Goal: Task Accomplishment & Management: Use online tool/utility

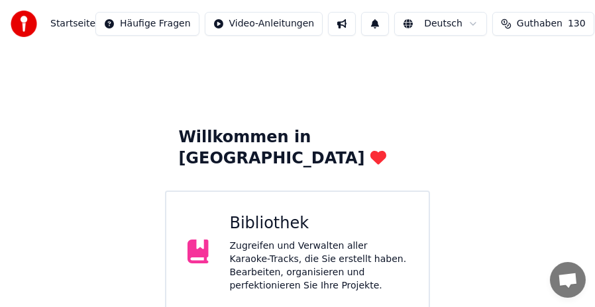
scroll to position [134, 0]
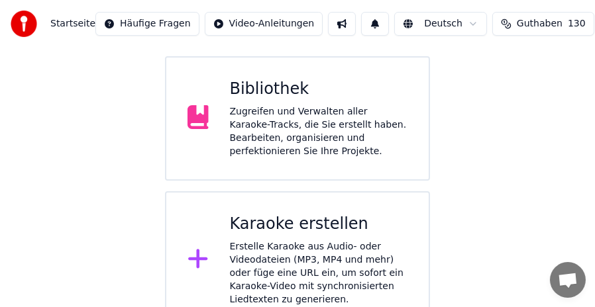
click at [310, 107] on div "Zugreifen und Verwalten aller Karaoke-Tracks, die Sie erstellt haben. Bearbeite…" at bounding box center [319, 131] width 178 height 53
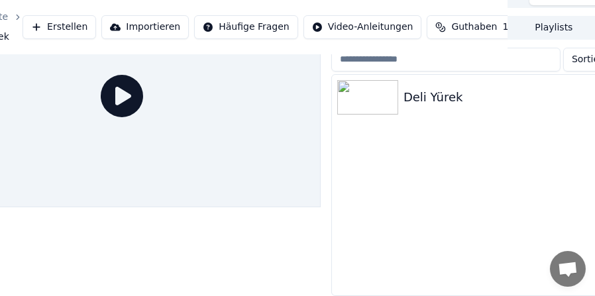
scroll to position [78, 123]
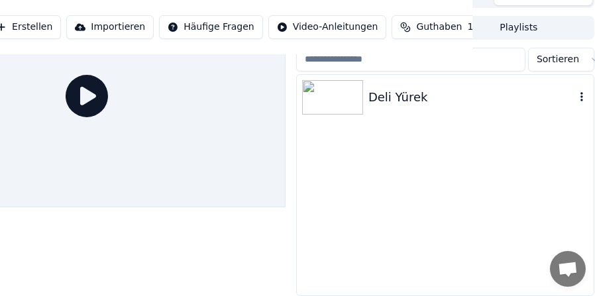
click at [577, 91] on icon "button" at bounding box center [581, 96] width 13 height 11
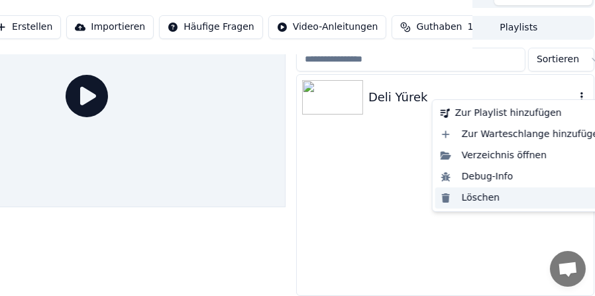
click at [479, 199] on div "Löschen" at bounding box center [522, 197] width 174 height 21
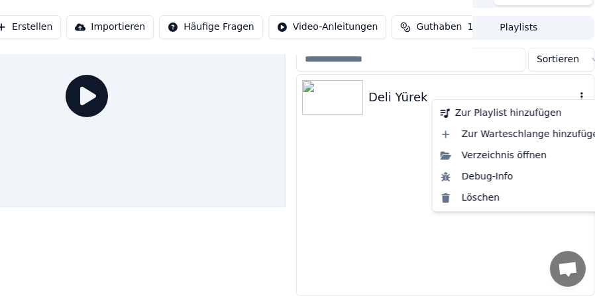
scroll to position [67, 111]
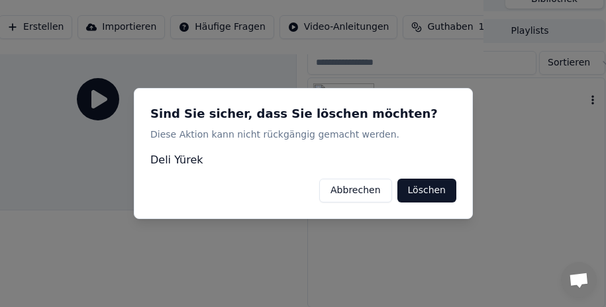
click at [418, 187] on button "Löschen" at bounding box center [426, 191] width 59 height 24
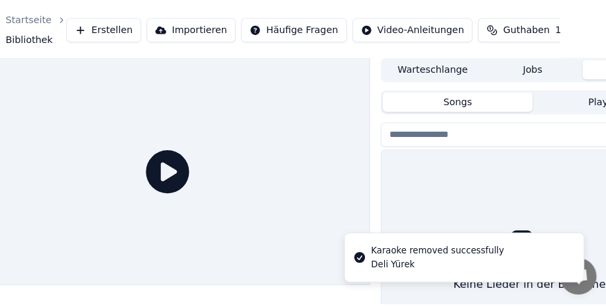
scroll to position [0, 0]
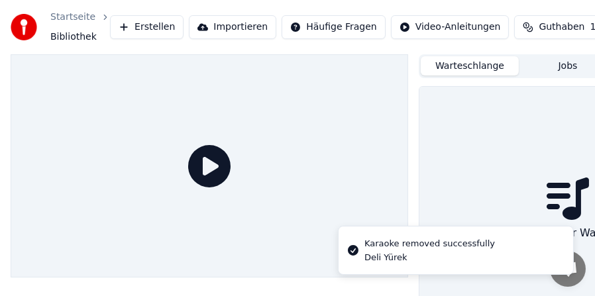
click at [487, 68] on button "Warteschlange" at bounding box center [469, 65] width 98 height 19
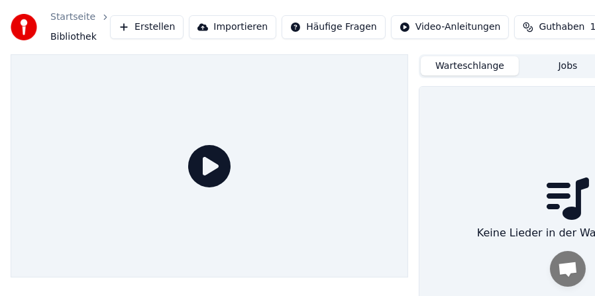
click at [569, 68] on button "Jobs" at bounding box center [567, 65] width 98 height 19
click at [454, 66] on button "Warteschlange" at bounding box center [469, 65] width 98 height 19
click at [141, 27] on button "Erstellen" at bounding box center [147, 27] width 74 height 24
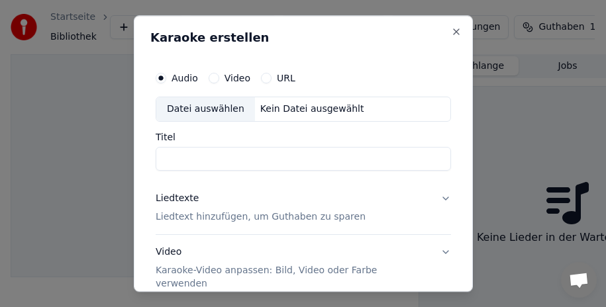
click at [221, 108] on div "Datei auswählen" at bounding box center [205, 109] width 99 height 24
type input "**********"
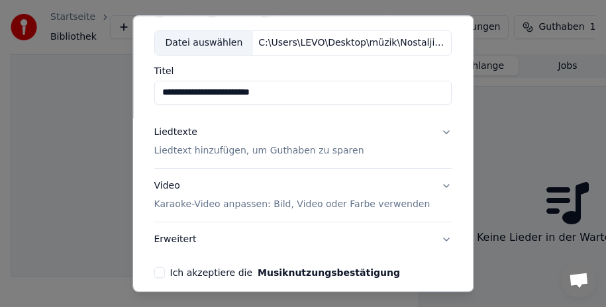
scroll to position [124, 0]
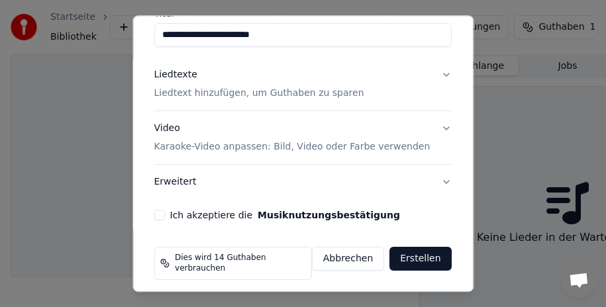
click at [157, 213] on button "Ich akzeptiere die Musiknutzungsbestätigung" at bounding box center [159, 215] width 11 height 11
click at [236, 96] on p "Liedtext hinzufügen, um Guthaben zu sparen" at bounding box center [259, 93] width 210 height 13
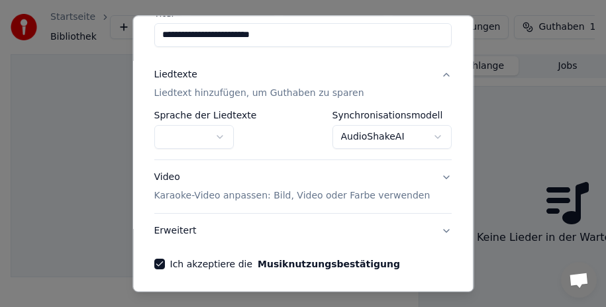
click at [218, 132] on button "button" at bounding box center [193, 137] width 79 height 24
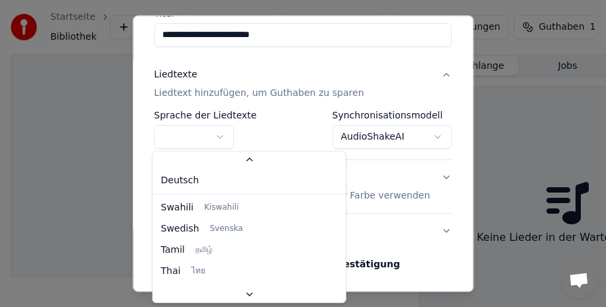
scroll to position [87, 0]
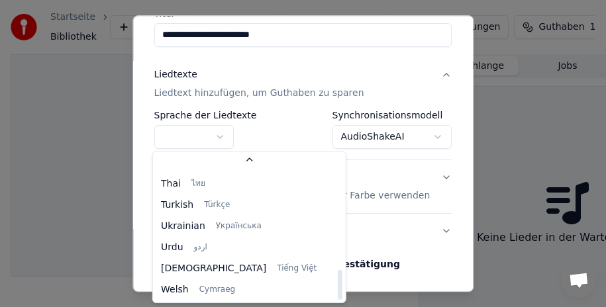
select select "**"
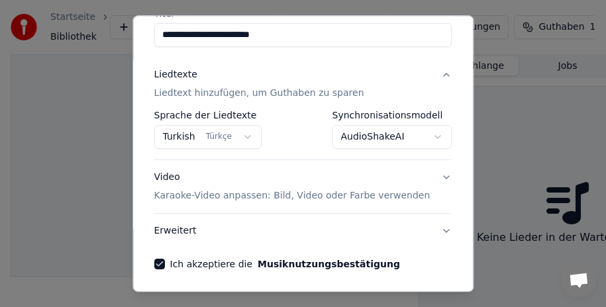
click at [422, 139] on body "**********" at bounding box center [297, 153] width 595 height 307
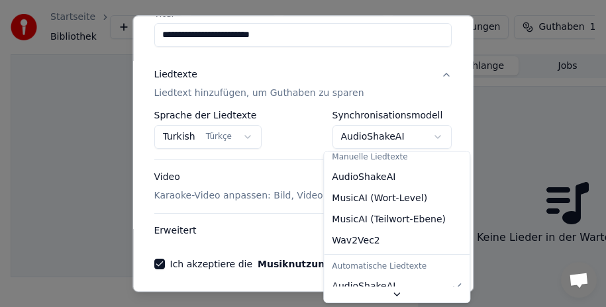
scroll to position [0, 0]
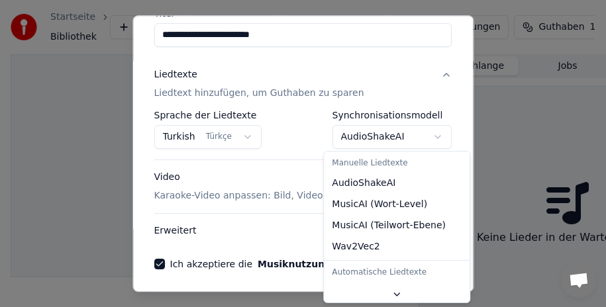
select select "**********"
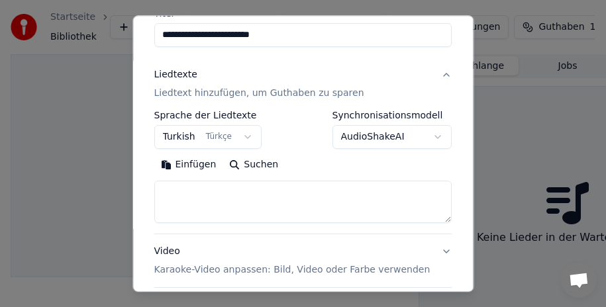
click at [187, 162] on button "Einfügen" at bounding box center [188, 164] width 69 height 21
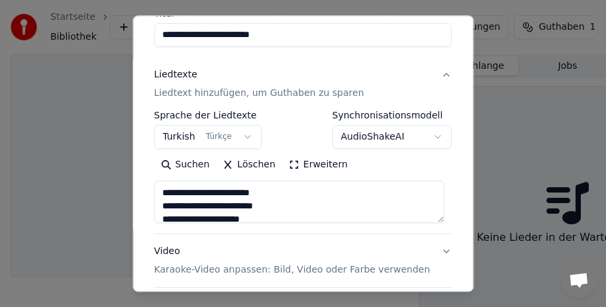
click at [301, 165] on button "Erweitern" at bounding box center [318, 164] width 72 height 21
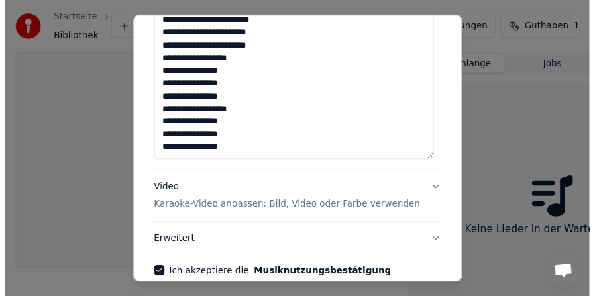
scroll to position [652, 0]
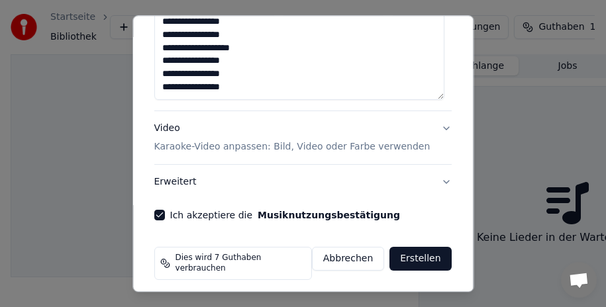
click at [413, 255] on button "Erstellen" at bounding box center [421, 259] width 62 height 24
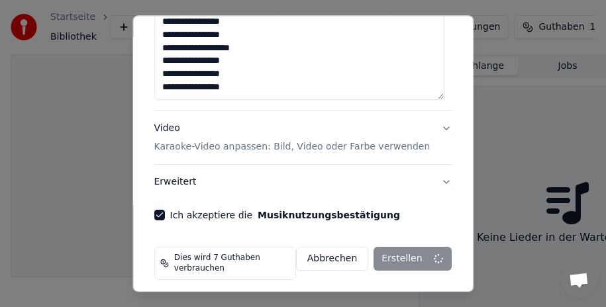
type textarea "**********"
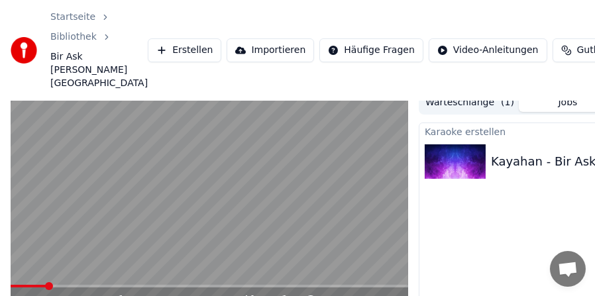
scroll to position [13, 0]
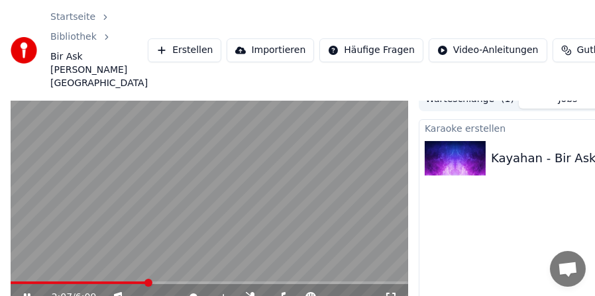
click at [147, 283] on span at bounding box center [209, 282] width 397 height 3
click at [197, 242] on video at bounding box center [209, 199] width 397 height 224
click at [216, 283] on span at bounding box center [209, 282] width 397 height 3
click at [234, 281] on span at bounding box center [209, 282] width 397 height 3
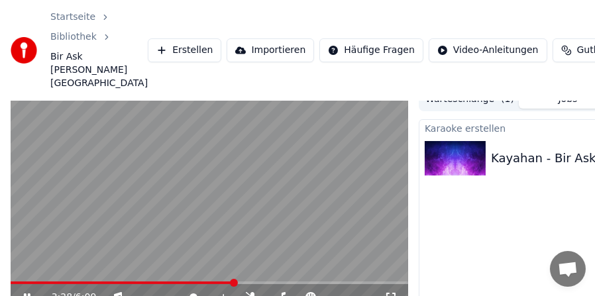
click at [254, 281] on span at bounding box center [209, 282] width 397 height 3
click at [238, 281] on span at bounding box center [124, 282] width 227 height 3
click at [209, 282] on span at bounding box center [110, 282] width 198 height 3
click at [186, 283] on span at bounding box center [99, 282] width 176 height 3
click at [166, 283] on span at bounding box center [89, 282] width 156 height 3
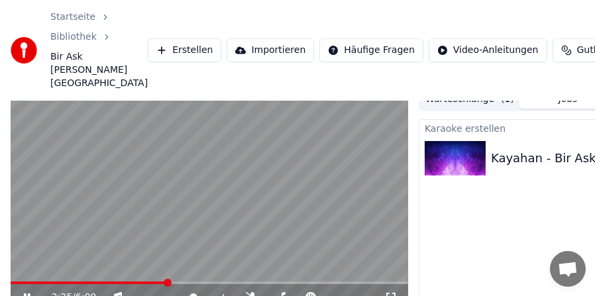
click at [146, 282] on span at bounding box center [89, 282] width 156 height 3
click at [228, 232] on video at bounding box center [209, 199] width 397 height 224
click at [181, 282] on span at bounding box center [99, 282] width 177 height 3
click at [172, 282] on span at bounding box center [96, 282] width 171 height 3
click at [195, 262] on video at bounding box center [209, 199] width 397 height 224
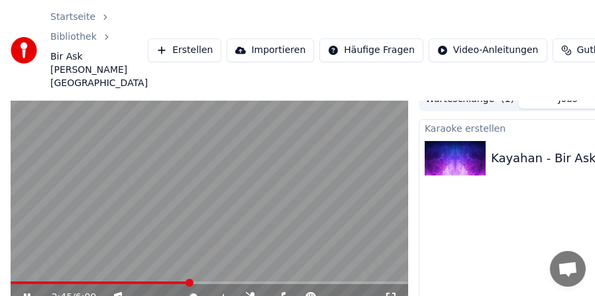
click at [201, 252] on video at bounding box center [209, 199] width 397 height 224
click at [199, 252] on video at bounding box center [209, 199] width 397 height 224
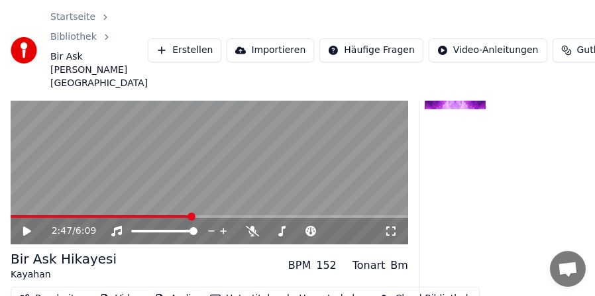
scroll to position [144, 0]
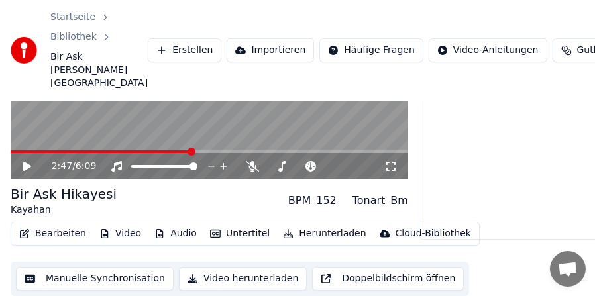
click at [74, 228] on button "Bearbeiten" at bounding box center [52, 233] width 77 height 19
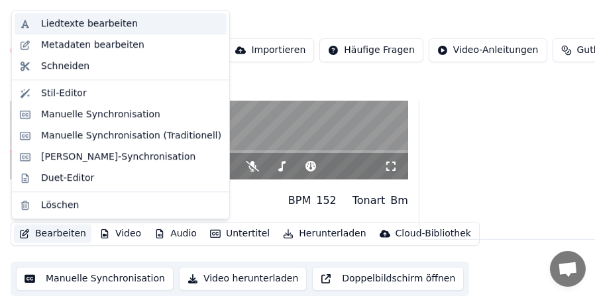
click at [105, 25] on div "Liedtexte bearbeiten" at bounding box center [89, 23] width 97 height 13
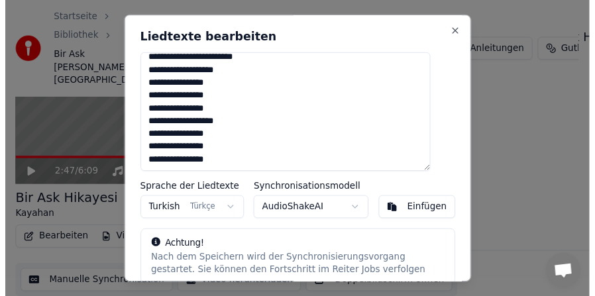
scroll to position [74, 0]
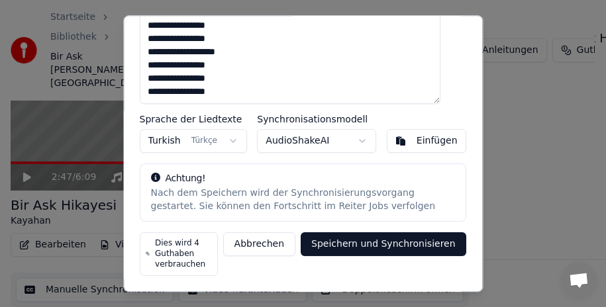
click at [261, 238] on button "Abbrechen" at bounding box center [259, 244] width 72 height 24
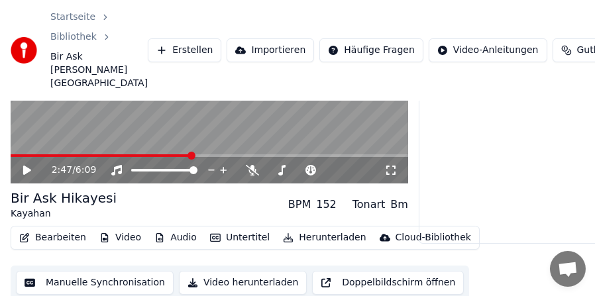
scroll to position [144, 0]
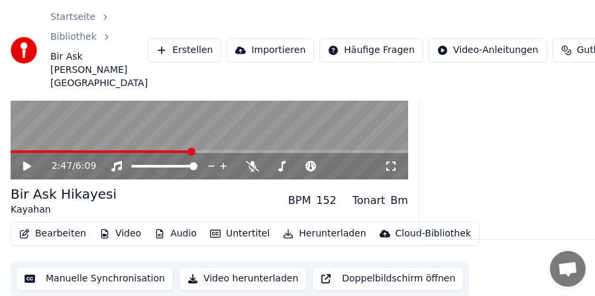
click at [65, 235] on button "Bearbeiten" at bounding box center [52, 233] width 77 height 19
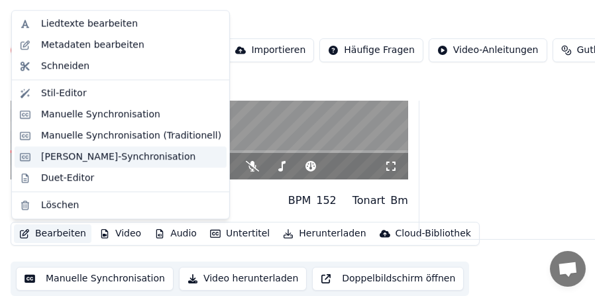
click at [91, 156] on div "[PERSON_NAME]-Synchronisation" at bounding box center [118, 156] width 154 height 13
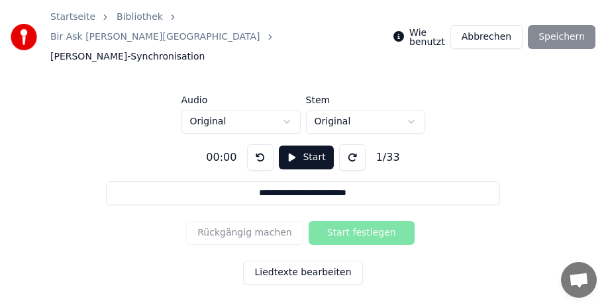
click at [322, 261] on button "Liedtexte bearbeiten" at bounding box center [302, 273] width 119 height 24
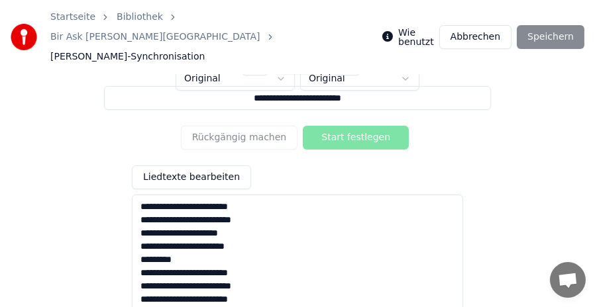
click at [475, 30] on button "Abbrechen" at bounding box center [475, 37] width 72 height 24
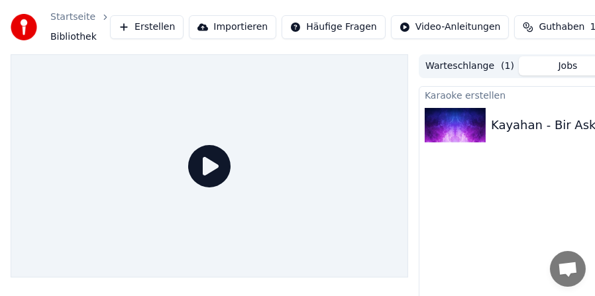
click at [545, 126] on div "Kayahan - Bir Ask Hikayesi" at bounding box center [570, 125] width 159 height 19
click at [546, 123] on div "Kayahan - Bir Ask Hikayesi" at bounding box center [570, 125] width 159 height 19
click at [546, 124] on div "Kayahan - Bir Ask Hikayesi" at bounding box center [570, 125] width 159 height 19
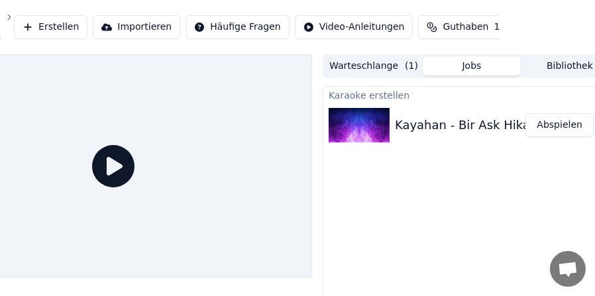
scroll to position [0, 121]
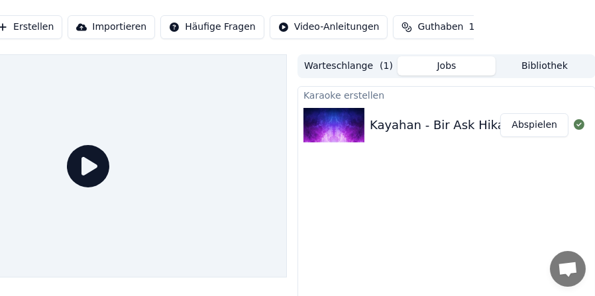
click at [540, 130] on button "Abspielen" at bounding box center [534, 125] width 68 height 24
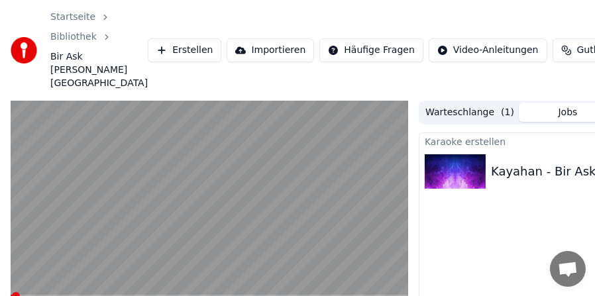
scroll to position [66, 0]
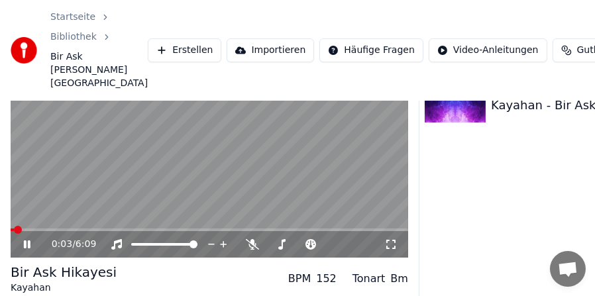
click at [40, 229] on span at bounding box center [209, 229] width 397 height 3
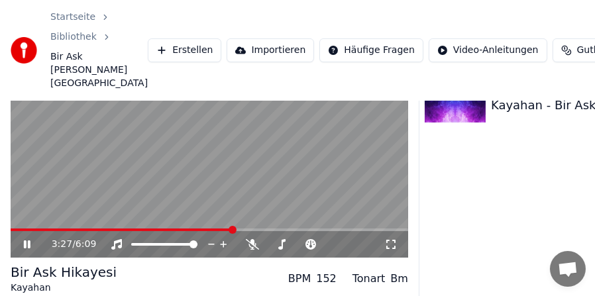
click at [233, 229] on span at bounding box center [209, 229] width 397 height 3
click at [217, 230] on span at bounding box center [124, 229] width 226 height 3
click at [27, 246] on icon at bounding box center [36, 244] width 30 height 11
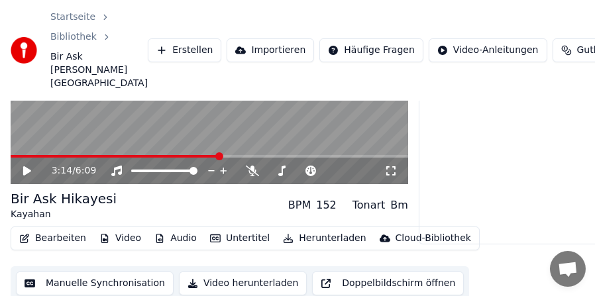
scroll to position [144, 0]
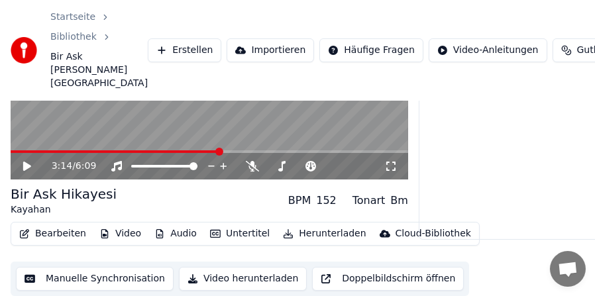
click at [107, 275] on button "Manuelle Synchronisation" at bounding box center [95, 279] width 158 height 24
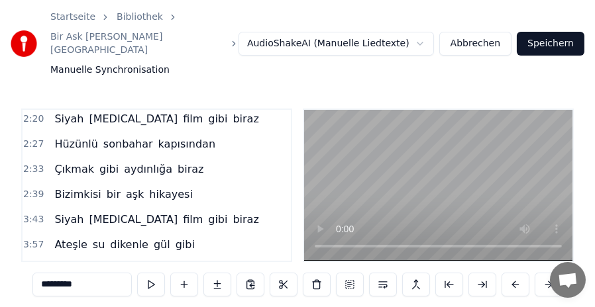
scroll to position [470, 0]
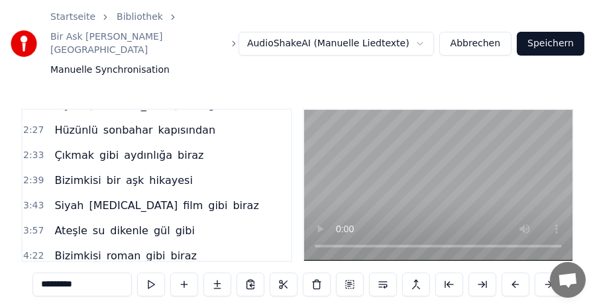
click at [64, 173] on span "Bizimkisi" at bounding box center [77, 180] width 49 height 15
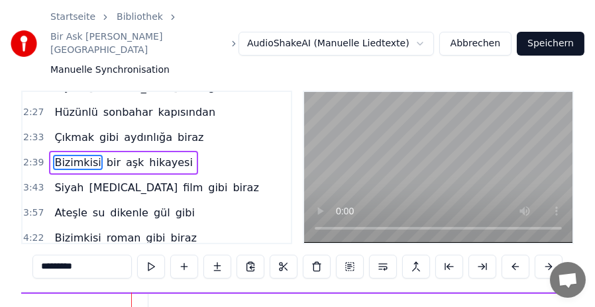
scroll to position [0, 10936]
click at [152, 155] on span "hikayesi" at bounding box center [171, 162] width 46 height 15
type input "********"
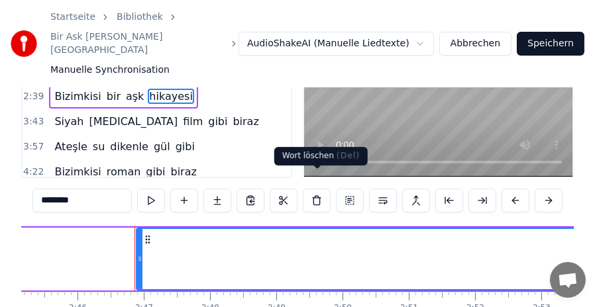
scroll to position [150, 0]
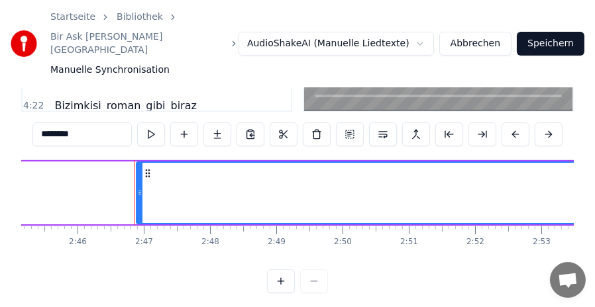
click at [315, 279] on div at bounding box center [297, 282] width 61 height 24
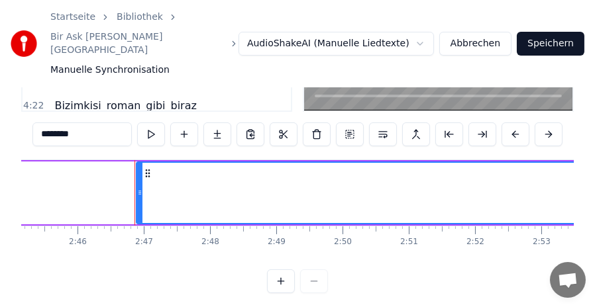
click at [283, 280] on button at bounding box center [281, 282] width 28 height 24
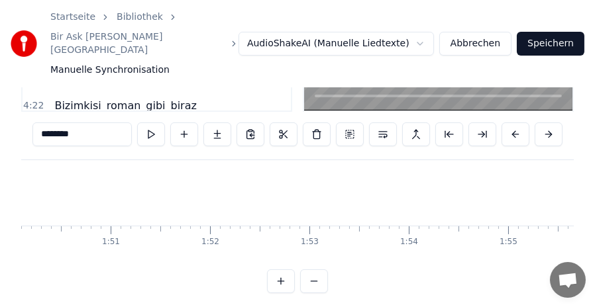
scroll to position [0, 13492]
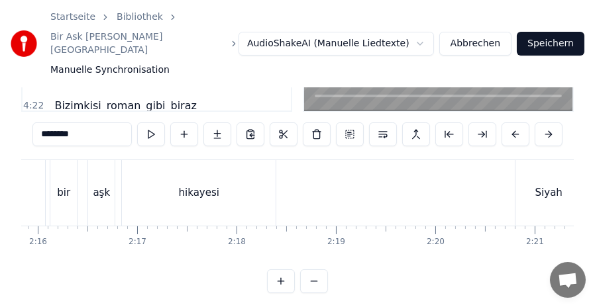
click at [315, 280] on button at bounding box center [314, 282] width 28 height 24
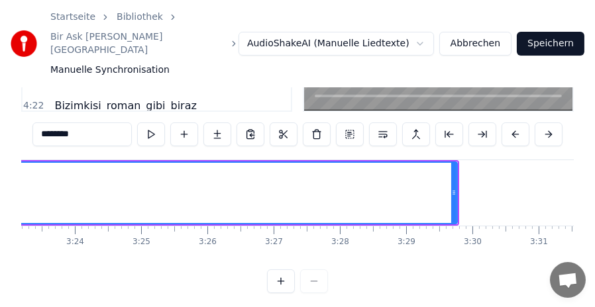
scroll to position [0, 13534]
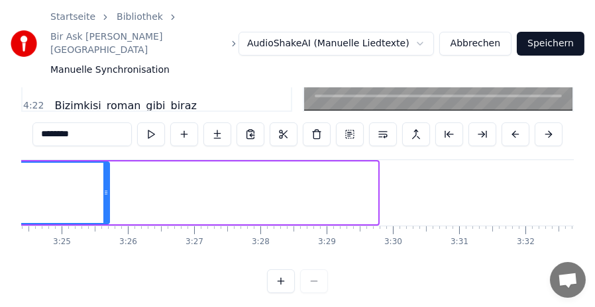
drag, startPoint x: 375, startPoint y: 183, endPoint x: 107, endPoint y: 193, distance: 268.4
click at [107, 193] on div at bounding box center [105, 193] width 5 height 60
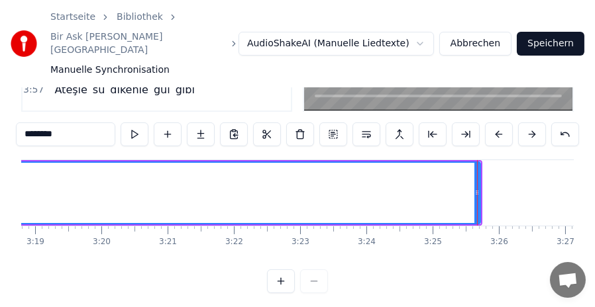
scroll to position [0, 13084]
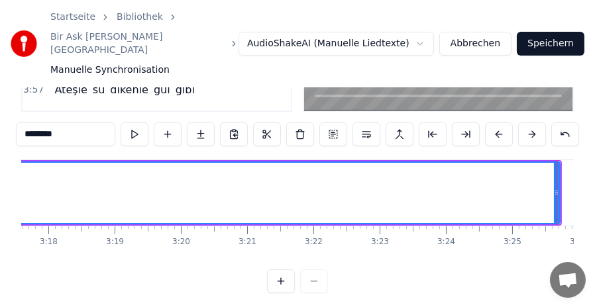
click at [556, 180] on div at bounding box center [556, 193] width 1 height 66
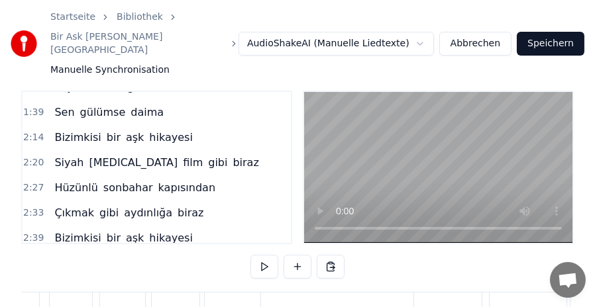
scroll to position [461, 0]
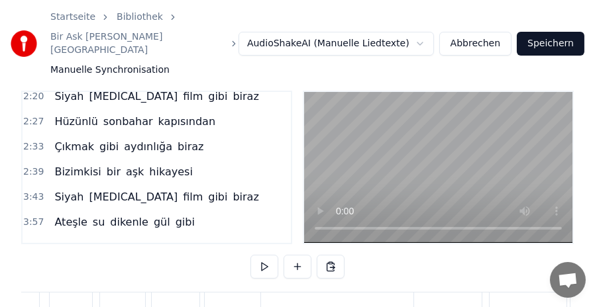
click at [154, 164] on span "hikayesi" at bounding box center [171, 171] width 46 height 15
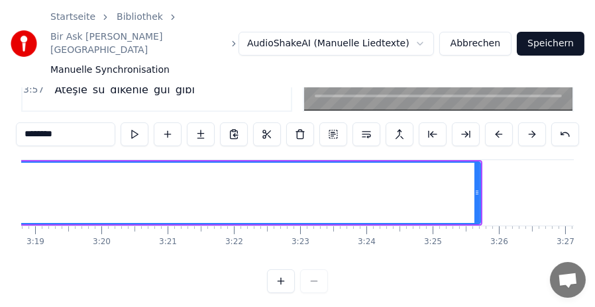
scroll to position [0, 13251]
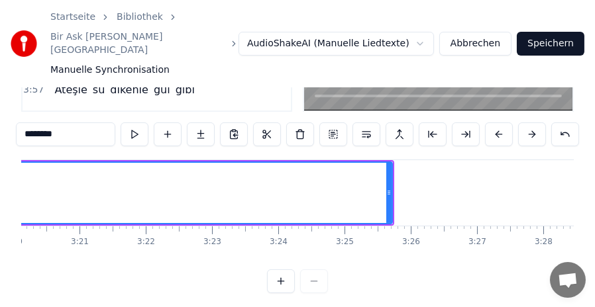
click at [321, 277] on div at bounding box center [297, 282] width 61 height 24
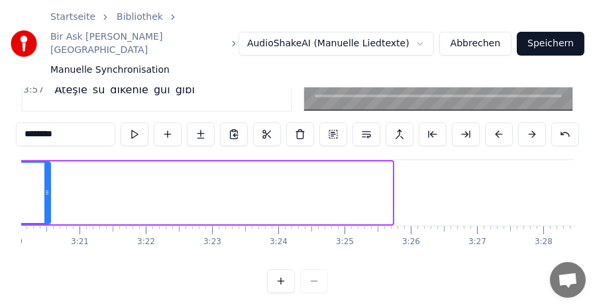
drag, startPoint x: 387, startPoint y: 184, endPoint x: 45, endPoint y: 191, distance: 341.7
click at [45, 191] on div at bounding box center [46, 193] width 5 height 60
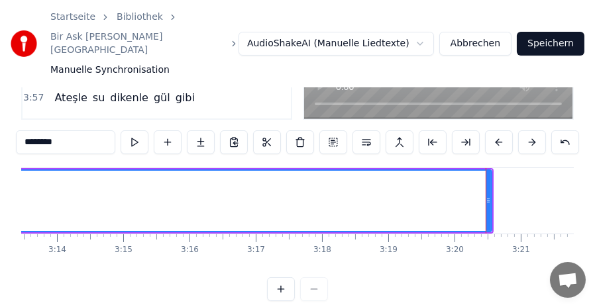
scroll to position [0, 12793]
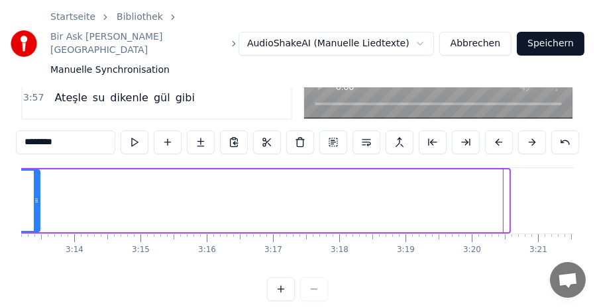
drag, startPoint x: 504, startPoint y: 193, endPoint x: 35, endPoint y: 214, distance: 469.3
click at [35, 214] on div at bounding box center [36, 201] width 5 height 60
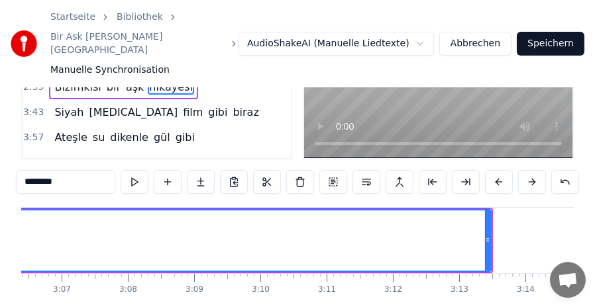
scroll to position [0, 12298]
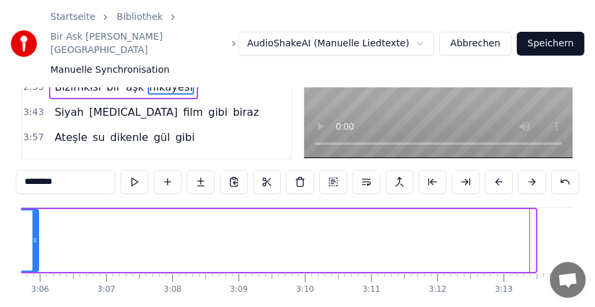
drag, startPoint x: 530, startPoint y: 230, endPoint x: 33, endPoint y: 234, distance: 496.6
click at [33, 234] on div at bounding box center [34, 241] width 5 height 60
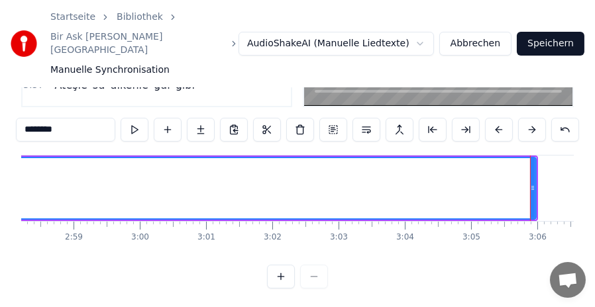
scroll to position [0, 11783]
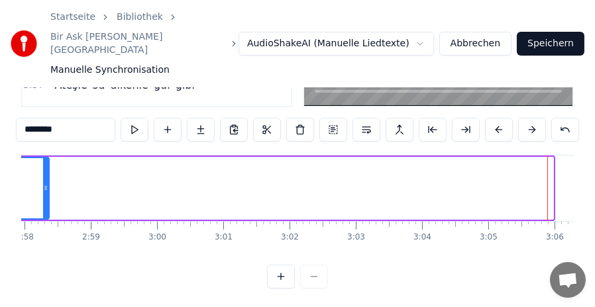
drag, startPoint x: 551, startPoint y: 180, endPoint x: 46, endPoint y: 193, distance: 504.7
click at [47, 193] on div at bounding box center [45, 188] width 5 height 60
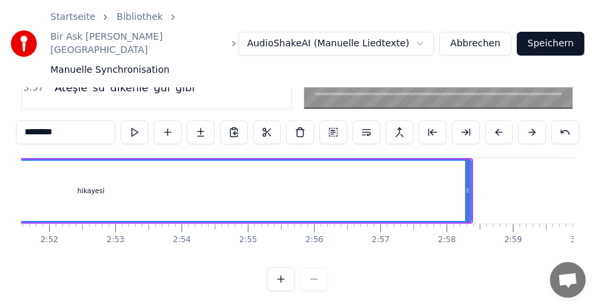
scroll to position [0, 11344]
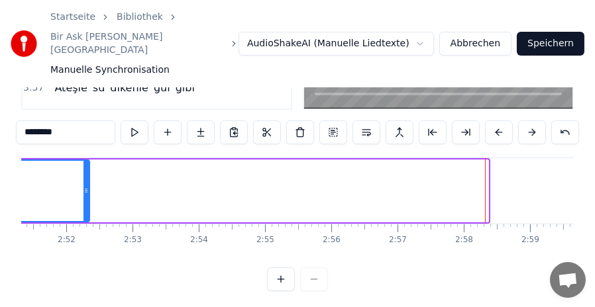
drag, startPoint x: 486, startPoint y: 183, endPoint x: 85, endPoint y: 190, distance: 400.7
click at [85, 190] on div at bounding box center [85, 191] width 5 height 60
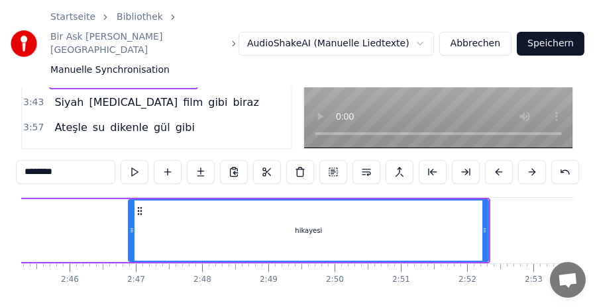
scroll to position [0, 10873]
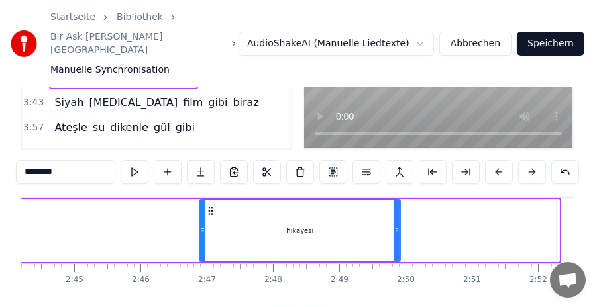
drag, startPoint x: 555, startPoint y: 220, endPoint x: 396, endPoint y: 225, distance: 159.0
click at [396, 225] on div at bounding box center [396, 231] width 5 height 60
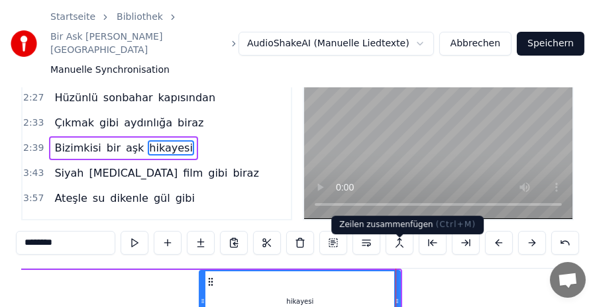
scroll to position [18, 0]
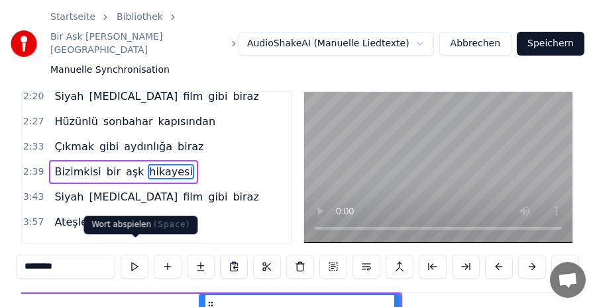
click at [130, 255] on button at bounding box center [135, 267] width 28 height 24
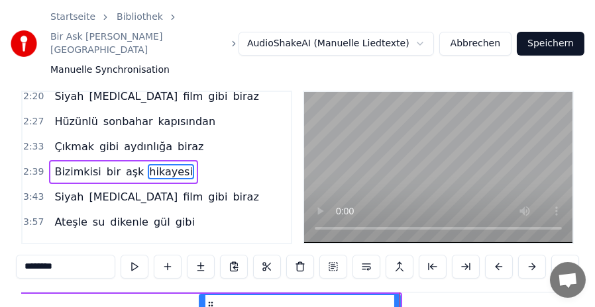
click at [130, 255] on button at bounding box center [135, 267] width 28 height 24
drag, startPoint x: 398, startPoint y: 295, endPoint x: 258, endPoint y: 294, distance: 139.7
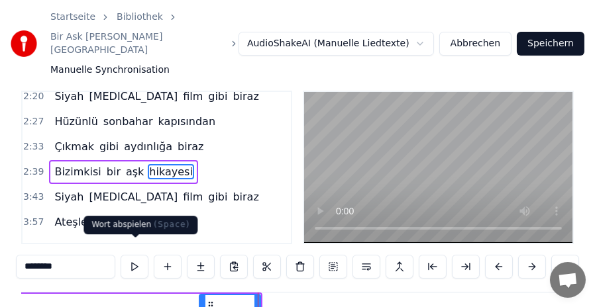
click at [133, 255] on button at bounding box center [135, 267] width 28 height 24
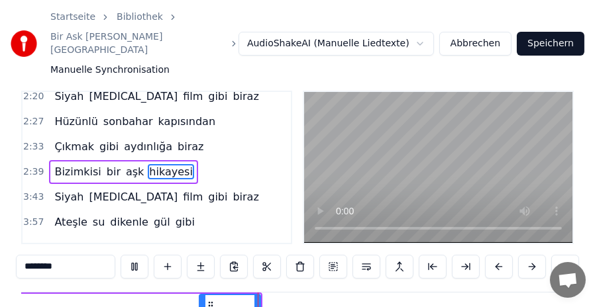
click at [133, 255] on button at bounding box center [135, 267] width 28 height 24
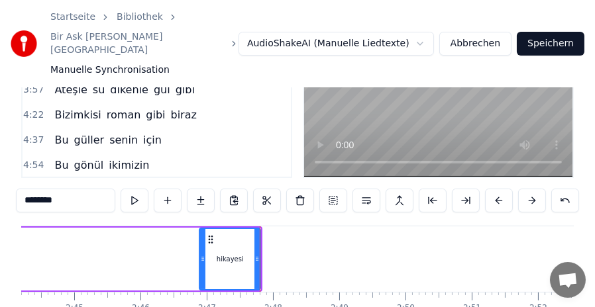
scroll to position [150, 0]
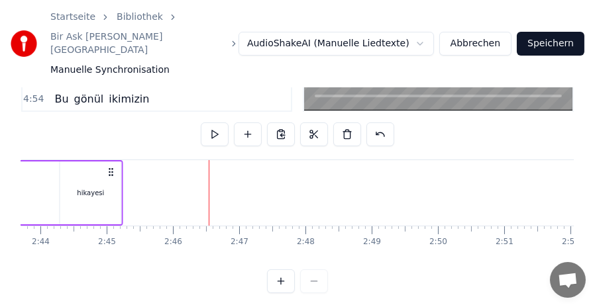
drag, startPoint x: 250, startPoint y: 157, endPoint x: 121, endPoint y: 158, distance: 129.1
click at [117, 167] on icon at bounding box center [111, 172] width 11 height 11
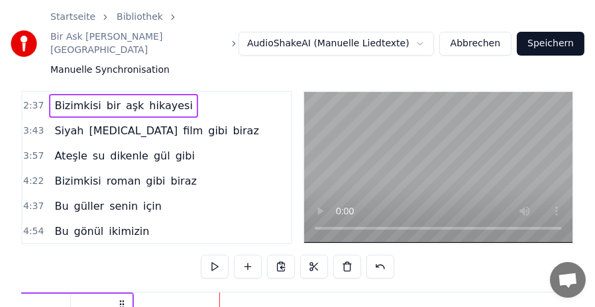
scroll to position [461, 0]
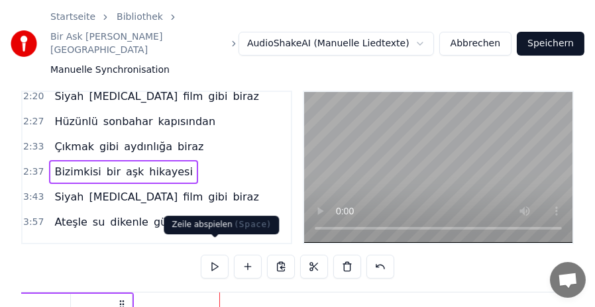
click at [214, 255] on button at bounding box center [215, 267] width 28 height 24
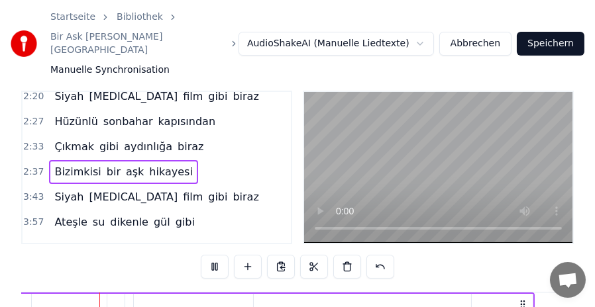
scroll to position [0, 10430]
click at [215, 255] on button at bounding box center [215, 267] width 28 height 24
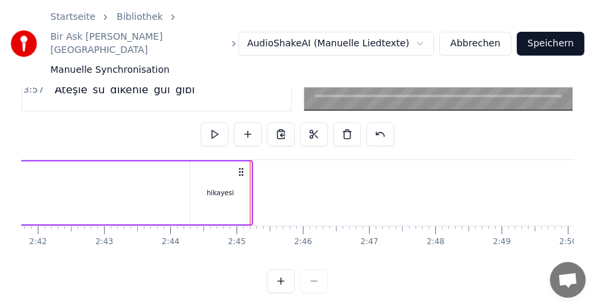
scroll to position [0, 10658]
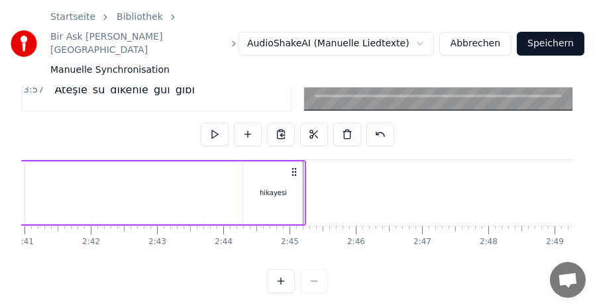
click at [313, 275] on div at bounding box center [297, 282] width 61 height 24
click at [198, 180] on div "Bizimkisi bir aşk hikayesi" at bounding box center [38, 193] width 535 height 66
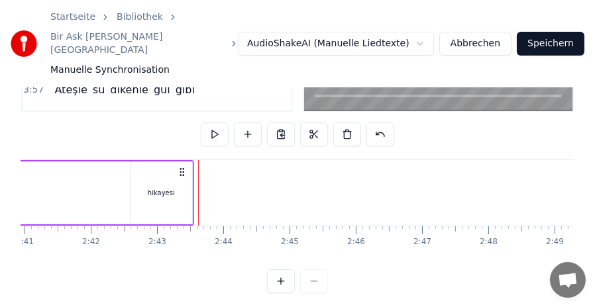
drag, startPoint x: 293, startPoint y: 156, endPoint x: 180, endPoint y: 162, distance: 112.7
click at [180, 167] on icon at bounding box center [181, 172] width 11 height 11
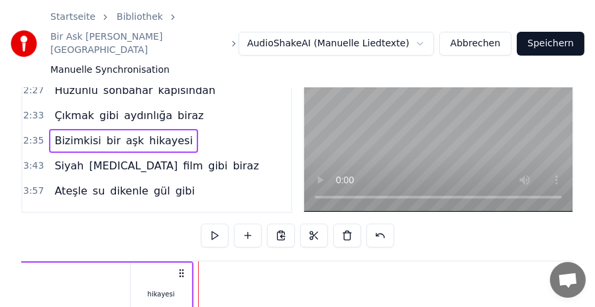
scroll to position [18, 0]
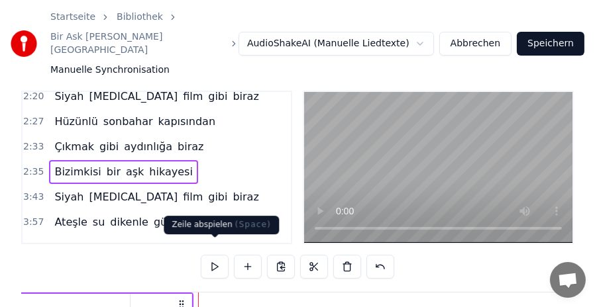
click at [216, 255] on button at bounding box center [215, 267] width 28 height 24
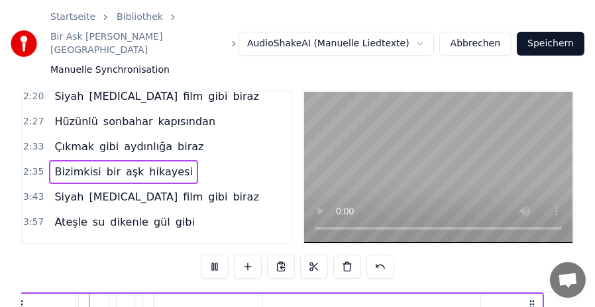
scroll to position [0, 10306]
click at [216, 255] on button at bounding box center [215, 267] width 28 height 24
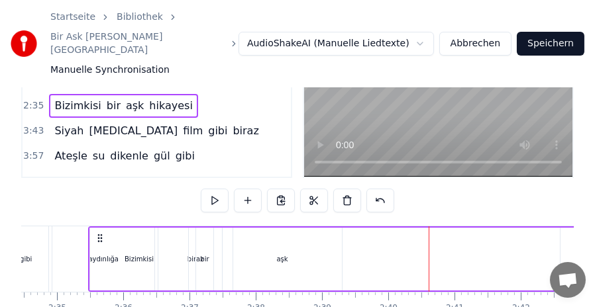
scroll to position [150, 0]
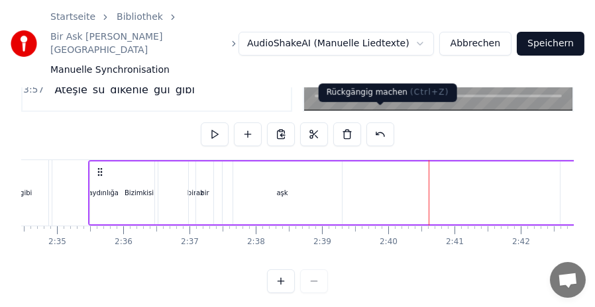
click at [383, 123] on button at bounding box center [380, 135] width 28 height 24
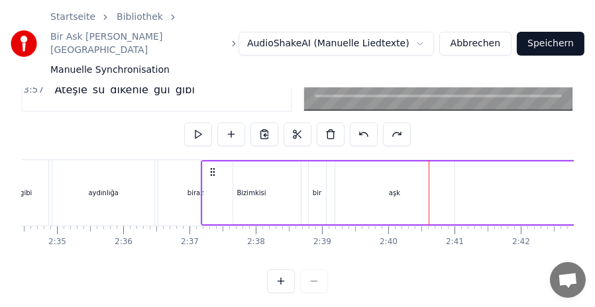
scroll to position [84, 0]
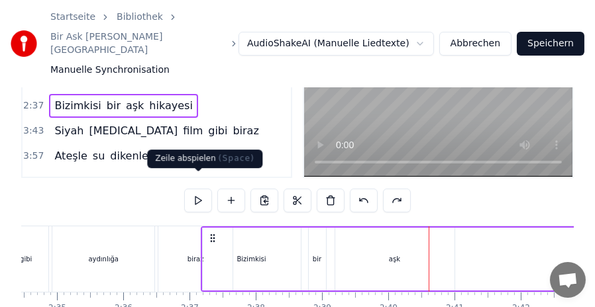
click at [197, 189] on button at bounding box center [198, 201] width 28 height 24
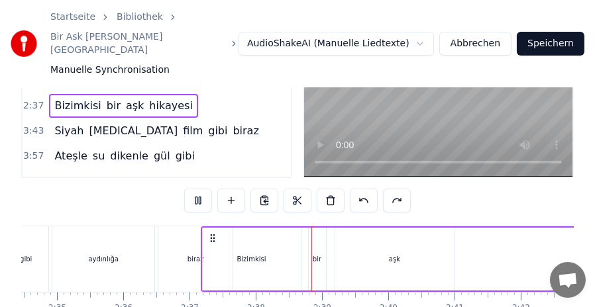
click at [197, 189] on button at bounding box center [198, 201] width 28 height 24
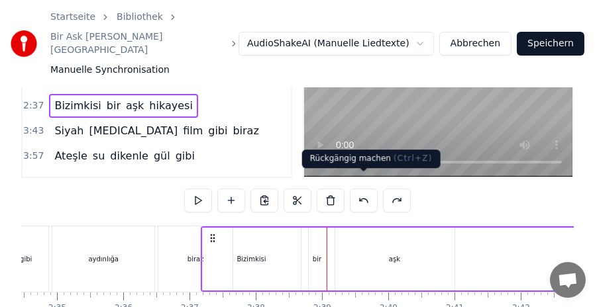
click at [360, 189] on button at bounding box center [364, 201] width 28 height 24
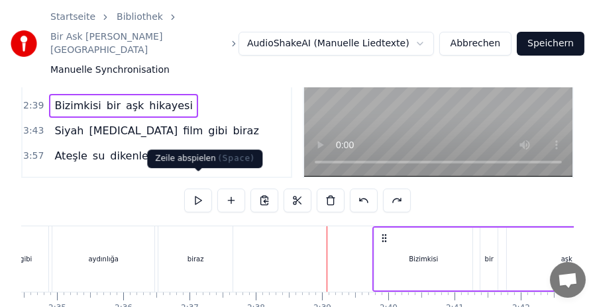
click at [199, 189] on button at bounding box center [198, 201] width 28 height 24
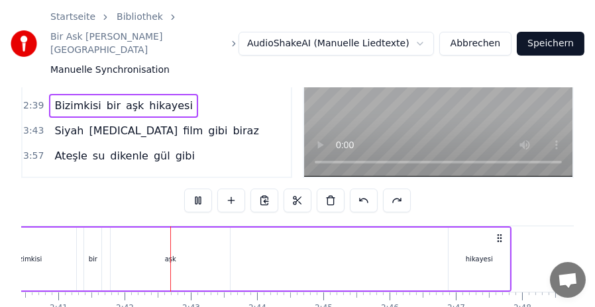
click at [199, 189] on button at bounding box center [198, 201] width 28 height 24
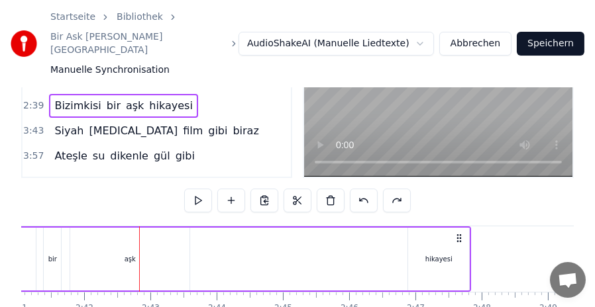
click at [199, 189] on button at bounding box center [198, 201] width 28 height 24
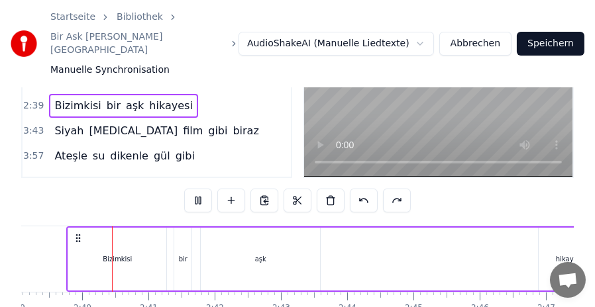
scroll to position [0, 10529]
click at [199, 189] on button at bounding box center [198, 201] width 28 height 24
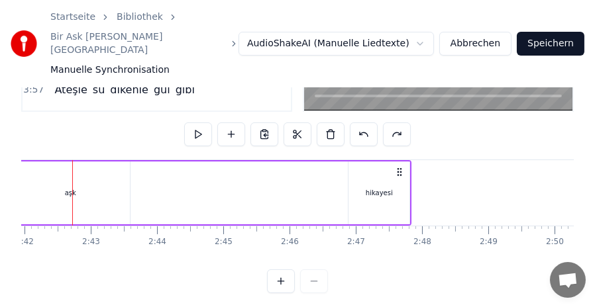
scroll to position [0, 10750]
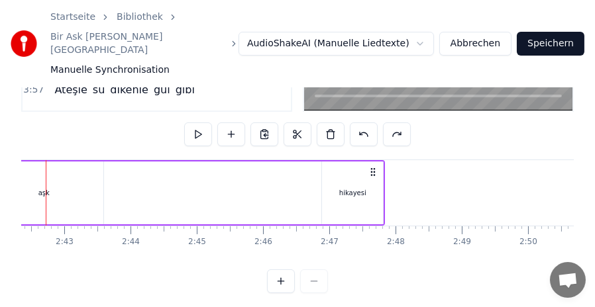
click at [364, 182] on div "hikayesi" at bounding box center [352, 193] width 61 height 63
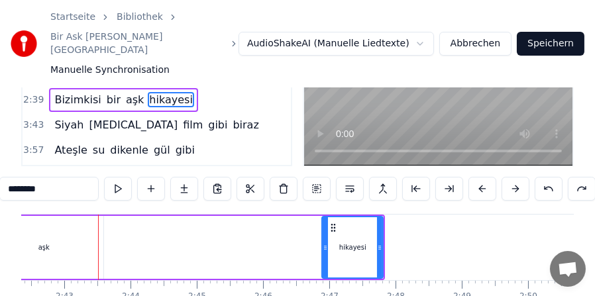
scroll to position [156, 0]
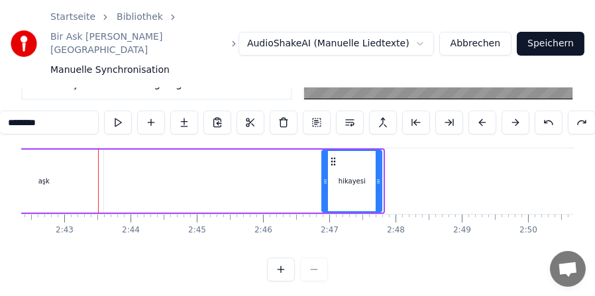
click at [377, 176] on icon at bounding box center [377, 181] width 5 height 11
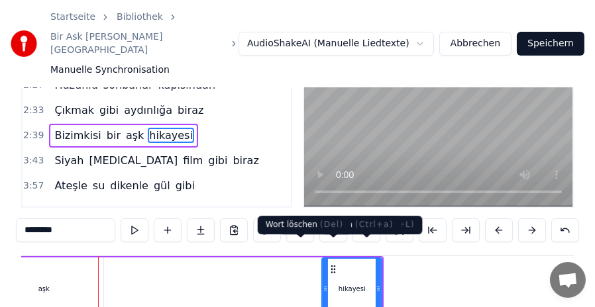
scroll to position [18, 0]
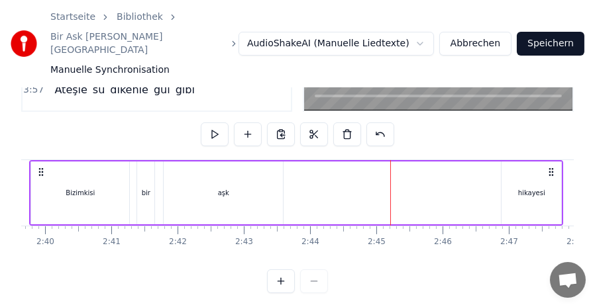
scroll to position [0, 10565]
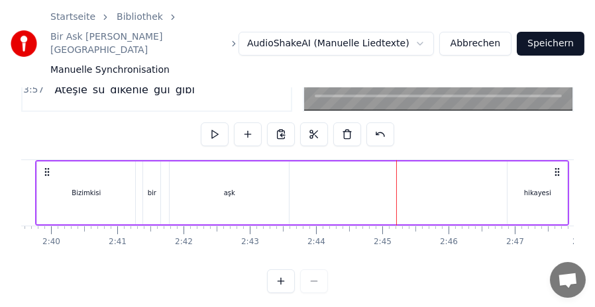
click at [535, 188] on div "hikayesi" at bounding box center [537, 193] width 27 height 10
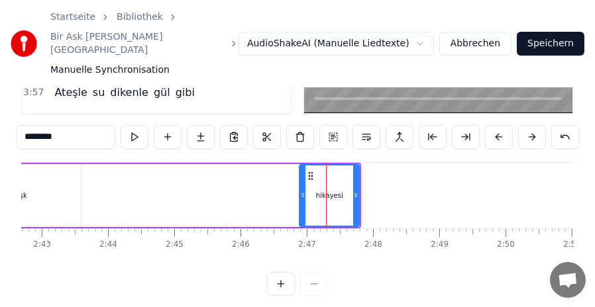
scroll to position [0, 10755]
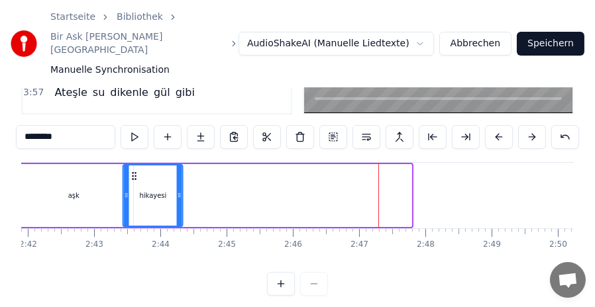
drag, startPoint x: 328, startPoint y: 162, endPoint x: 144, endPoint y: 172, distance: 183.7
click at [128, 170] on div "hikayesi" at bounding box center [153, 196] width 58 height 60
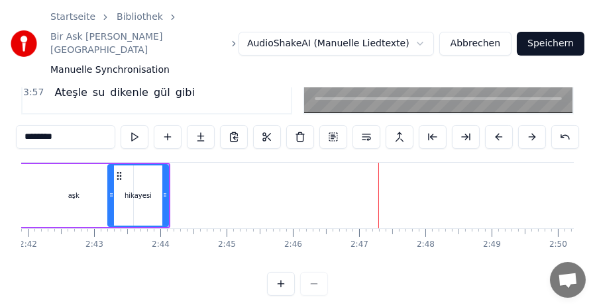
scroll to position [0, 10716]
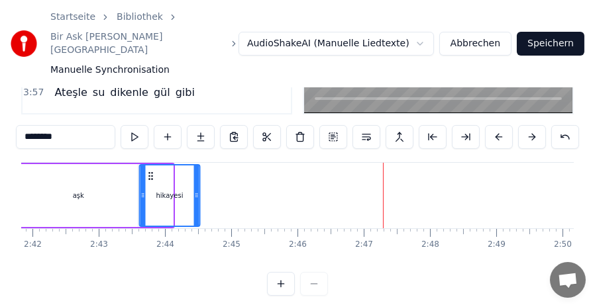
drag, startPoint x: 126, startPoint y: 162, endPoint x: 151, endPoint y: 164, distance: 25.2
click at [151, 171] on icon at bounding box center [151, 176] width 11 height 11
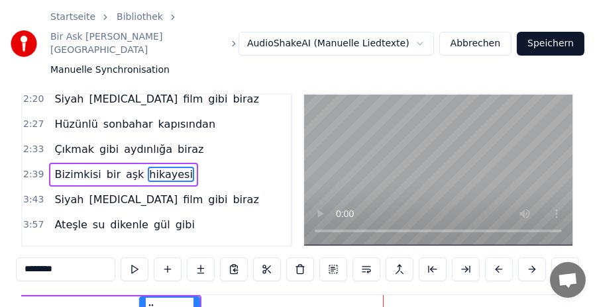
scroll to position [0, 0]
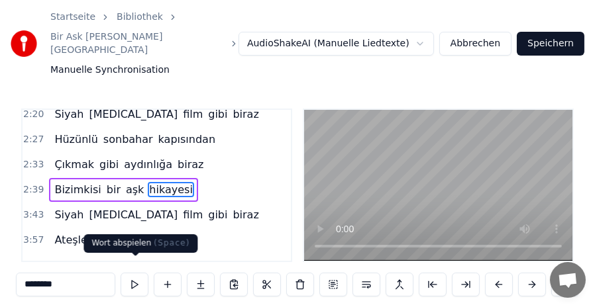
click at [134, 273] on button at bounding box center [135, 285] width 28 height 24
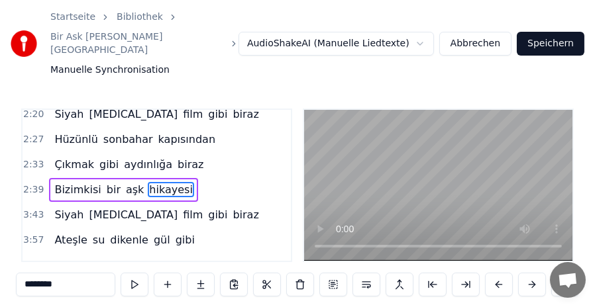
click at [134, 273] on button at bounding box center [135, 285] width 28 height 24
click at [55, 182] on span "Bizimkisi" at bounding box center [77, 189] width 49 height 15
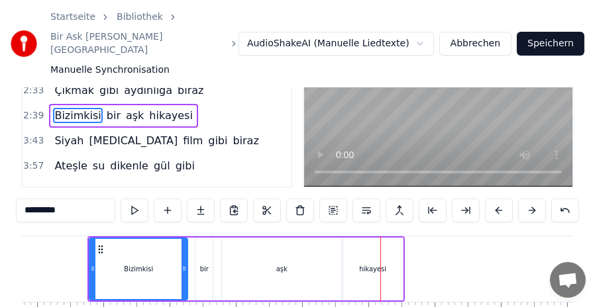
scroll to position [140, 0]
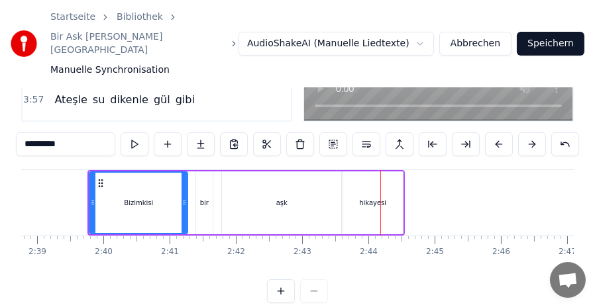
click at [149, 198] on div "Bizimkisi" at bounding box center [138, 203] width 29 height 10
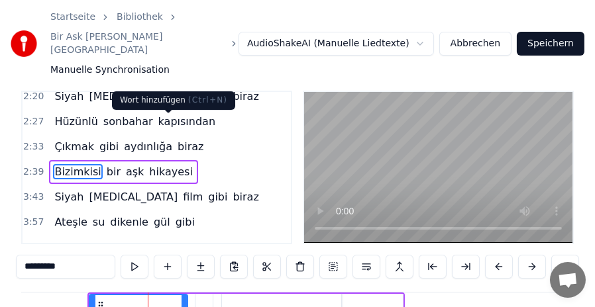
scroll to position [150, 0]
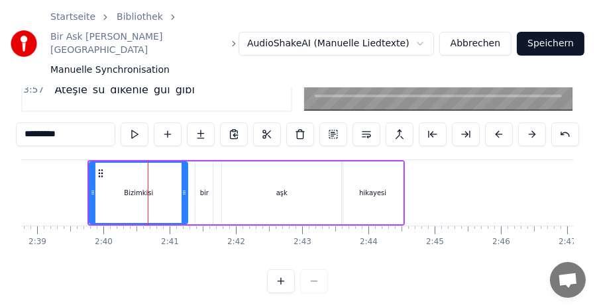
click at [207, 188] on div "bir" at bounding box center [204, 193] width 9 height 10
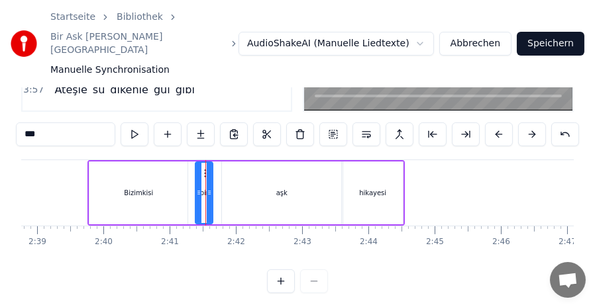
click at [248, 182] on div "aşk" at bounding box center [281, 193] width 119 height 63
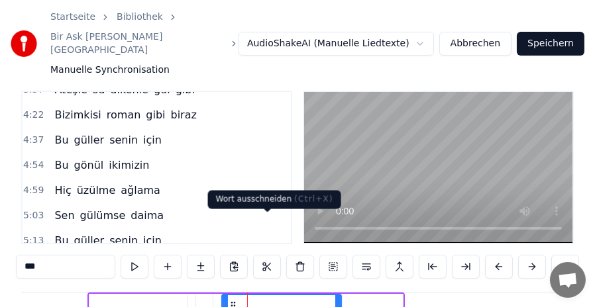
scroll to position [84, 0]
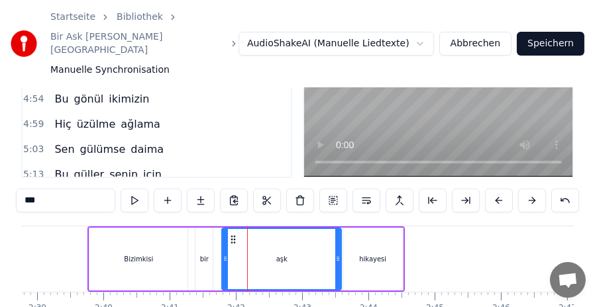
click at [203, 232] on div "bir" at bounding box center [203, 259] width 17 height 63
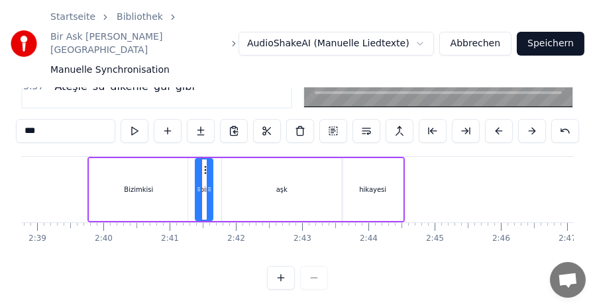
scroll to position [155, 0]
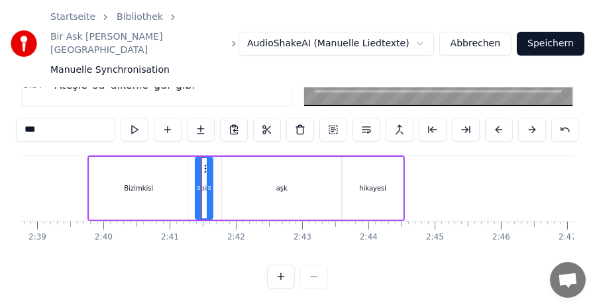
click at [276, 276] on button at bounding box center [281, 277] width 28 height 24
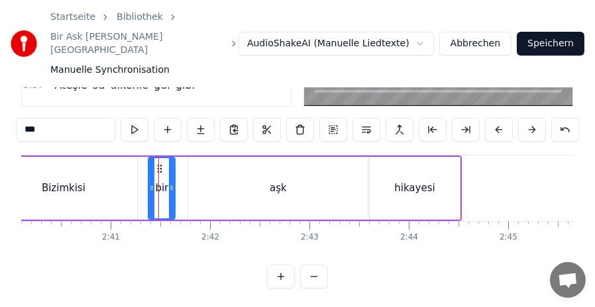
scroll to position [0, 15823]
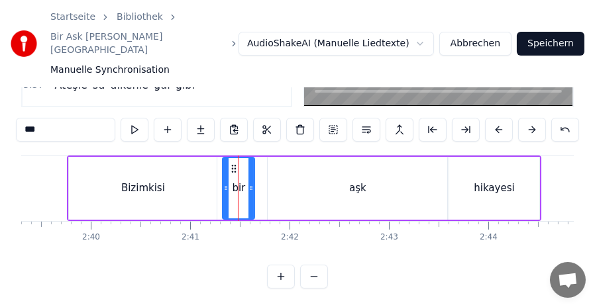
click at [224, 183] on icon at bounding box center [225, 188] width 5 height 11
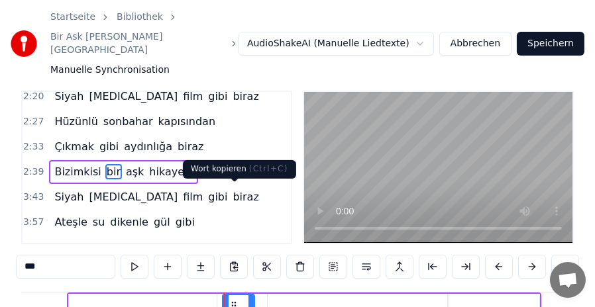
scroll to position [84, 0]
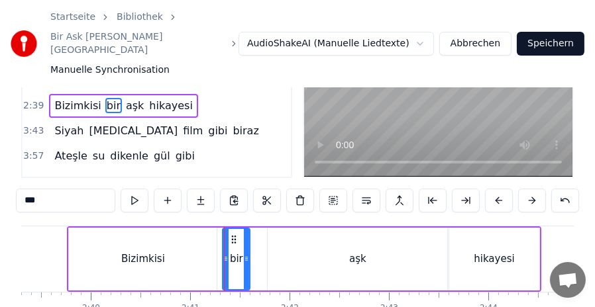
click at [244, 254] on icon at bounding box center [246, 259] width 5 height 11
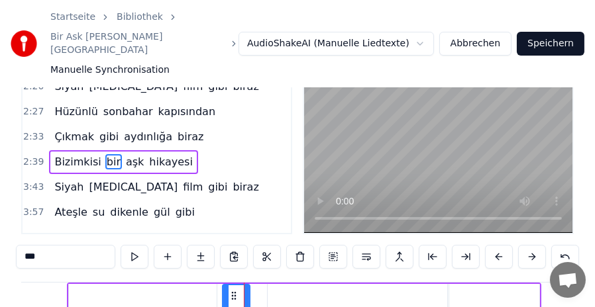
scroll to position [18, 0]
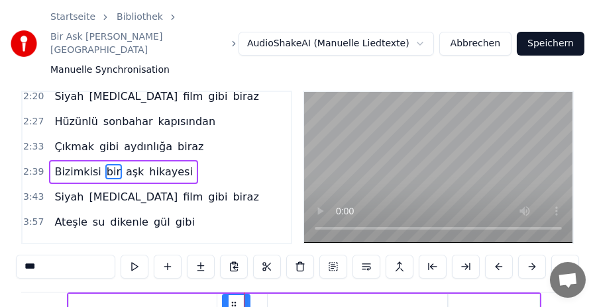
click at [244, 243] on div "0:27 Bizimkisi bir aşk hikayesi 0:33 Siyah [MEDICAL_DATA] film gibi biraz 0:40 …" at bounding box center [297, 258] width 552 height 335
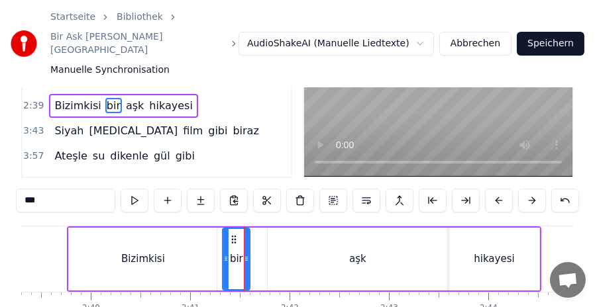
scroll to position [150, 0]
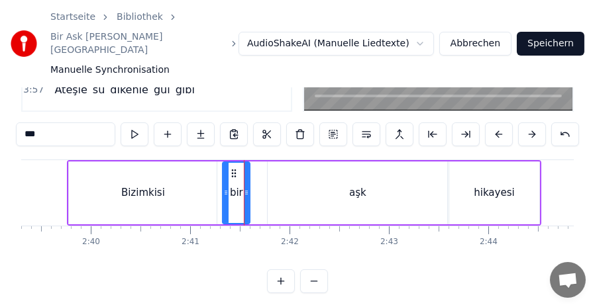
click at [284, 175] on div "aşk" at bounding box center [357, 193] width 179 height 63
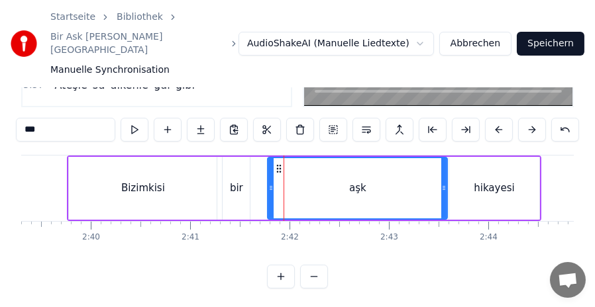
scroll to position [155, 0]
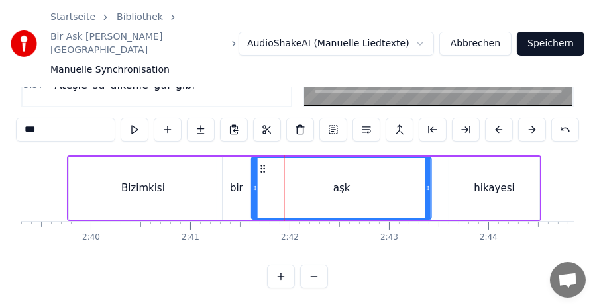
drag, startPoint x: 277, startPoint y: 154, endPoint x: 261, endPoint y: 153, distance: 16.6
click at [261, 164] on icon at bounding box center [263, 169] width 11 height 11
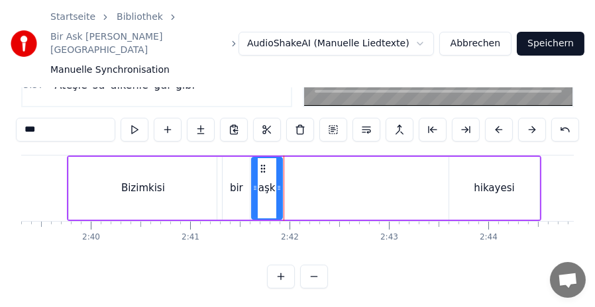
drag, startPoint x: 426, startPoint y: 181, endPoint x: 277, endPoint y: 179, distance: 149.0
click at [277, 179] on div at bounding box center [278, 188] width 5 height 60
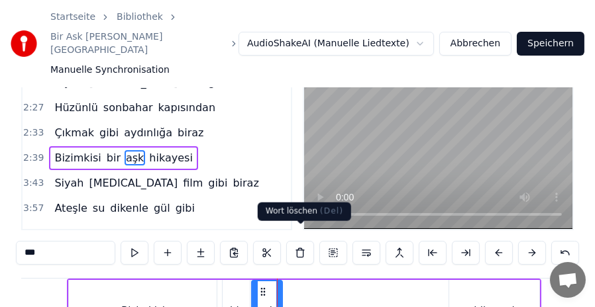
scroll to position [18, 0]
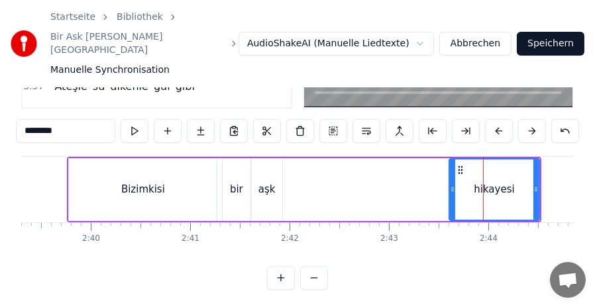
scroll to position [155, 0]
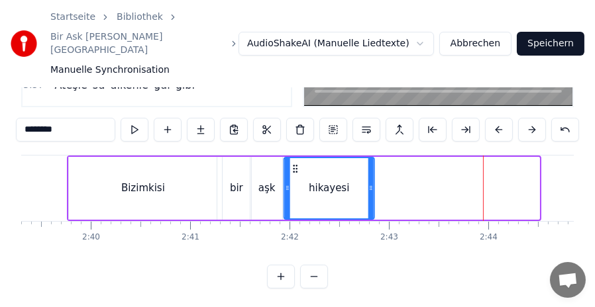
drag, startPoint x: 460, startPoint y: 157, endPoint x: 294, endPoint y: 160, distance: 165.6
click at [294, 160] on div "hikayesi" at bounding box center [328, 188] width 89 height 60
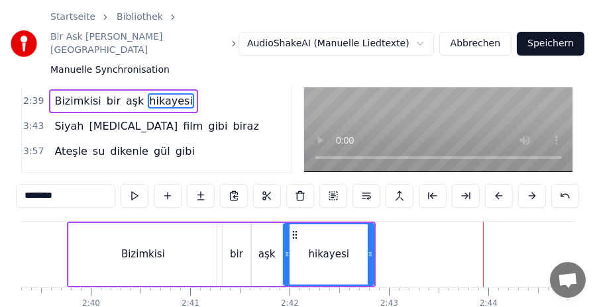
scroll to position [23, 0]
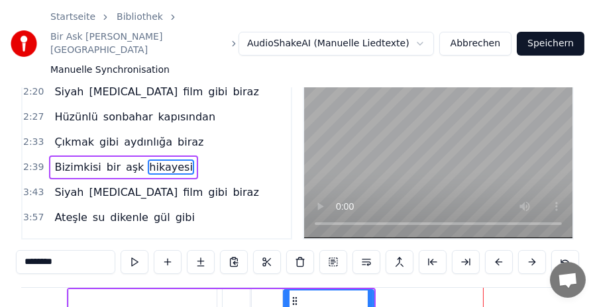
click at [60, 160] on span "Bizimkisi" at bounding box center [77, 167] width 49 height 15
type input "*********"
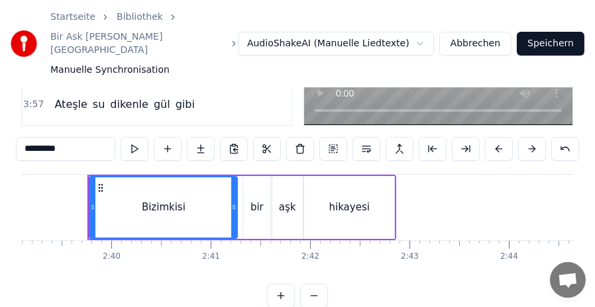
scroll to position [155, 0]
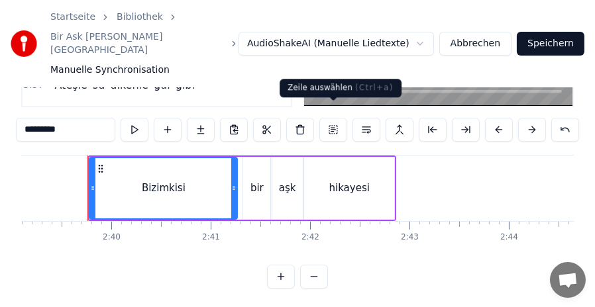
click at [328, 118] on button at bounding box center [333, 130] width 28 height 24
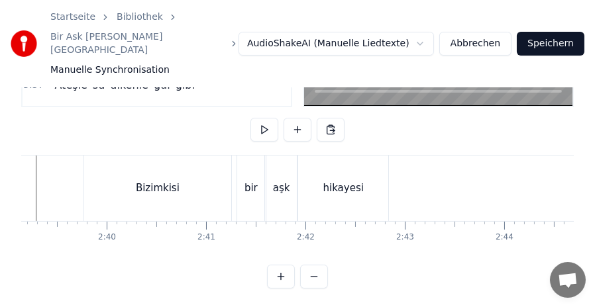
scroll to position [0, 15736]
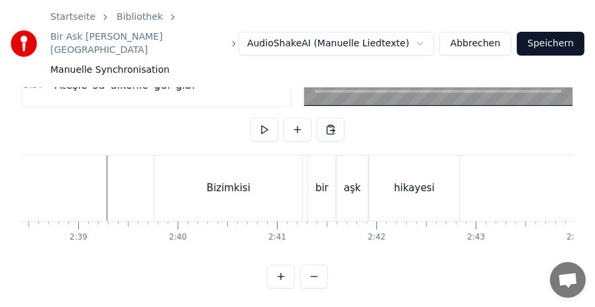
click at [323, 181] on div "bir" at bounding box center [321, 188] width 13 height 15
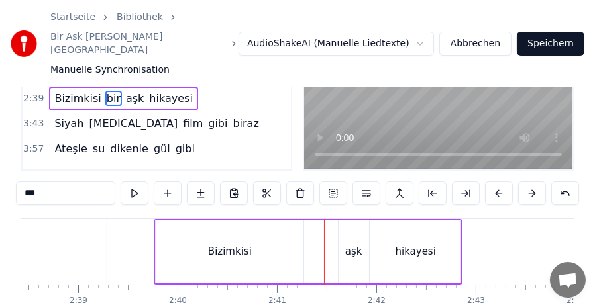
scroll to position [126, 0]
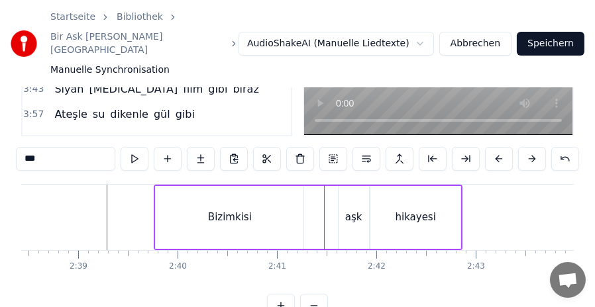
click at [315, 292] on div "0:27 Bizimkisi bir aşk hikayesi 0:33 Siyah [MEDICAL_DATA] film gibi biraz 0:40 …" at bounding box center [297, 150] width 552 height 335
click at [350, 189] on div "aşk" at bounding box center [353, 217] width 30 height 63
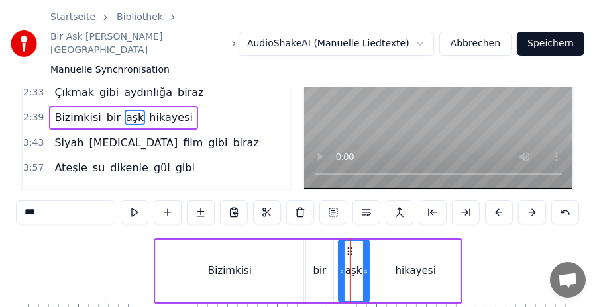
scroll to position [18, 0]
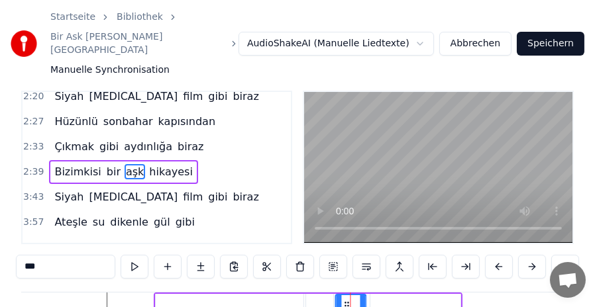
click at [344, 303] on circle at bounding box center [344, 303] width 1 height 1
click at [315, 301] on icon at bounding box center [316, 306] width 11 height 11
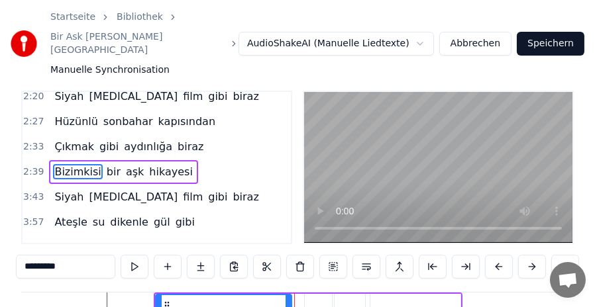
drag, startPoint x: 301, startPoint y: 295, endPoint x: 289, endPoint y: 294, distance: 11.9
drag, startPoint x: 318, startPoint y: 295, endPoint x: 309, endPoint y: 295, distance: 8.6
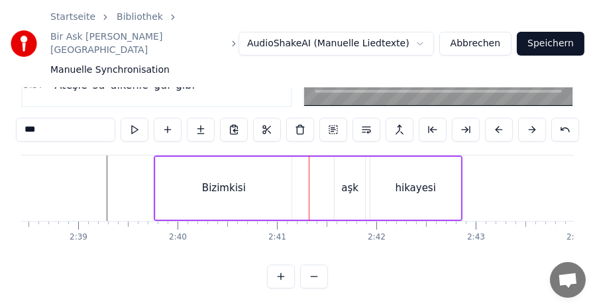
scroll to position [96, 15736]
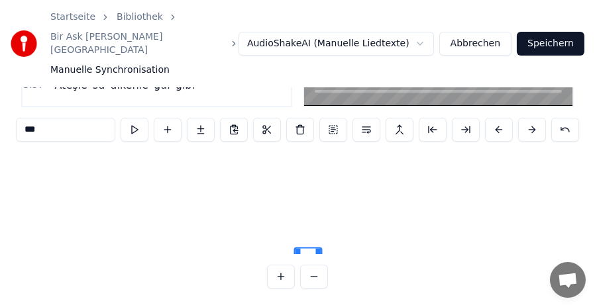
drag, startPoint x: 315, startPoint y: 289, endPoint x: 303, endPoint y: 256, distance: 35.0
click at [304, 268] on div "0:27 Bizimkisi bir aşk hikayesi 0:33 Siyah [MEDICAL_DATA] film gibi biraz 0:40 …" at bounding box center [297, 121] width 552 height 335
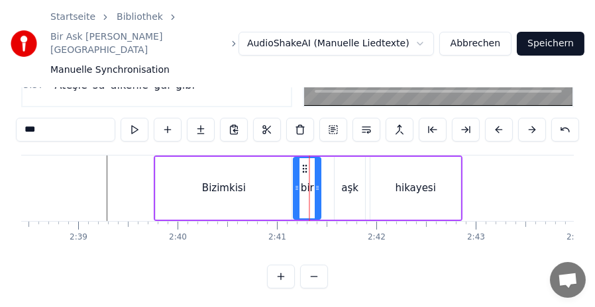
click at [302, 164] on icon at bounding box center [304, 169] width 11 height 11
click at [272, 160] on div "Bizimkisi" at bounding box center [224, 188] width 136 height 63
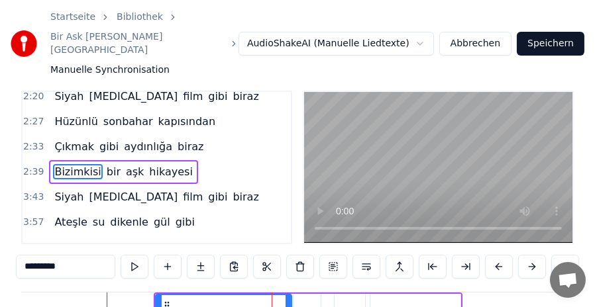
scroll to position [84, 0]
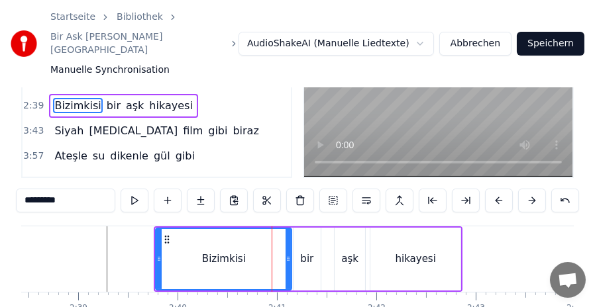
click at [344, 236] on div "aşk" at bounding box center [349, 259] width 30 height 63
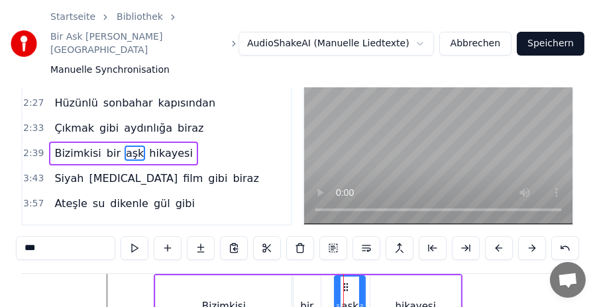
scroll to position [18, 0]
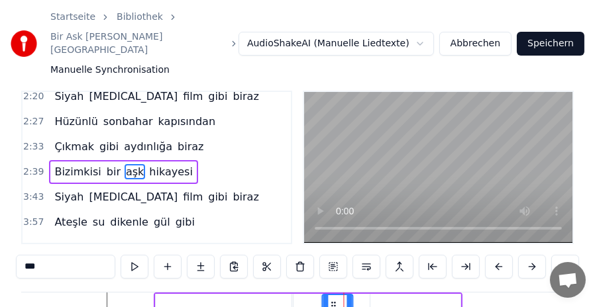
drag, startPoint x: 344, startPoint y: 291, endPoint x: 331, endPoint y: 288, distance: 12.9
click at [331, 301] on icon at bounding box center [333, 306] width 11 height 11
type input "********"
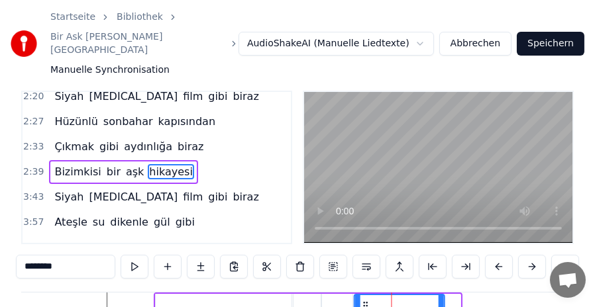
drag, startPoint x: 380, startPoint y: 289, endPoint x: 364, endPoint y: 289, distance: 16.6
click at [364, 301] on icon at bounding box center [365, 306] width 11 height 11
drag, startPoint x: 441, startPoint y: 295, endPoint x: 459, endPoint y: 298, distance: 18.2
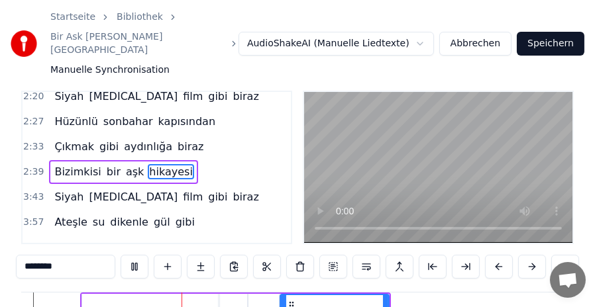
scroll to position [0, 15821]
drag, startPoint x: 373, startPoint y: 294, endPoint x: 408, endPoint y: 293, distance: 35.1
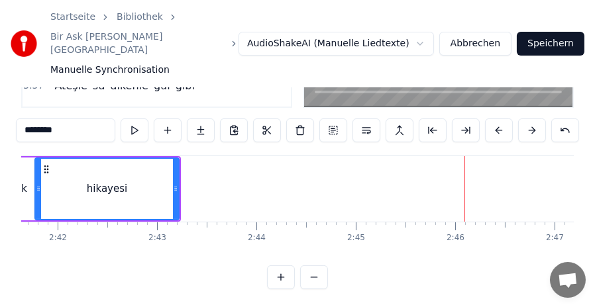
scroll to position [155, 0]
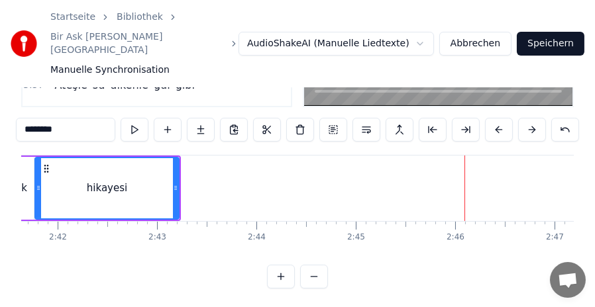
click at [308, 279] on button at bounding box center [314, 277] width 28 height 24
click at [308, 279] on div at bounding box center [297, 277] width 61 height 24
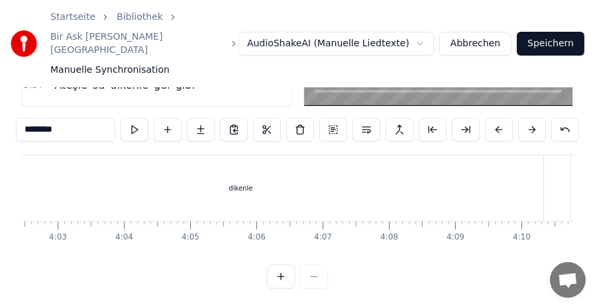
click at [308, 279] on div at bounding box center [297, 277] width 61 height 24
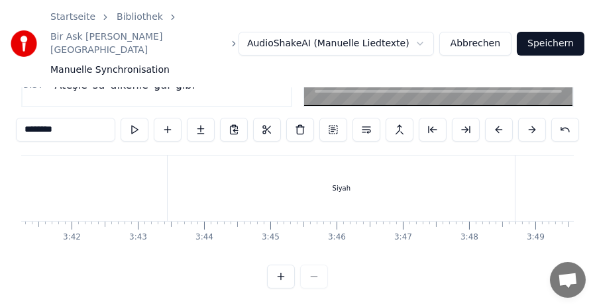
click at [205, 164] on div "Siyah" at bounding box center [341, 189] width 347 height 66
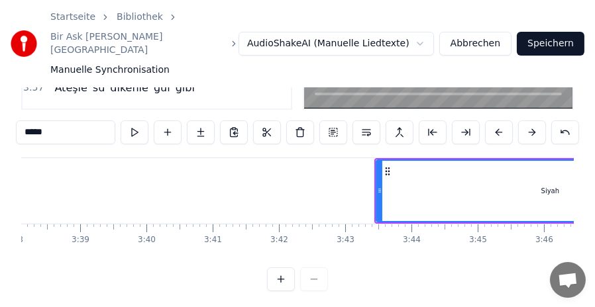
scroll to position [0, 14539]
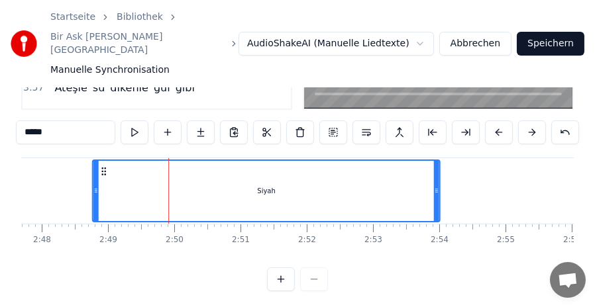
drag, startPoint x: 291, startPoint y: 157, endPoint x: 106, endPoint y: 183, distance: 186.6
click at [106, 183] on div "Siyah" at bounding box center [266, 191] width 346 height 60
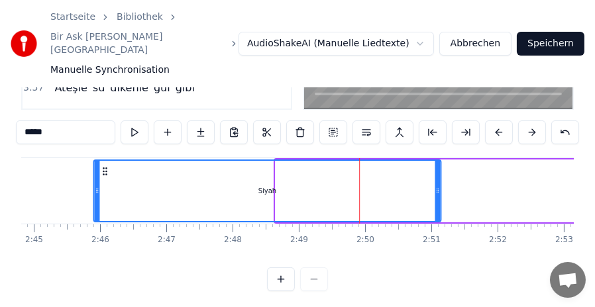
click at [103, 166] on icon at bounding box center [104, 171] width 11 height 11
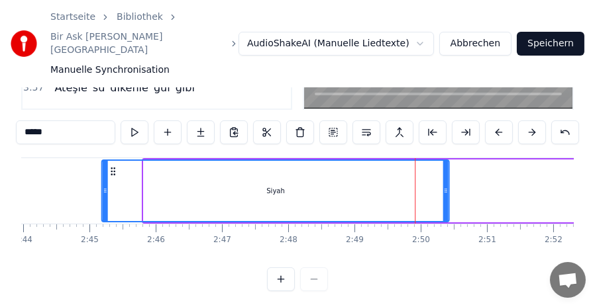
click at [108, 166] on icon at bounding box center [113, 171] width 11 height 11
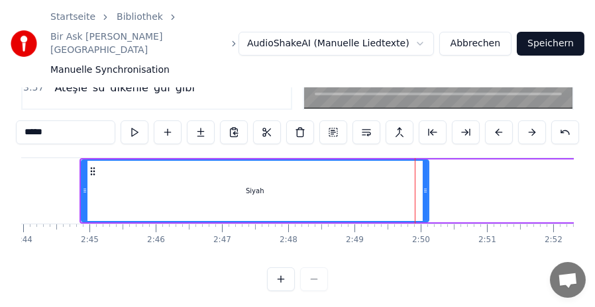
scroll to position [0, 10852]
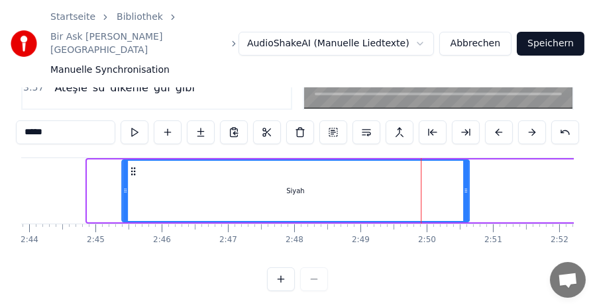
drag, startPoint x: 97, startPoint y: 156, endPoint x: 132, endPoint y: 161, distance: 34.7
click at [132, 166] on icon at bounding box center [133, 171] width 11 height 11
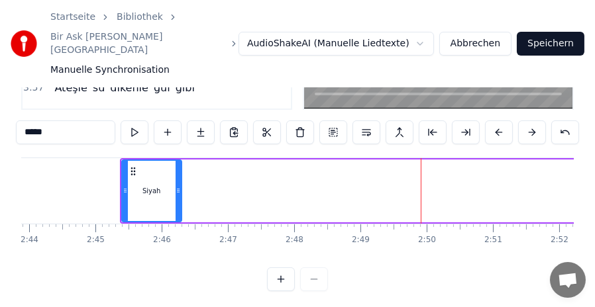
drag, startPoint x: 467, startPoint y: 179, endPoint x: 179, endPoint y: 179, distance: 287.4
click at [179, 185] on icon at bounding box center [177, 190] width 5 height 11
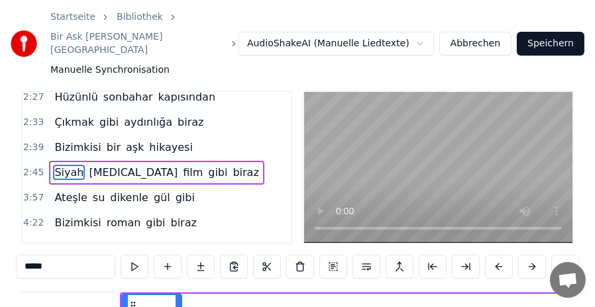
scroll to position [486, 0]
click at [64, 164] on span "Siyah" at bounding box center [69, 171] width 32 height 15
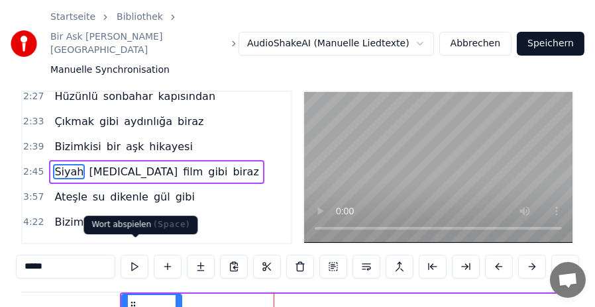
click at [131, 255] on button at bounding box center [135, 267] width 28 height 24
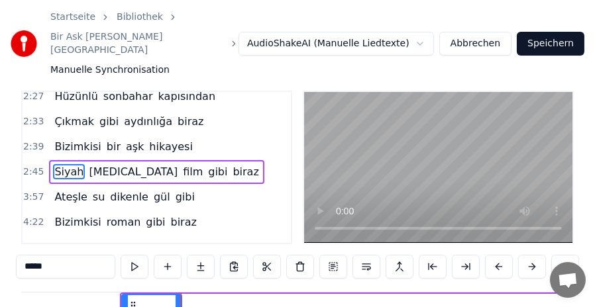
click at [131, 255] on button at bounding box center [135, 267] width 28 height 24
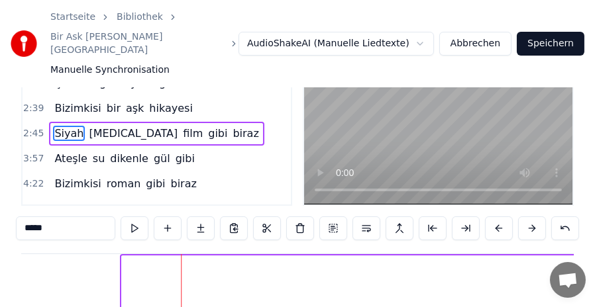
drag, startPoint x: 132, startPoint y: 289, endPoint x: 142, endPoint y: 290, distance: 10.0
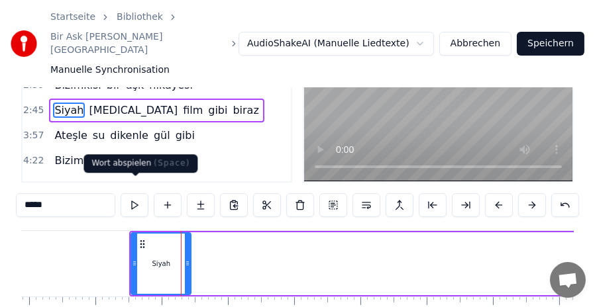
click at [136, 193] on button at bounding box center [135, 205] width 28 height 24
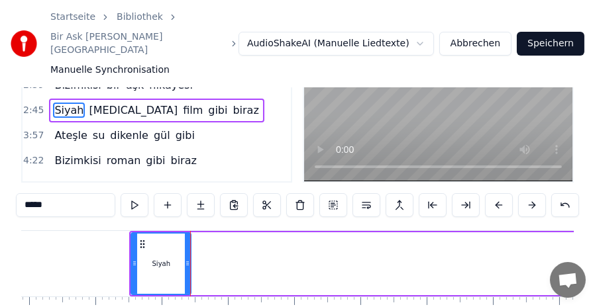
click at [136, 193] on button at bounding box center [135, 205] width 28 height 24
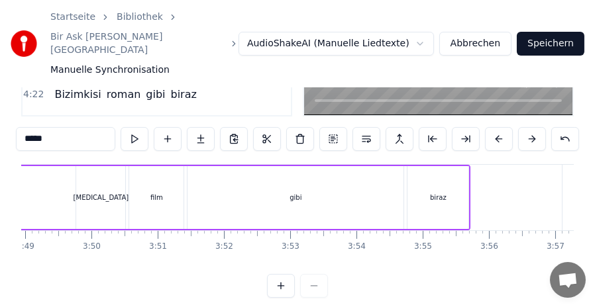
scroll to position [0, 14890]
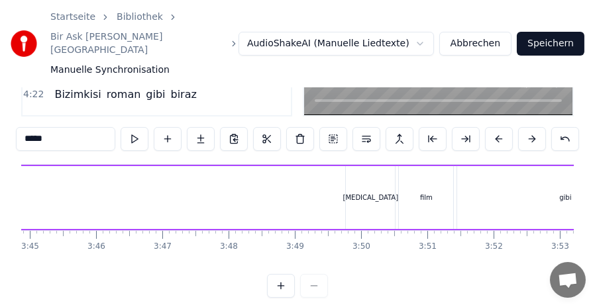
click at [358, 166] on div "[MEDICAL_DATA]" at bounding box center [370, 197] width 49 height 63
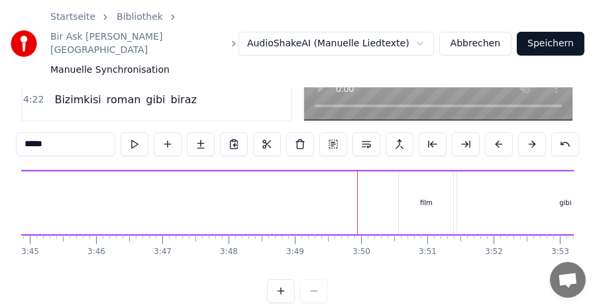
scroll to position [154, 0]
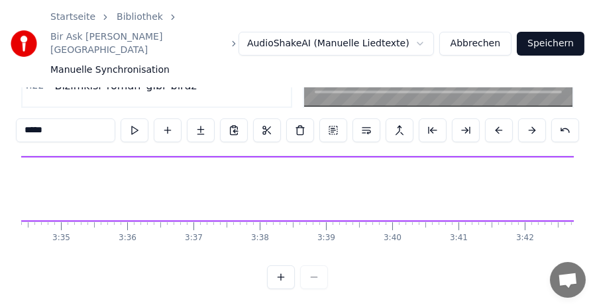
drag, startPoint x: 356, startPoint y: 289, endPoint x: 109, endPoint y: 164, distance: 276.6
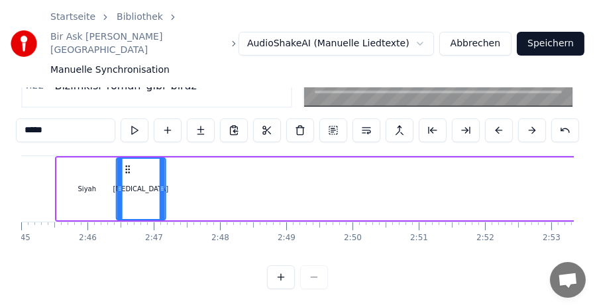
scroll to position [0, 10923]
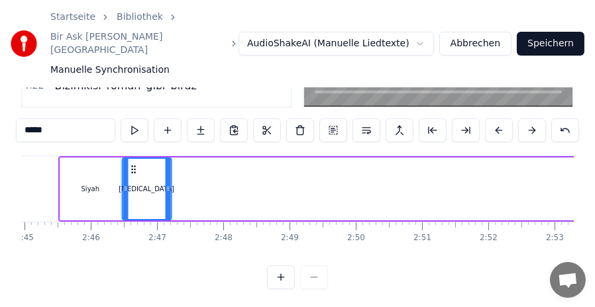
drag, startPoint x: 111, startPoint y: 157, endPoint x: 134, endPoint y: 169, distance: 26.1
click at [134, 169] on div "[MEDICAL_DATA]" at bounding box center [147, 189] width 48 height 60
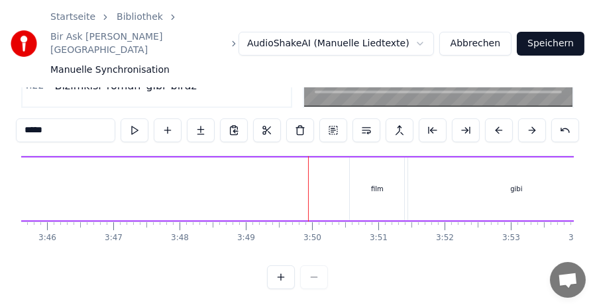
scroll to position [0, 14947]
click at [355, 158] on div "film" at bounding box center [369, 189] width 54 height 63
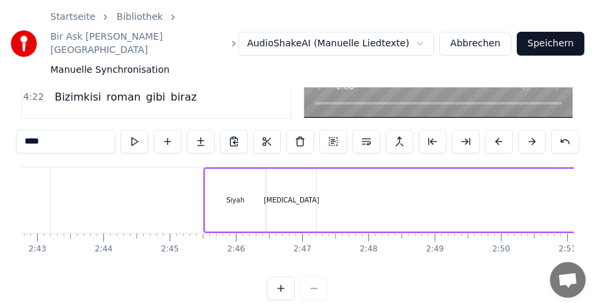
scroll to position [0, 10760]
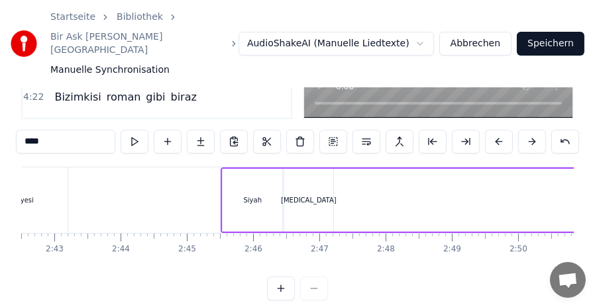
drag, startPoint x: 352, startPoint y: 287, endPoint x: 366, endPoint y: 189, distance: 98.4
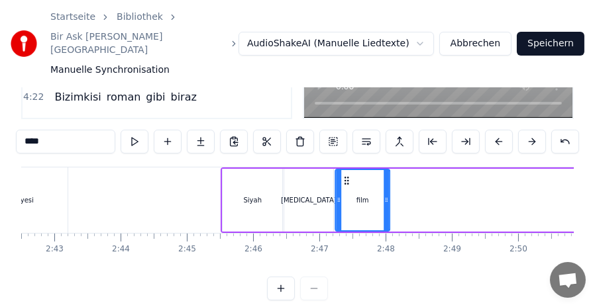
drag, startPoint x: 368, startPoint y: 167, endPoint x: 346, endPoint y: 167, distance: 22.5
click at [346, 175] on icon at bounding box center [346, 180] width 11 height 11
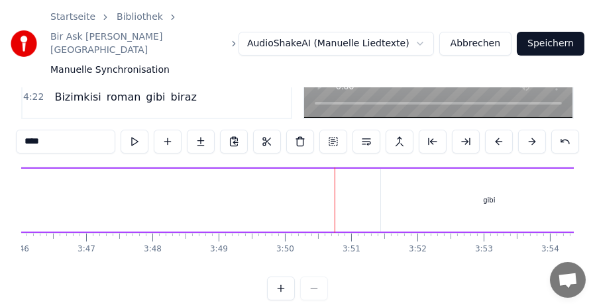
scroll to position [0, 15068]
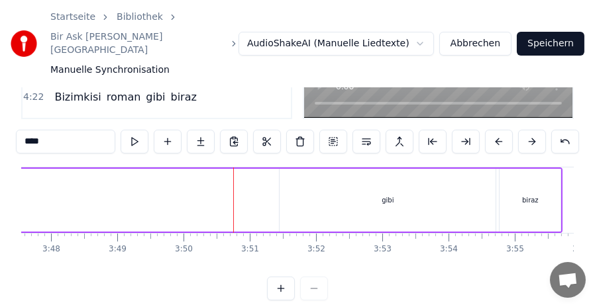
click at [319, 172] on div "gibi" at bounding box center [387, 200] width 216 height 63
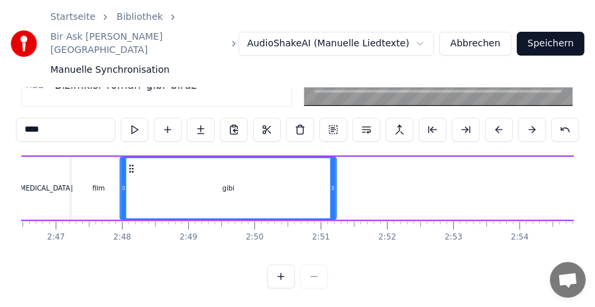
scroll to position [0, 11023]
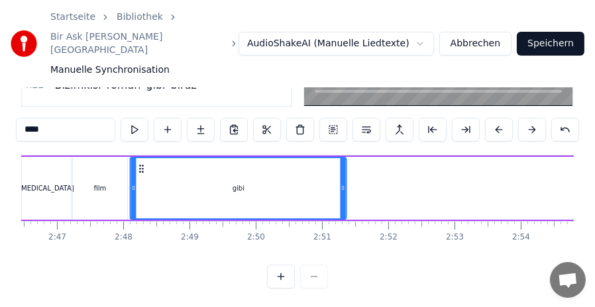
drag, startPoint x: 289, startPoint y: 154, endPoint x: 140, endPoint y: 185, distance: 152.9
click at [140, 185] on div "gibi" at bounding box center [238, 188] width 215 height 60
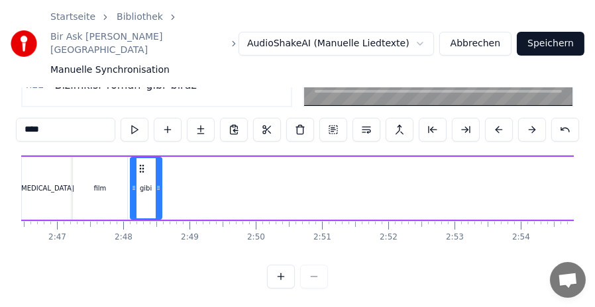
drag, startPoint x: 342, startPoint y: 175, endPoint x: 158, endPoint y: 179, distance: 184.8
click at [158, 183] on icon at bounding box center [158, 188] width 5 height 11
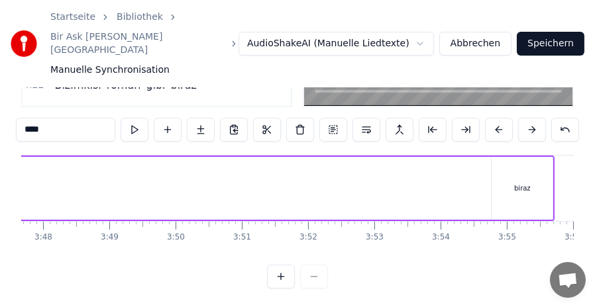
scroll to position [0, 15119]
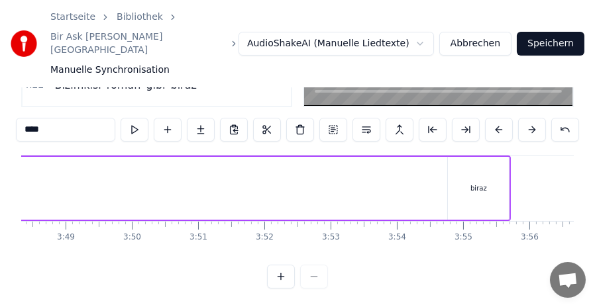
click at [481, 183] on div "biraz" at bounding box center [478, 188] width 17 height 10
type input "*****"
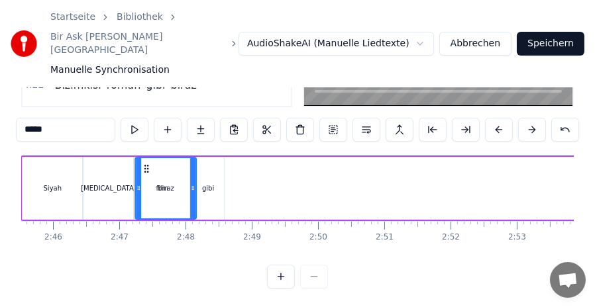
scroll to position [0, 10960]
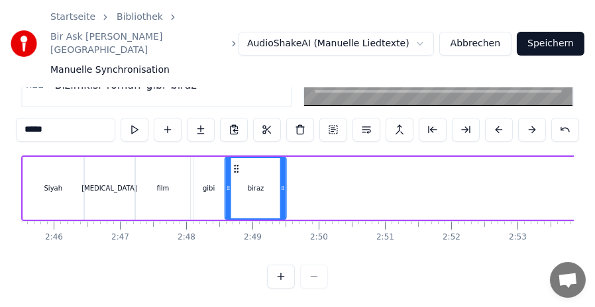
drag, startPoint x: 458, startPoint y: 152, endPoint x: 236, endPoint y: 176, distance: 223.8
click at [236, 176] on div "biraz" at bounding box center [256, 188] width 60 height 60
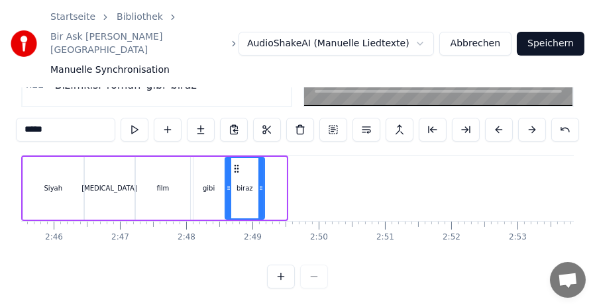
drag, startPoint x: 283, startPoint y: 176, endPoint x: 261, endPoint y: 175, distance: 21.9
click at [261, 189] on circle at bounding box center [261, 189] width 1 height 1
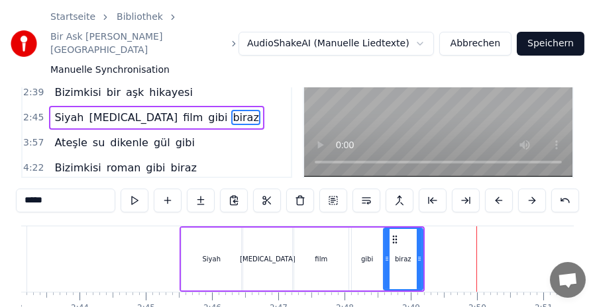
scroll to position [150, 0]
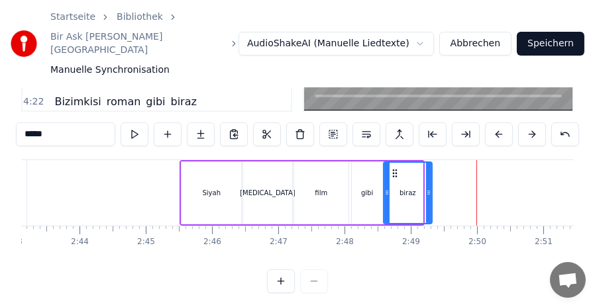
drag, startPoint x: 417, startPoint y: 179, endPoint x: 426, endPoint y: 179, distance: 9.3
click at [426, 187] on icon at bounding box center [428, 192] width 5 height 11
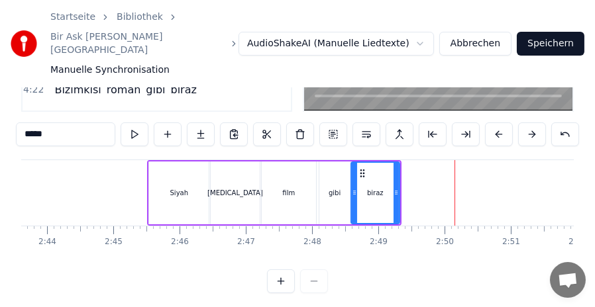
scroll to position [0, 10830]
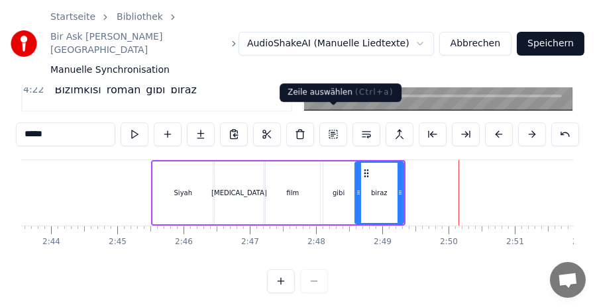
click at [330, 123] on button at bounding box center [333, 135] width 28 height 24
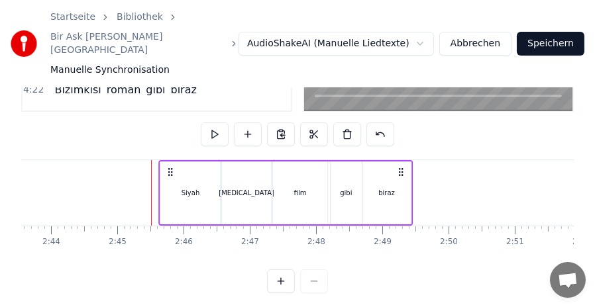
drag, startPoint x: 162, startPoint y: 158, endPoint x: 169, endPoint y: 160, distance: 6.9
click at [169, 167] on icon at bounding box center [170, 172] width 11 height 11
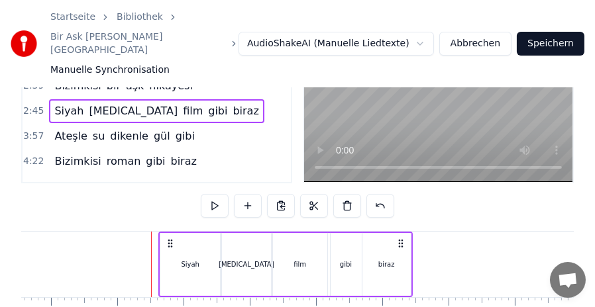
scroll to position [18, 0]
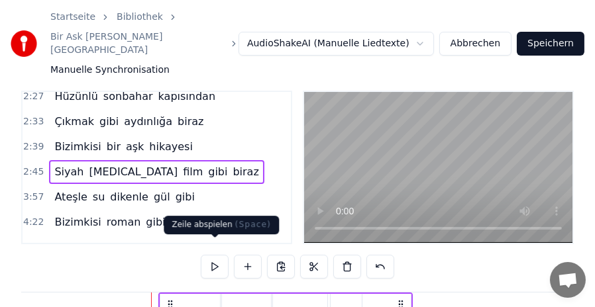
click at [217, 255] on button at bounding box center [215, 267] width 28 height 24
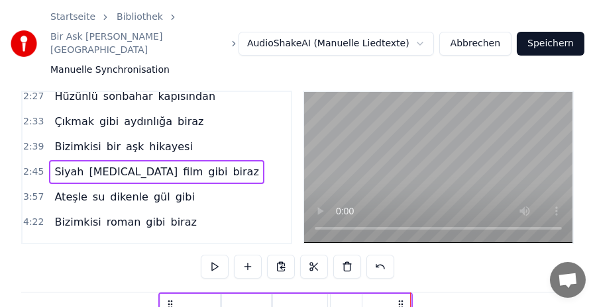
click at [217, 255] on button at bounding box center [215, 267] width 28 height 24
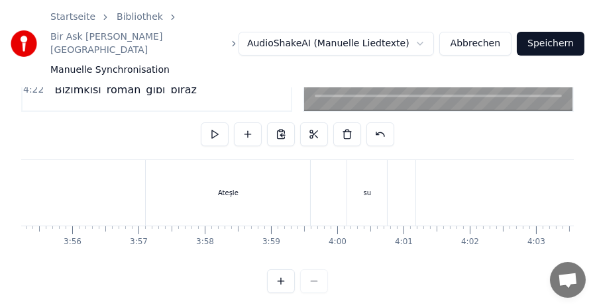
scroll to position [0, 15591]
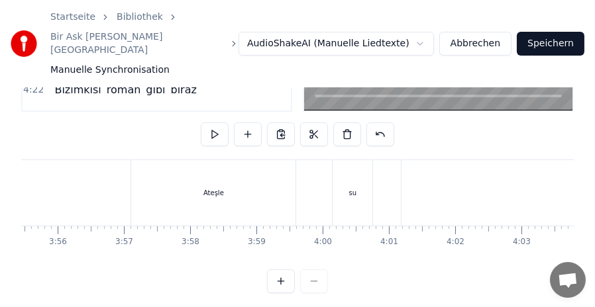
click at [197, 169] on div "Ateşle" at bounding box center [213, 193] width 164 height 66
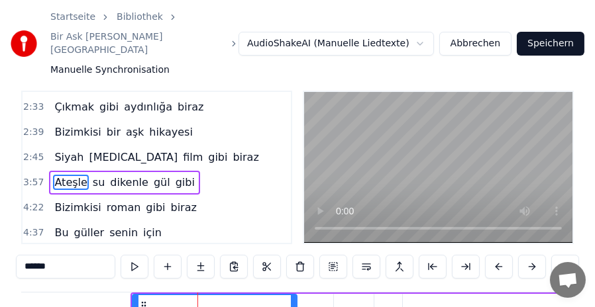
scroll to position [511, 0]
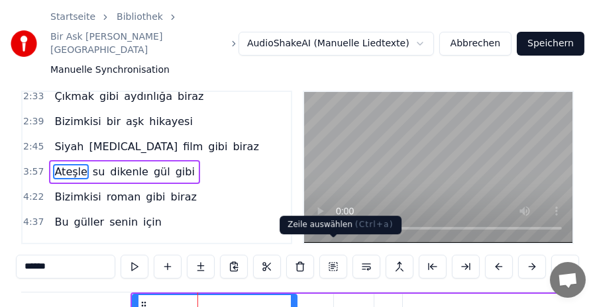
click at [331, 255] on button at bounding box center [333, 267] width 28 height 24
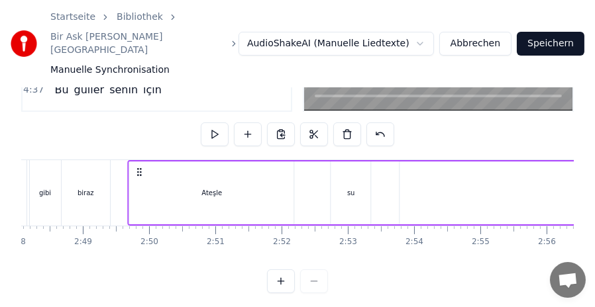
scroll to position [0, 11128]
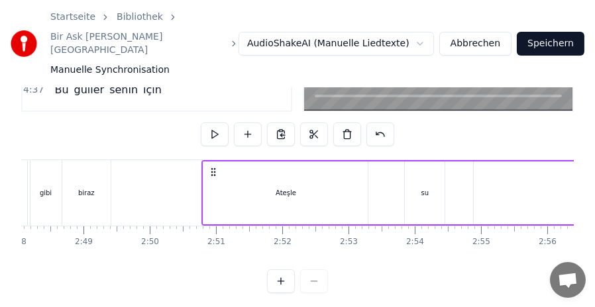
drag, startPoint x: 522, startPoint y: 158, endPoint x: 213, endPoint y: 172, distance: 310.2
click at [350, 168] on div "Ateşle" at bounding box center [285, 193] width 164 height 63
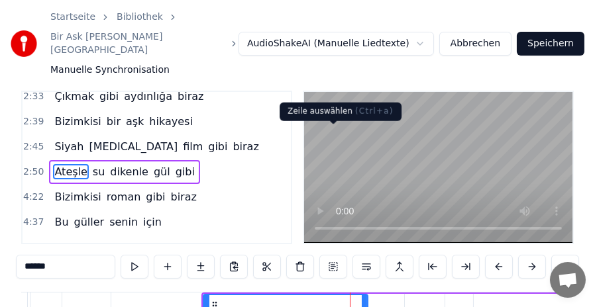
scroll to position [150, 0]
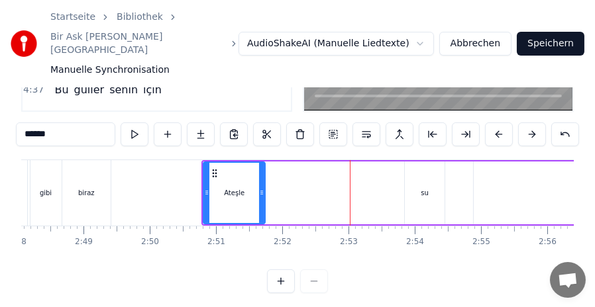
drag, startPoint x: 363, startPoint y: 183, endPoint x: 260, endPoint y: 184, distance: 102.6
click at [260, 184] on div at bounding box center [261, 193] width 5 height 60
click at [422, 188] on div "su" at bounding box center [424, 193] width 8 height 10
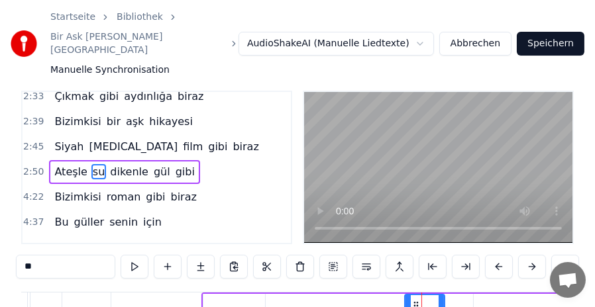
scroll to position [155, 0]
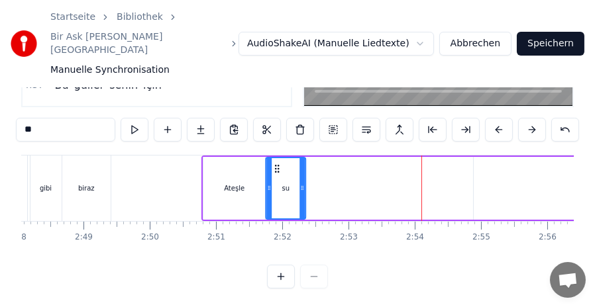
drag, startPoint x: 413, startPoint y: 153, endPoint x: 274, endPoint y: 159, distance: 139.2
click at [274, 164] on icon at bounding box center [276, 169] width 11 height 11
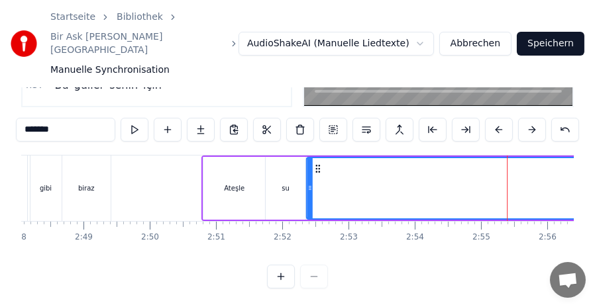
drag, startPoint x: 484, startPoint y: 156, endPoint x: 317, endPoint y: 156, distance: 166.9
click at [317, 164] on icon at bounding box center [318, 169] width 11 height 11
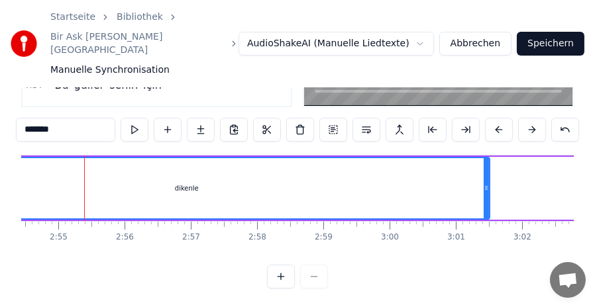
scroll to position [0, 11566]
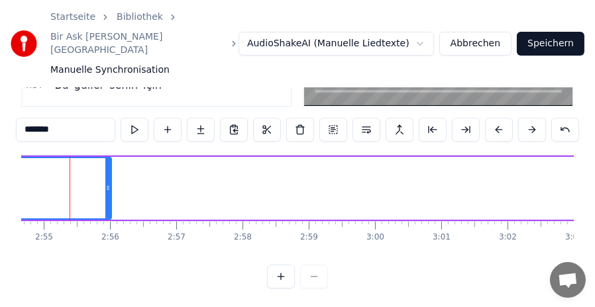
drag, startPoint x: 470, startPoint y: 172, endPoint x: 107, endPoint y: 172, distance: 363.5
click at [107, 183] on icon at bounding box center [107, 188] width 5 height 11
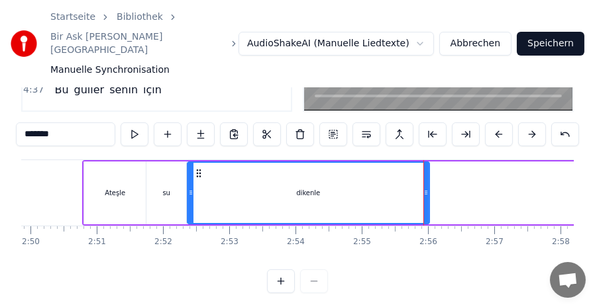
scroll to position [0, 11221]
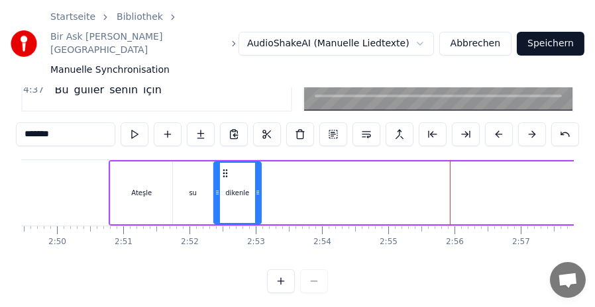
drag, startPoint x: 453, startPoint y: 177, endPoint x: 258, endPoint y: 180, distance: 194.7
click at [258, 187] on icon at bounding box center [257, 192] width 5 height 11
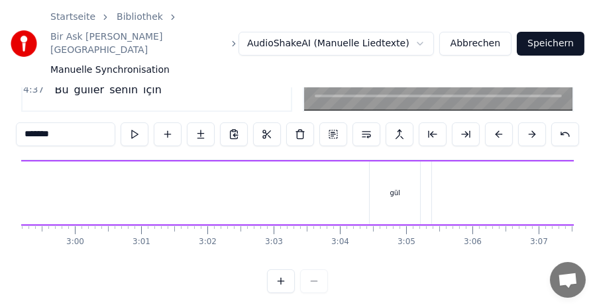
scroll to position [0, 11980]
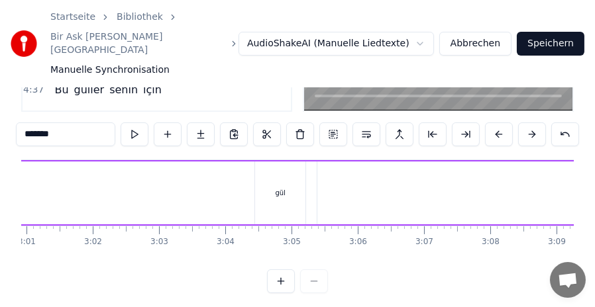
click at [282, 188] on div "gül" at bounding box center [280, 193] width 10 height 10
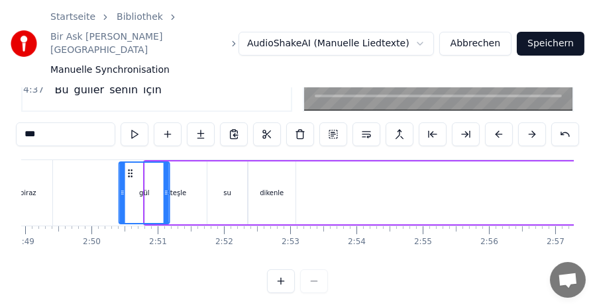
scroll to position [0, 11187]
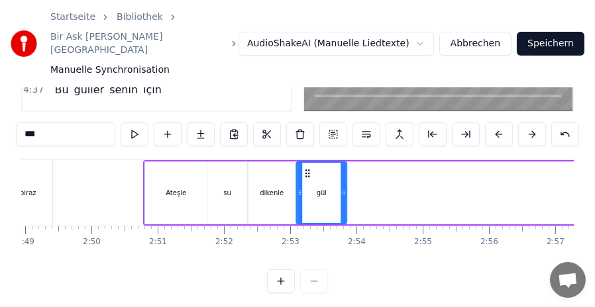
drag, startPoint x: 266, startPoint y: 158, endPoint x: 307, endPoint y: 175, distance: 45.4
click at [307, 175] on div "gül" at bounding box center [321, 193] width 49 height 60
drag, startPoint x: 344, startPoint y: 181, endPoint x: 324, endPoint y: 181, distance: 19.2
click at [324, 187] on icon at bounding box center [323, 192] width 5 height 11
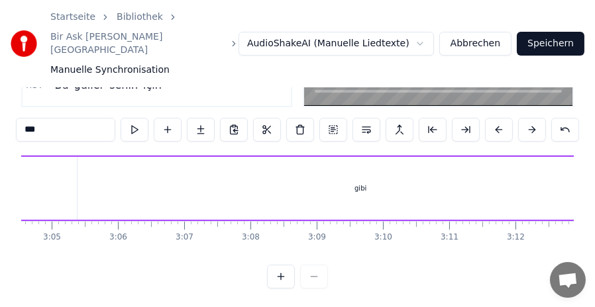
scroll to position [0, 12263]
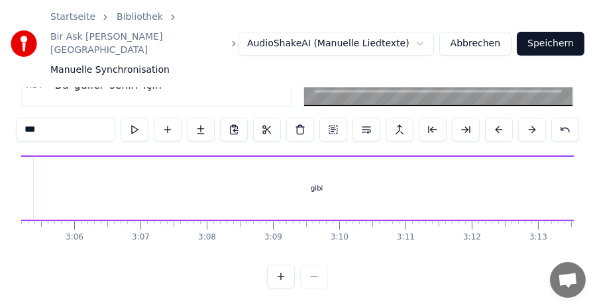
click at [319, 183] on div "gibi" at bounding box center [317, 188] width 12 height 10
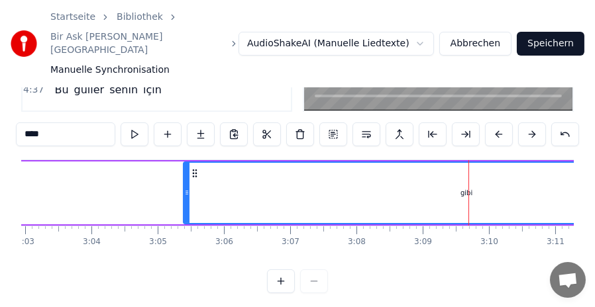
scroll to position [0, 12061]
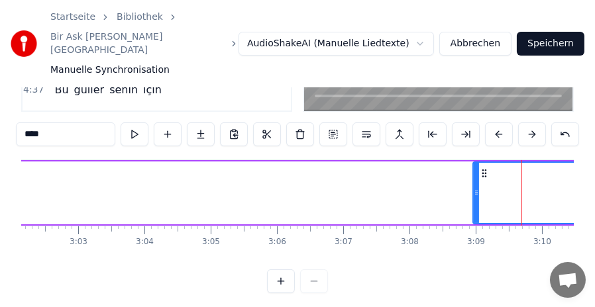
drag, startPoint x: 238, startPoint y: 178, endPoint x: 475, endPoint y: 183, distance: 236.4
click at [475, 187] on icon at bounding box center [475, 192] width 5 height 11
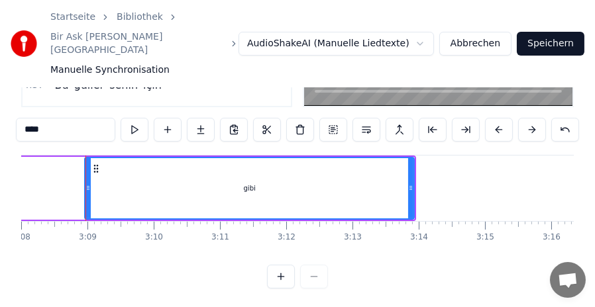
scroll to position [0, 12475]
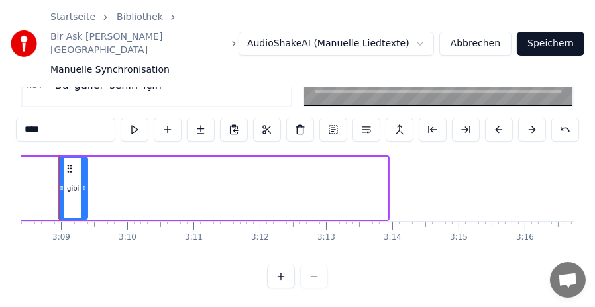
drag, startPoint x: 385, startPoint y: 173, endPoint x: 85, endPoint y: 171, distance: 300.0
click at [85, 183] on icon at bounding box center [83, 188] width 5 height 11
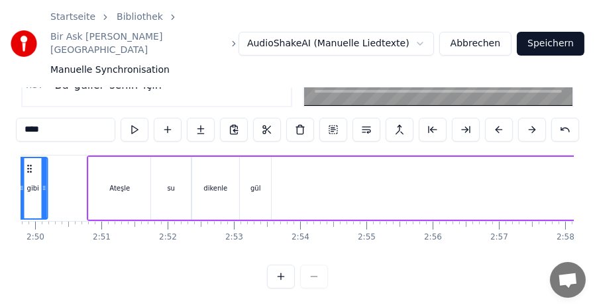
scroll to position [0, 11211]
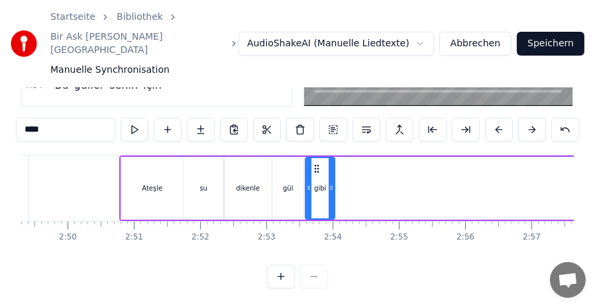
drag, startPoint x: 532, startPoint y: 156, endPoint x: 316, endPoint y: 170, distance: 216.3
click at [316, 170] on div "gibi" at bounding box center [320, 188] width 28 height 60
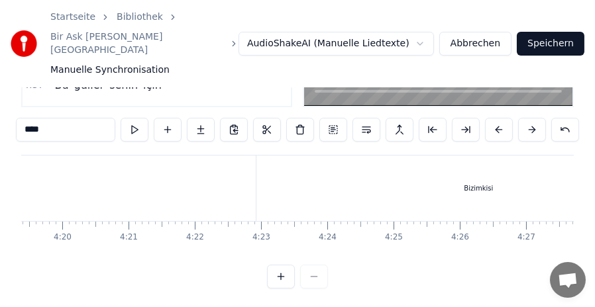
scroll to position [0, 17183]
click at [266, 156] on div "Bizimkisi" at bounding box center [471, 189] width 444 height 66
type input "*********"
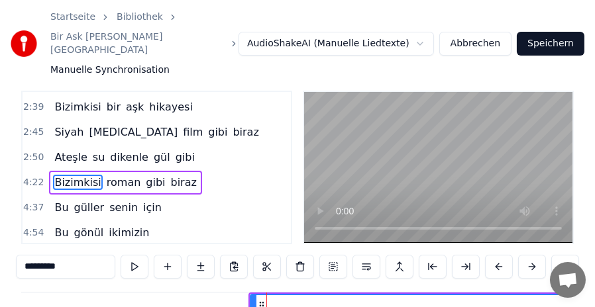
scroll to position [536, 0]
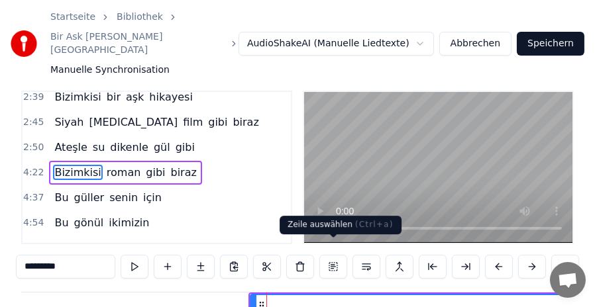
click at [334, 256] on button at bounding box center [333, 267] width 28 height 24
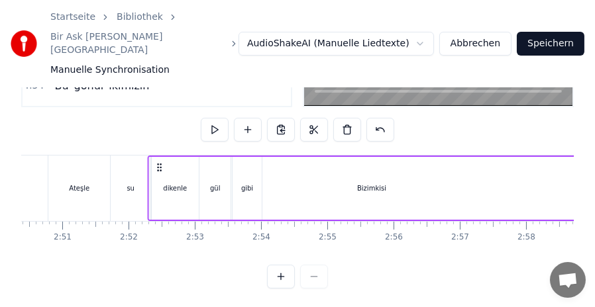
scroll to position [0, 11281]
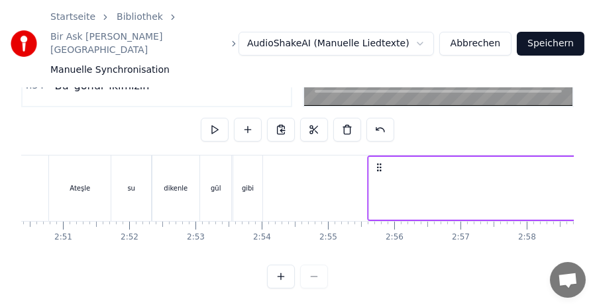
drag, startPoint x: 258, startPoint y: 153, endPoint x: 376, endPoint y: 183, distance: 122.2
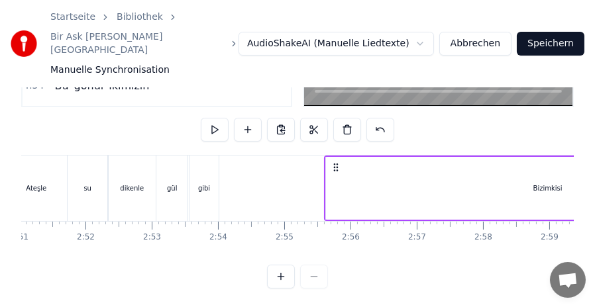
scroll to position [0, 11427]
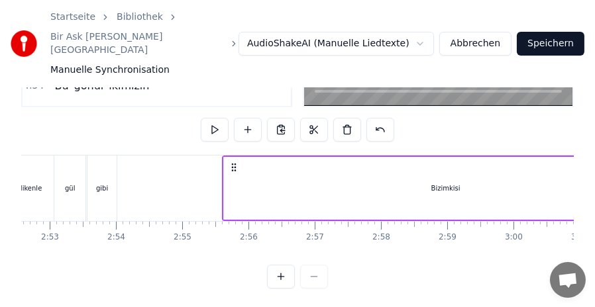
click at [389, 169] on div "Bizimkisi" at bounding box center [446, 188] width 444 height 63
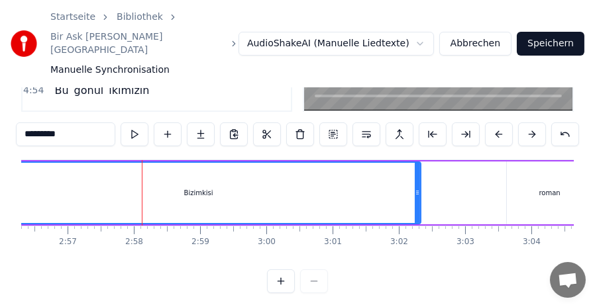
scroll to position [0, 11692]
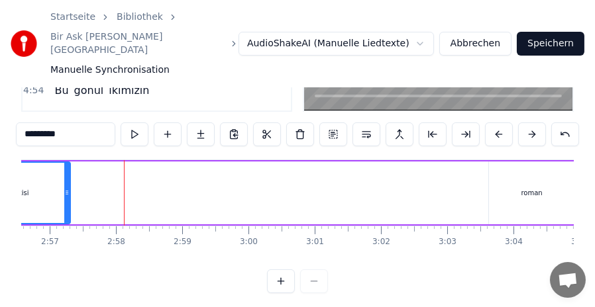
drag, startPoint x: 397, startPoint y: 181, endPoint x: 65, endPoint y: 184, distance: 332.4
click at [65, 187] on icon at bounding box center [66, 192] width 5 height 11
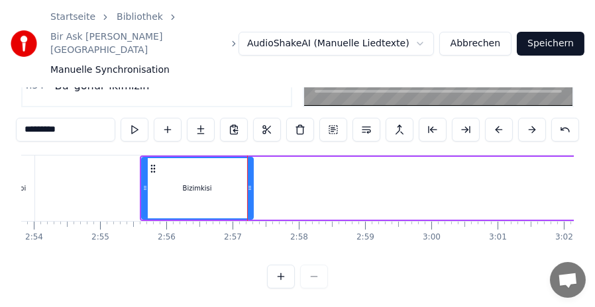
scroll to position [0, 11456]
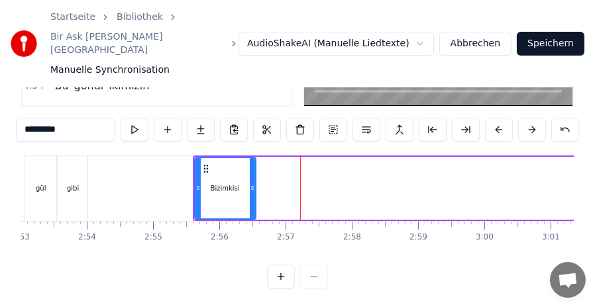
drag, startPoint x: 302, startPoint y: 176, endPoint x: 252, endPoint y: 174, distance: 50.4
click at [252, 183] on icon at bounding box center [252, 188] width 5 height 11
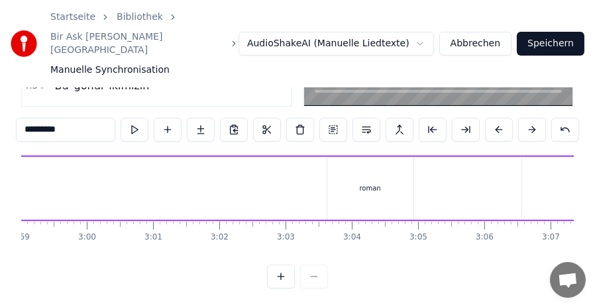
scroll to position [0, 11889]
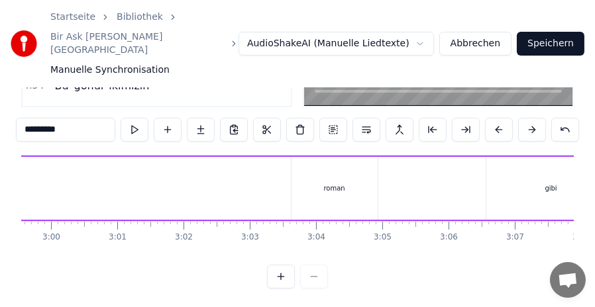
click at [324, 172] on div "roman" at bounding box center [334, 188] width 86 height 63
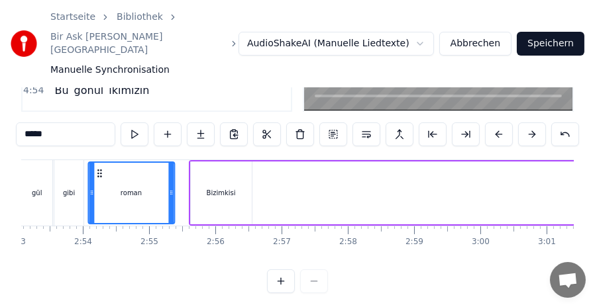
scroll to position [0, 11460]
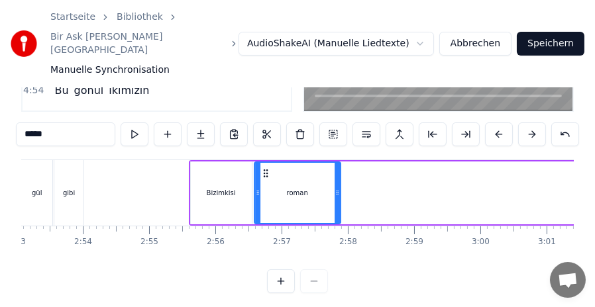
drag, startPoint x: 301, startPoint y: 161, endPoint x: 268, endPoint y: 174, distance: 35.0
click at [264, 176] on div "roman" at bounding box center [297, 193] width 85 height 60
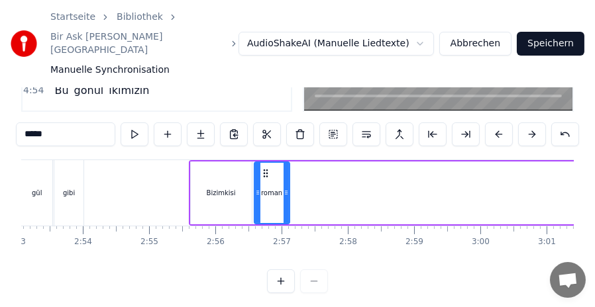
drag, startPoint x: 338, startPoint y: 191, endPoint x: 287, endPoint y: 187, distance: 51.1
click at [287, 187] on div at bounding box center [285, 193] width 5 height 60
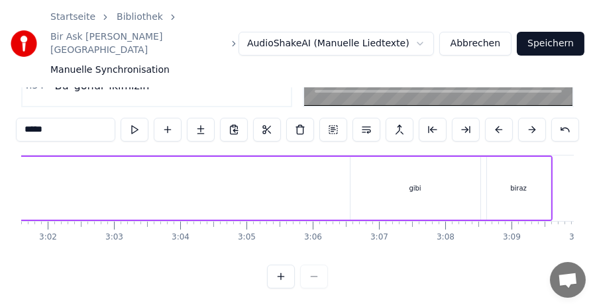
scroll to position [0, 12069]
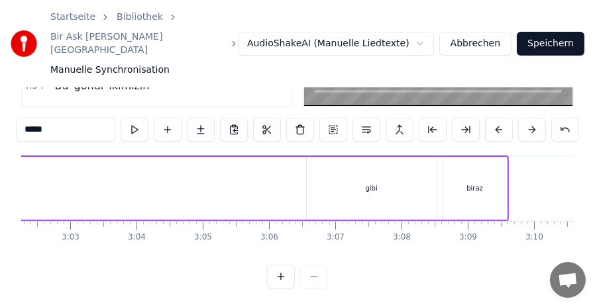
click at [351, 173] on div "gibi" at bounding box center [372, 188] width 130 height 63
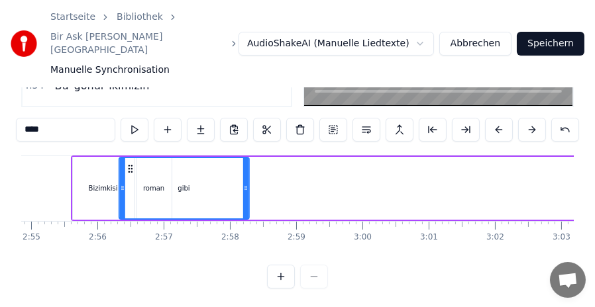
scroll to position [0, 11575]
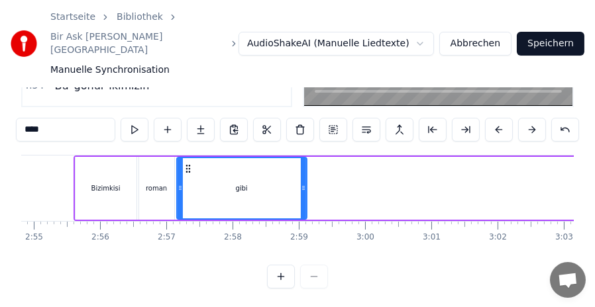
drag, startPoint x: 317, startPoint y: 152, endPoint x: 187, endPoint y: 176, distance: 132.0
click at [187, 176] on div "gibi" at bounding box center [241, 188] width 128 height 60
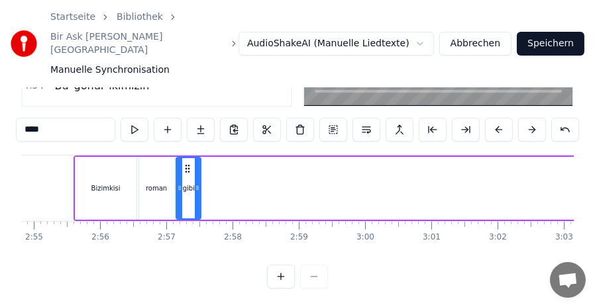
drag, startPoint x: 303, startPoint y: 184, endPoint x: 198, endPoint y: 179, distance: 105.4
click at [198, 179] on div at bounding box center [197, 188] width 5 height 60
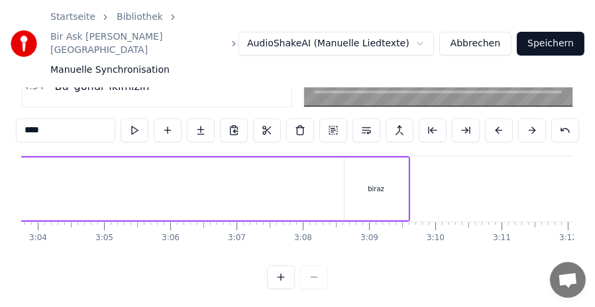
scroll to position [0, 12203]
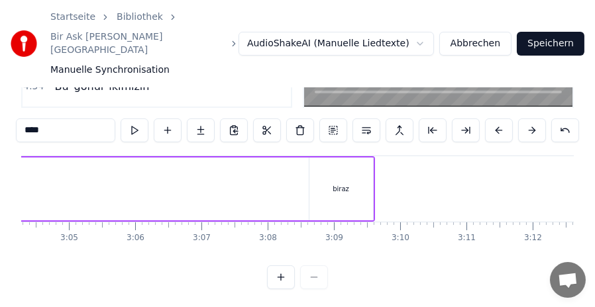
click at [348, 177] on div "biraz" at bounding box center [341, 189] width 64 height 63
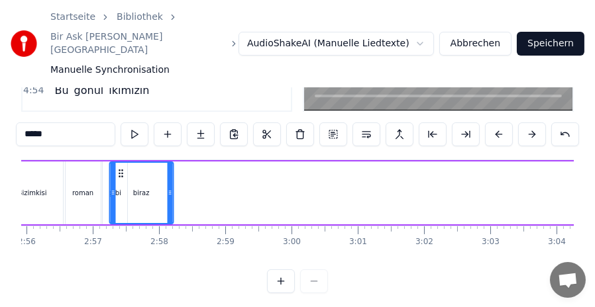
scroll to position [0, 11646]
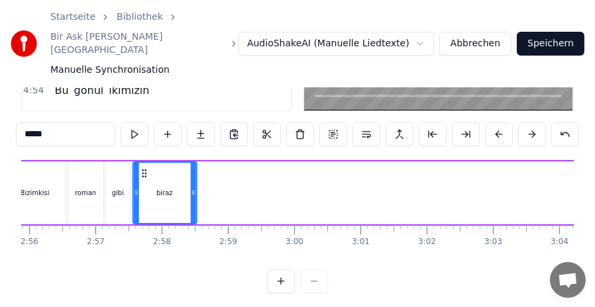
drag, startPoint x: 321, startPoint y: 160, endPoint x: 144, endPoint y: 179, distance: 177.8
click at [144, 179] on div "biraz" at bounding box center [164, 193] width 62 height 60
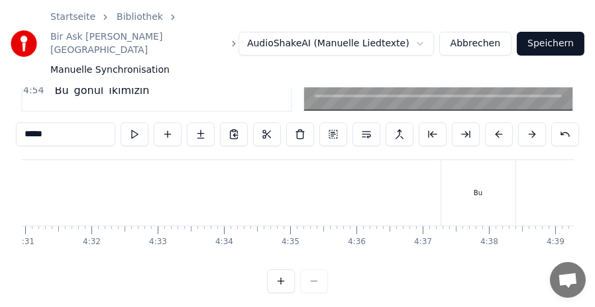
scroll to position [0, 18094]
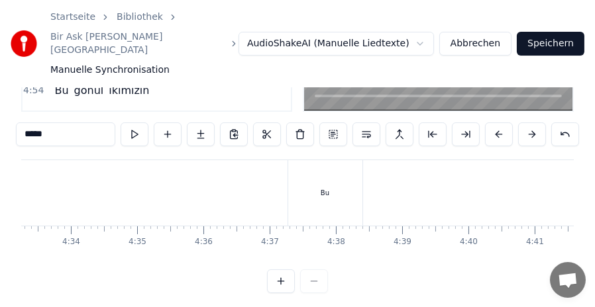
click at [308, 163] on div "Bu" at bounding box center [325, 193] width 74 height 66
type input "**"
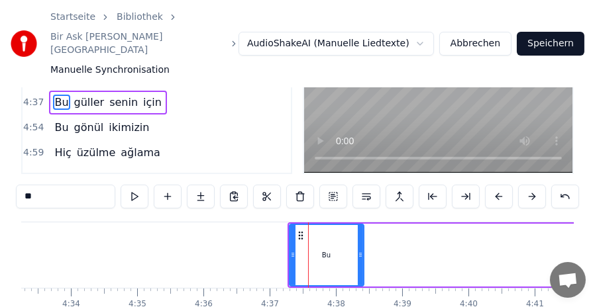
scroll to position [150, 0]
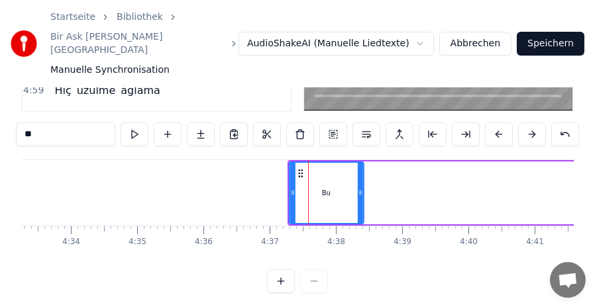
click at [300, 168] on icon at bounding box center [300, 173] width 11 height 11
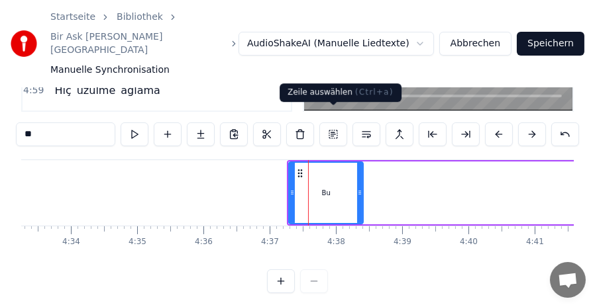
click at [332, 123] on button at bounding box center [333, 135] width 28 height 24
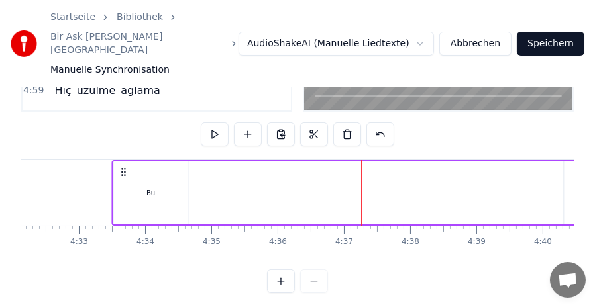
drag, startPoint x: 298, startPoint y: 156, endPoint x: 115, endPoint y: 170, distance: 184.0
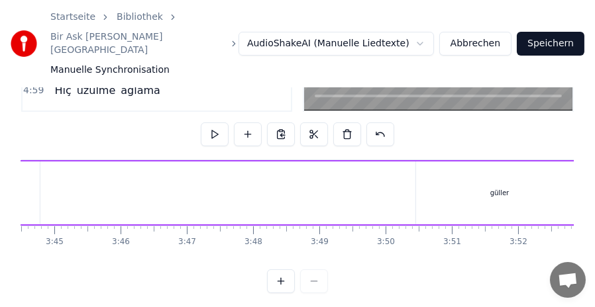
drag, startPoint x: 116, startPoint y: 157, endPoint x: 0, endPoint y: 163, distance: 116.0
click at [0, 163] on div "Startseite Bibliothek Bir Ask Hikayesi • [PERSON_NAME] Synchronisation AudioSha…" at bounding box center [297, 72] width 595 height 444
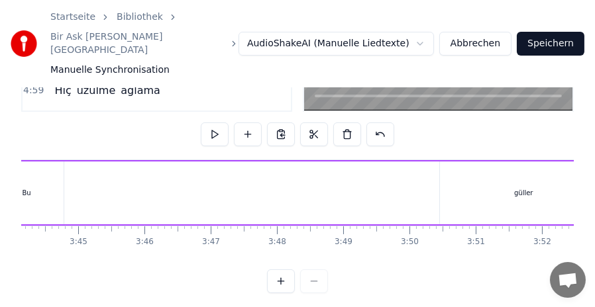
drag, startPoint x: 0, startPoint y: 163, endPoint x: 253, endPoint y: 173, distance: 253.1
click at [253, 173] on div "Startseite Bibliothek Bir Ask Hikayesi • [PERSON_NAME] Synchronisation AudioSha…" at bounding box center [297, 72] width 595 height 444
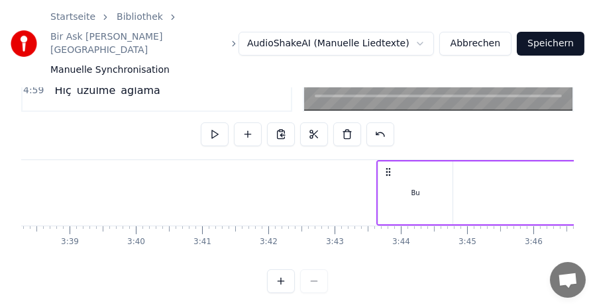
scroll to position [0, 14498]
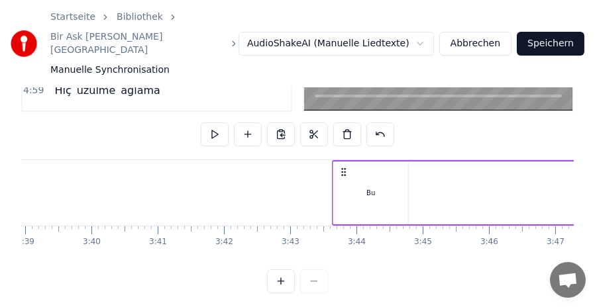
click at [342, 172] on circle at bounding box center [342, 172] width 1 height 1
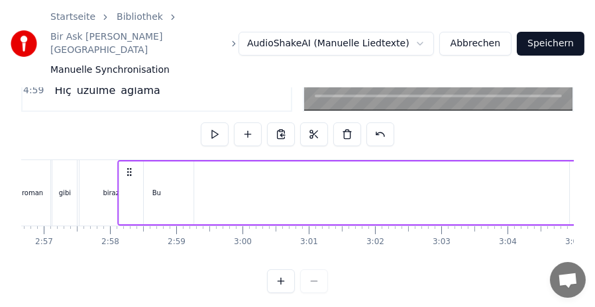
scroll to position [0, 11695]
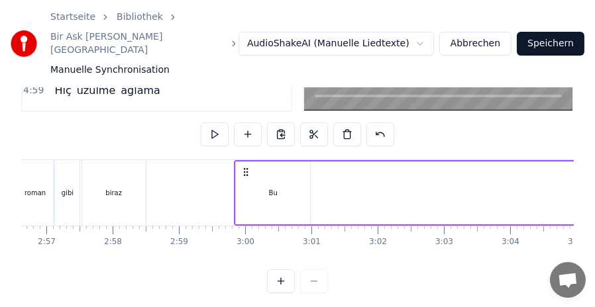
drag, startPoint x: 345, startPoint y: 156, endPoint x: 247, endPoint y: 191, distance: 104.1
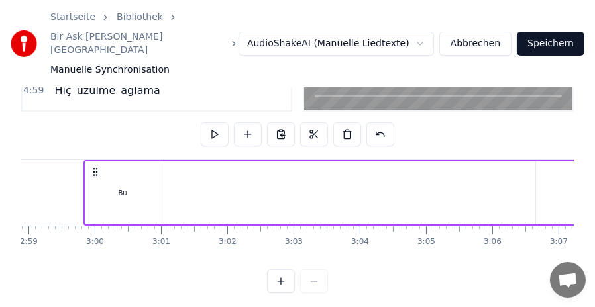
scroll to position [0, 11889]
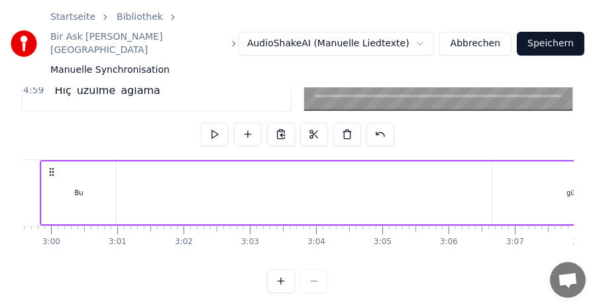
click at [76, 168] on div "Bu" at bounding box center [79, 193] width 74 height 63
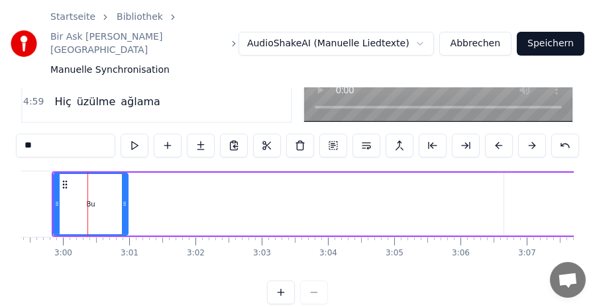
scroll to position [0, 11877]
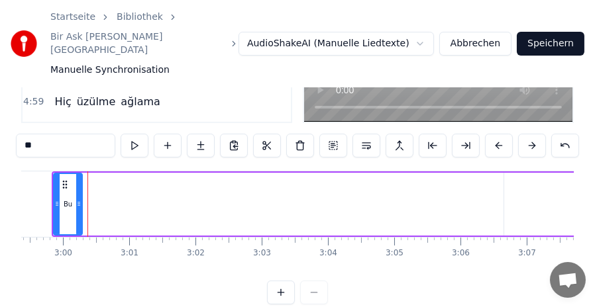
drag, startPoint x: 125, startPoint y: 199, endPoint x: 80, endPoint y: 199, distance: 45.0
click at [80, 199] on div at bounding box center [78, 204] width 5 height 60
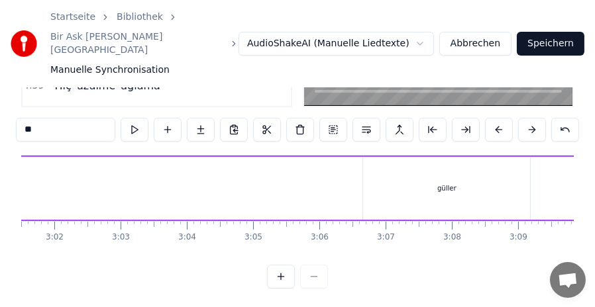
scroll to position [0, 12054]
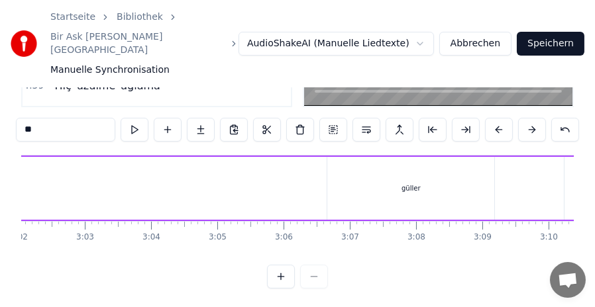
click at [416, 183] on div "güller" at bounding box center [410, 188] width 19 height 10
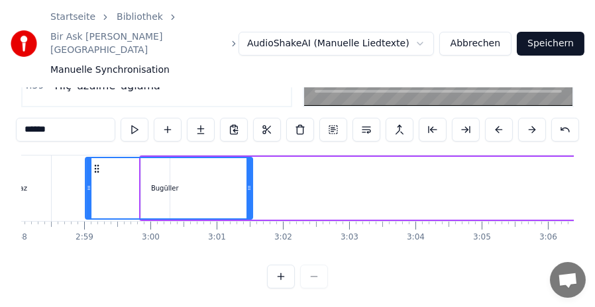
scroll to position [0, 11766]
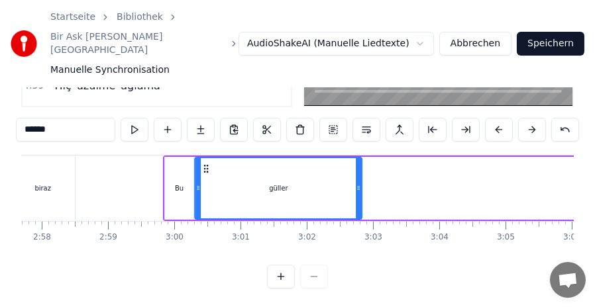
drag, startPoint x: 333, startPoint y: 158, endPoint x: 205, endPoint y: 175, distance: 129.7
click at [205, 175] on div "güller" at bounding box center [278, 188] width 166 height 60
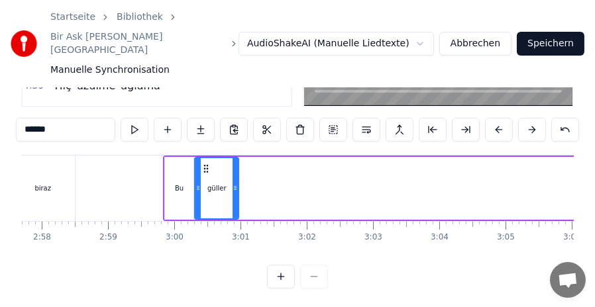
drag, startPoint x: 358, startPoint y: 176, endPoint x: 234, endPoint y: 175, distance: 123.2
click at [234, 183] on icon at bounding box center [234, 188] width 5 height 11
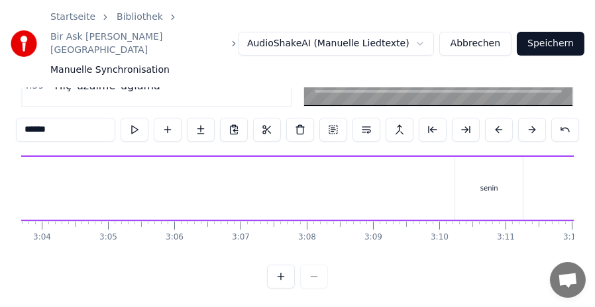
scroll to position [0, 12216]
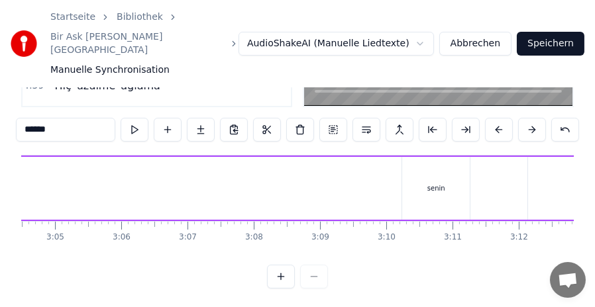
click at [442, 183] on div "senin" at bounding box center [436, 188] width 18 height 10
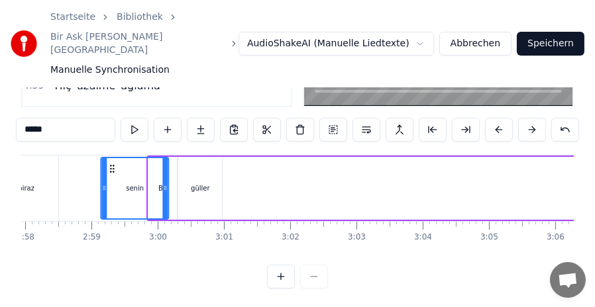
scroll to position [0, 11783]
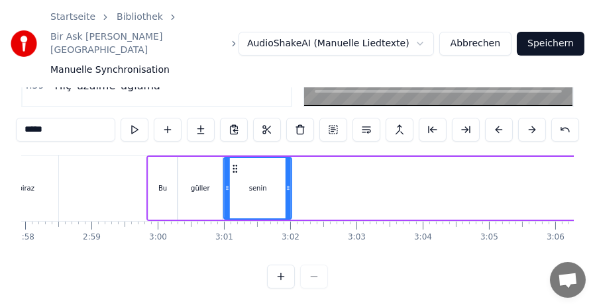
drag, startPoint x: 411, startPoint y: 156, endPoint x: 234, endPoint y: 179, distance: 179.1
click at [234, 179] on div "senin" at bounding box center [257, 188] width 66 height 60
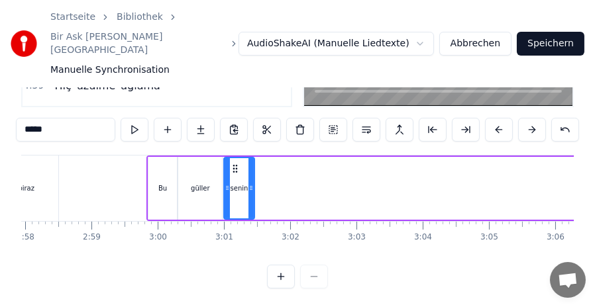
drag, startPoint x: 290, startPoint y: 181, endPoint x: 253, endPoint y: 181, distance: 37.1
click at [253, 181] on div at bounding box center [250, 188] width 5 height 60
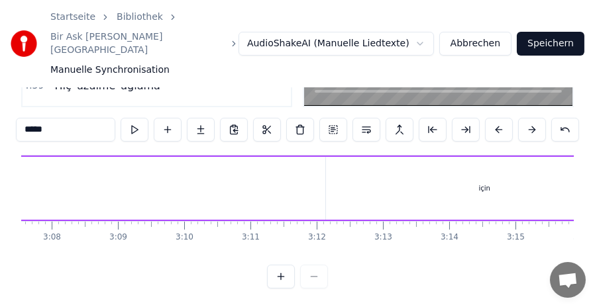
scroll to position [0, 12445]
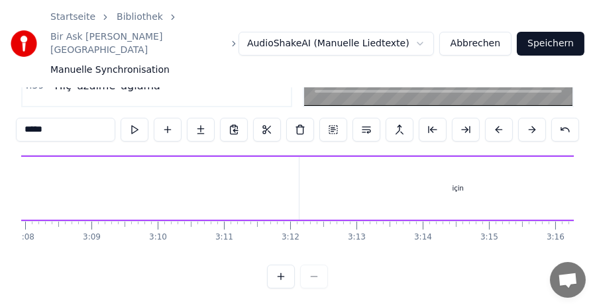
click at [453, 184] on div "için" at bounding box center [457, 188] width 317 height 63
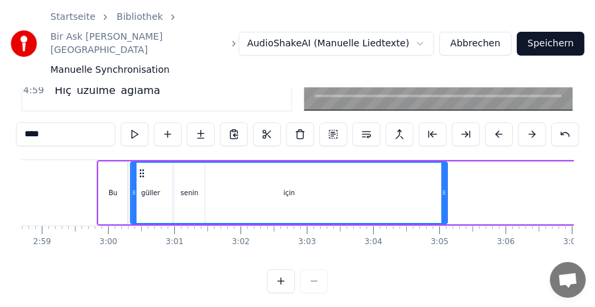
scroll to position [0, 11831]
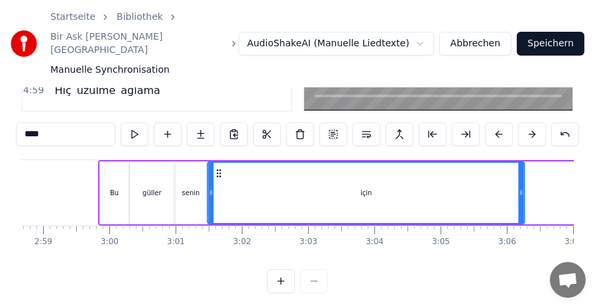
drag, startPoint x: 311, startPoint y: 158, endPoint x: 219, endPoint y: 168, distance: 92.6
click at [219, 168] on div "için" at bounding box center [366, 193] width 315 height 60
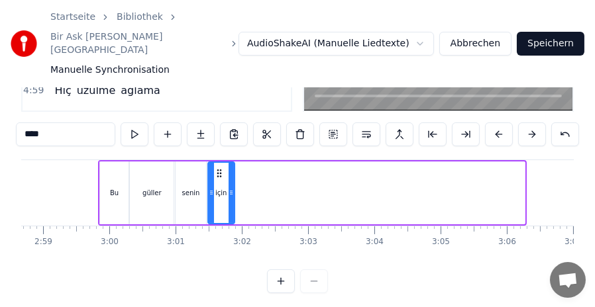
drag, startPoint x: 520, startPoint y: 181, endPoint x: 230, endPoint y: 178, distance: 290.0
click at [230, 187] on icon at bounding box center [230, 192] width 5 height 11
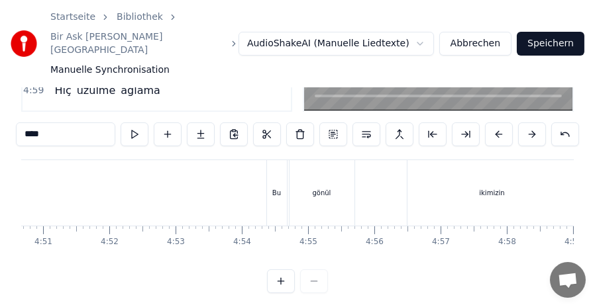
scroll to position [0, 19292]
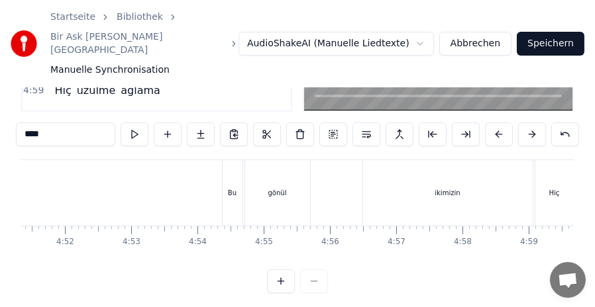
click at [230, 164] on div "Bu" at bounding box center [232, 193] width 20 height 66
type input "**"
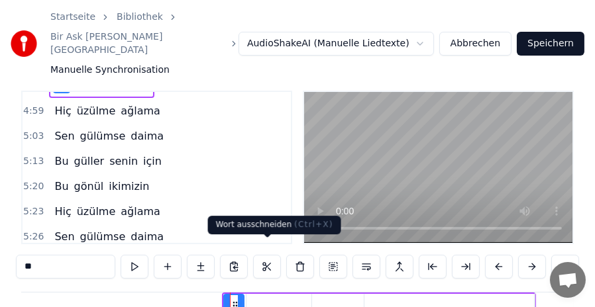
scroll to position [84, 0]
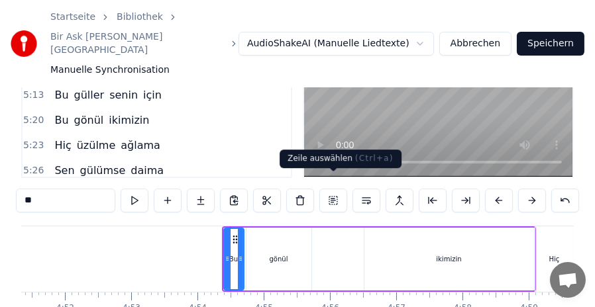
click at [336, 189] on button at bounding box center [333, 201] width 28 height 24
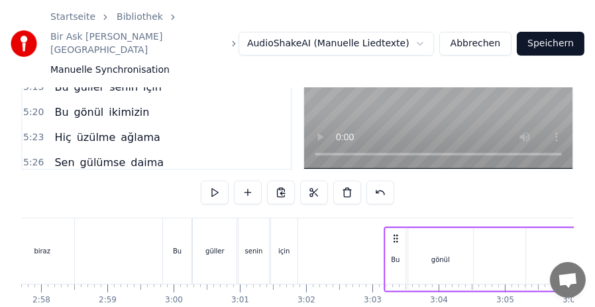
scroll to position [93, 0]
drag, startPoint x: 233, startPoint y: 224, endPoint x: 395, endPoint y: 224, distance: 162.2
click at [395, 233] on icon at bounding box center [396, 238] width 11 height 11
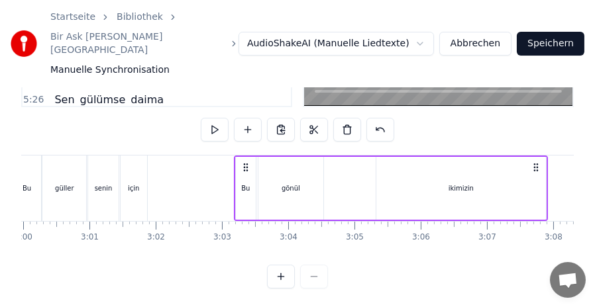
scroll to position [0, 11961]
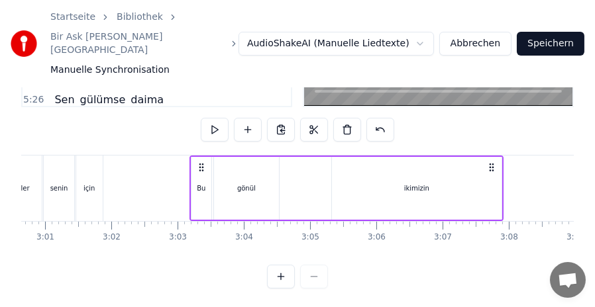
click at [255, 174] on div "gönül" at bounding box center [246, 188] width 65 height 63
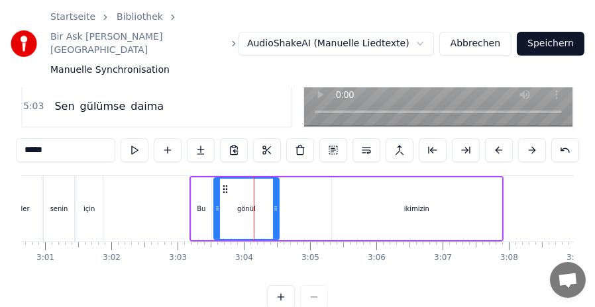
scroll to position [150, 0]
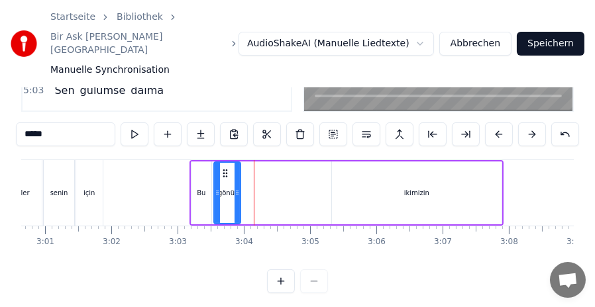
drag, startPoint x: 277, startPoint y: 188, endPoint x: 238, endPoint y: 192, distance: 38.6
click at [238, 192] on div at bounding box center [236, 193] width 5 height 60
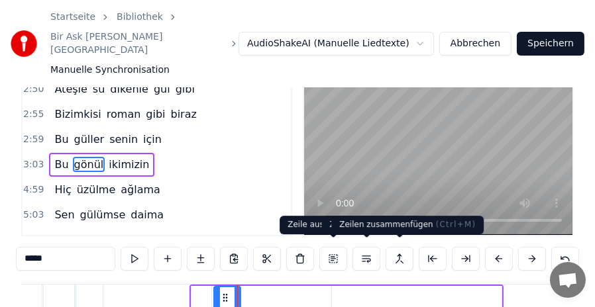
scroll to position [18, 0]
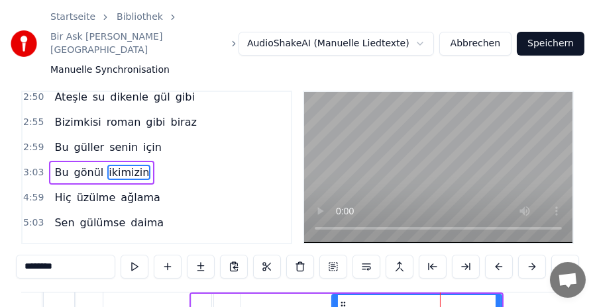
scroll to position [84, 0]
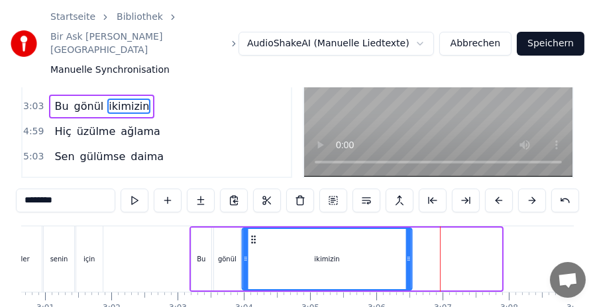
drag, startPoint x: 342, startPoint y: 226, endPoint x: 252, endPoint y: 227, distance: 90.1
click at [252, 234] on icon at bounding box center [253, 239] width 11 height 11
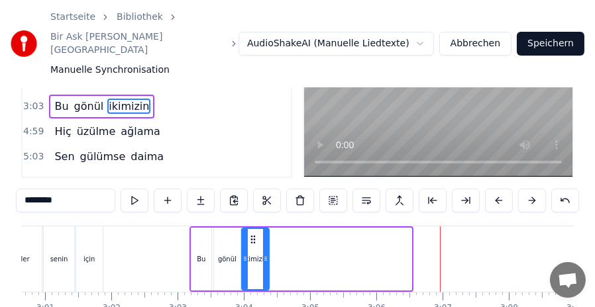
drag, startPoint x: 407, startPoint y: 250, endPoint x: 265, endPoint y: 246, distance: 142.4
click at [265, 254] on icon at bounding box center [265, 259] width 5 height 11
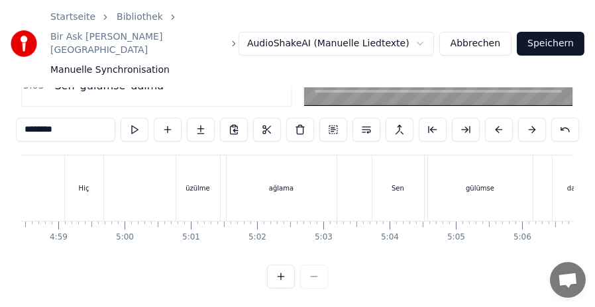
scroll to position [0, 19594]
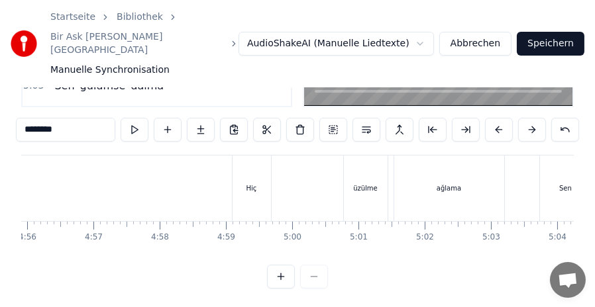
click at [246, 161] on div "Hiç" at bounding box center [251, 189] width 38 height 66
type input "***"
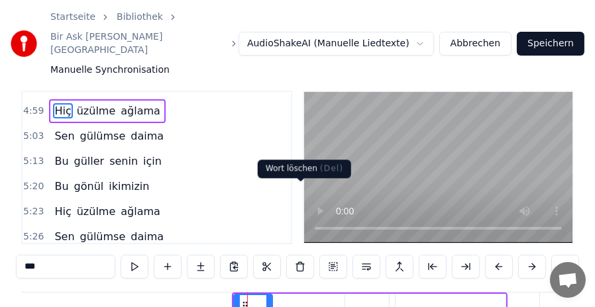
scroll to position [84, 0]
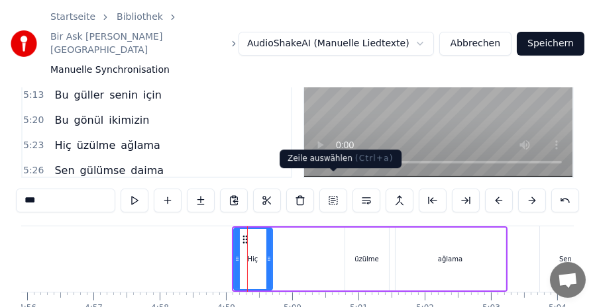
click at [336, 191] on button at bounding box center [333, 201] width 28 height 24
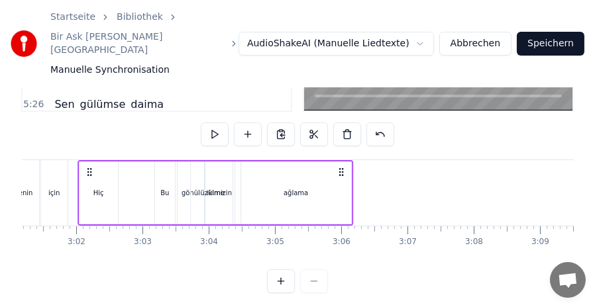
scroll to position [0, 11988]
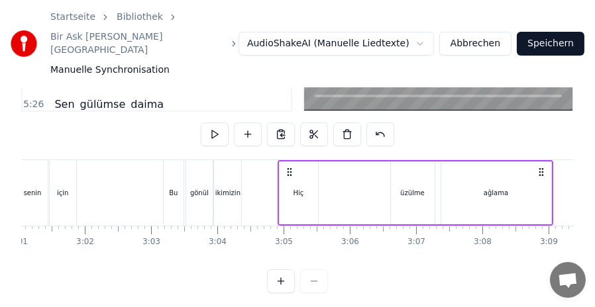
drag, startPoint x: 243, startPoint y: 158, endPoint x: 290, endPoint y: 172, distance: 49.2
click at [289, 172] on div "Hiç üzülme ağlama" at bounding box center [414, 193] width 275 height 66
click at [303, 188] on div "Hiç" at bounding box center [298, 193] width 11 height 10
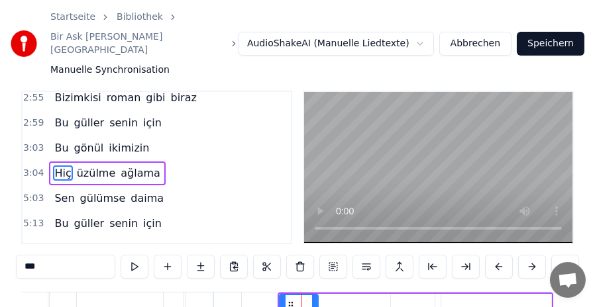
scroll to position [155, 0]
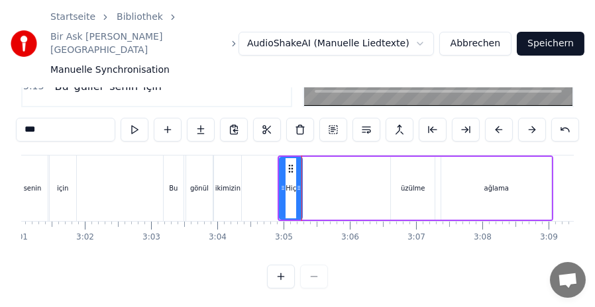
drag, startPoint x: 314, startPoint y: 176, endPoint x: 299, endPoint y: 178, distance: 15.4
click at [299, 183] on icon at bounding box center [298, 188] width 5 height 11
click at [402, 168] on div "üzülme" at bounding box center [413, 188] width 44 height 63
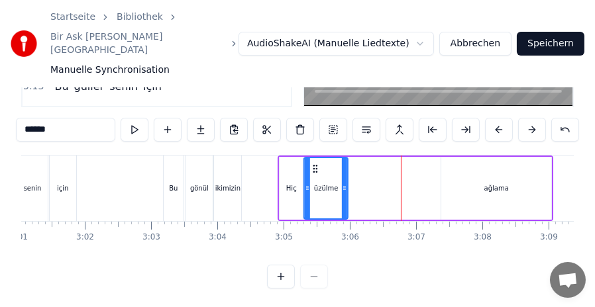
drag, startPoint x: 401, startPoint y: 156, endPoint x: 315, endPoint y: 162, distance: 86.9
click at [315, 162] on div "üzülme" at bounding box center [326, 188] width 42 height 60
drag, startPoint x: 344, startPoint y: 181, endPoint x: 331, endPoint y: 181, distance: 12.6
click at [331, 181] on div at bounding box center [331, 188] width 5 height 60
click at [466, 178] on div "ağlama" at bounding box center [496, 188] width 110 height 63
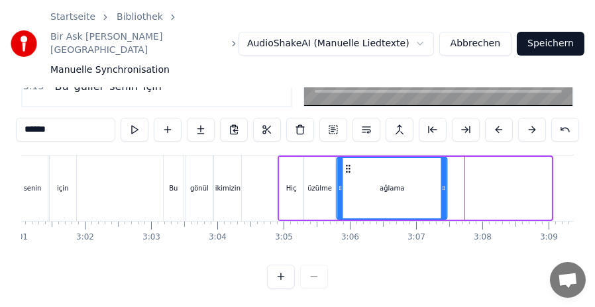
drag, startPoint x: 452, startPoint y: 156, endPoint x: 349, endPoint y: 164, distance: 103.0
click at [349, 164] on div "ağlama" at bounding box center [392, 188] width 109 height 60
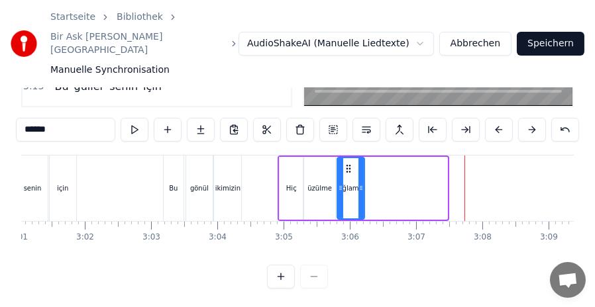
drag, startPoint x: 445, startPoint y: 179, endPoint x: 362, endPoint y: 182, distance: 82.8
click at [362, 182] on div at bounding box center [360, 188] width 5 height 60
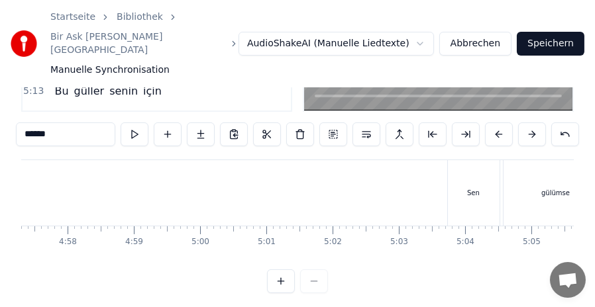
scroll to position [0, 19839]
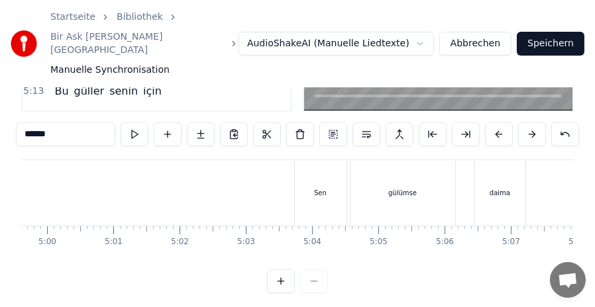
click at [313, 171] on div "Sen" at bounding box center [321, 193] width 52 height 66
type input "***"
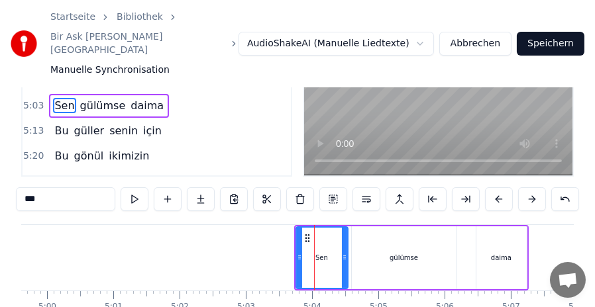
scroll to position [150, 0]
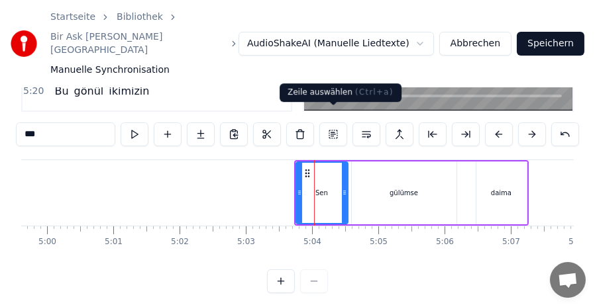
click at [333, 123] on button at bounding box center [333, 135] width 28 height 24
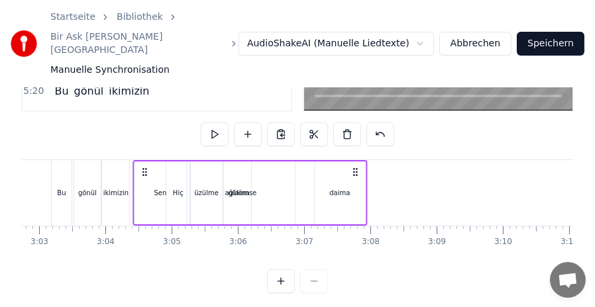
scroll to position [0, 12097]
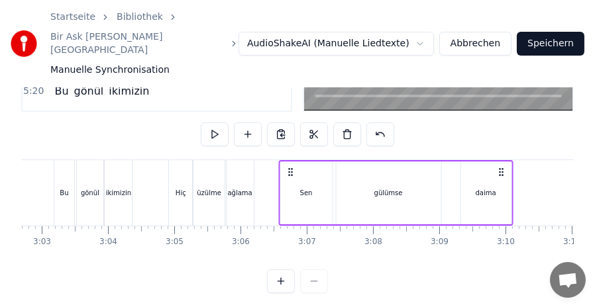
drag, startPoint x: 304, startPoint y: 158, endPoint x: 289, endPoint y: 197, distance: 41.9
click at [289, 197] on div "Sen gülümse daima" at bounding box center [395, 193] width 234 height 66
click at [319, 173] on div "Sen" at bounding box center [306, 193] width 52 height 63
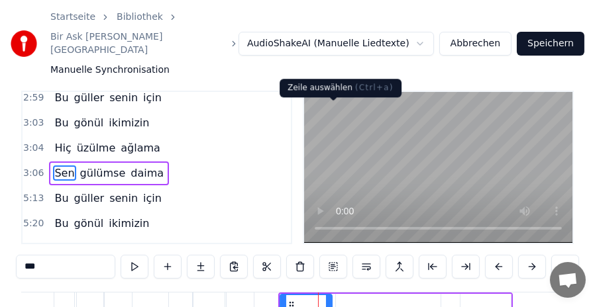
scroll to position [155, 0]
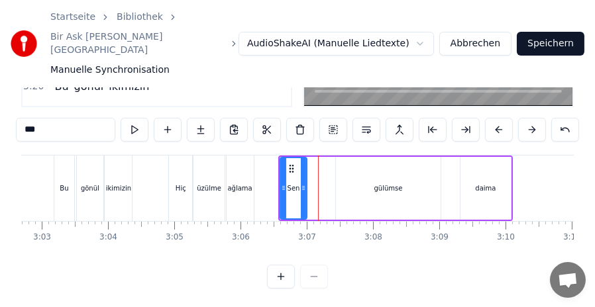
drag, startPoint x: 327, startPoint y: 177, endPoint x: 302, endPoint y: 177, distance: 25.2
click at [302, 183] on icon at bounding box center [303, 188] width 5 height 11
click at [371, 177] on div "gülümse" at bounding box center [388, 188] width 105 height 63
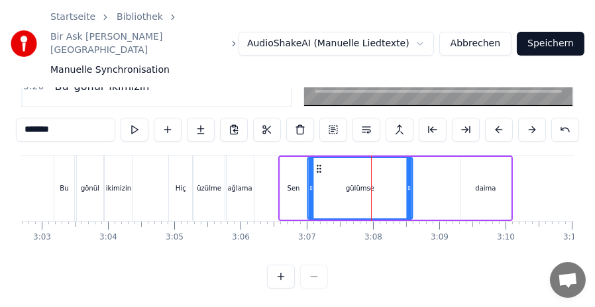
drag, startPoint x: 346, startPoint y: 154, endPoint x: 317, endPoint y: 158, distance: 28.7
click at [317, 164] on icon at bounding box center [318, 169] width 11 height 11
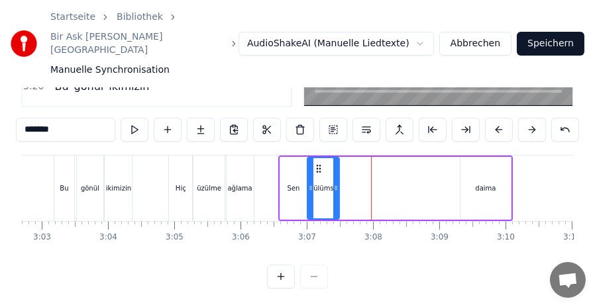
drag, startPoint x: 408, startPoint y: 177, endPoint x: 335, endPoint y: 177, distance: 72.8
click at [335, 183] on icon at bounding box center [335, 188] width 5 height 11
click at [477, 180] on div "daima" at bounding box center [485, 188] width 50 height 63
type input "*****"
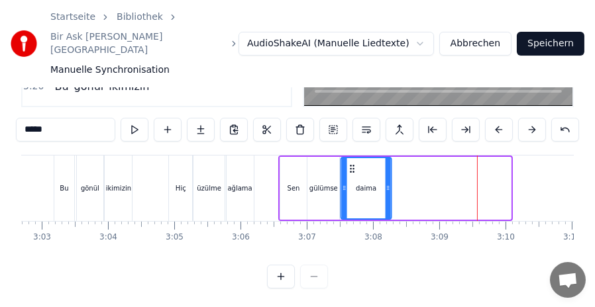
drag, startPoint x: 470, startPoint y: 155, endPoint x: 351, endPoint y: 158, distance: 119.2
click at [351, 164] on icon at bounding box center [352, 169] width 11 height 11
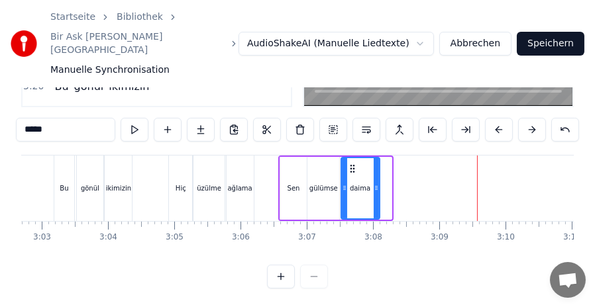
drag, startPoint x: 387, startPoint y: 183, endPoint x: 375, endPoint y: 182, distance: 12.0
click at [375, 182] on div at bounding box center [375, 188] width 5 height 60
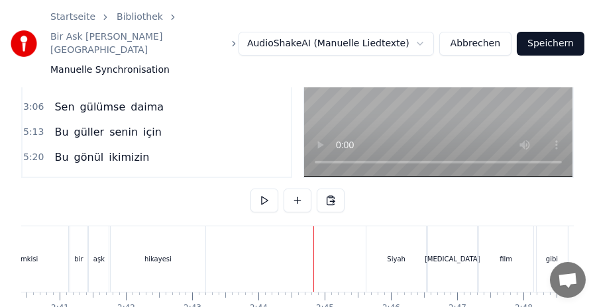
scroll to position [18, 0]
click at [402, 254] on div "Siyah" at bounding box center [396, 259] width 19 height 10
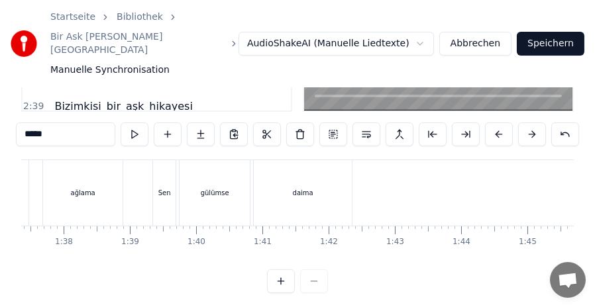
scroll to position [0, 6420]
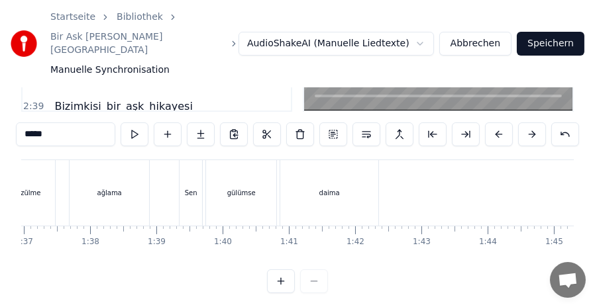
click at [318, 168] on div "daima" at bounding box center [329, 193] width 98 height 66
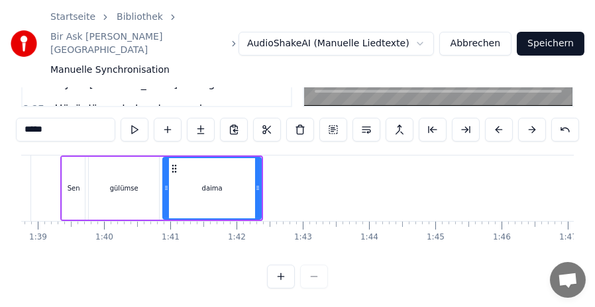
scroll to position [0, 6495]
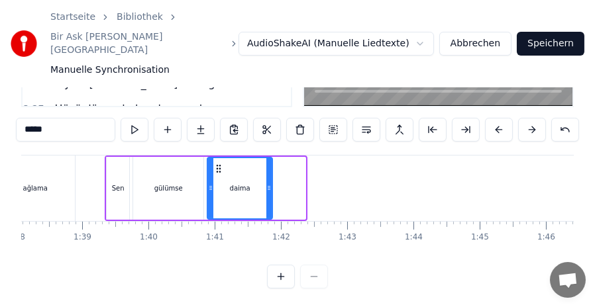
drag, startPoint x: 301, startPoint y: 173, endPoint x: 268, endPoint y: 172, distance: 33.1
click at [268, 183] on icon at bounding box center [268, 188] width 5 height 11
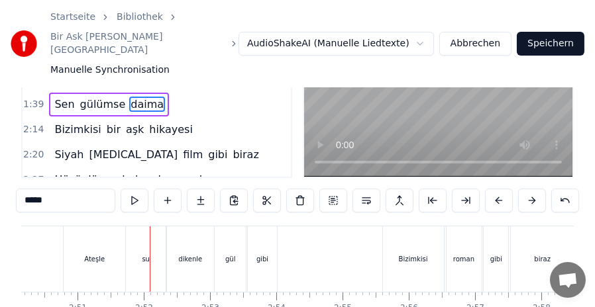
scroll to position [150, 0]
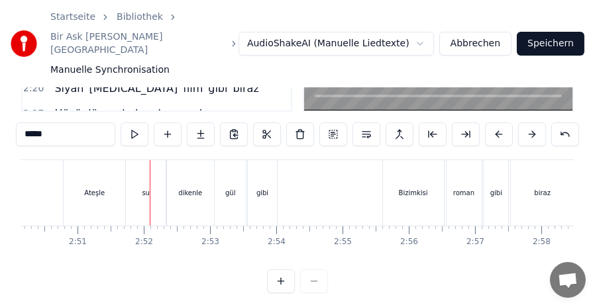
click at [76, 168] on div "Ateşle" at bounding box center [95, 193] width 62 height 66
type input "******"
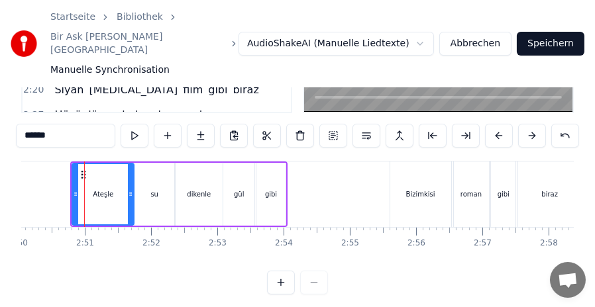
scroll to position [0, 11256]
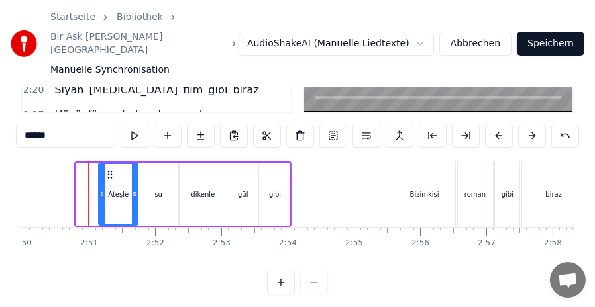
drag, startPoint x: 79, startPoint y: 182, endPoint x: 102, endPoint y: 183, distance: 22.6
click at [102, 189] on icon at bounding box center [101, 194] width 5 height 11
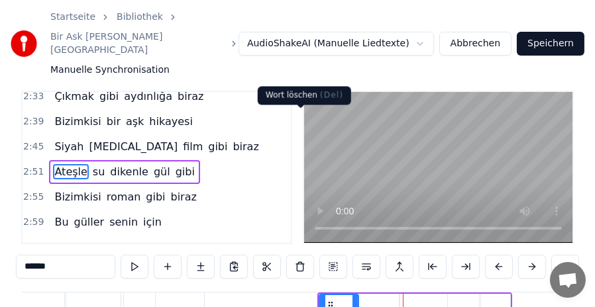
scroll to position [150, 0]
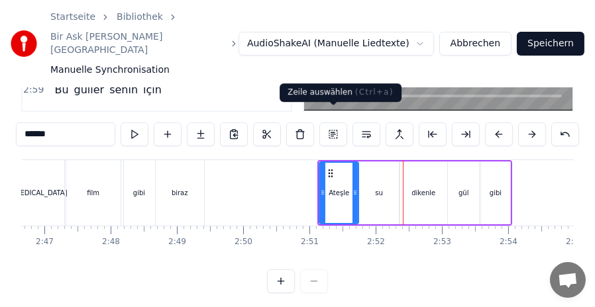
click at [332, 123] on button at bounding box center [333, 135] width 28 height 24
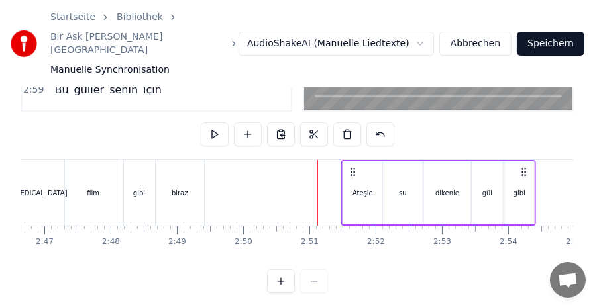
drag, startPoint x: 328, startPoint y: 158, endPoint x: 352, endPoint y: 164, distance: 23.9
click at [352, 164] on div "Ateşle su dikenle gül gibi" at bounding box center [438, 193] width 195 height 66
click at [360, 188] on div "Ateşle" at bounding box center [362, 193] width 21 height 10
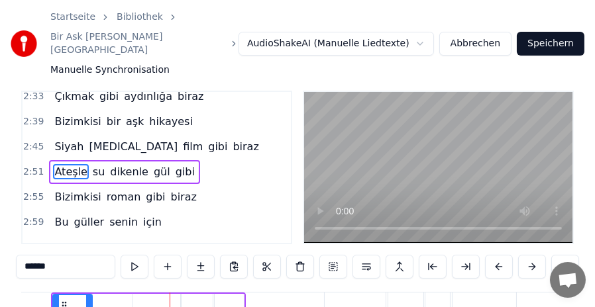
scroll to position [0, 11387]
click at [231, 139] on span "biraz" at bounding box center [245, 146] width 28 height 15
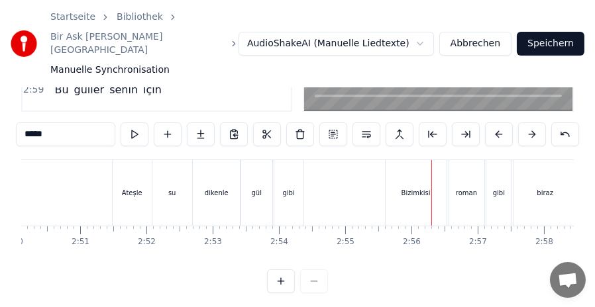
scroll to position [0, 11193]
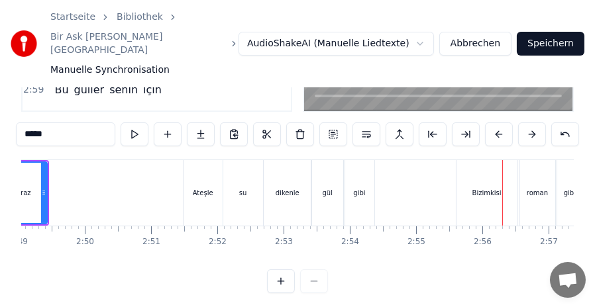
click at [197, 160] on div "Ateşle" at bounding box center [202, 193] width 39 height 66
type input "******"
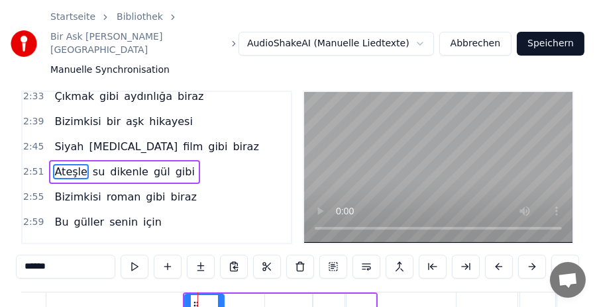
scroll to position [150, 0]
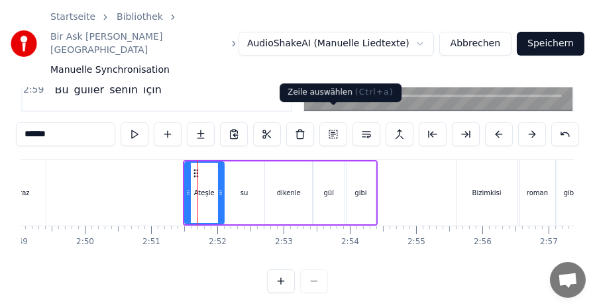
click at [332, 123] on button at bounding box center [333, 135] width 28 height 24
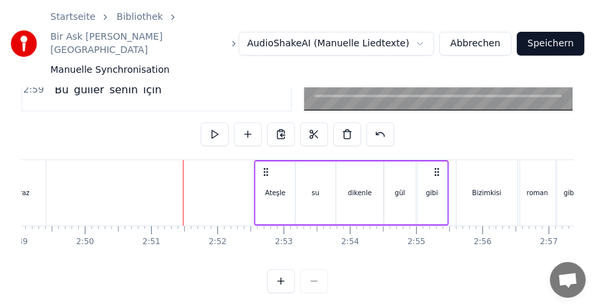
drag, startPoint x: 193, startPoint y: 158, endPoint x: 264, endPoint y: 156, distance: 70.9
click at [264, 167] on icon at bounding box center [265, 172] width 11 height 11
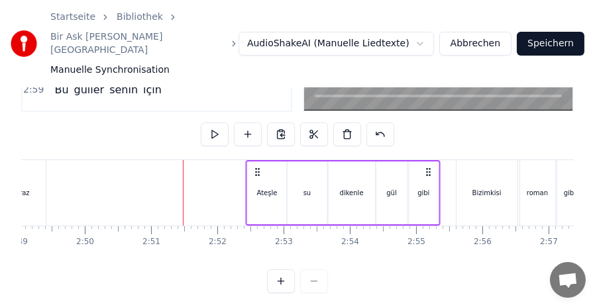
drag, startPoint x: 264, startPoint y: 154, endPoint x: 256, endPoint y: 155, distance: 8.7
click at [256, 167] on icon at bounding box center [257, 172] width 11 height 11
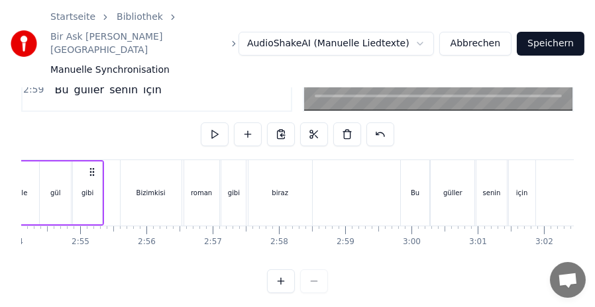
scroll to position [0, 11547]
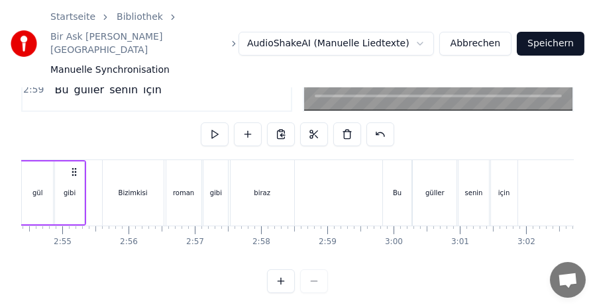
click at [107, 160] on div "Bizimkisi" at bounding box center [133, 193] width 61 height 66
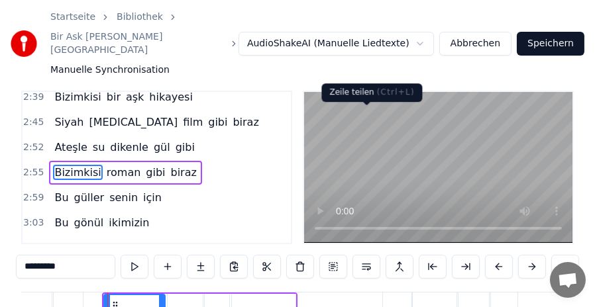
scroll to position [150, 0]
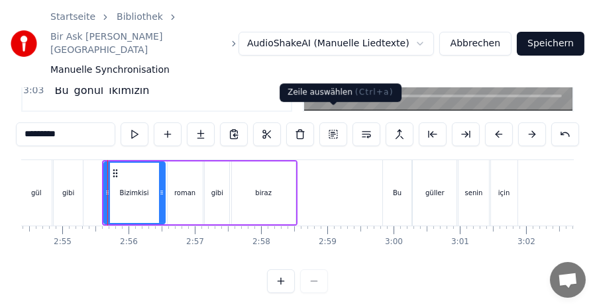
click at [330, 123] on button at bounding box center [333, 135] width 28 height 24
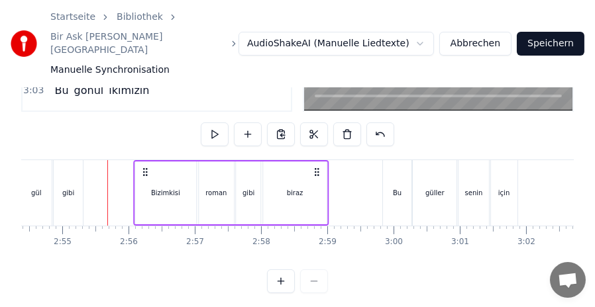
drag, startPoint x: 113, startPoint y: 156, endPoint x: 144, endPoint y: 156, distance: 31.1
click at [144, 167] on icon at bounding box center [145, 172] width 11 height 11
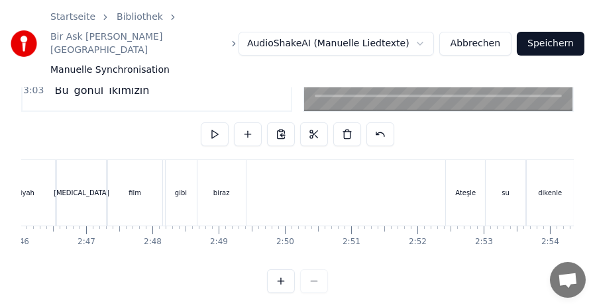
scroll to position [0, 11321]
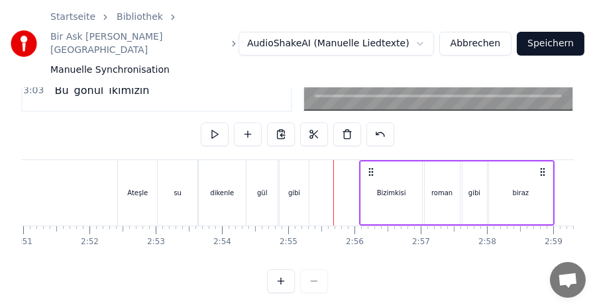
click at [132, 188] on div "Ateşle" at bounding box center [137, 193] width 21 height 10
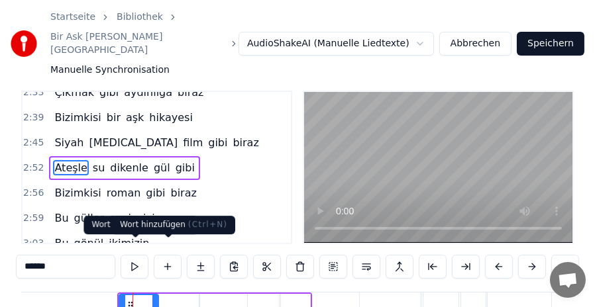
scroll to position [511, 0]
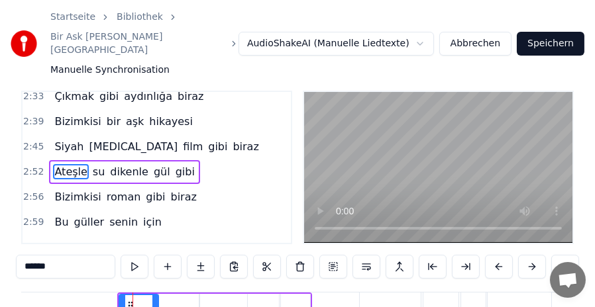
click at [231, 139] on span "biraz" at bounding box center [245, 146] width 28 height 15
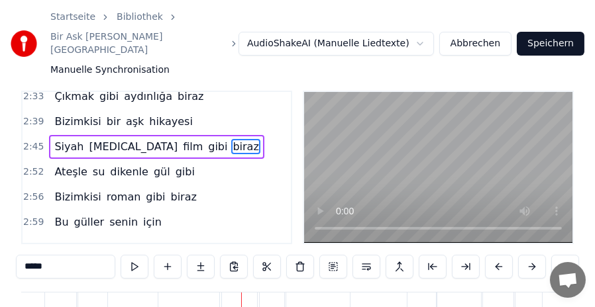
scroll to position [150, 0]
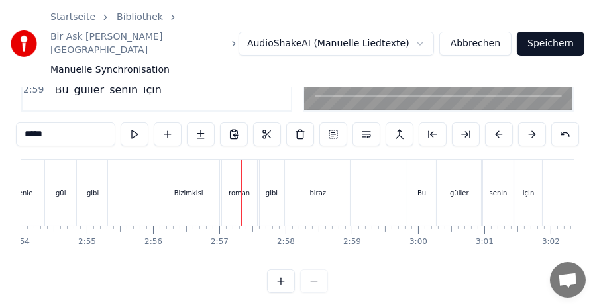
click at [91, 188] on div "gibi" at bounding box center [93, 193] width 12 height 10
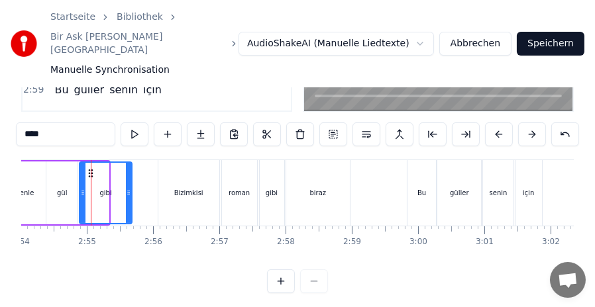
drag, startPoint x: 107, startPoint y: 181, endPoint x: 130, endPoint y: 181, distance: 23.2
click at [130, 187] on icon at bounding box center [128, 192] width 5 height 11
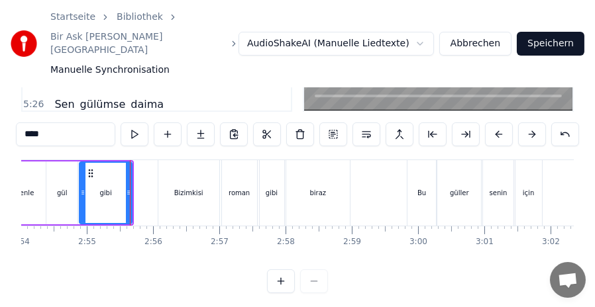
scroll to position [84, 0]
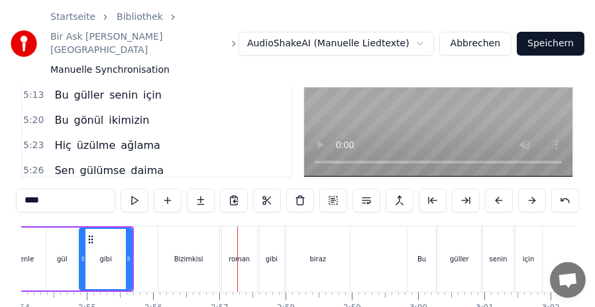
click at [107, 238] on div "gibi" at bounding box center [105, 259] width 51 height 60
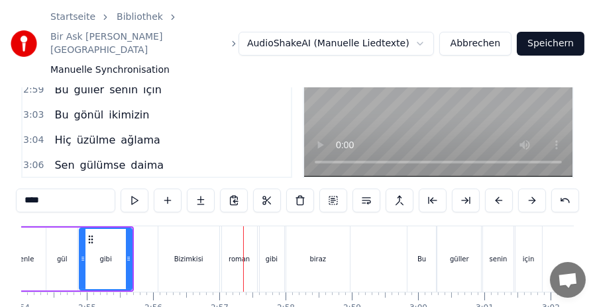
scroll to position [150, 0]
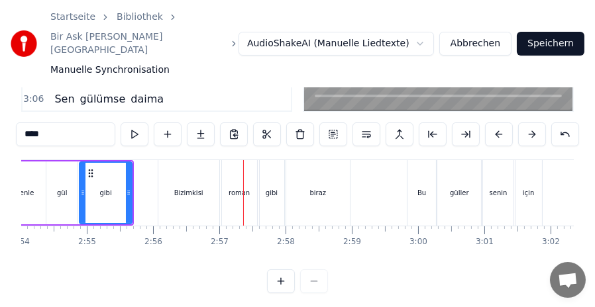
click at [173, 160] on div "Bizimkisi" at bounding box center [188, 193] width 61 height 66
type input "*********"
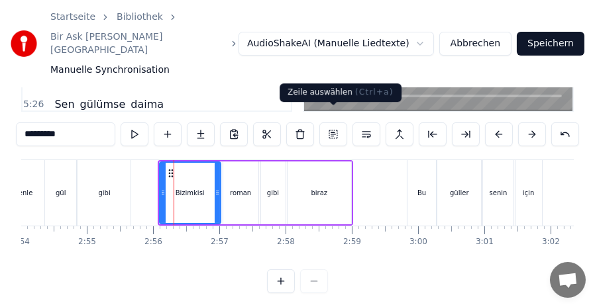
click at [328, 123] on button at bounding box center [333, 135] width 28 height 24
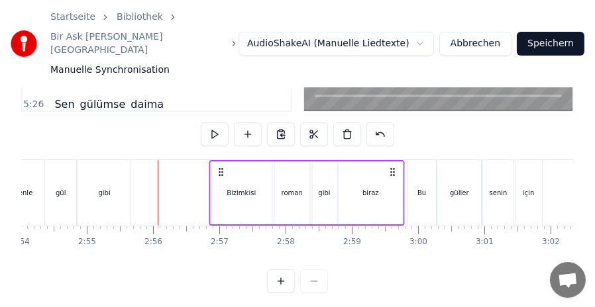
drag, startPoint x: 170, startPoint y: 158, endPoint x: 221, endPoint y: 157, distance: 51.0
click at [221, 172] on circle at bounding box center [221, 172] width 1 height 1
click at [422, 162] on div "Bu" at bounding box center [421, 193] width 28 height 66
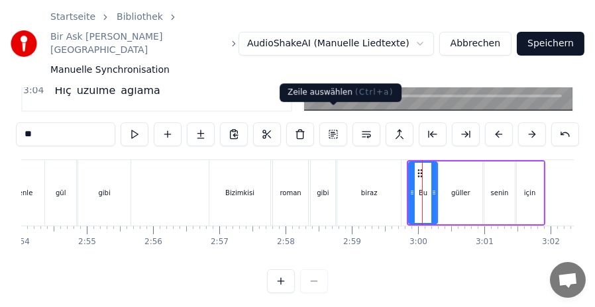
click at [334, 123] on button at bounding box center [333, 135] width 28 height 24
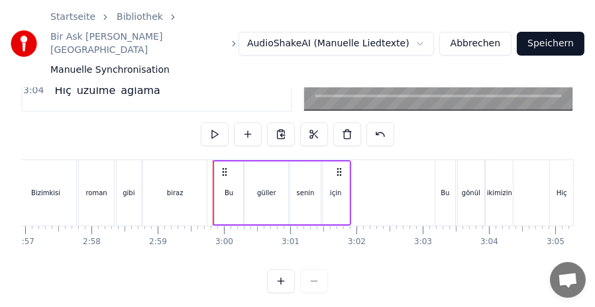
scroll to position [0, 11752]
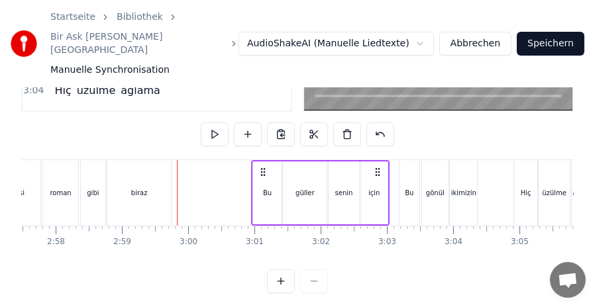
drag, startPoint x: 187, startPoint y: 157, endPoint x: 262, endPoint y: 158, distance: 74.2
click at [262, 172] on circle at bounding box center [261, 172] width 1 height 1
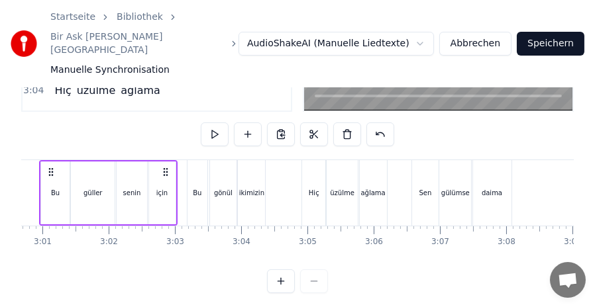
scroll to position [0, 12044]
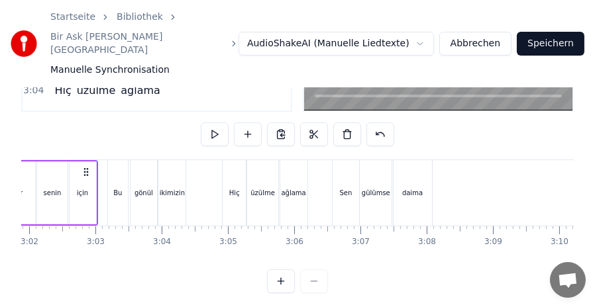
click at [117, 160] on div "Bu" at bounding box center [118, 193] width 20 height 66
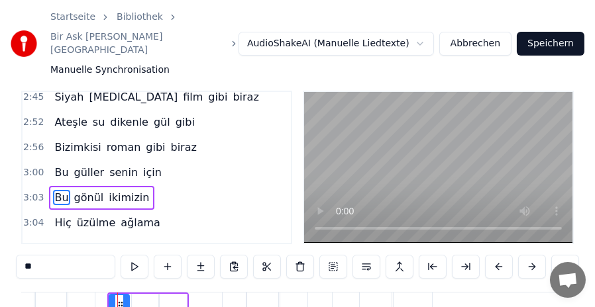
scroll to position [586, 0]
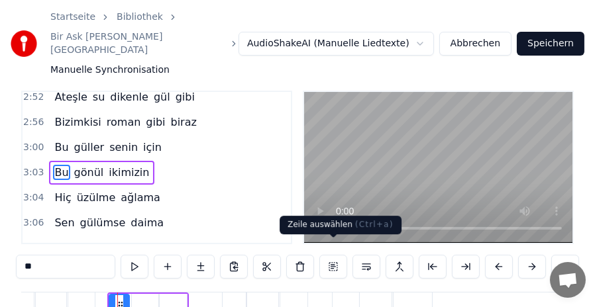
click at [339, 255] on button at bounding box center [333, 267] width 28 height 24
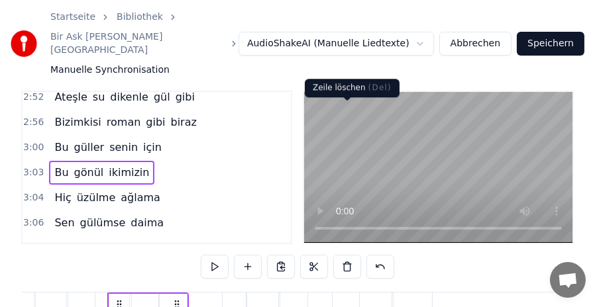
scroll to position [155, 0]
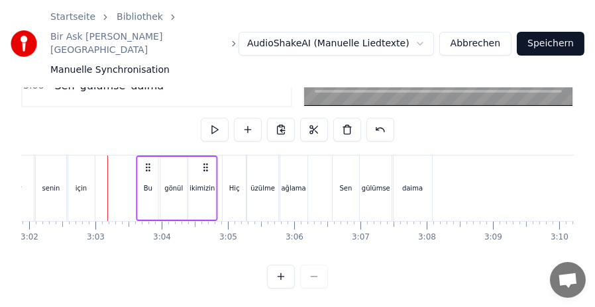
drag, startPoint x: 116, startPoint y: 151, endPoint x: 144, endPoint y: 153, distance: 28.5
click at [144, 162] on icon at bounding box center [147, 167] width 11 height 11
click at [233, 162] on div "Hiç" at bounding box center [233, 189] width 23 height 66
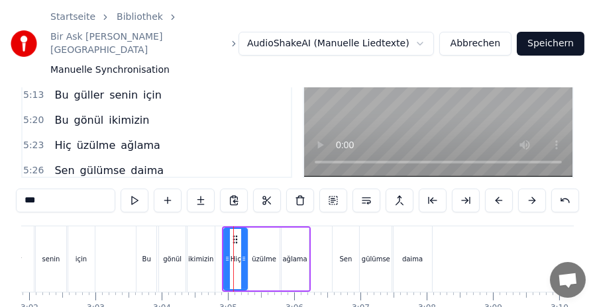
scroll to position [150, 0]
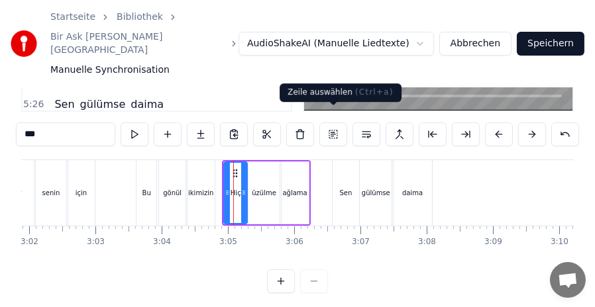
click at [331, 123] on button at bounding box center [333, 135] width 28 height 24
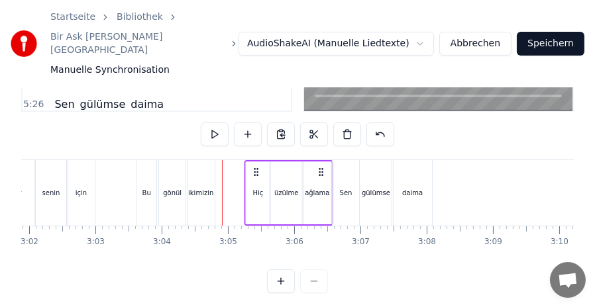
drag, startPoint x: 233, startPoint y: 153, endPoint x: 255, endPoint y: 157, distance: 22.2
click at [255, 167] on icon at bounding box center [256, 172] width 11 height 11
click at [342, 160] on div "Sen" at bounding box center [345, 193] width 26 height 66
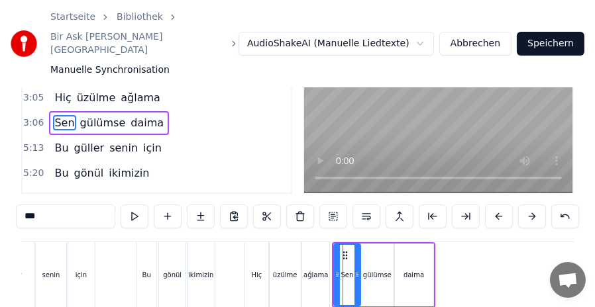
scroll to position [155, 0]
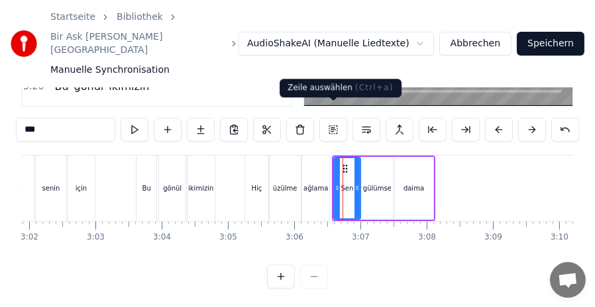
click at [332, 119] on button at bounding box center [333, 130] width 28 height 24
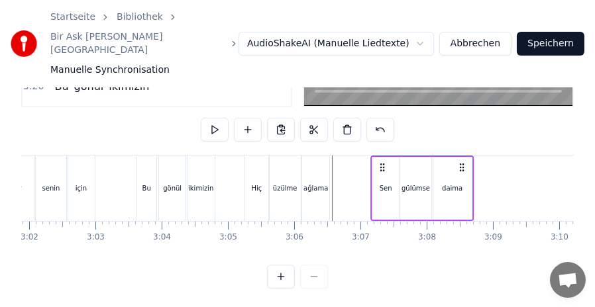
drag, startPoint x: 343, startPoint y: 154, endPoint x: 381, endPoint y: 158, distance: 38.7
click at [381, 162] on icon at bounding box center [382, 167] width 11 height 11
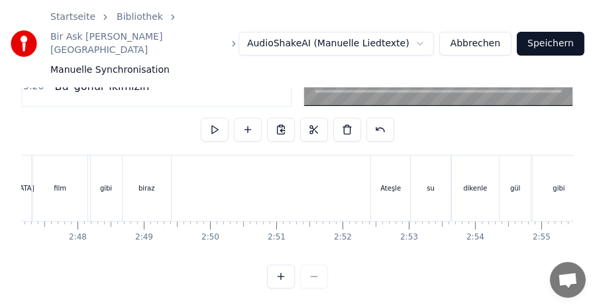
scroll to position [0, 10755]
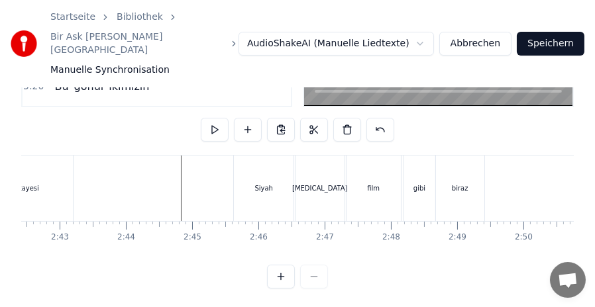
click at [41, 162] on div "hikayesi" at bounding box center [25, 189] width 95 height 66
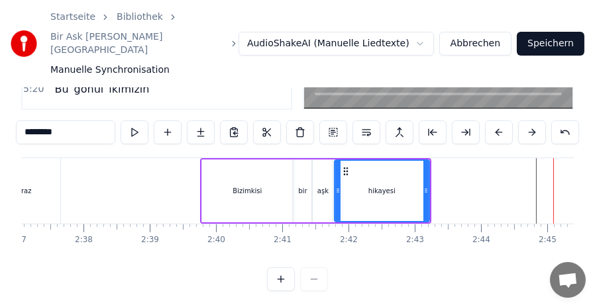
scroll to position [0, 10356]
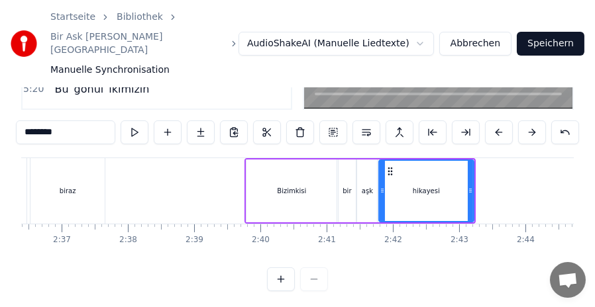
click at [78, 173] on div "biraz" at bounding box center [67, 191] width 74 height 66
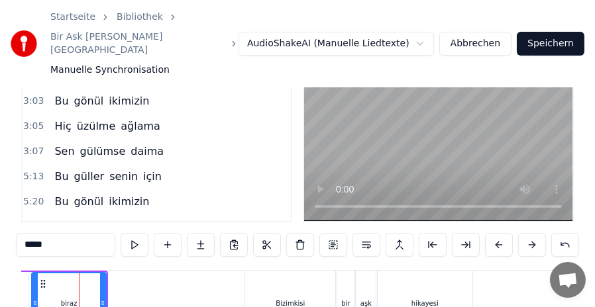
scroll to position [0, 10346]
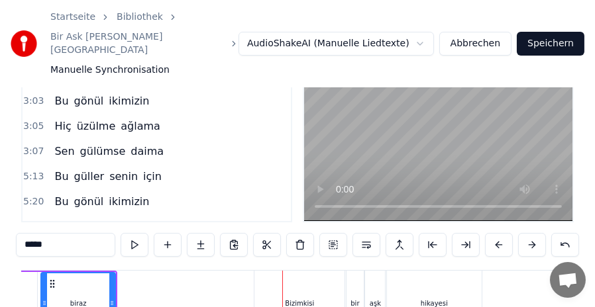
click at [76, 280] on div "biraz" at bounding box center [78, 303] width 73 height 60
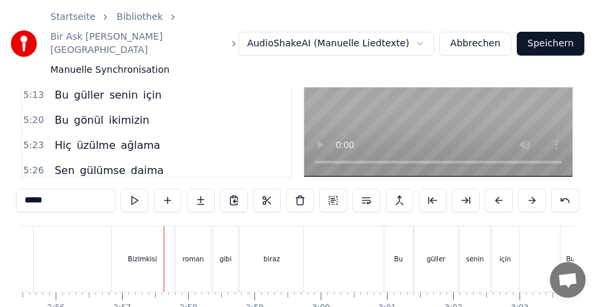
scroll to position [150, 0]
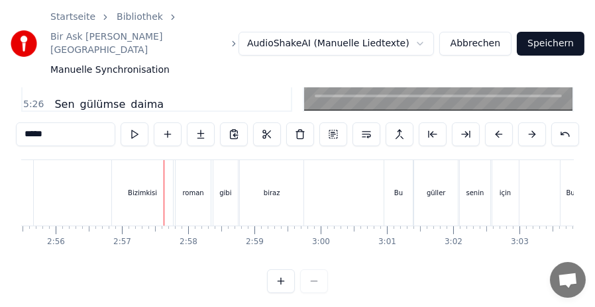
click at [115, 160] on div "Bizimkisi" at bounding box center [142, 193] width 61 height 66
type input "*********"
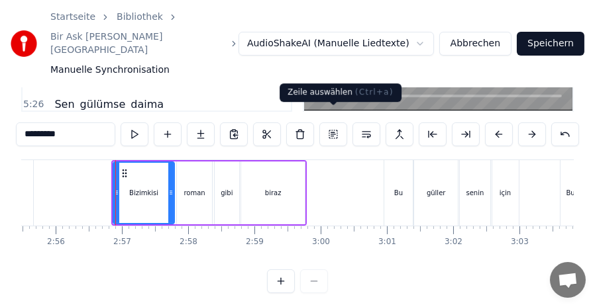
click at [328, 123] on button at bounding box center [333, 135] width 28 height 24
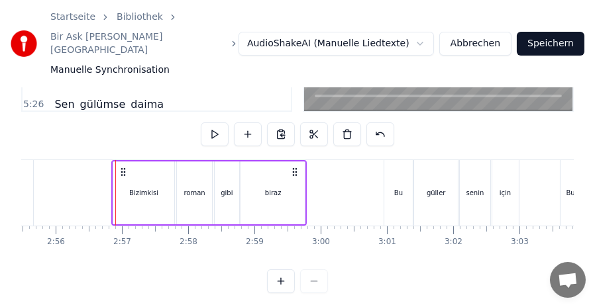
scroll to position [84, 0]
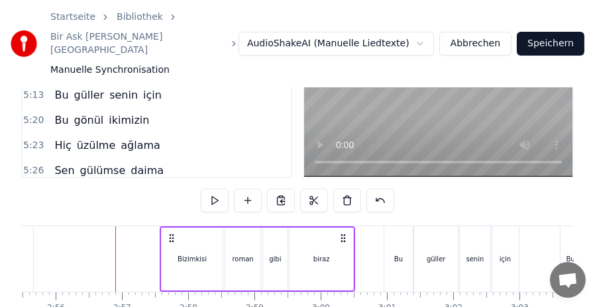
drag, startPoint x: 122, startPoint y: 224, endPoint x: 170, endPoint y: 224, distance: 48.3
click at [170, 238] on circle at bounding box center [170, 238] width 1 height 1
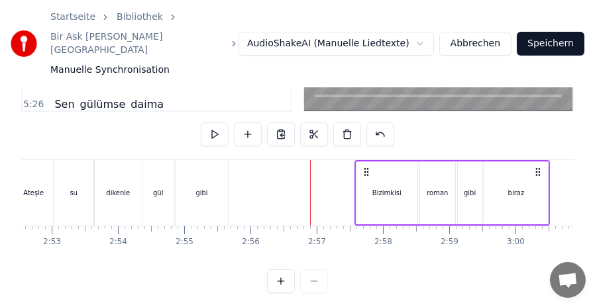
scroll to position [0, 11417]
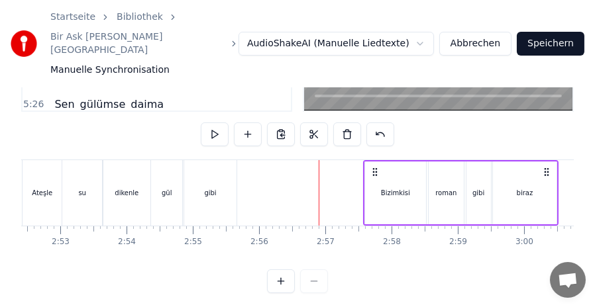
click at [213, 186] on div "gibi" at bounding box center [210, 193] width 52 height 66
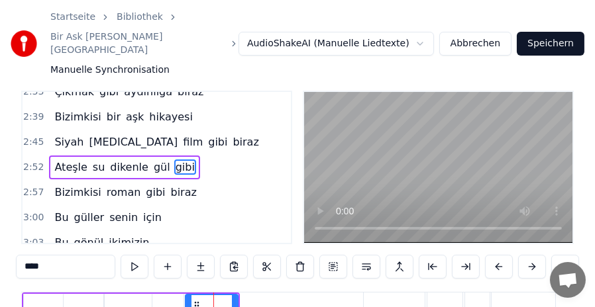
scroll to position [511, 0]
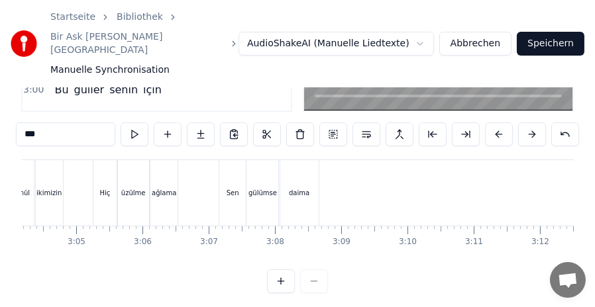
scroll to position [0, 12181]
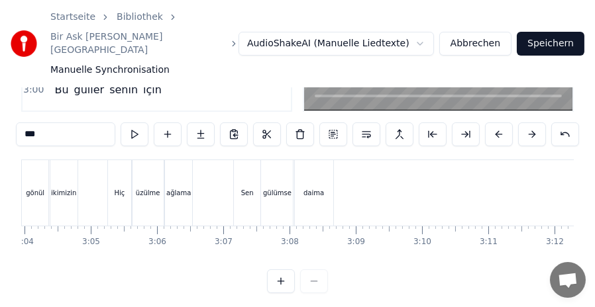
click at [242, 160] on div "Sen" at bounding box center [247, 193] width 26 height 66
type input "***"
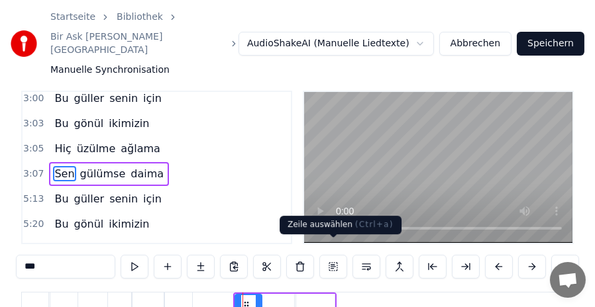
scroll to position [636, 0]
click at [338, 256] on button at bounding box center [333, 267] width 28 height 24
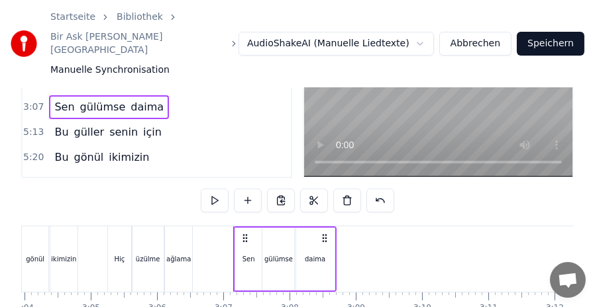
scroll to position [150, 0]
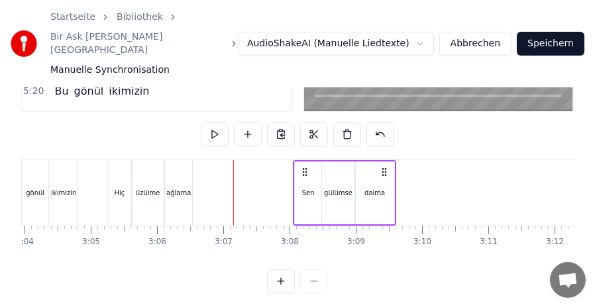
drag, startPoint x: 246, startPoint y: 158, endPoint x: 306, endPoint y: 165, distance: 60.0
click at [306, 165] on div "Sen gülümse daima" at bounding box center [344, 193] width 103 height 66
click at [118, 162] on div "Hiç" at bounding box center [119, 193] width 23 height 66
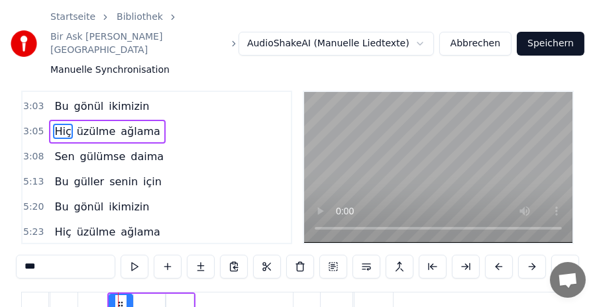
scroll to position [673, 0]
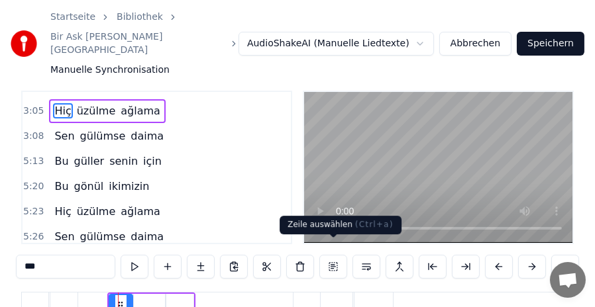
click at [328, 255] on button at bounding box center [333, 267] width 28 height 24
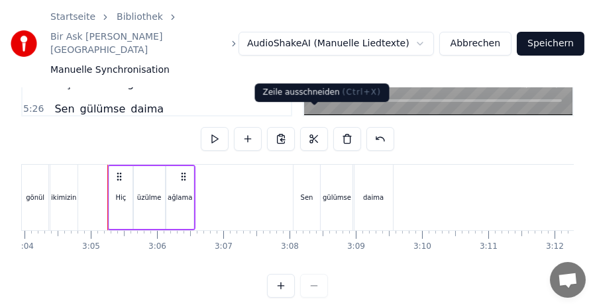
scroll to position [150, 0]
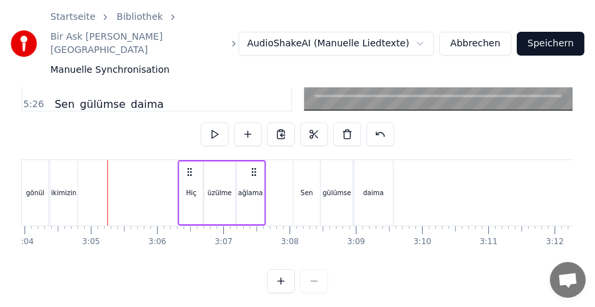
drag, startPoint x: 119, startPoint y: 158, endPoint x: 189, endPoint y: 160, distance: 70.2
click at [189, 167] on icon at bounding box center [189, 172] width 11 height 11
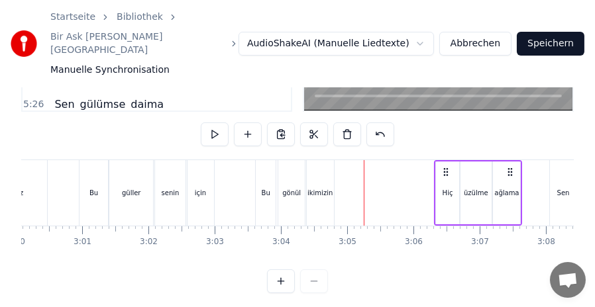
scroll to position [0, 11907]
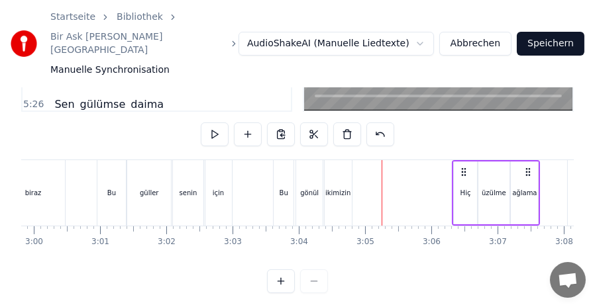
click at [281, 160] on div "Bu" at bounding box center [283, 193] width 20 height 66
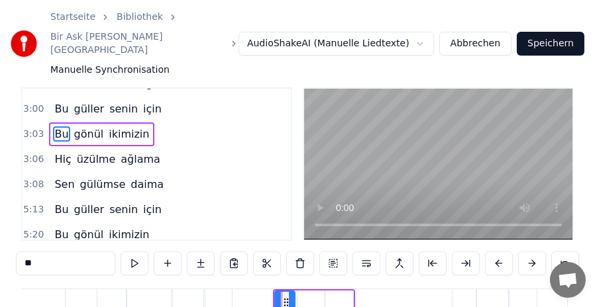
scroll to position [84, 0]
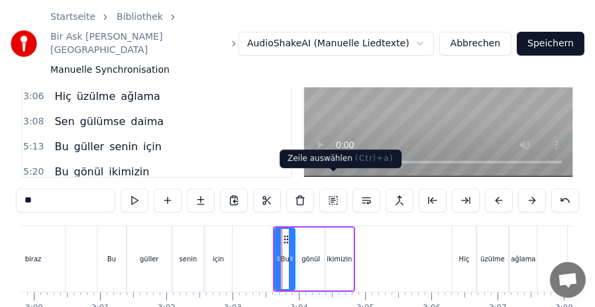
click at [328, 189] on button at bounding box center [333, 201] width 28 height 24
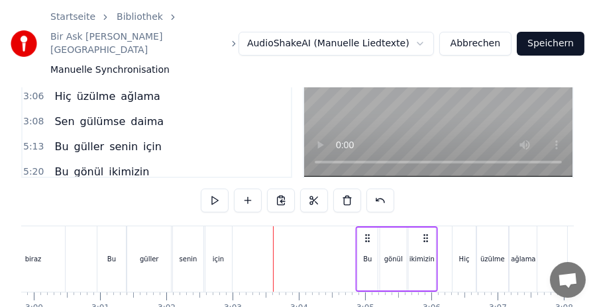
drag, startPoint x: 285, startPoint y: 226, endPoint x: 363, endPoint y: 225, distance: 77.5
click at [368, 233] on icon at bounding box center [367, 238] width 11 height 11
click at [102, 226] on div "Bu" at bounding box center [111, 259] width 28 height 66
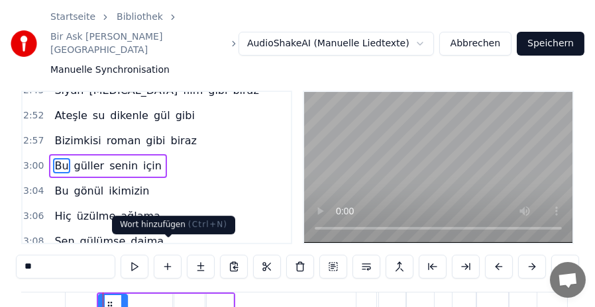
scroll to position [561, 0]
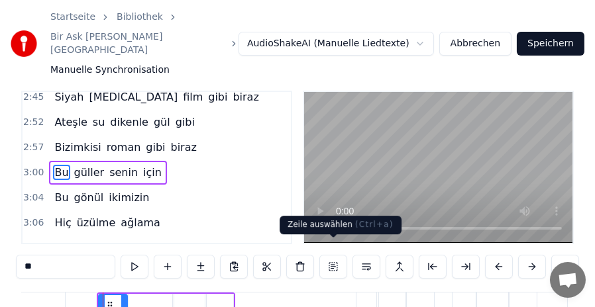
click at [328, 255] on button at bounding box center [333, 267] width 28 height 24
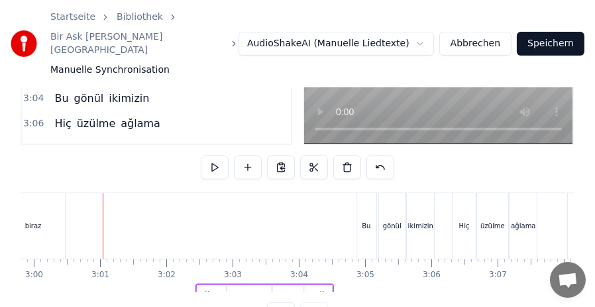
scroll to position [119, 0]
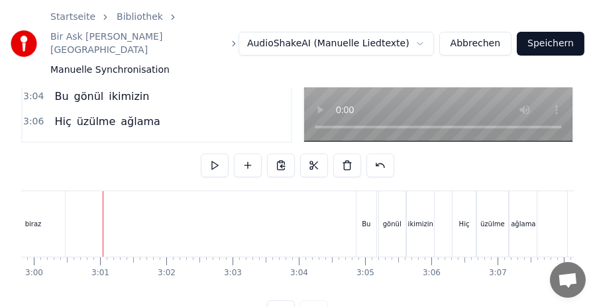
click at [208, 191] on div "Bizimkisi bir aşk hikayesi Siyah [MEDICAL_DATA] film gibi biraz Gözyaşı umut ve…" at bounding box center [347, 224] width 24464 height 66
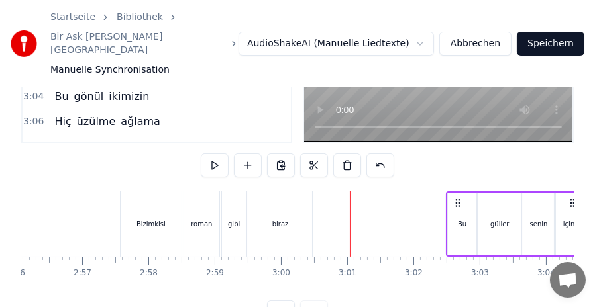
scroll to position [0, 11554]
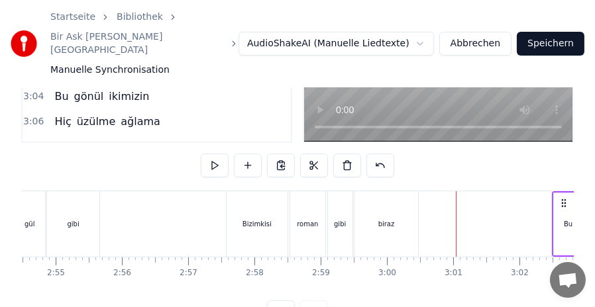
click at [238, 191] on div "Bizimkisi" at bounding box center [256, 224] width 61 height 66
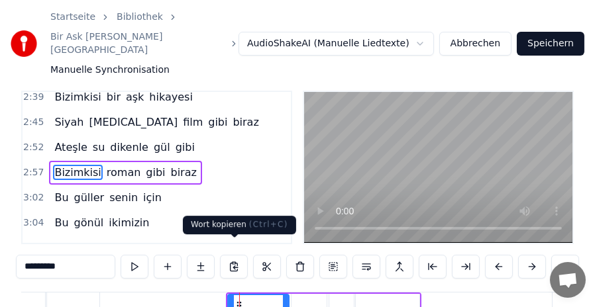
scroll to position [84, 0]
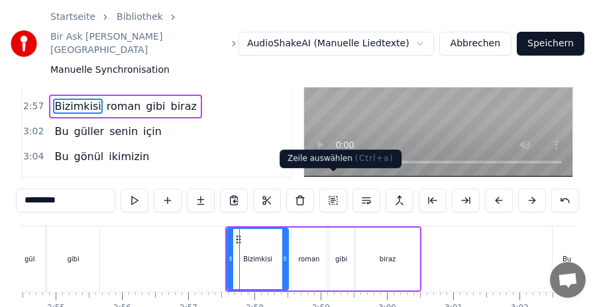
click at [330, 195] on button at bounding box center [333, 201] width 28 height 24
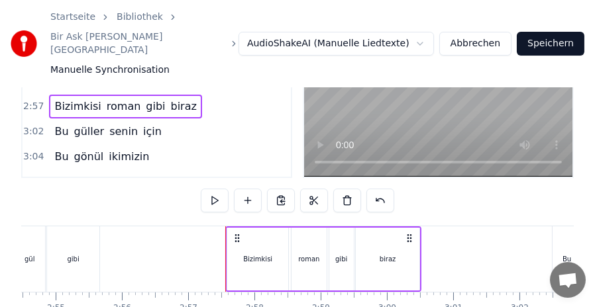
scroll to position [155, 0]
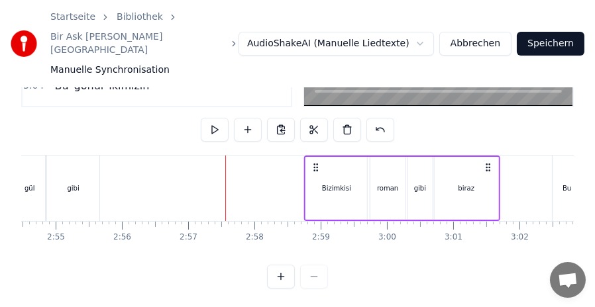
drag, startPoint x: 238, startPoint y: 156, endPoint x: 317, endPoint y: 161, distance: 79.0
click at [317, 161] on div "Bizimkisi roman gibi biraz" at bounding box center [402, 189] width 196 height 66
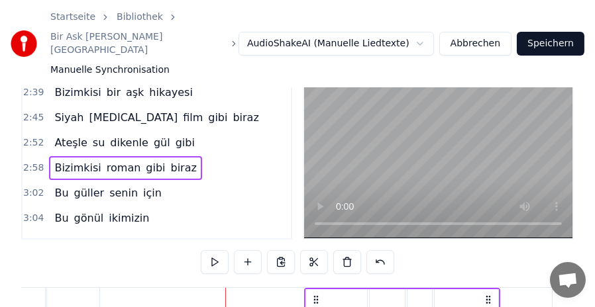
scroll to position [0, 0]
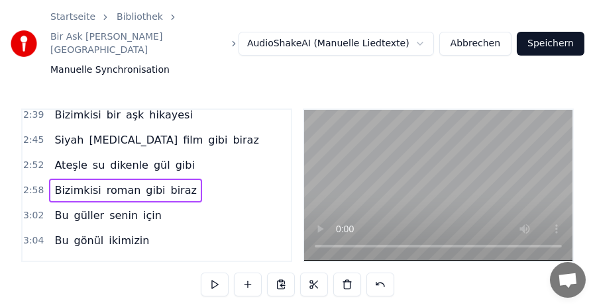
click at [152, 158] on span "gül" at bounding box center [161, 165] width 19 height 15
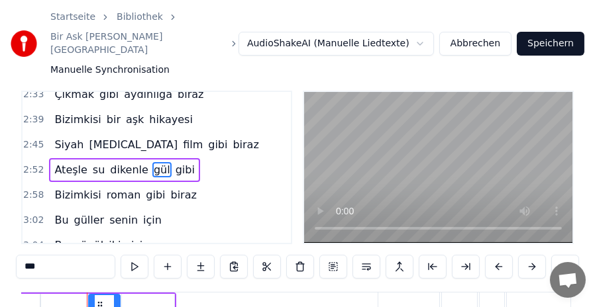
scroll to position [0, 11479]
click at [114, 162] on span "dikenle" at bounding box center [129, 169] width 41 height 15
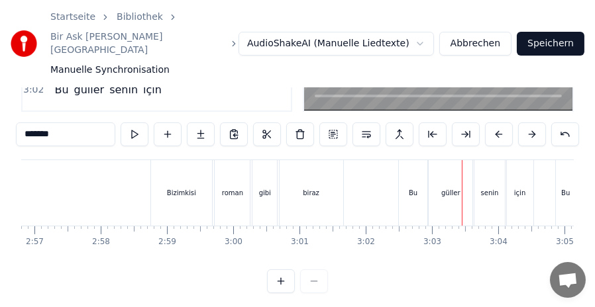
scroll to position [0, 11663]
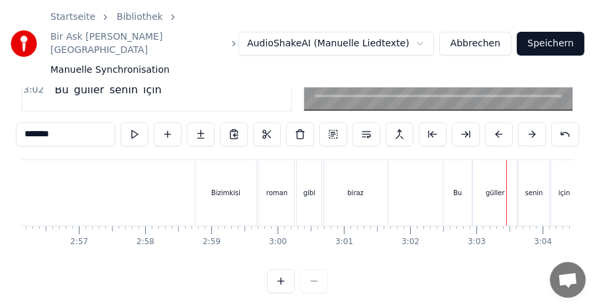
click at [340, 160] on div "biraz" at bounding box center [356, 193] width 64 height 66
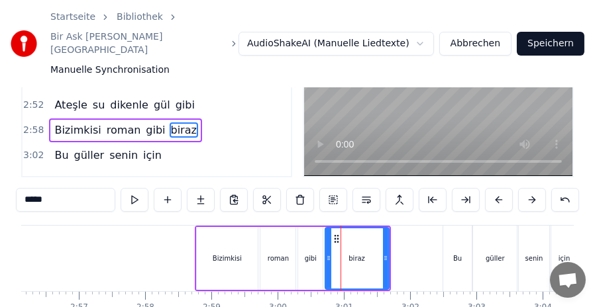
scroll to position [151, 0]
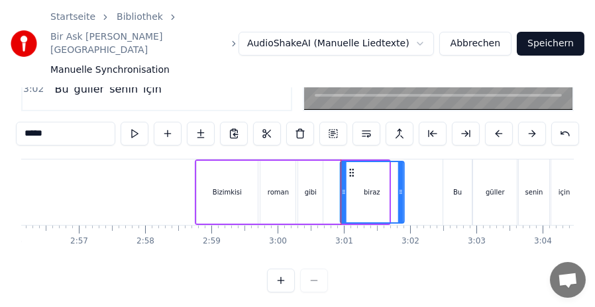
drag, startPoint x: 337, startPoint y: 160, endPoint x: 352, endPoint y: 160, distance: 15.2
click at [352, 168] on icon at bounding box center [351, 173] width 11 height 11
click at [308, 187] on div "gibi" at bounding box center [311, 192] width 12 height 10
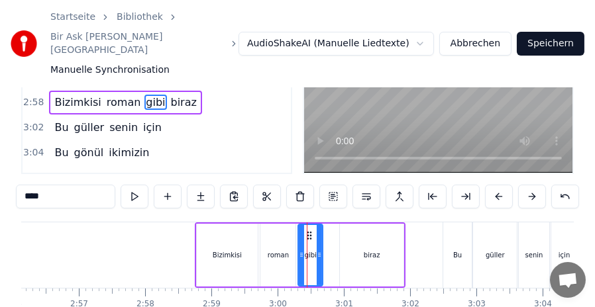
scroll to position [150, 0]
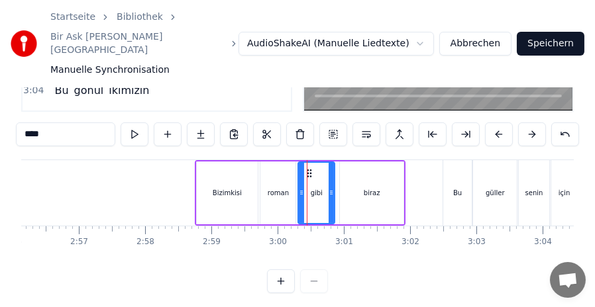
drag, startPoint x: 319, startPoint y: 174, endPoint x: 331, endPoint y: 173, distance: 11.9
click at [331, 187] on icon at bounding box center [330, 192] width 5 height 11
click at [313, 168] on icon at bounding box center [312, 173] width 11 height 11
click at [274, 162] on div "roman" at bounding box center [277, 193] width 35 height 63
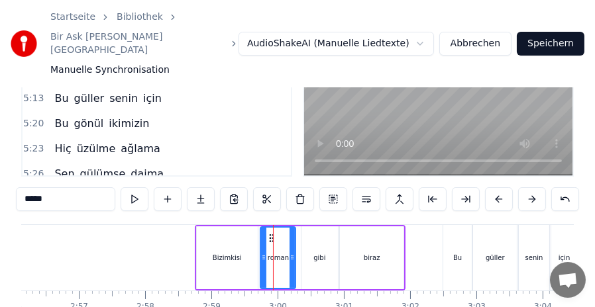
scroll to position [152, 0]
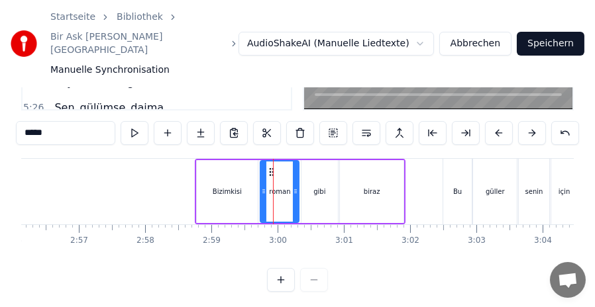
click at [295, 193] on circle at bounding box center [295, 193] width 1 height 1
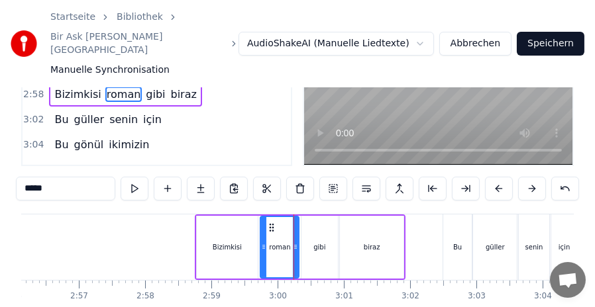
scroll to position [150, 0]
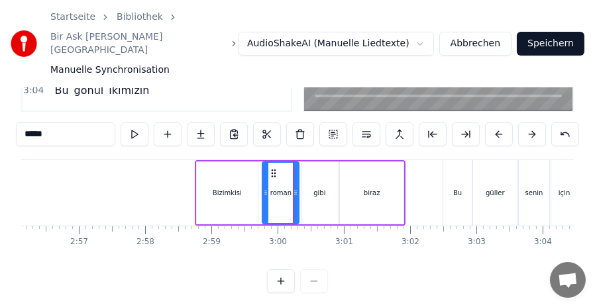
click at [266, 191] on circle at bounding box center [266, 191] width 1 height 1
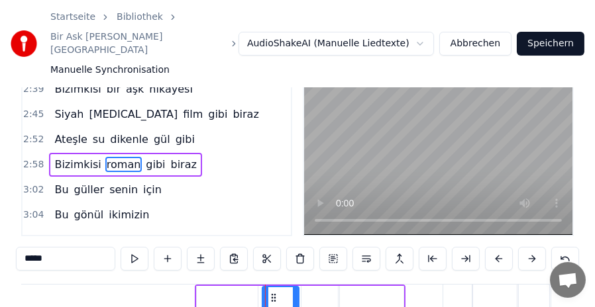
scroll to position [18, 0]
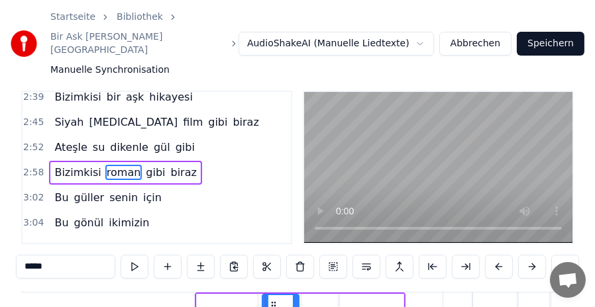
click at [123, 140] on span "dikenle" at bounding box center [129, 147] width 41 height 15
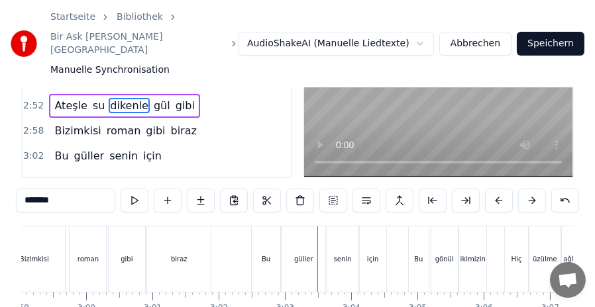
scroll to position [150, 0]
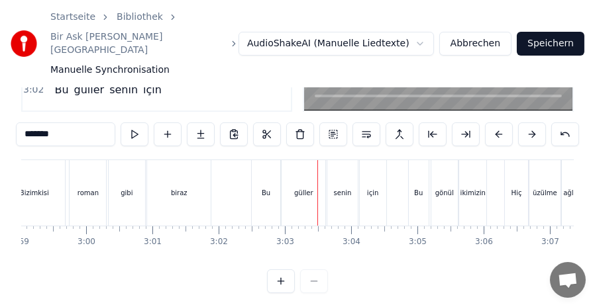
click at [170, 177] on div "biraz" at bounding box center [179, 193] width 64 height 66
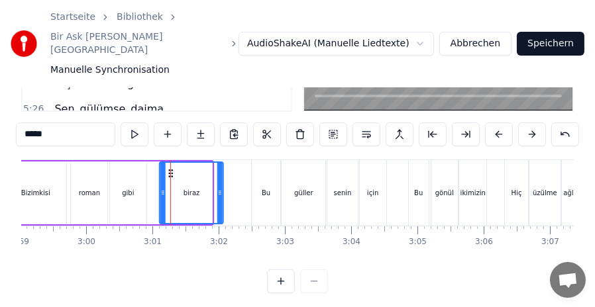
drag, startPoint x: 160, startPoint y: 158, endPoint x: 170, endPoint y: 159, distance: 10.7
click at [170, 168] on icon at bounding box center [171, 173] width 11 height 11
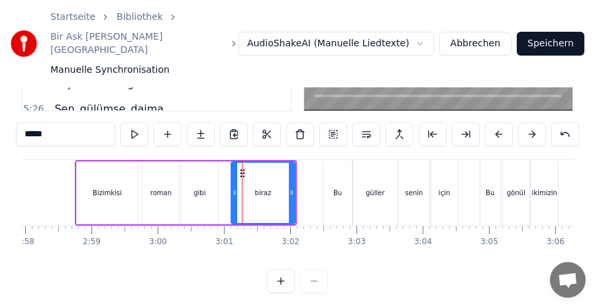
scroll to position [0, 11775]
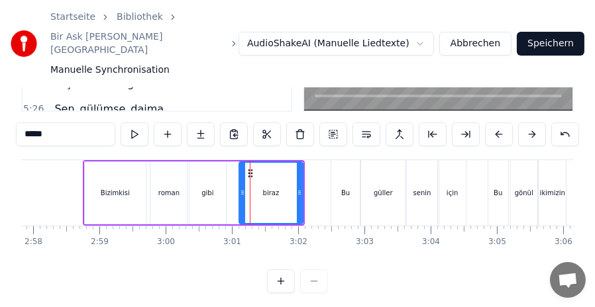
click at [206, 188] on div "gibi" at bounding box center [207, 193] width 12 height 10
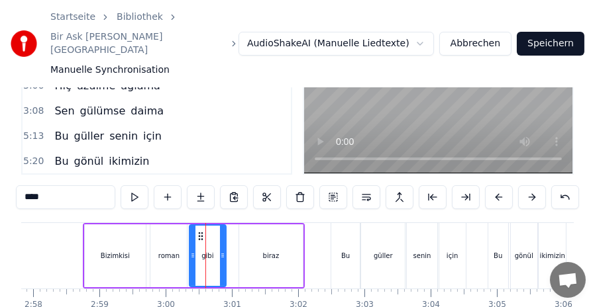
scroll to position [150, 0]
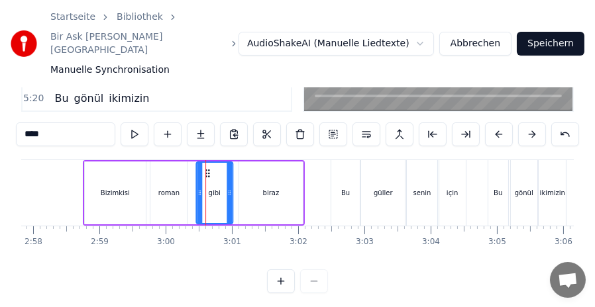
drag, startPoint x: 199, startPoint y: 158, endPoint x: 206, endPoint y: 159, distance: 6.7
click at [206, 168] on icon at bounding box center [207, 173] width 11 height 11
click at [232, 187] on icon at bounding box center [233, 192] width 5 height 11
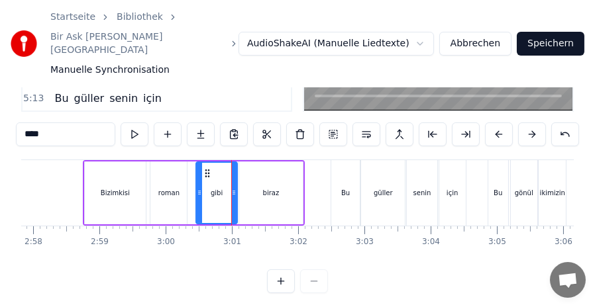
drag, startPoint x: 174, startPoint y: 175, endPoint x: 181, endPoint y: 176, distance: 6.8
click at [181, 176] on div "roman" at bounding box center [168, 193] width 36 height 63
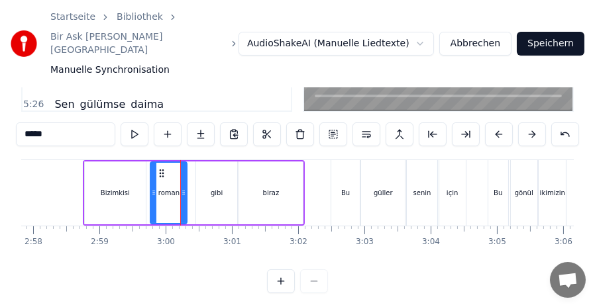
click at [172, 188] on div "roman" at bounding box center [168, 193] width 21 height 10
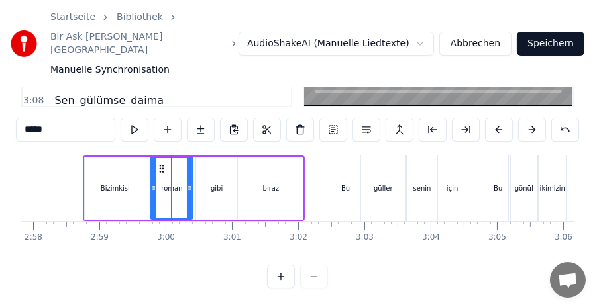
click at [189, 167] on div at bounding box center [189, 188] width 5 height 60
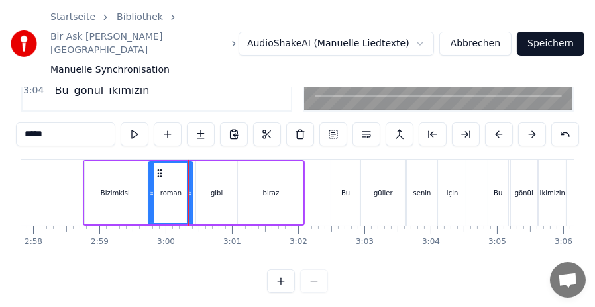
click at [151, 193] on circle at bounding box center [151, 193] width 1 height 1
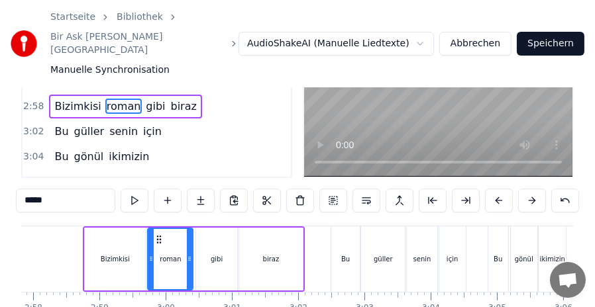
scroll to position [18, 0]
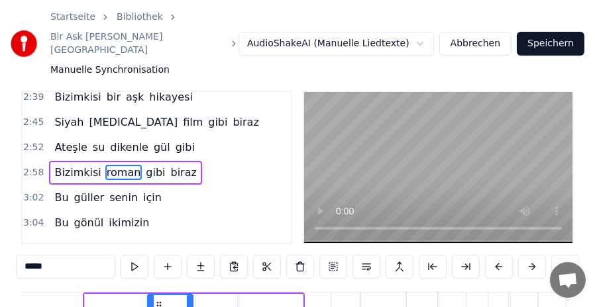
click at [124, 140] on span "dikenle" at bounding box center [129, 147] width 41 height 15
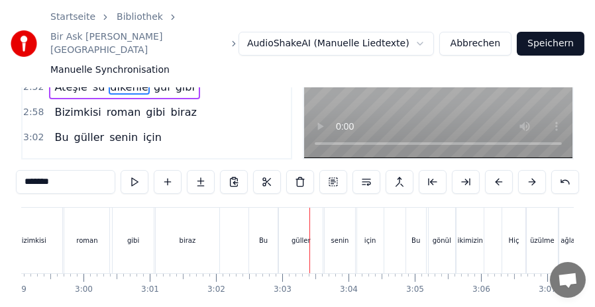
scroll to position [150, 0]
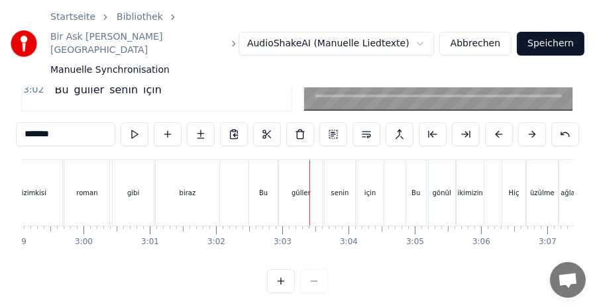
click at [135, 169] on div "gibi" at bounding box center [133, 193] width 41 height 66
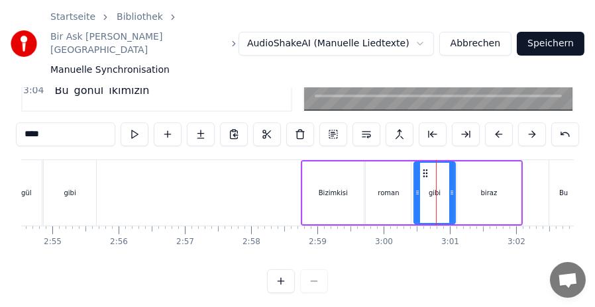
scroll to position [0, 11477]
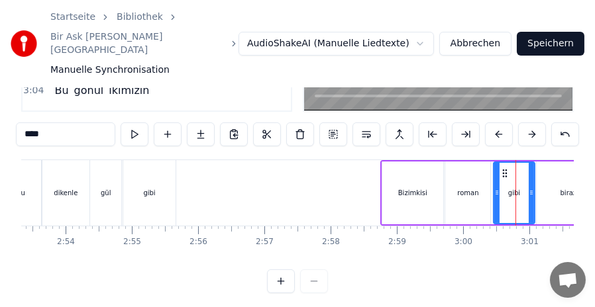
click at [166, 167] on div "gibi" at bounding box center [149, 193] width 52 height 66
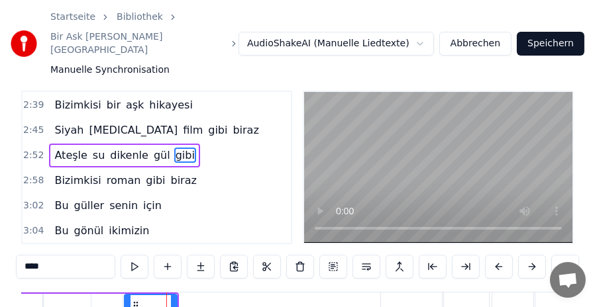
scroll to position [511, 0]
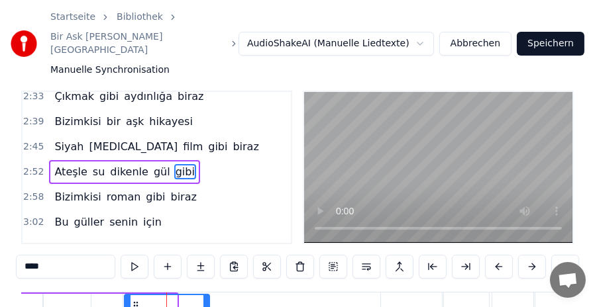
drag, startPoint x: 175, startPoint y: 296, endPoint x: 207, endPoint y: 300, distance: 32.7
click at [109, 164] on span "dikenle" at bounding box center [129, 171] width 41 height 15
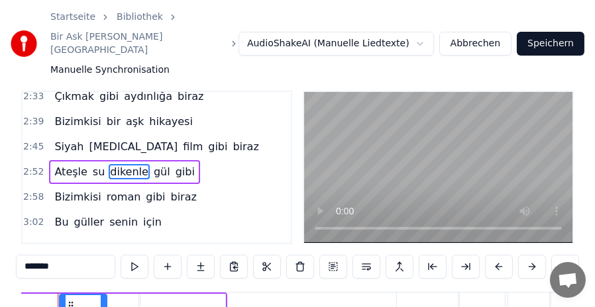
scroll to position [0, 11431]
click at [117, 164] on span "dikenle" at bounding box center [129, 171] width 41 height 15
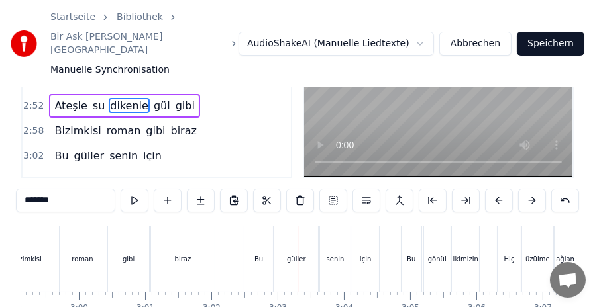
scroll to position [150, 0]
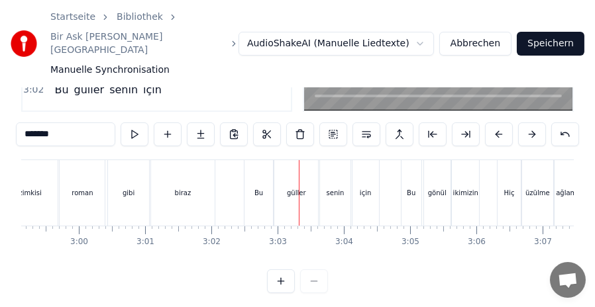
click at [250, 160] on div "Bu" at bounding box center [258, 193] width 28 height 66
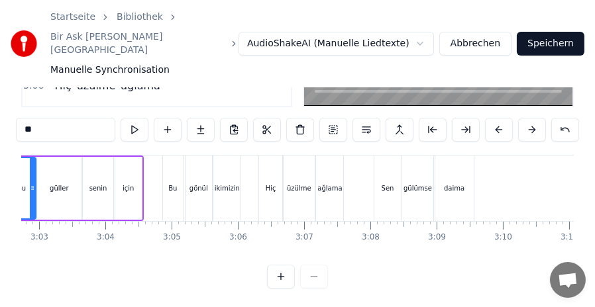
scroll to position [0, 12126]
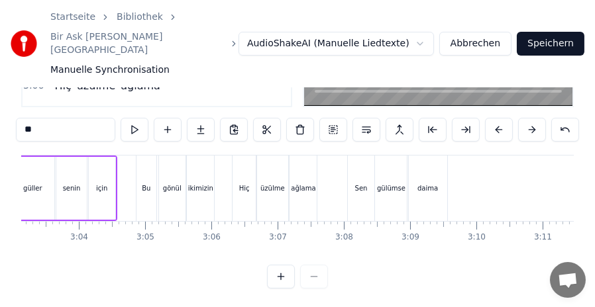
click at [366, 161] on div "Sen" at bounding box center [361, 189] width 26 height 66
type input "***"
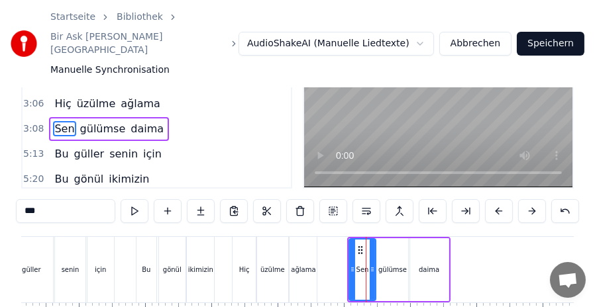
scroll to position [84, 0]
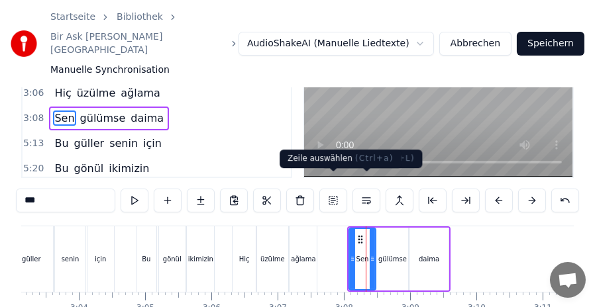
click at [335, 189] on button at bounding box center [333, 201] width 28 height 24
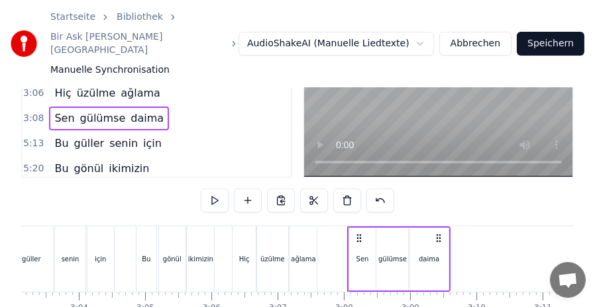
scroll to position [150, 0]
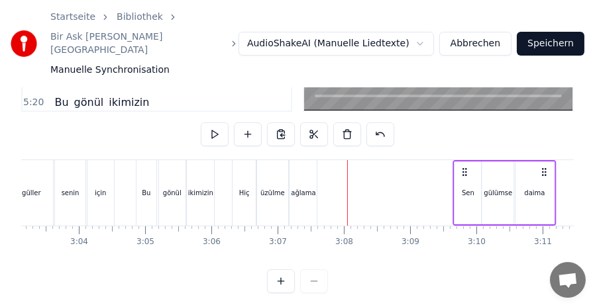
drag, startPoint x: 360, startPoint y: 156, endPoint x: 465, endPoint y: 168, distance: 106.0
click at [465, 168] on div "Sen gülümse daima" at bounding box center [503, 193] width 103 height 66
click at [240, 160] on div "Hiç" at bounding box center [243, 193] width 23 height 66
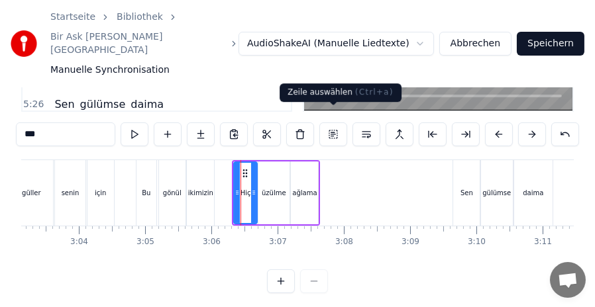
click at [332, 123] on button at bounding box center [333, 135] width 28 height 24
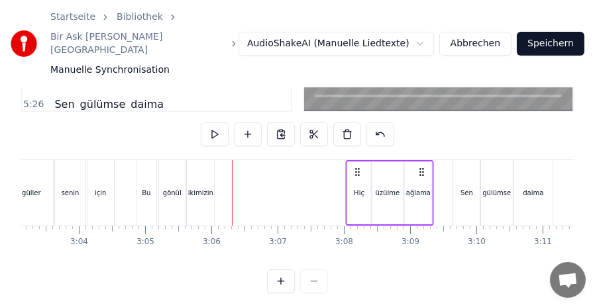
drag, startPoint x: 242, startPoint y: 157, endPoint x: 356, endPoint y: 158, distance: 113.9
click at [356, 167] on icon at bounding box center [357, 172] width 11 height 11
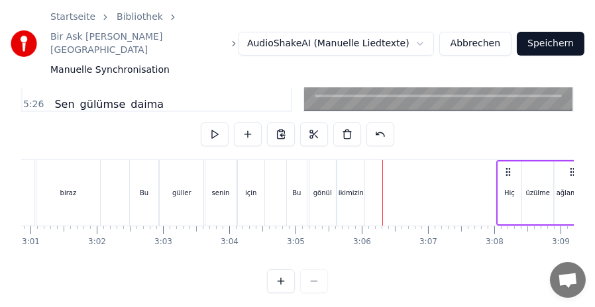
scroll to position [0, 11914]
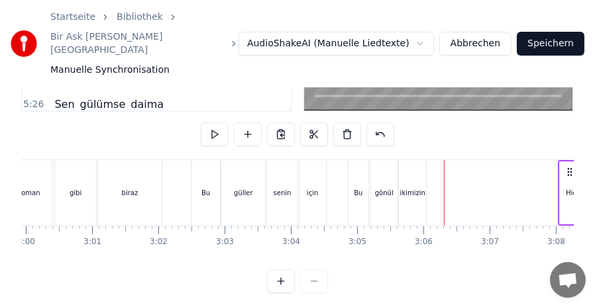
click at [354, 160] on div "Bu" at bounding box center [358, 193] width 20 height 66
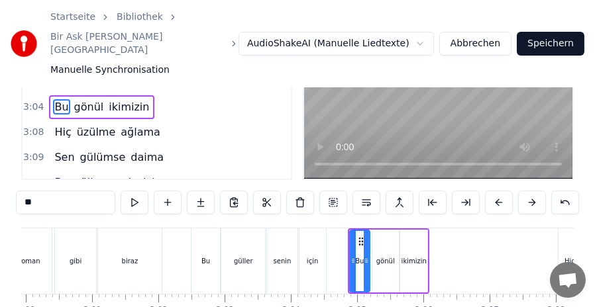
scroll to position [84, 0]
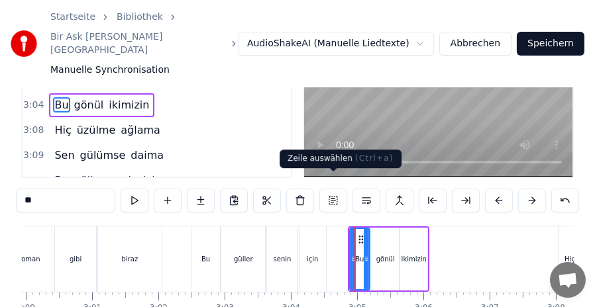
click at [328, 189] on button at bounding box center [333, 201] width 28 height 24
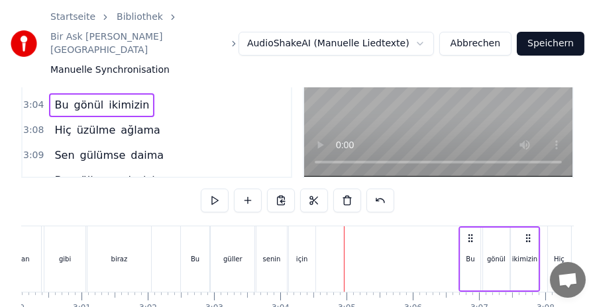
drag, startPoint x: 359, startPoint y: 224, endPoint x: 473, endPoint y: 230, distance: 114.7
click at [475, 232] on div "Bu gönül ikimizin" at bounding box center [499, 259] width 82 height 66
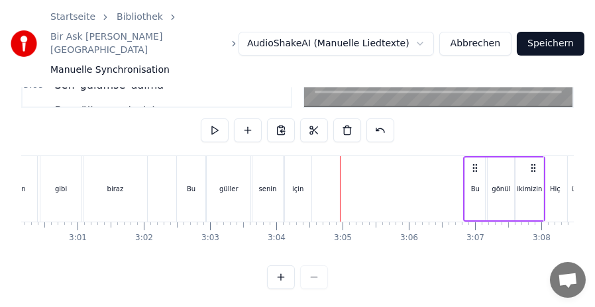
scroll to position [155, 0]
click at [187, 156] on div "Bu" at bounding box center [191, 189] width 28 height 66
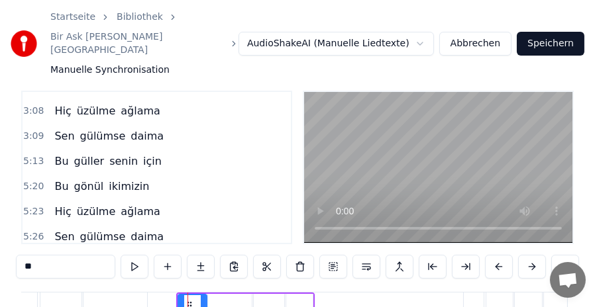
scroll to position [150, 0]
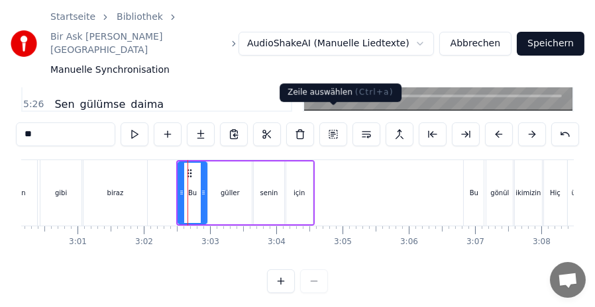
click at [334, 127] on button at bounding box center [333, 135] width 28 height 24
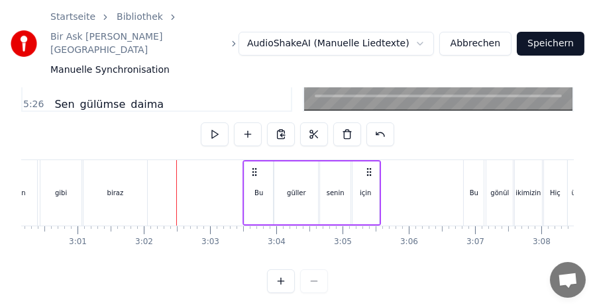
drag, startPoint x: 185, startPoint y: 157, endPoint x: 252, endPoint y: 161, distance: 66.3
click at [252, 167] on icon at bounding box center [254, 172] width 11 height 11
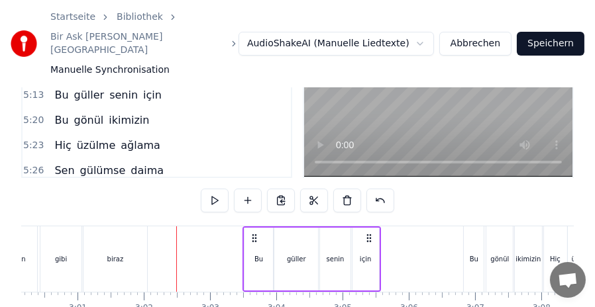
scroll to position [18, 0]
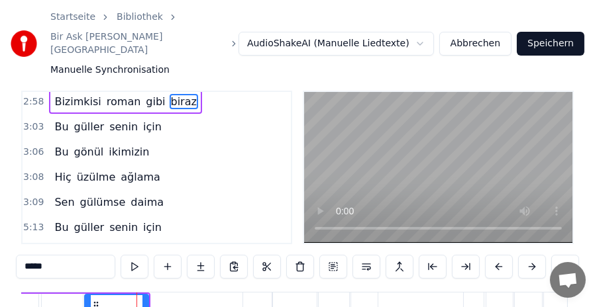
scroll to position [540, 0]
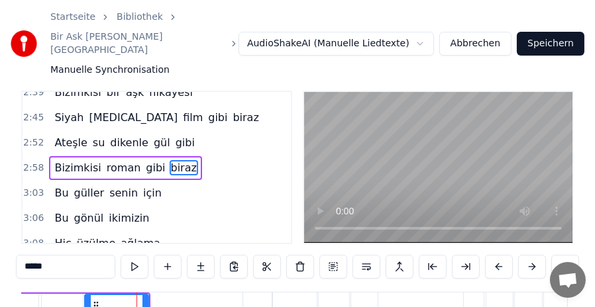
click at [144, 160] on span "gibi" at bounding box center [155, 167] width 22 height 15
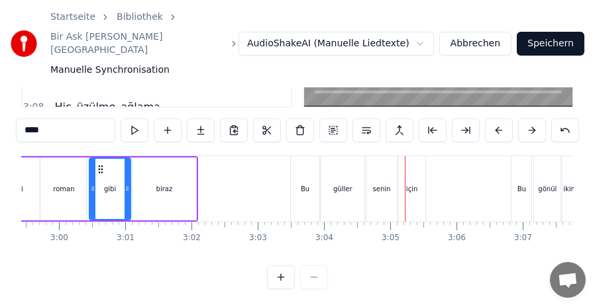
scroll to position [155, 0]
click at [297, 156] on div "Bu" at bounding box center [305, 189] width 28 height 66
type input "**"
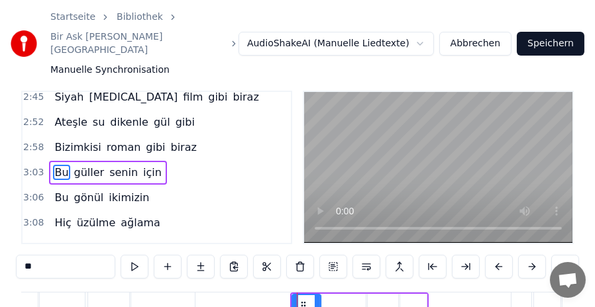
scroll to position [150, 0]
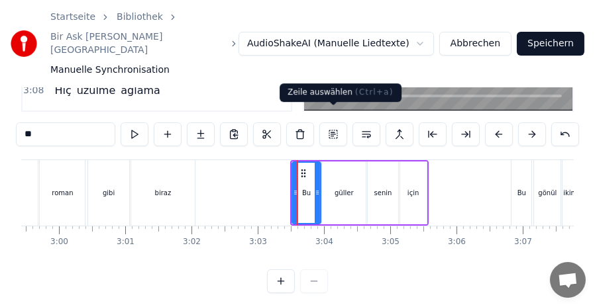
click at [341, 126] on button at bounding box center [333, 135] width 28 height 24
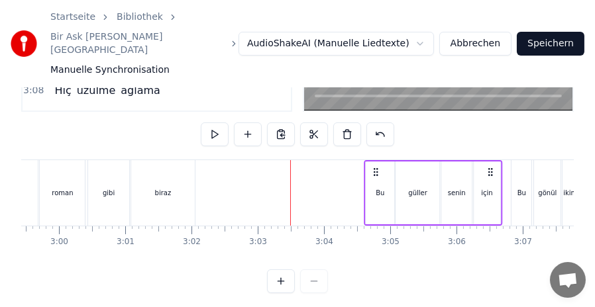
drag, startPoint x: 301, startPoint y: 156, endPoint x: 374, endPoint y: 159, distance: 73.5
click at [374, 167] on icon at bounding box center [375, 172] width 11 height 11
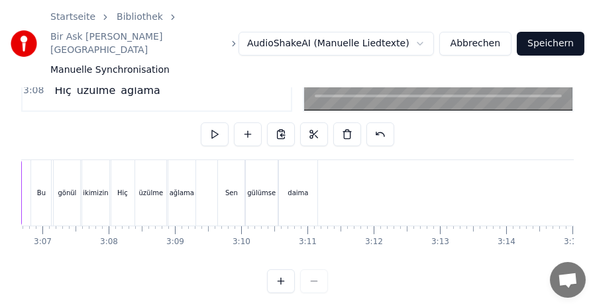
scroll to position [0, 12223]
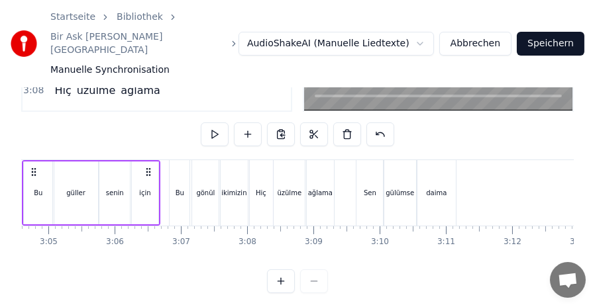
click at [363, 160] on div "Sen" at bounding box center [369, 193] width 26 height 66
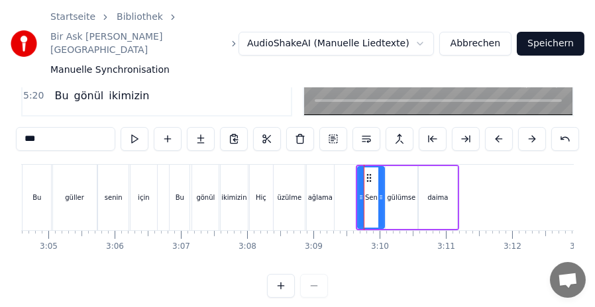
scroll to position [150, 0]
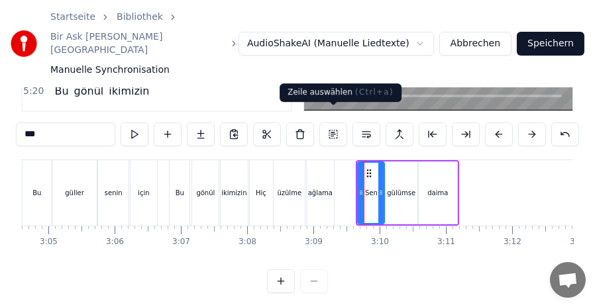
click at [336, 123] on button at bounding box center [333, 135] width 28 height 24
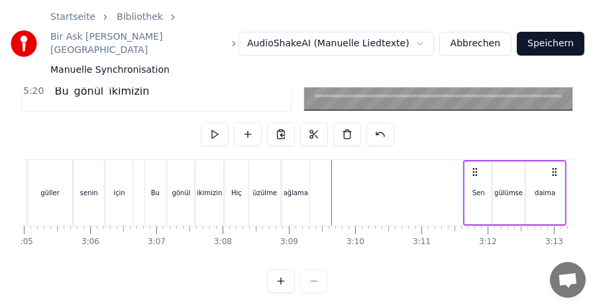
drag, startPoint x: 367, startPoint y: 156, endPoint x: 478, endPoint y: 160, distance: 111.3
click at [478, 167] on icon at bounding box center [474, 172] width 11 height 11
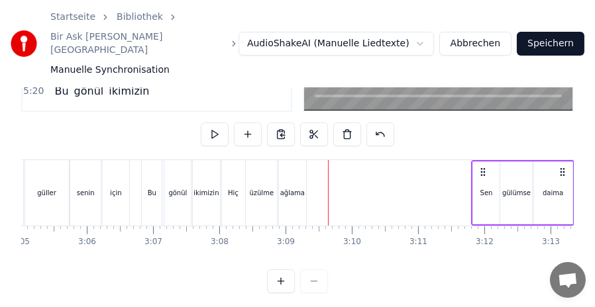
click at [228, 160] on div "Hiç" at bounding box center [233, 193] width 23 height 66
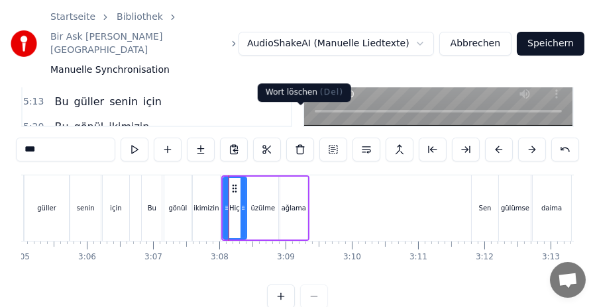
scroll to position [150, 0]
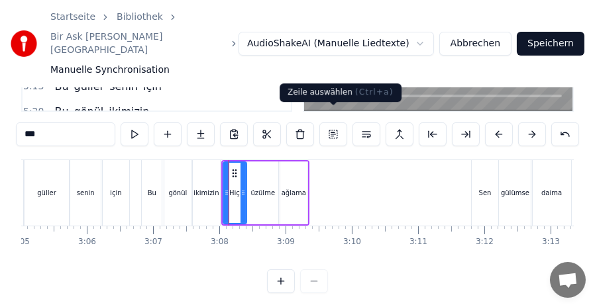
click at [331, 124] on button at bounding box center [333, 135] width 28 height 24
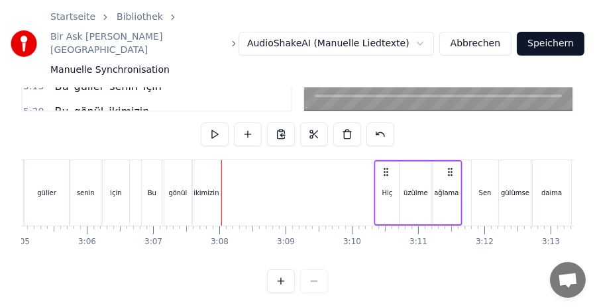
drag, startPoint x: 230, startPoint y: 158, endPoint x: 382, endPoint y: 158, distance: 152.3
click at [382, 167] on icon at bounding box center [385, 172] width 11 height 11
click at [149, 160] on div "Bu" at bounding box center [152, 193] width 20 height 66
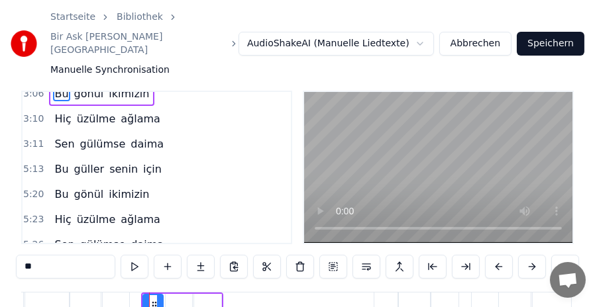
scroll to position [673, 0]
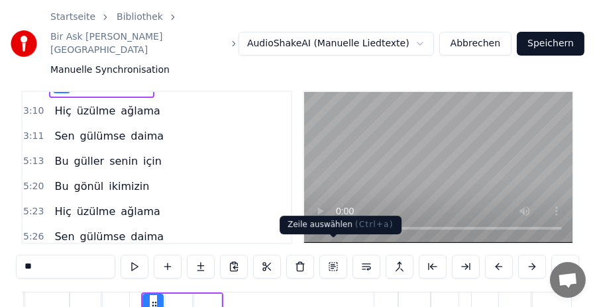
click at [326, 255] on button at bounding box center [333, 267] width 28 height 24
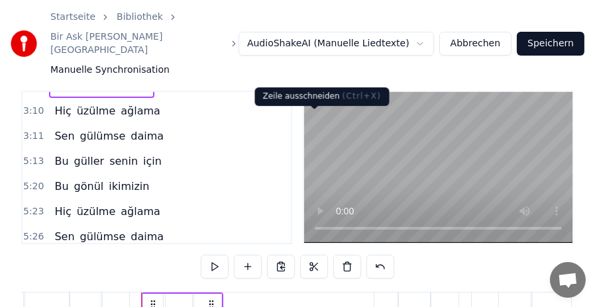
scroll to position [150, 0]
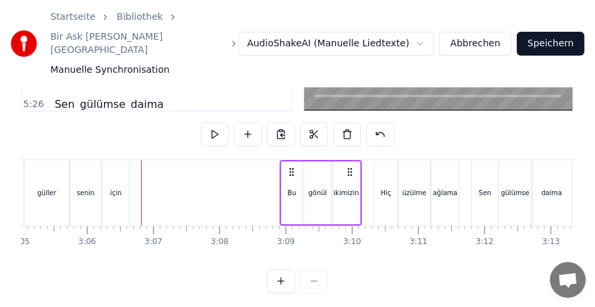
drag, startPoint x: 153, startPoint y: 157, endPoint x: 291, endPoint y: 159, distance: 138.4
click at [291, 167] on icon at bounding box center [291, 172] width 11 height 11
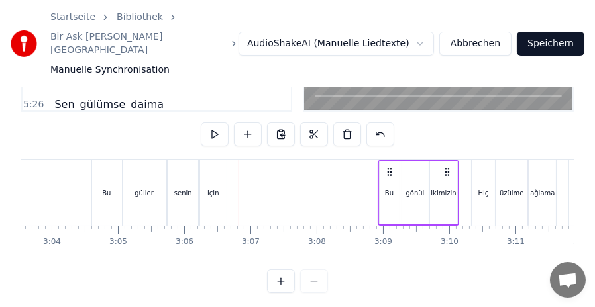
scroll to position [0, 12127]
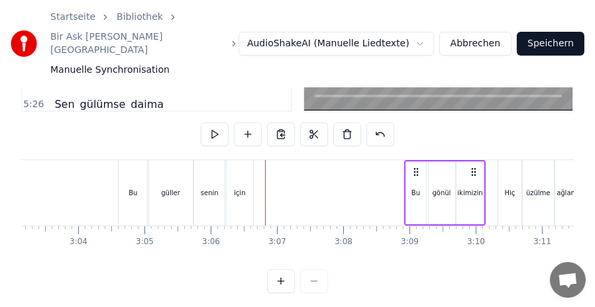
click at [124, 160] on div "Bu" at bounding box center [133, 193] width 28 height 66
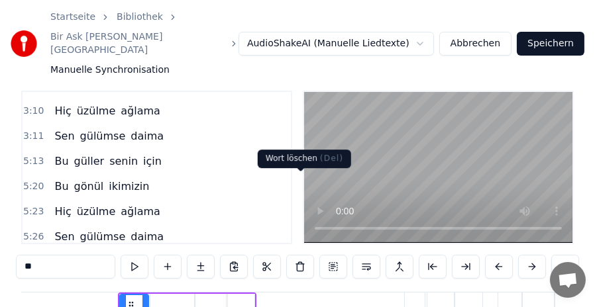
scroll to position [84, 0]
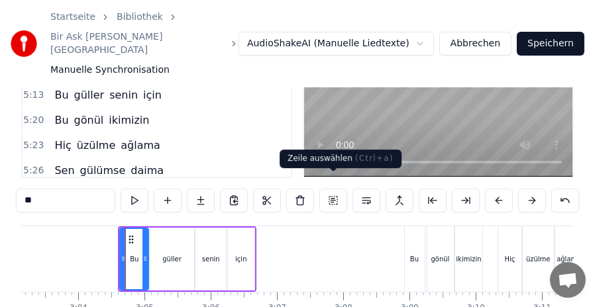
click at [330, 189] on button at bounding box center [333, 201] width 28 height 24
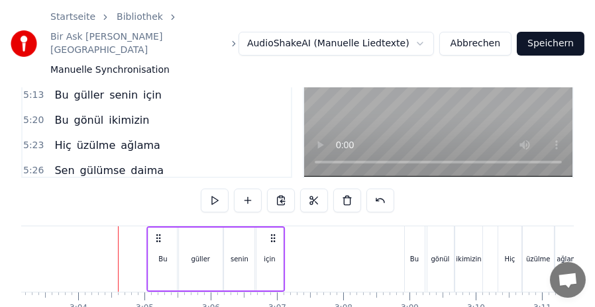
drag, startPoint x: 132, startPoint y: 223, endPoint x: 160, endPoint y: 224, distance: 28.5
click at [160, 233] on icon at bounding box center [158, 238] width 11 height 11
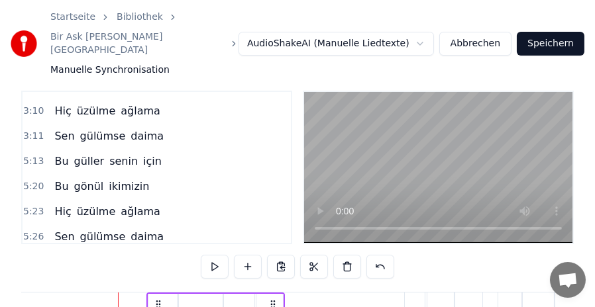
click at [87, 128] on span "gülümse" at bounding box center [103, 135] width 48 height 15
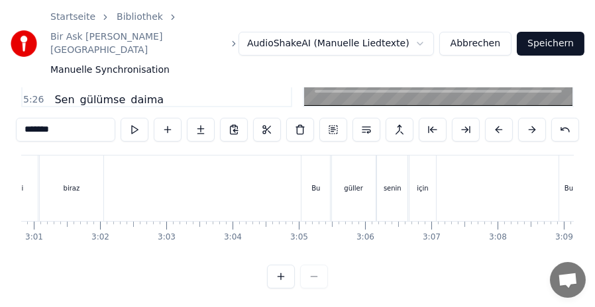
scroll to position [0, 11938]
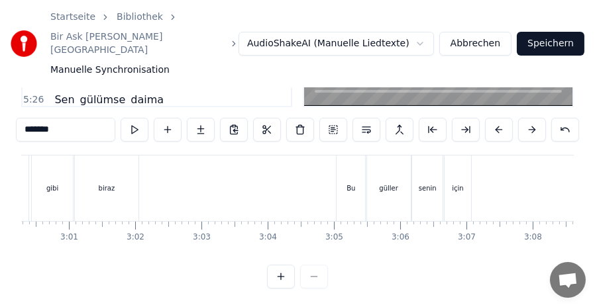
click at [340, 156] on div "Bu" at bounding box center [350, 189] width 28 height 66
type input "**"
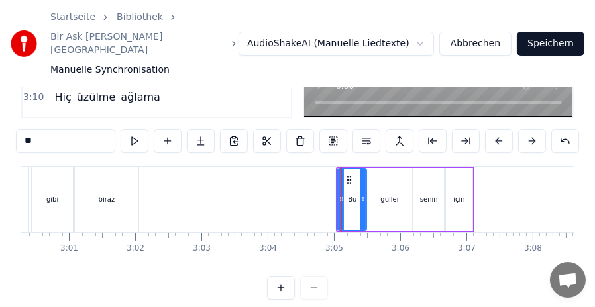
scroll to position [150, 0]
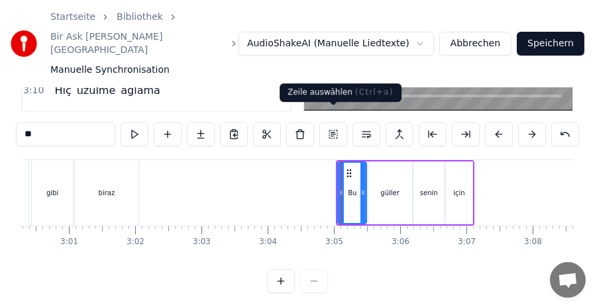
click at [332, 124] on button at bounding box center [333, 135] width 28 height 24
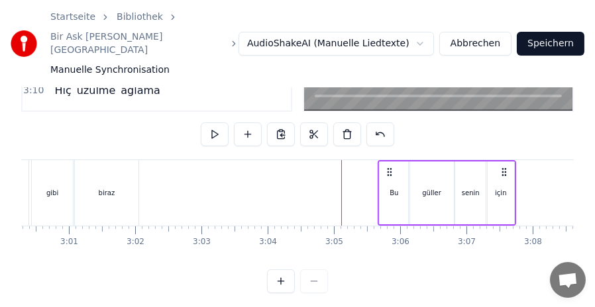
drag, startPoint x: 348, startPoint y: 158, endPoint x: 390, endPoint y: 166, distance: 42.5
click at [390, 166] on div "Bu güller senin için" at bounding box center [446, 193] width 138 height 66
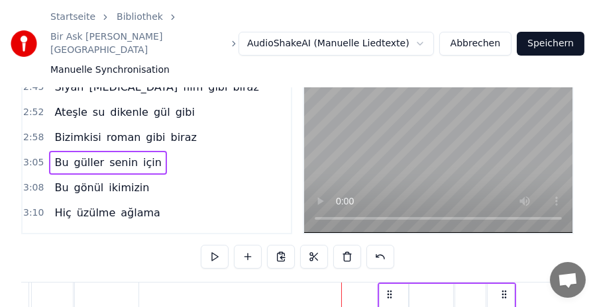
scroll to position [18, 0]
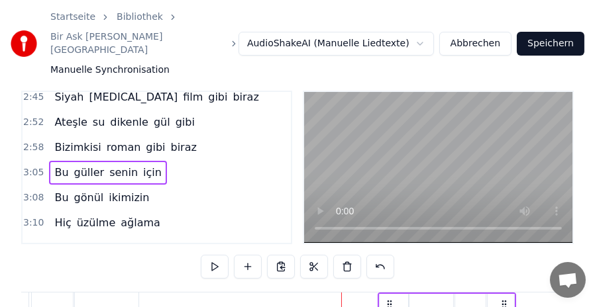
click at [144, 140] on span "gibi" at bounding box center [155, 147] width 22 height 15
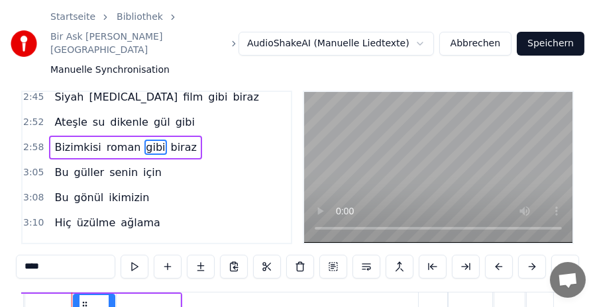
scroll to position [0, 11881]
click at [120, 140] on span "roman" at bounding box center [123, 147] width 37 height 15
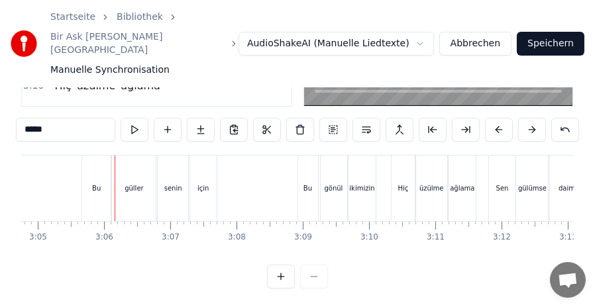
scroll to position [0, 12128]
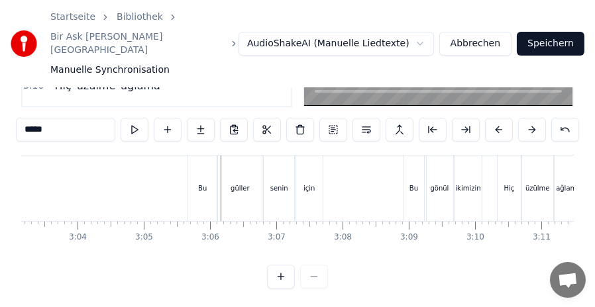
click at [201, 157] on div "Bu" at bounding box center [202, 189] width 28 height 66
type input "**"
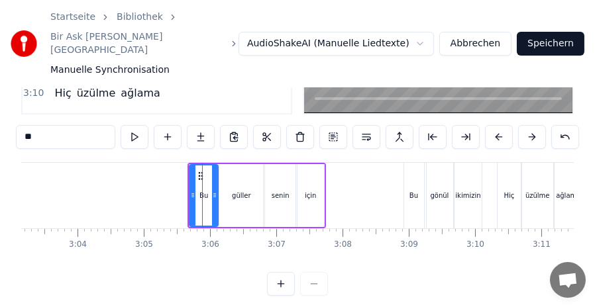
scroll to position [150, 0]
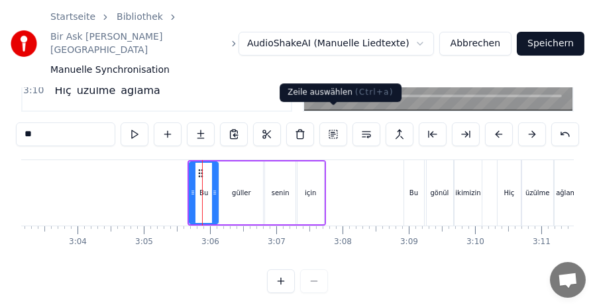
click at [338, 123] on button at bounding box center [333, 135] width 28 height 24
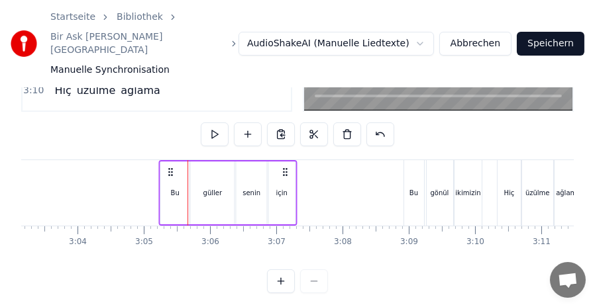
drag, startPoint x: 199, startPoint y: 155, endPoint x: 170, endPoint y: 155, distance: 29.1
click at [170, 167] on icon at bounding box center [171, 172] width 11 height 11
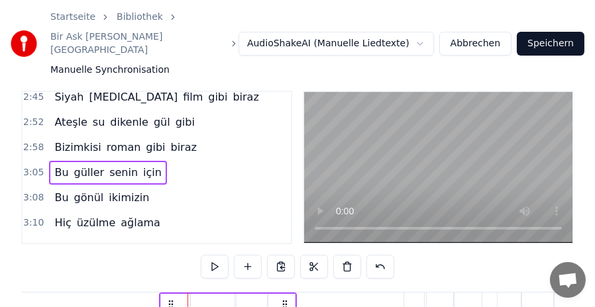
scroll to position [0, 0]
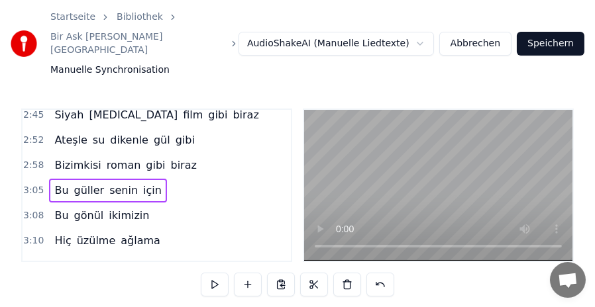
click at [69, 158] on span "Bizimkisi" at bounding box center [77, 165] width 49 height 15
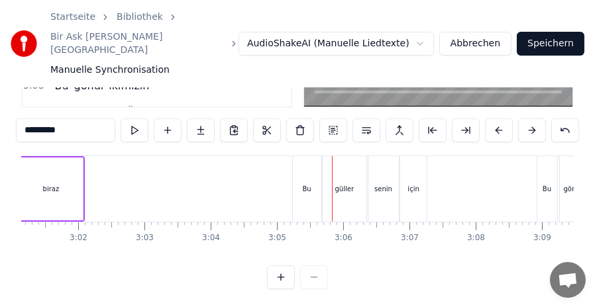
scroll to position [155, 0]
click at [300, 156] on div "Bu" at bounding box center [307, 189] width 28 height 66
type input "**"
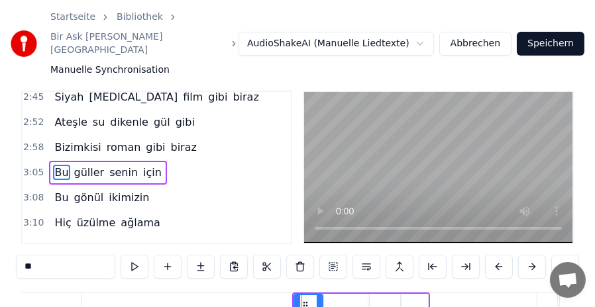
scroll to position [150, 0]
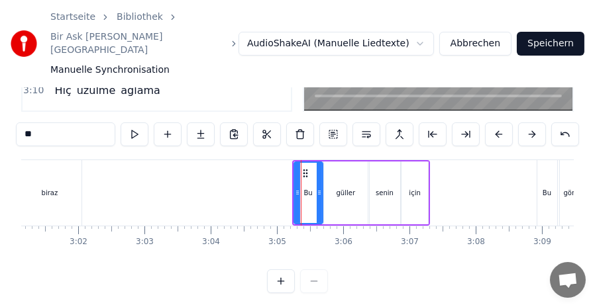
click at [336, 123] on button at bounding box center [333, 135] width 28 height 24
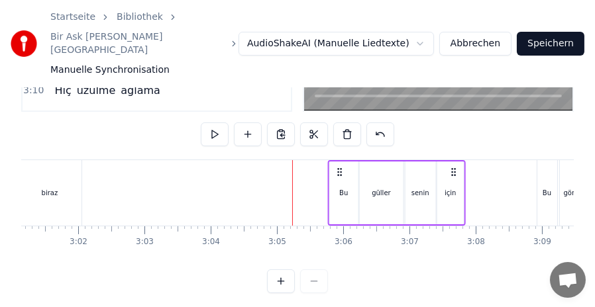
drag, startPoint x: 305, startPoint y: 158, endPoint x: 340, endPoint y: 160, distance: 35.2
click at [340, 167] on icon at bounding box center [339, 172] width 11 height 11
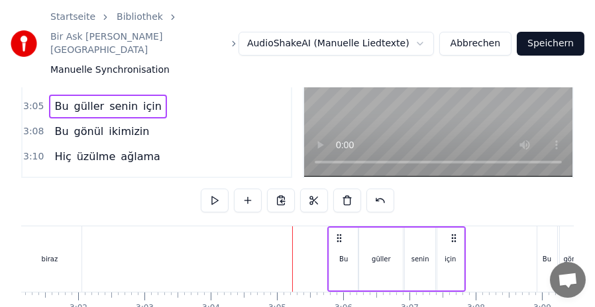
scroll to position [18, 0]
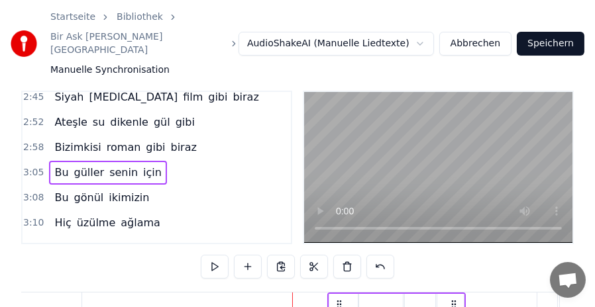
click at [112, 140] on span "roman" at bounding box center [123, 147] width 37 height 15
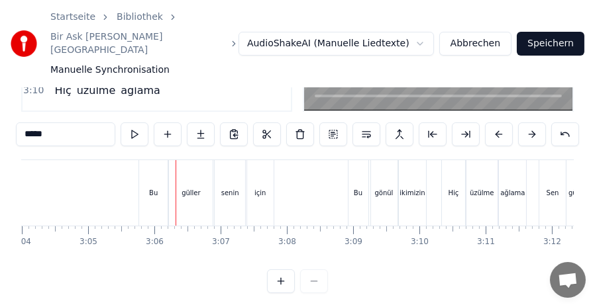
scroll to position [0, 12121]
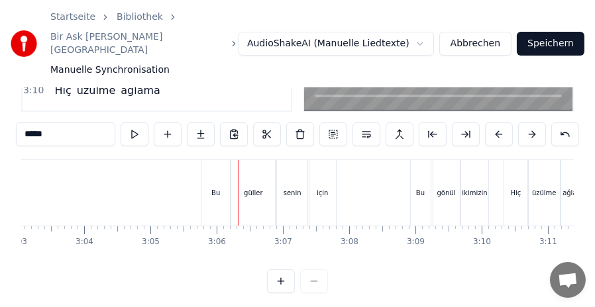
click at [209, 162] on div "Bu" at bounding box center [215, 193] width 28 height 66
type input "**"
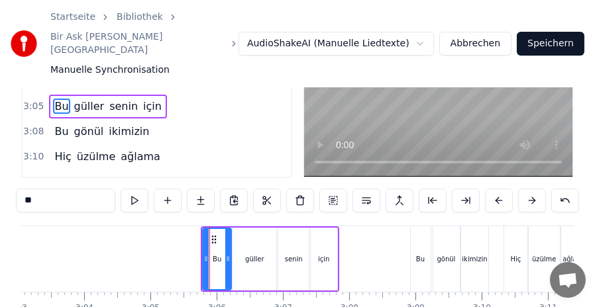
scroll to position [150, 0]
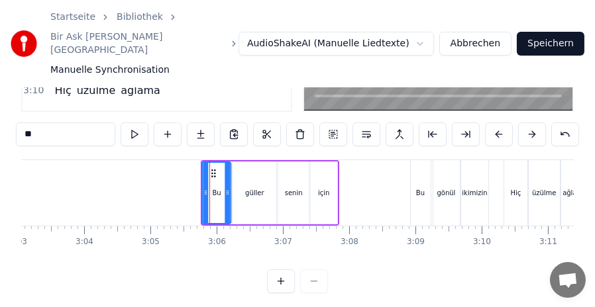
click at [211, 168] on icon at bounding box center [213, 173] width 11 height 11
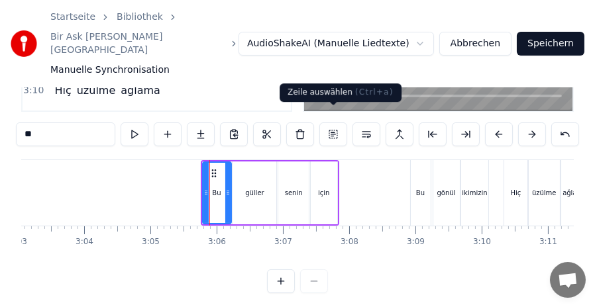
click at [336, 123] on button at bounding box center [333, 135] width 28 height 24
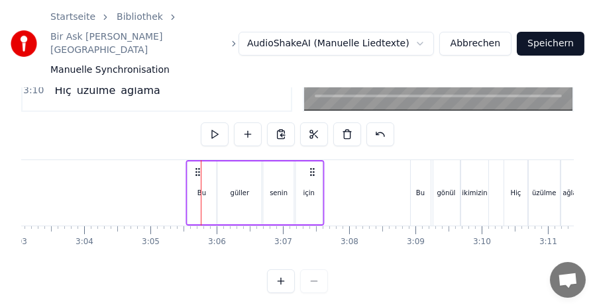
drag, startPoint x: 212, startPoint y: 157, endPoint x: 197, endPoint y: 156, distance: 14.6
click at [197, 167] on icon at bounding box center [197, 172] width 11 height 11
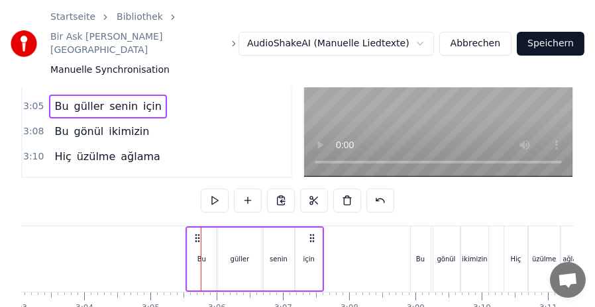
scroll to position [18, 0]
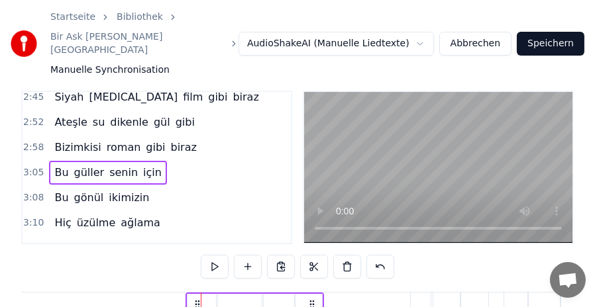
click at [144, 140] on span "gibi" at bounding box center [155, 147] width 22 height 15
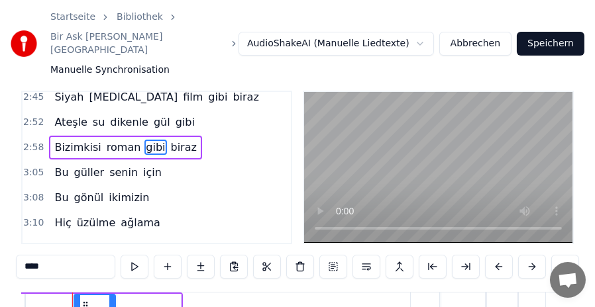
scroll to position [0, 11881]
click at [115, 140] on span "roman" at bounding box center [123, 147] width 37 height 15
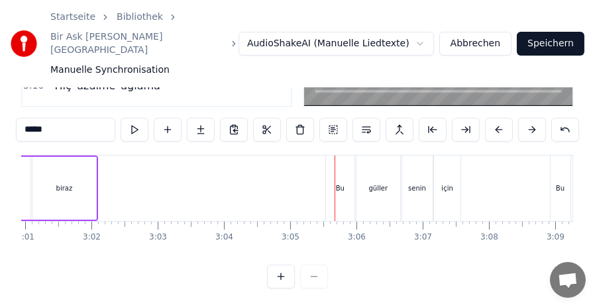
scroll to position [0, 12017]
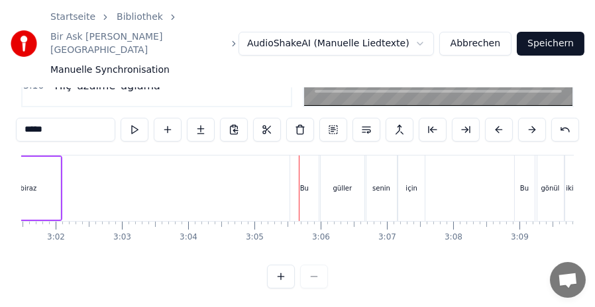
click at [300, 158] on div "Bu" at bounding box center [304, 189] width 28 height 66
type input "**"
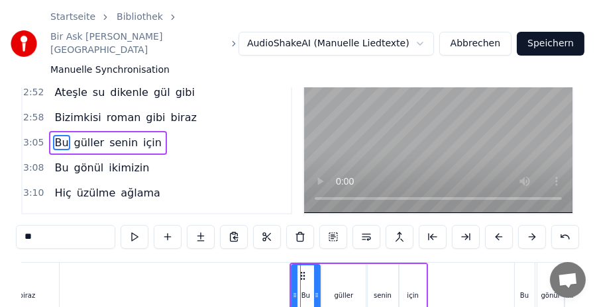
scroll to position [18, 0]
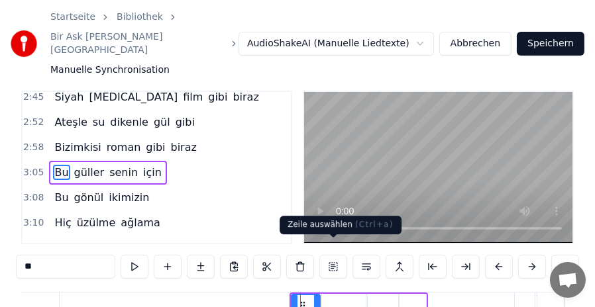
click at [331, 255] on button at bounding box center [333, 267] width 28 height 24
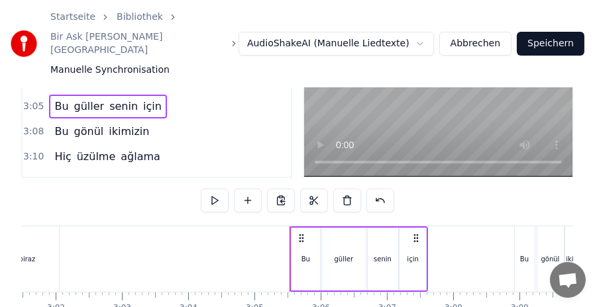
scroll to position [150, 0]
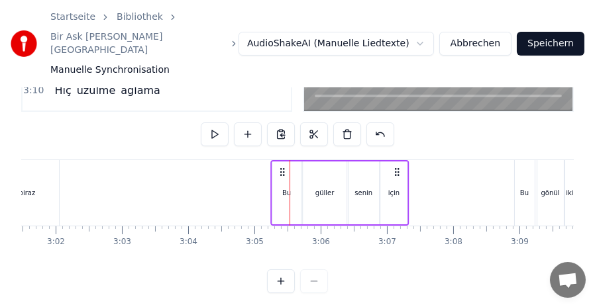
drag, startPoint x: 300, startPoint y: 156, endPoint x: 281, endPoint y: 157, distance: 19.2
click at [281, 167] on icon at bounding box center [282, 172] width 11 height 11
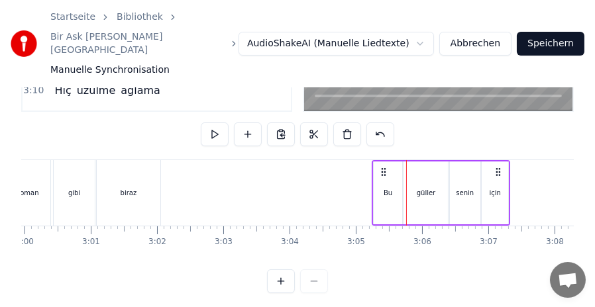
click at [385, 167] on icon at bounding box center [383, 172] width 11 height 11
click at [395, 192] on div "Bu" at bounding box center [387, 193] width 28 height 63
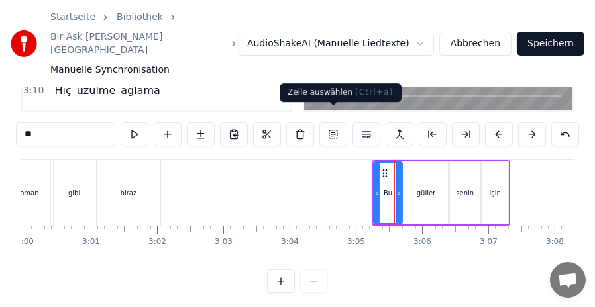
click at [330, 123] on button at bounding box center [333, 135] width 28 height 24
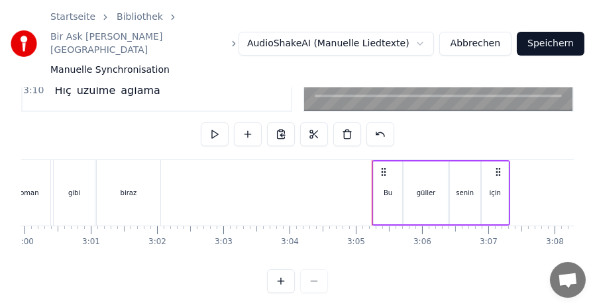
scroll to position [155, 0]
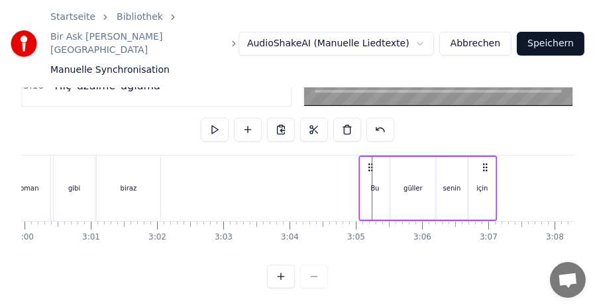
drag, startPoint x: 383, startPoint y: 150, endPoint x: 369, endPoint y: 150, distance: 13.2
click at [369, 162] on icon at bounding box center [370, 167] width 11 height 11
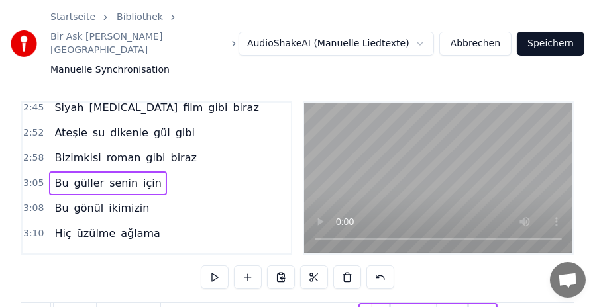
scroll to position [0, 0]
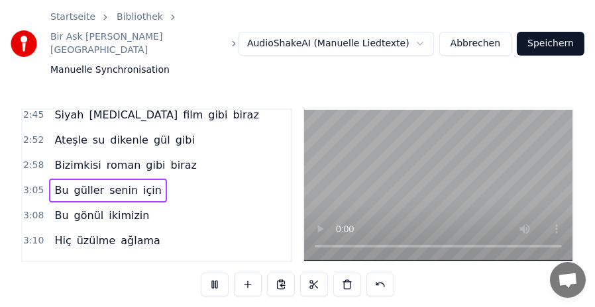
click at [113, 158] on span "roman" at bounding box center [123, 165] width 37 height 15
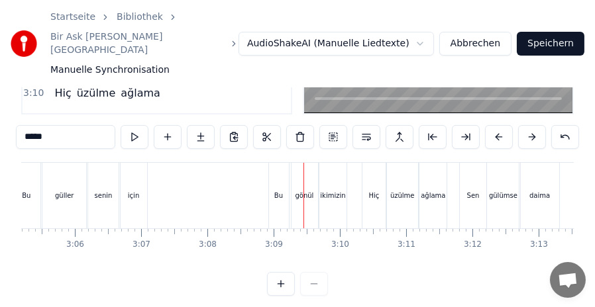
scroll to position [155, 0]
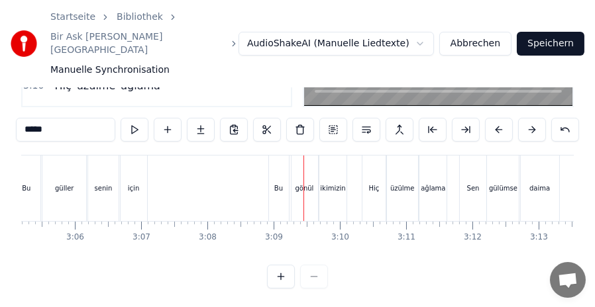
click at [271, 156] on div "Bu" at bounding box center [279, 189] width 20 height 66
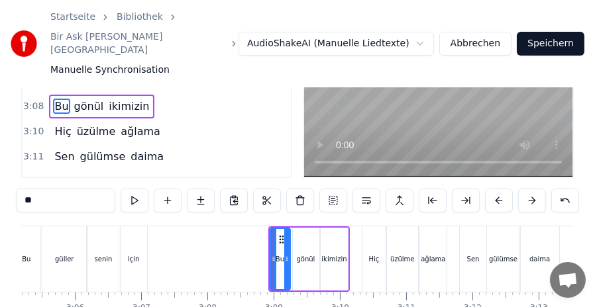
scroll to position [150, 0]
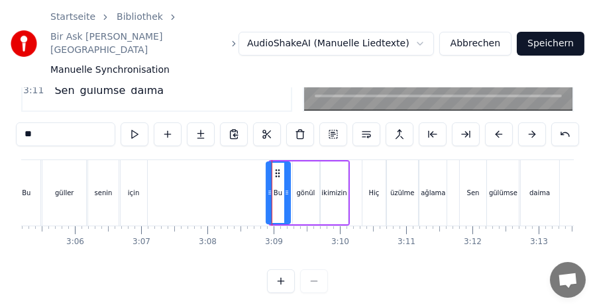
click at [267, 187] on icon at bounding box center [269, 192] width 5 height 11
drag, startPoint x: 268, startPoint y: 179, endPoint x: 255, endPoint y: 177, distance: 13.3
click at [255, 187] on icon at bounding box center [256, 192] width 5 height 11
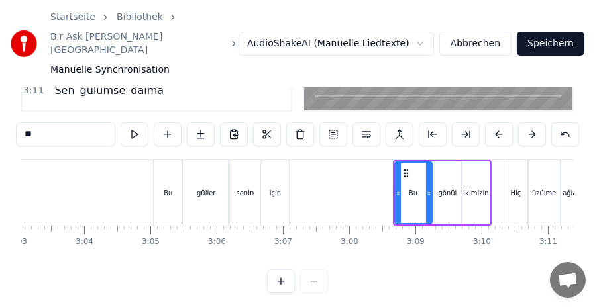
scroll to position [0, 12042]
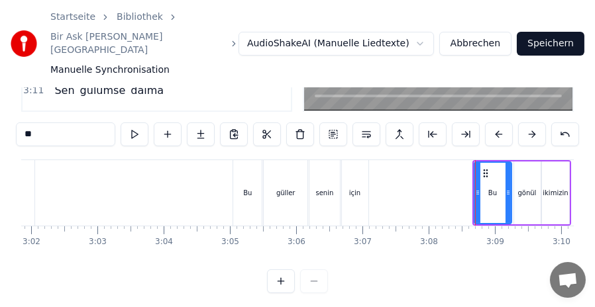
click at [246, 170] on div "Bu" at bounding box center [247, 193] width 28 height 66
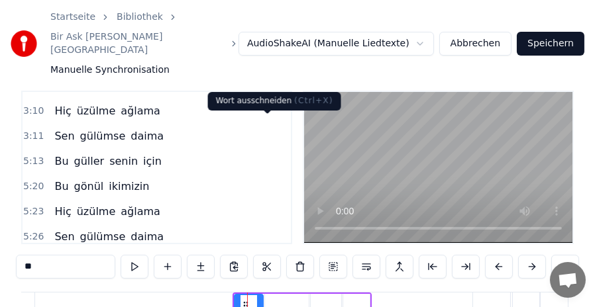
scroll to position [150, 0]
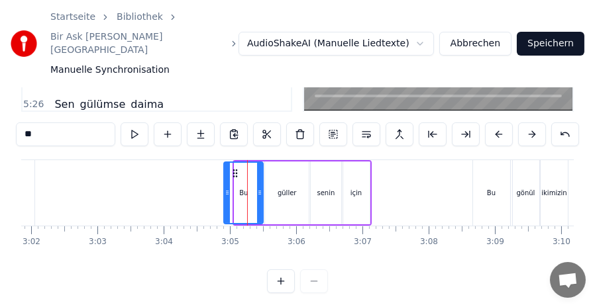
drag, startPoint x: 237, startPoint y: 178, endPoint x: 226, endPoint y: 178, distance: 10.6
click at [226, 187] on icon at bounding box center [226, 192] width 5 height 11
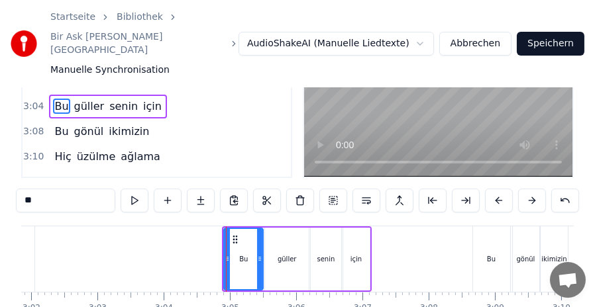
scroll to position [18, 0]
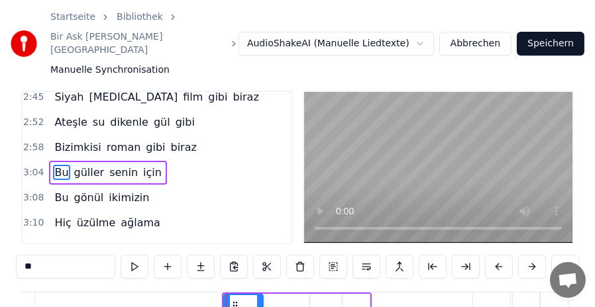
click at [126, 140] on span "roman" at bounding box center [123, 147] width 37 height 15
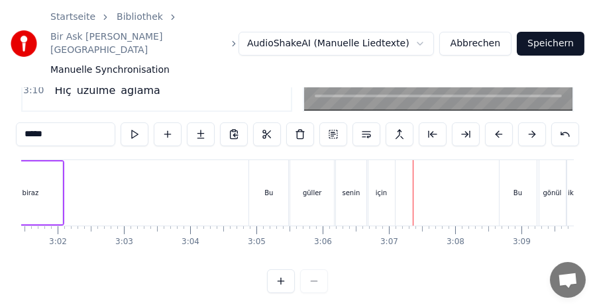
scroll to position [0, 12009]
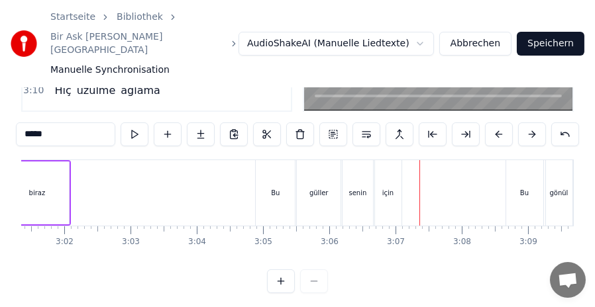
click at [322, 188] on div "güller" at bounding box center [318, 193] width 19 height 10
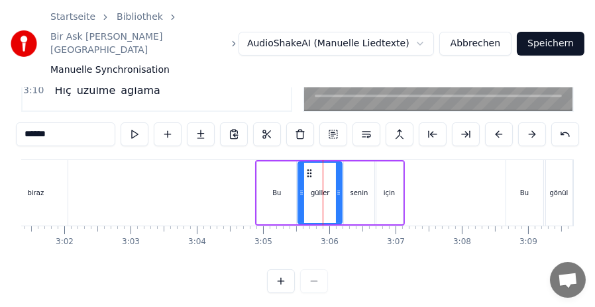
click at [287, 181] on div "Bu" at bounding box center [276, 193] width 39 height 63
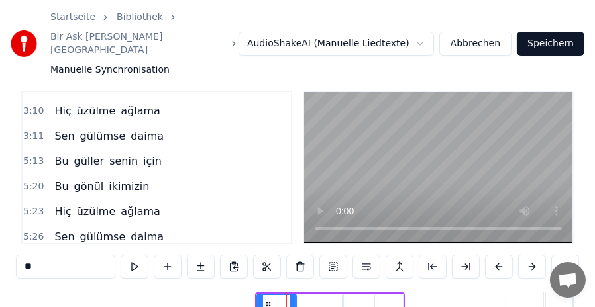
scroll to position [84, 0]
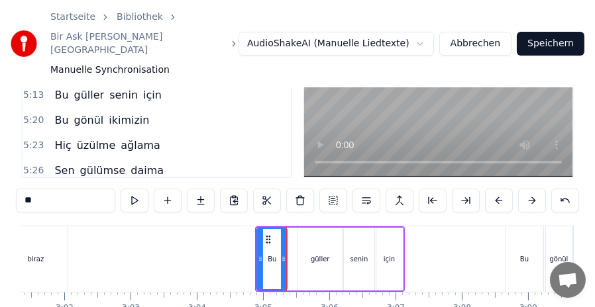
drag, startPoint x: 291, startPoint y: 240, endPoint x: 282, endPoint y: 240, distance: 9.3
click at [282, 254] on icon at bounding box center [283, 259] width 5 height 11
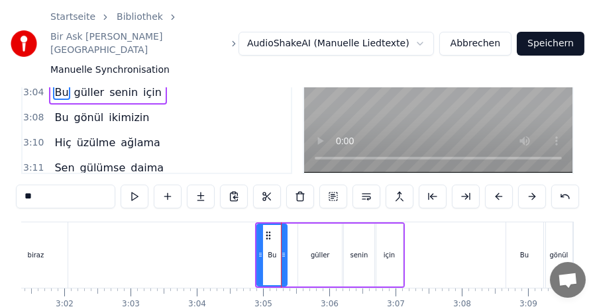
scroll to position [150, 0]
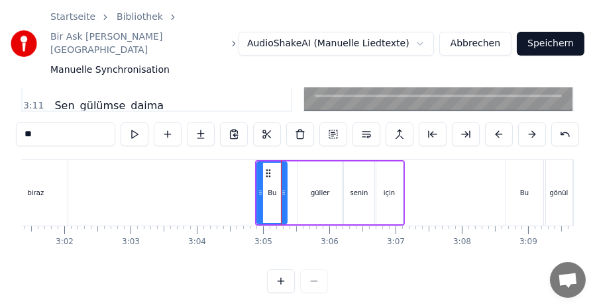
click at [310, 179] on div "güller" at bounding box center [320, 193] width 44 height 63
type input "******"
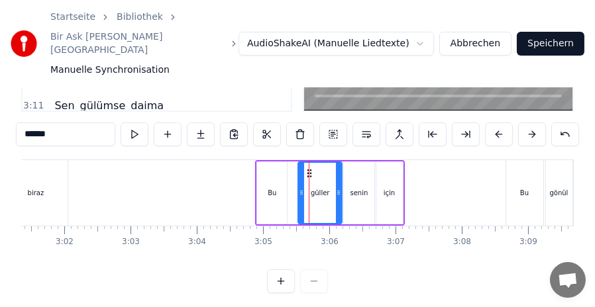
drag, startPoint x: 309, startPoint y: 162, endPoint x: 300, endPoint y: 160, distance: 8.7
click at [299, 161] on div "Bizimkisi bir aşk hikayesi Siyah [MEDICAL_DATA] film gibi biraz Gözyaşı umut ve…" at bounding box center [245, 193] width 24464 height 66
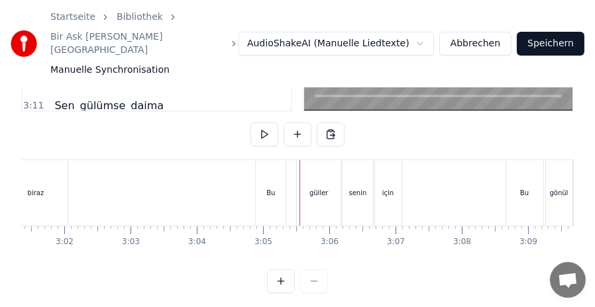
click at [310, 172] on div "güller" at bounding box center [319, 193] width 44 height 66
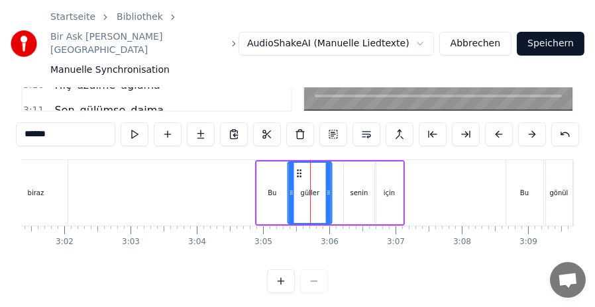
drag, startPoint x: 309, startPoint y: 158, endPoint x: 299, endPoint y: 160, distance: 10.1
click at [299, 168] on icon at bounding box center [299, 173] width 11 height 11
click at [358, 188] on div "senin" at bounding box center [359, 193] width 18 height 10
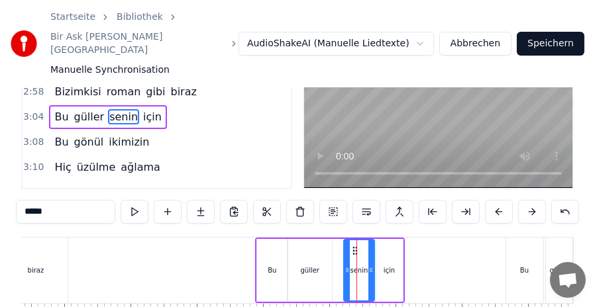
scroll to position [155, 0]
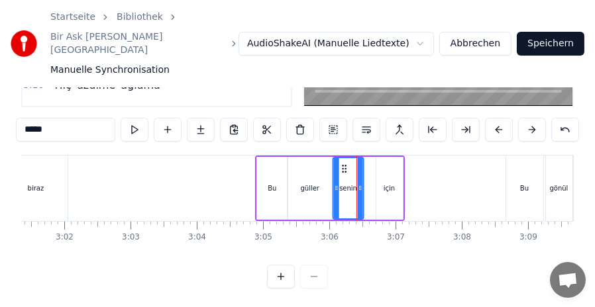
drag, startPoint x: 354, startPoint y: 155, endPoint x: 344, endPoint y: 154, distance: 10.7
click at [344, 164] on icon at bounding box center [344, 169] width 11 height 11
click at [391, 183] on div "için" at bounding box center [388, 188] width 11 height 10
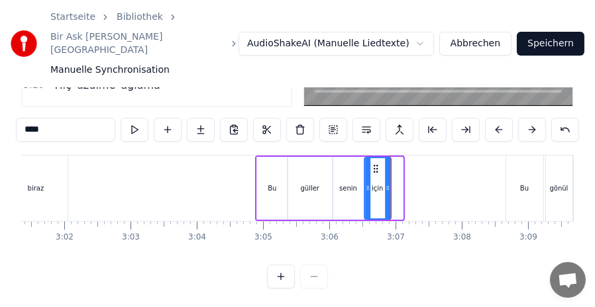
drag, startPoint x: 386, startPoint y: 155, endPoint x: 374, endPoint y: 154, distance: 12.0
click at [374, 164] on icon at bounding box center [375, 169] width 11 height 11
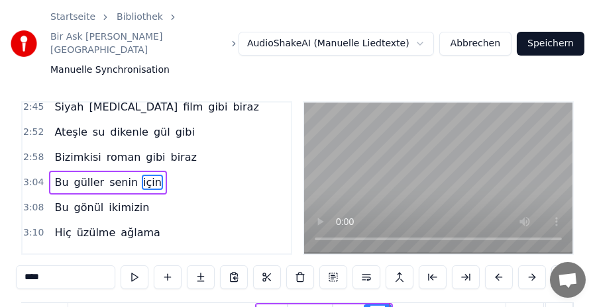
scroll to position [0, 0]
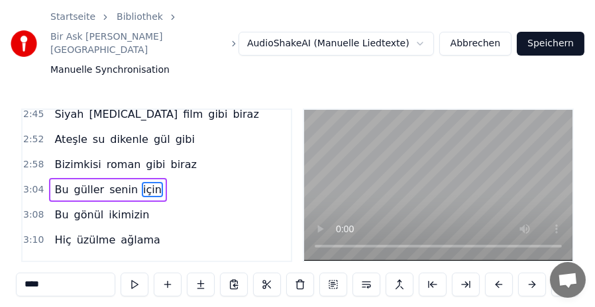
click at [117, 157] on span "roman" at bounding box center [123, 164] width 37 height 15
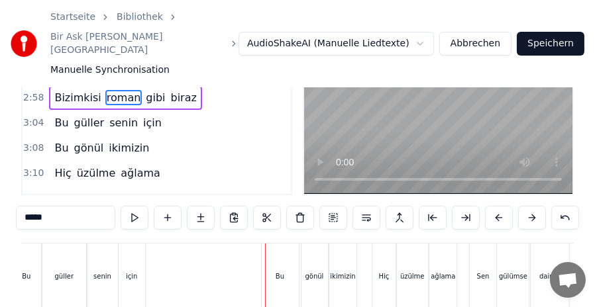
scroll to position [133, 0]
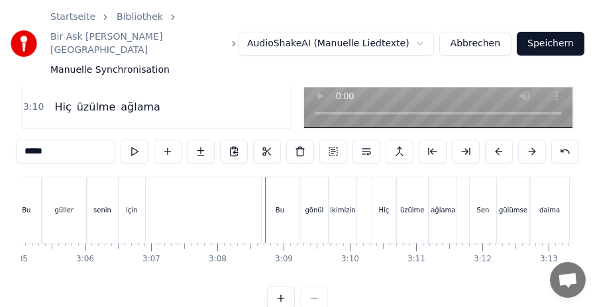
click at [279, 211] on div "Bu" at bounding box center [280, 210] width 37 height 66
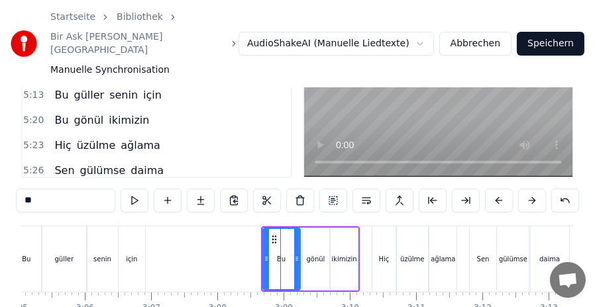
scroll to position [150, 0]
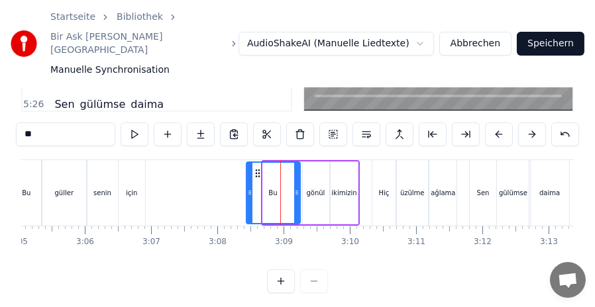
drag, startPoint x: 264, startPoint y: 182, endPoint x: 247, endPoint y: 181, distance: 16.6
click at [247, 187] on icon at bounding box center [249, 192] width 5 height 11
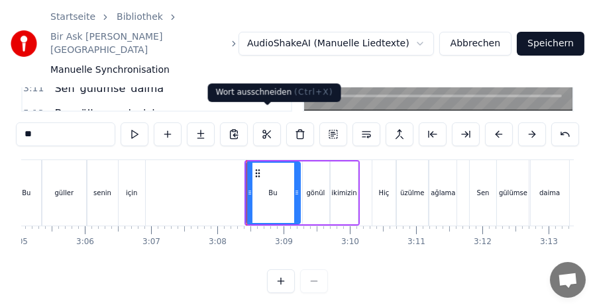
scroll to position [155, 0]
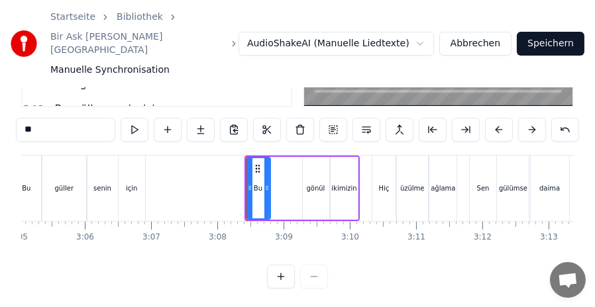
drag, startPoint x: 294, startPoint y: 173, endPoint x: 264, endPoint y: 174, distance: 29.8
click at [264, 183] on icon at bounding box center [266, 188] width 5 height 11
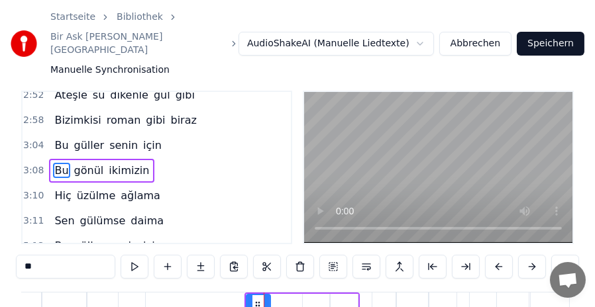
scroll to position [586, 0]
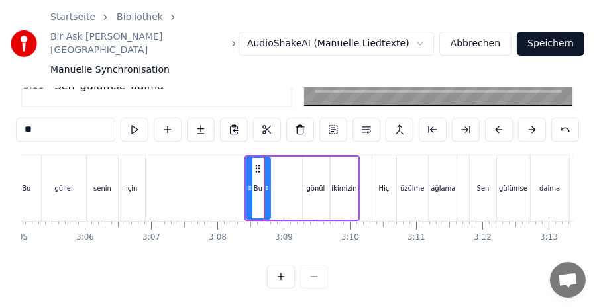
click at [315, 183] on div "gönül" at bounding box center [316, 188] width 19 height 10
type input "*****"
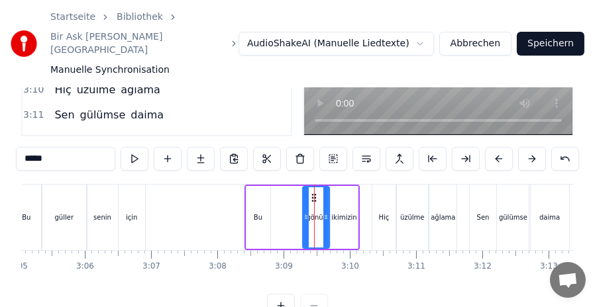
scroll to position [155, 0]
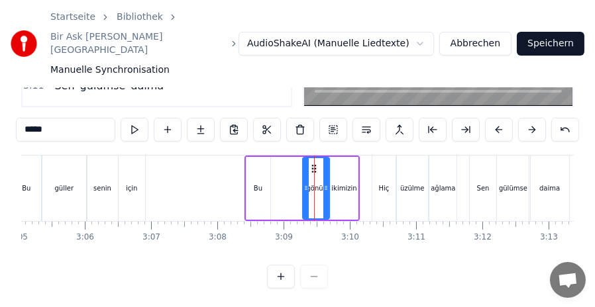
drag, startPoint x: 313, startPoint y: 154, endPoint x: 282, endPoint y: 156, distance: 31.2
click at [282, 156] on div "Bizimkisi bir aşk hikayesi Siyah [MEDICAL_DATA] film gibi biraz Gözyaşı umut ve…" at bounding box center [0, 188] width 24464 height 66
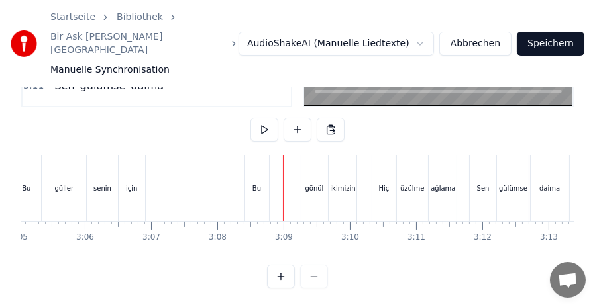
click at [312, 183] on div "gönül" at bounding box center [314, 189] width 26 height 66
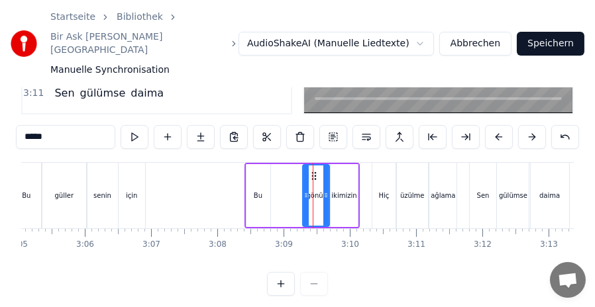
scroll to position [150, 0]
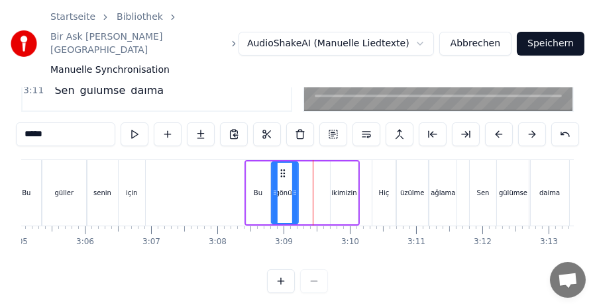
drag, startPoint x: 313, startPoint y: 158, endPoint x: 281, endPoint y: 159, distance: 31.2
click at [281, 168] on icon at bounding box center [282, 173] width 11 height 11
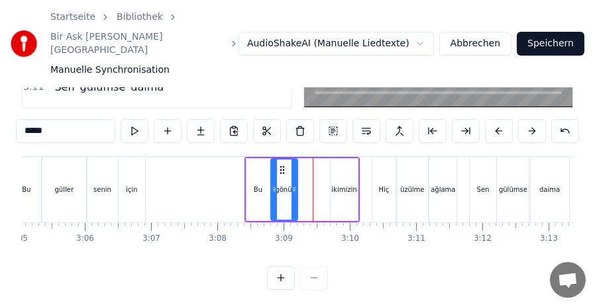
scroll to position [155, 0]
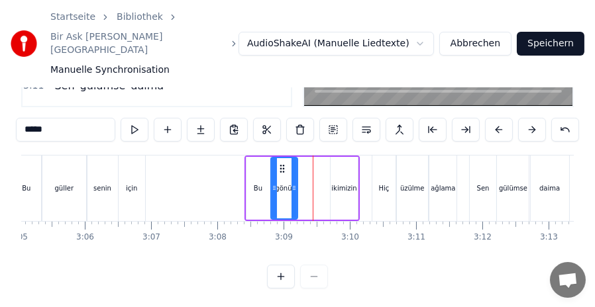
click at [328, 171] on div "Bu gönül ikimizin" at bounding box center [302, 189] width 116 height 66
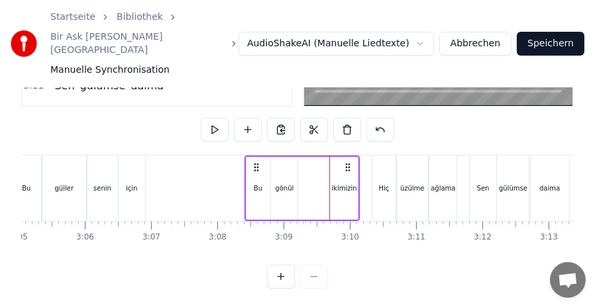
click at [340, 183] on div "ikimizin" at bounding box center [343, 188] width 25 height 10
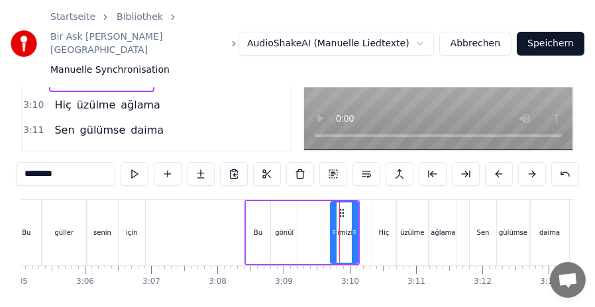
scroll to position [150, 0]
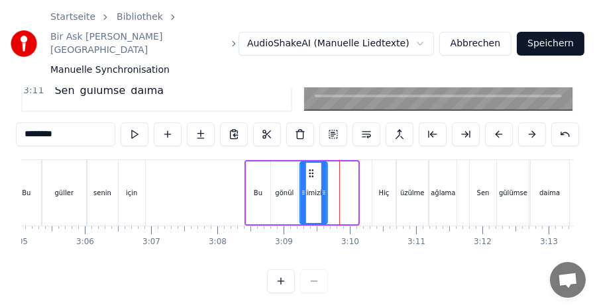
drag, startPoint x: 341, startPoint y: 159, endPoint x: 311, endPoint y: 158, distance: 30.5
click at [311, 168] on icon at bounding box center [311, 173] width 11 height 11
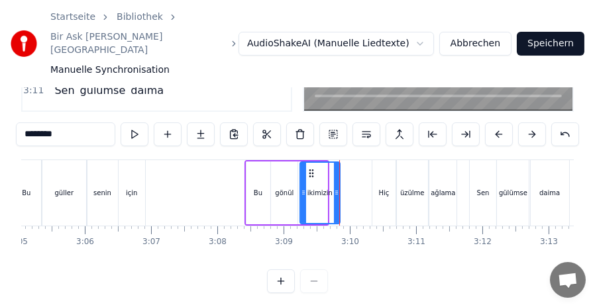
drag, startPoint x: 322, startPoint y: 181, endPoint x: 335, endPoint y: 181, distance: 12.6
click at [335, 187] on icon at bounding box center [336, 192] width 5 height 11
click at [103, 188] on div "senin" at bounding box center [102, 193] width 18 height 10
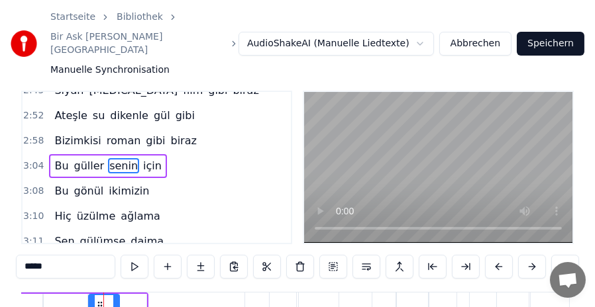
scroll to position [561, 0]
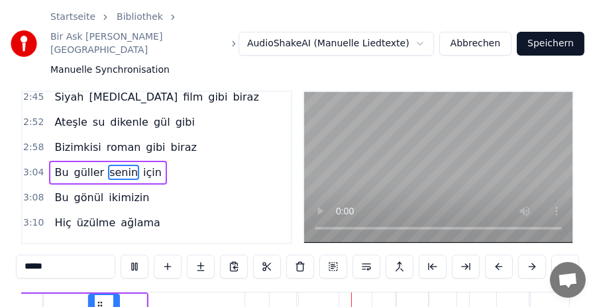
click at [144, 140] on span "gibi" at bounding box center [155, 147] width 22 height 15
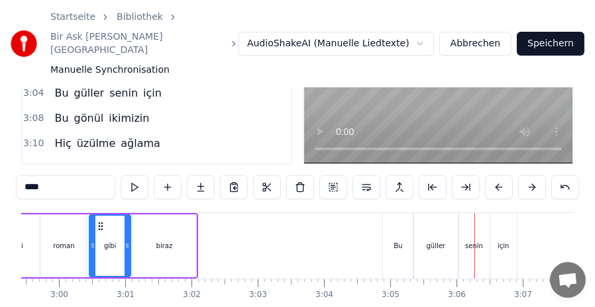
scroll to position [150, 0]
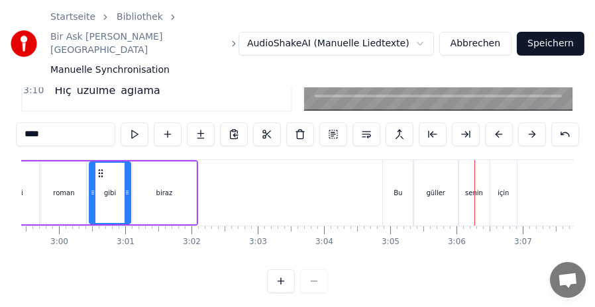
click at [401, 167] on div "Bu" at bounding box center [398, 193] width 30 height 66
type input "**"
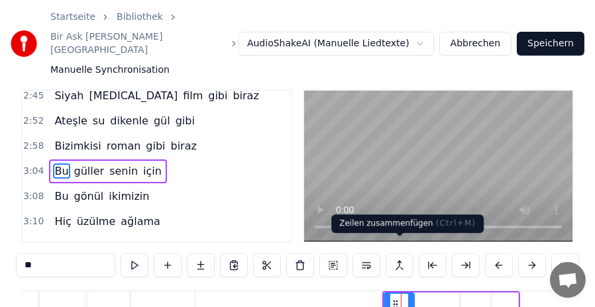
scroll to position [18, 0]
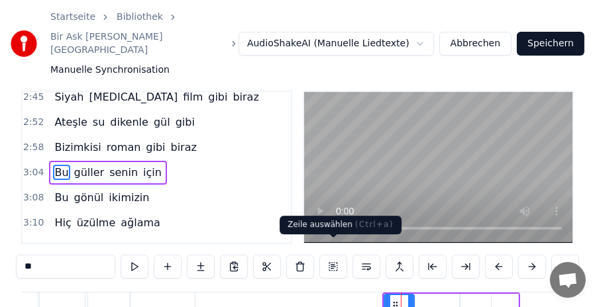
click at [330, 258] on button at bounding box center [333, 267] width 28 height 24
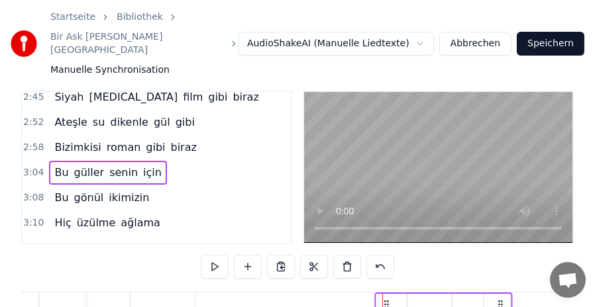
drag, startPoint x: 394, startPoint y: 286, endPoint x: 386, endPoint y: 286, distance: 7.9
click at [386, 299] on icon at bounding box center [386, 304] width 11 height 11
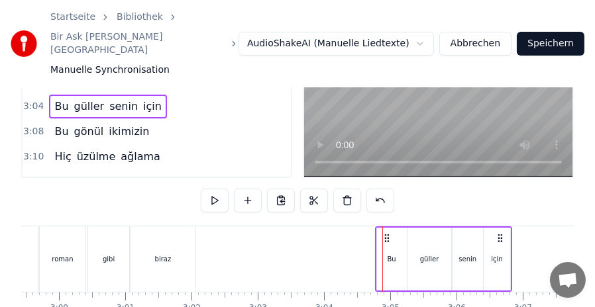
scroll to position [150, 0]
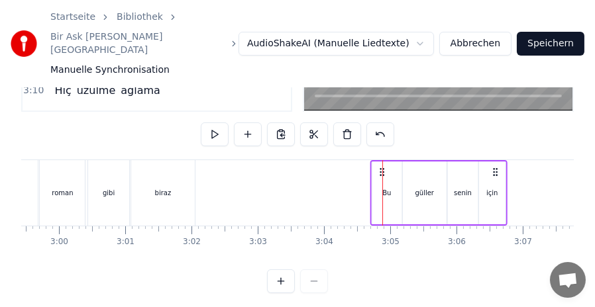
click at [382, 160] on div "Bizimkisi bir aşk hikayesi Siyah [MEDICAL_DATA] film gibi biraz Gözyaşı umut ve…" at bounding box center [372, 193] width 24464 height 66
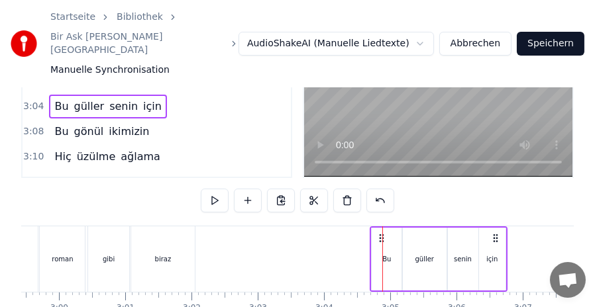
scroll to position [18, 0]
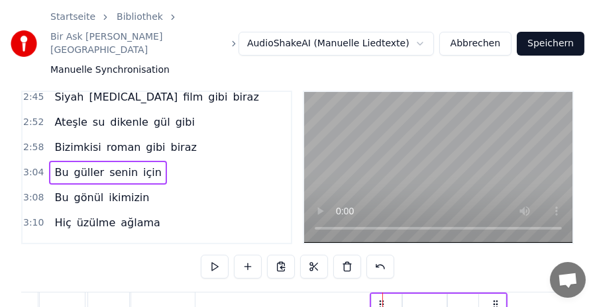
click at [144, 140] on span "gibi" at bounding box center [155, 147] width 22 height 15
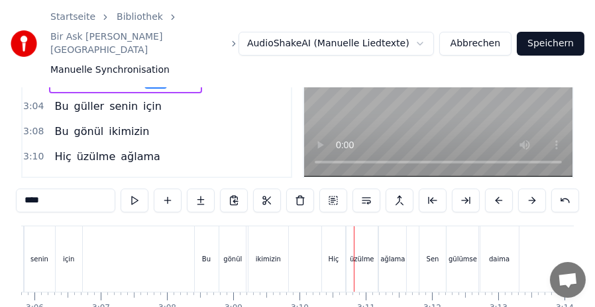
scroll to position [150, 0]
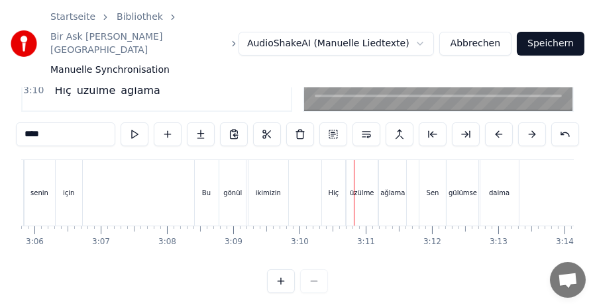
click at [198, 166] on div "Bu" at bounding box center [207, 193] width 24 height 66
type input "**"
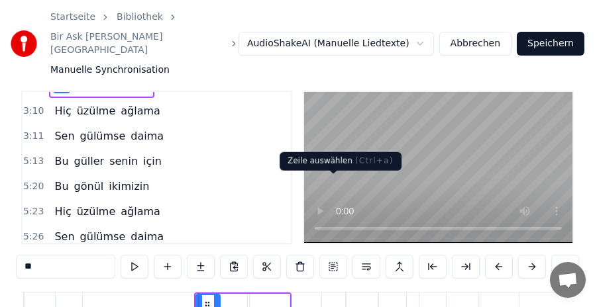
scroll to position [84, 0]
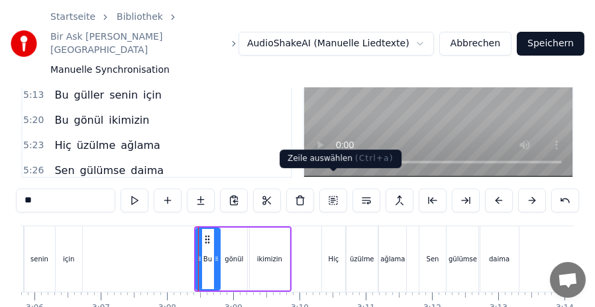
click at [332, 189] on button at bounding box center [333, 201] width 28 height 24
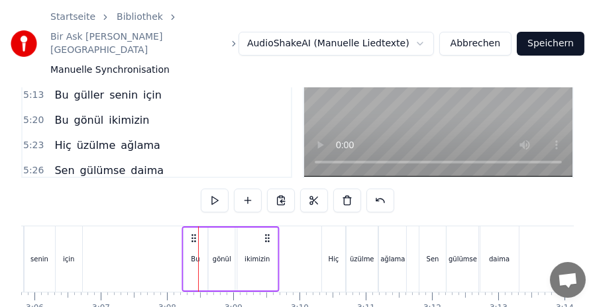
drag, startPoint x: 207, startPoint y: 224, endPoint x: 195, endPoint y: 225, distance: 12.0
click at [195, 238] on circle at bounding box center [194, 238] width 1 height 1
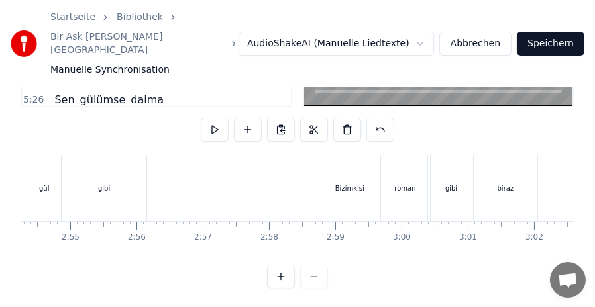
scroll to position [0, 11568]
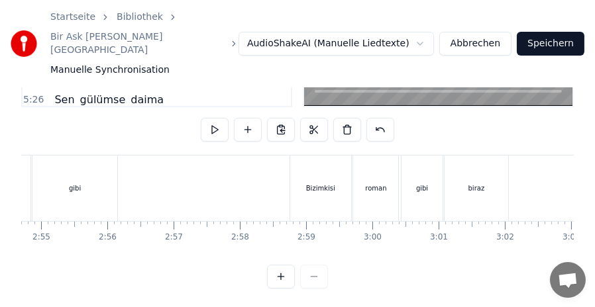
click at [415, 164] on div "gibi" at bounding box center [421, 189] width 41 height 66
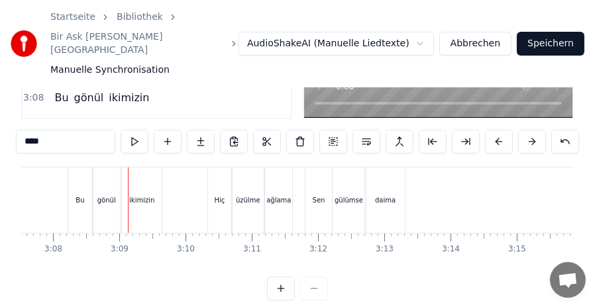
scroll to position [150, 0]
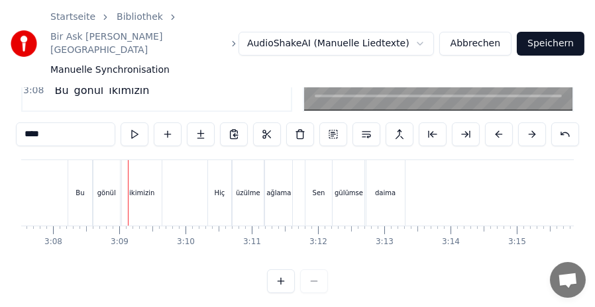
click at [71, 162] on div "Bu" at bounding box center [80, 193] width 24 height 66
type input "**"
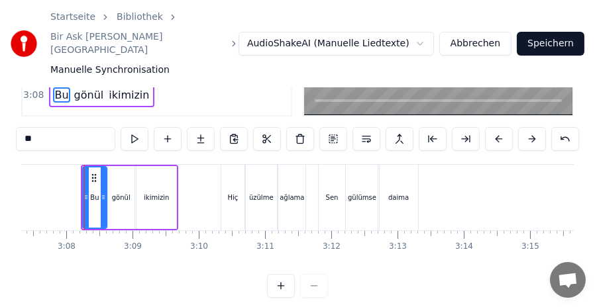
scroll to position [0, 12401]
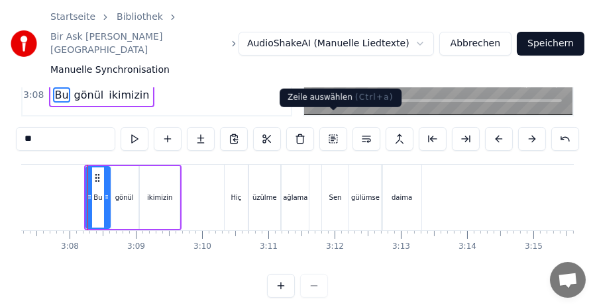
click at [328, 127] on button at bounding box center [333, 139] width 28 height 24
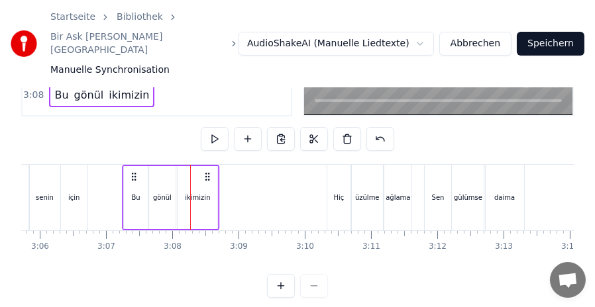
scroll to position [0, 12297]
drag, startPoint x: 100, startPoint y: 161, endPoint x: 135, endPoint y: 162, distance: 35.1
click at [135, 172] on icon at bounding box center [134, 177] width 11 height 11
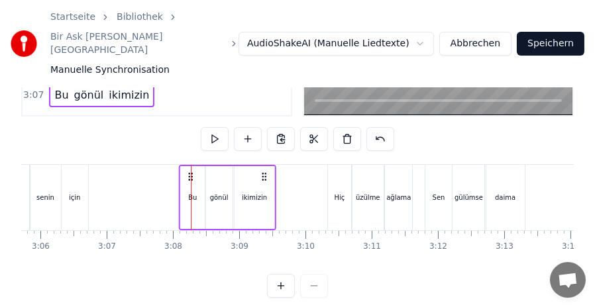
drag, startPoint x: 134, startPoint y: 162, endPoint x: 190, endPoint y: 163, distance: 56.3
click at [190, 172] on icon at bounding box center [190, 177] width 11 height 11
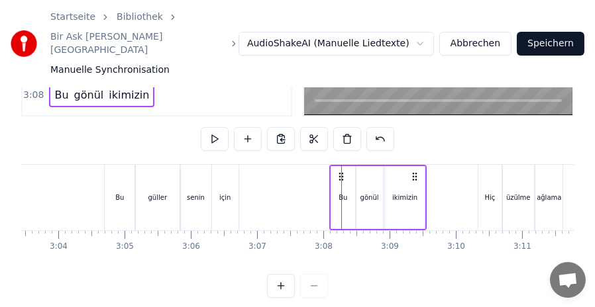
scroll to position [0, 12111]
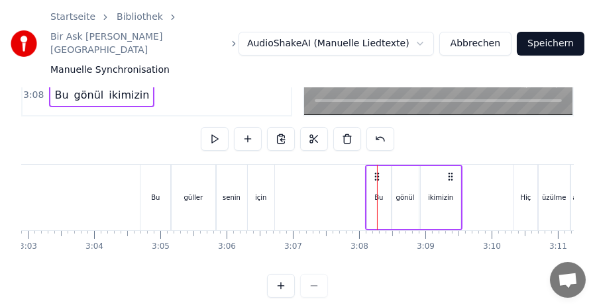
click at [150, 168] on div "Bu" at bounding box center [155, 198] width 30 height 66
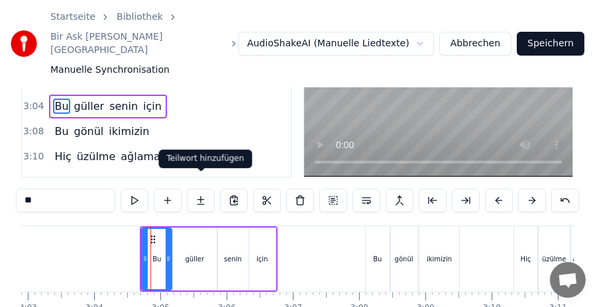
scroll to position [150, 0]
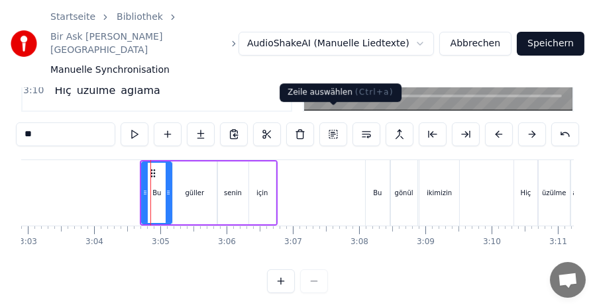
click at [335, 123] on button at bounding box center [333, 135] width 28 height 24
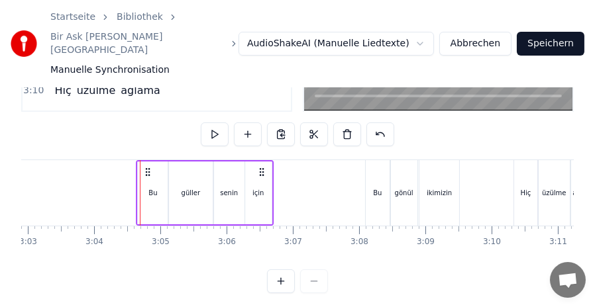
click at [148, 167] on icon at bounding box center [147, 172] width 11 height 11
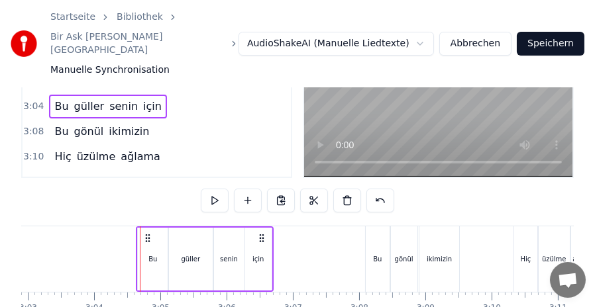
scroll to position [18, 0]
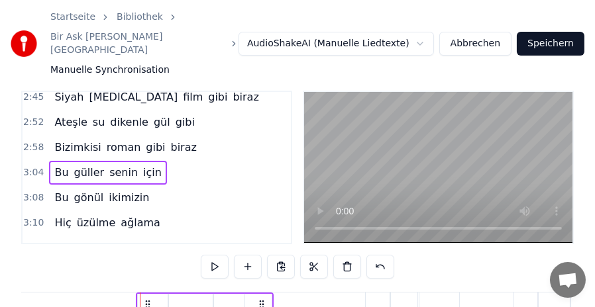
click at [117, 140] on span "roman" at bounding box center [123, 147] width 37 height 15
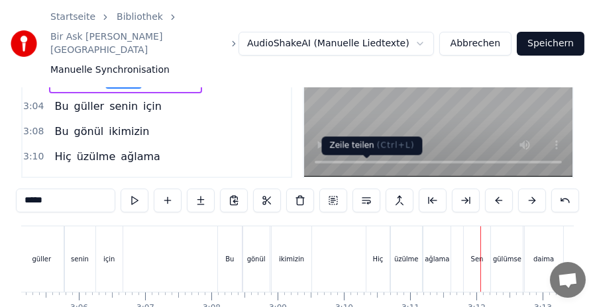
scroll to position [150, 0]
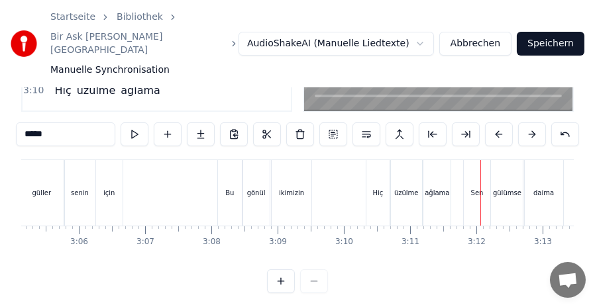
click at [373, 164] on div "Hiç" at bounding box center [377, 193] width 23 height 66
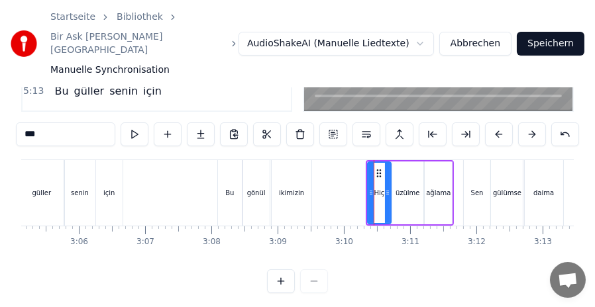
click at [472, 160] on div "Sen" at bounding box center [477, 193] width 26 height 66
type input "***"
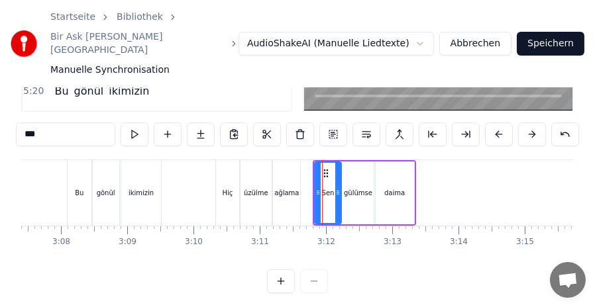
scroll to position [0, 12453]
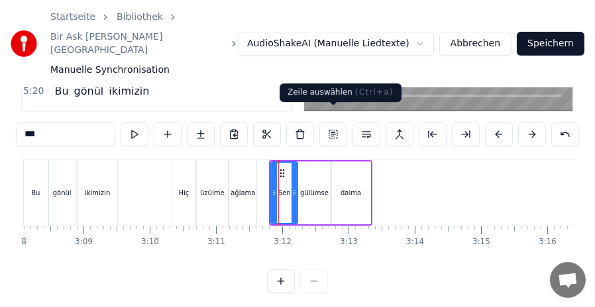
click at [337, 123] on button at bounding box center [333, 135] width 28 height 24
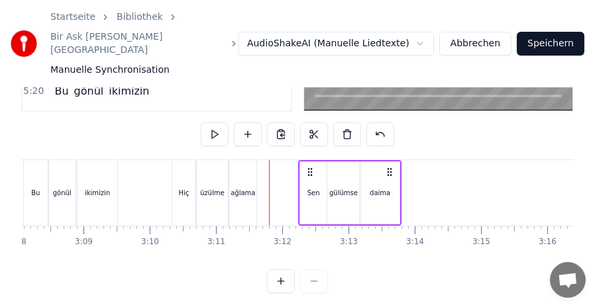
drag, startPoint x: 281, startPoint y: 158, endPoint x: 310, endPoint y: 162, distance: 29.3
click at [310, 167] on icon at bounding box center [310, 172] width 11 height 11
click at [182, 160] on div "Hiç" at bounding box center [183, 193] width 23 height 66
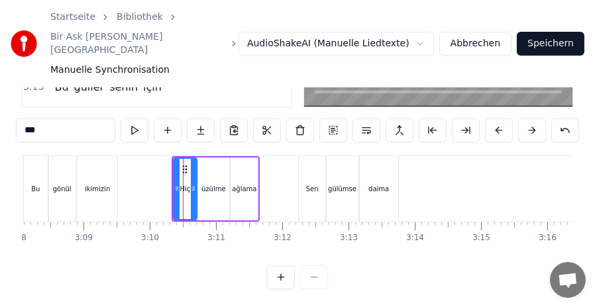
scroll to position [155, 0]
click at [185, 164] on icon at bounding box center [184, 169] width 11 height 11
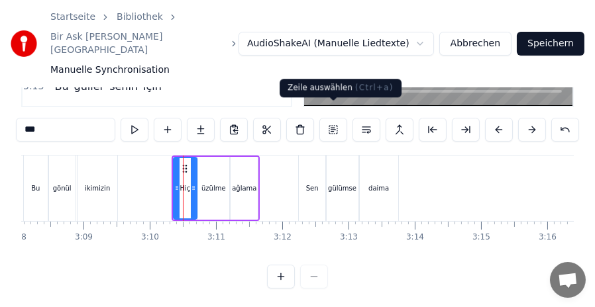
click at [328, 118] on button at bounding box center [333, 130] width 28 height 24
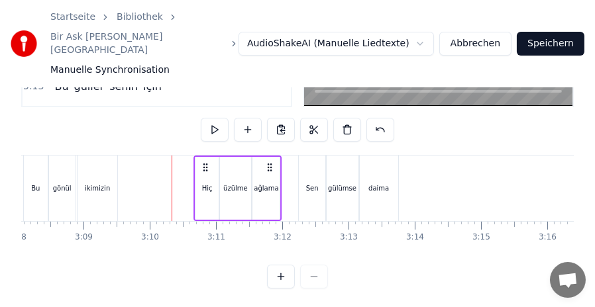
drag, startPoint x: 183, startPoint y: 153, endPoint x: 205, endPoint y: 156, distance: 22.0
click at [205, 162] on icon at bounding box center [205, 167] width 11 height 11
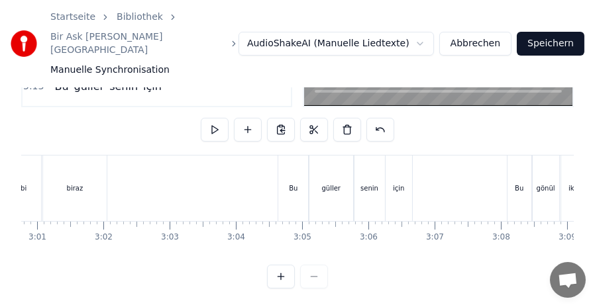
click at [74, 183] on div "biraz" at bounding box center [75, 188] width 17 height 10
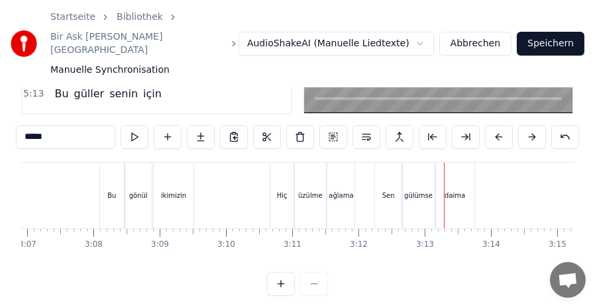
scroll to position [155, 0]
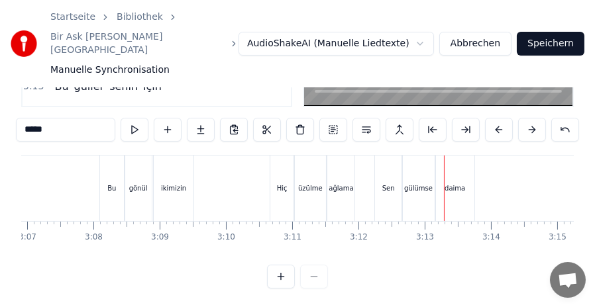
click at [384, 166] on div "Sen" at bounding box center [388, 189] width 26 height 66
type input "***"
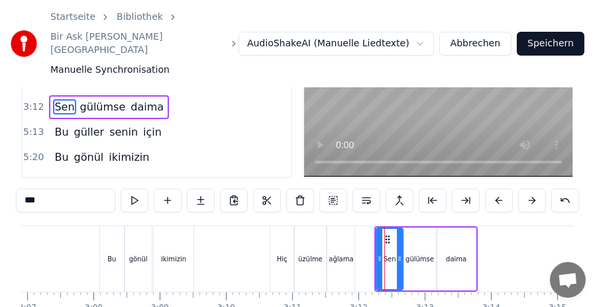
scroll to position [150, 0]
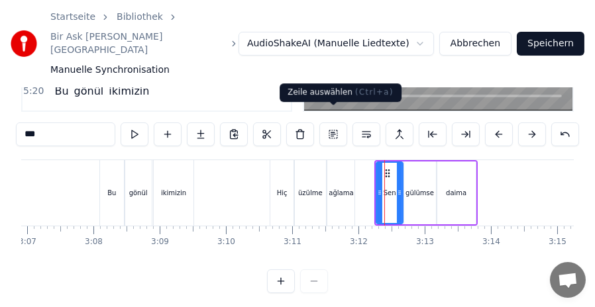
click at [329, 123] on button at bounding box center [333, 135] width 28 height 24
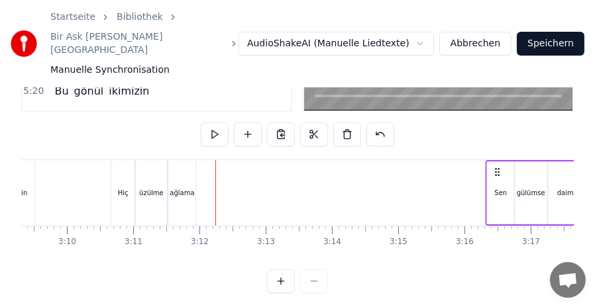
scroll to position [0, 12537]
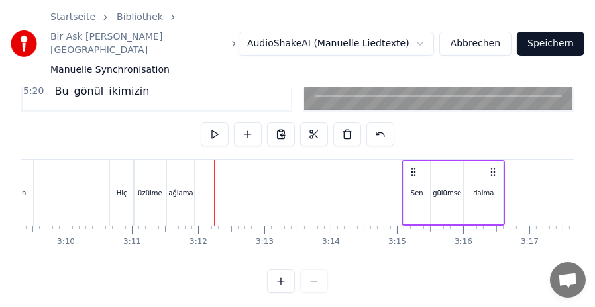
drag, startPoint x: 387, startPoint y: 160, endPoint x: 415, endPoint y: 168, distance: 28.3
click at [415, 168] on div "Sen gülümse daima" at bounding box center [452, 193] width 103 height 66
click at [182, 173] on div "ağlama" at bounding box center [180, 193] width 27 height 66
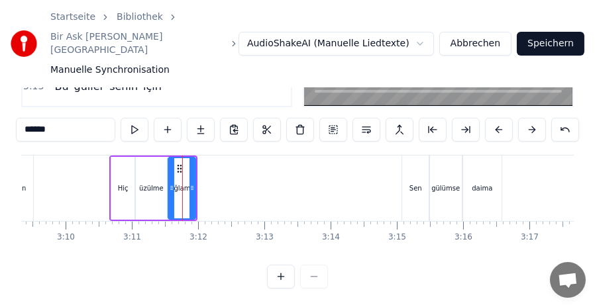
scroll to position [155, 0]
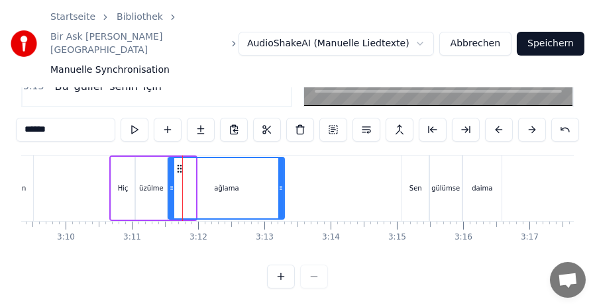
drag, startPoint x: 193, startPoint y: 179, endPoint x: 282, endPoint y: 180, distance: 88.7
click at [282, 180] on div at bounding box center [280, 188] width 5 height 60
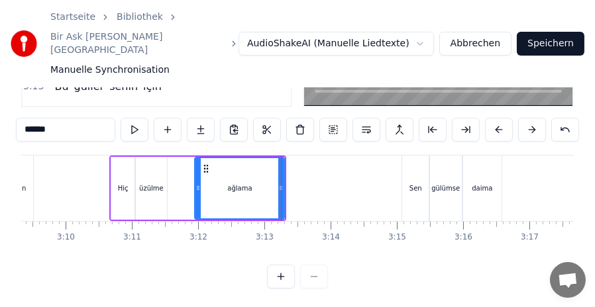
drag, startPoint x: 170, startPoint y: 175, endPoint x: 196, endPoint y: 178, distance: 26.7
click at [196, 183] on icon at bounding box center [197, 188] width 5 height 11
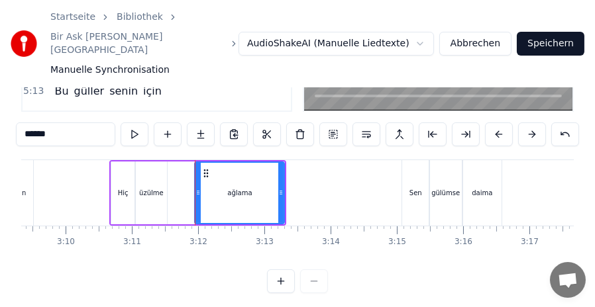
click at [151, 188] on div "üzülme" at bounding box center [151, 193] width 25 height 10
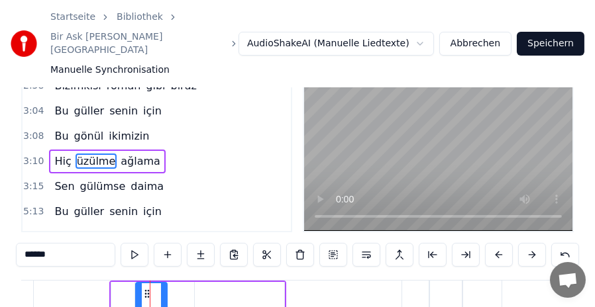
scroll to position [18, 0]
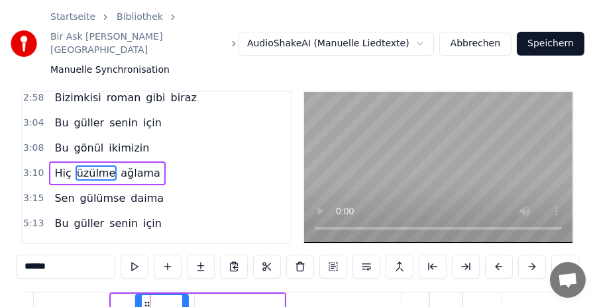
drag, startPoint x: 162, startPoint y: 297, endPoint x: 183, endPoint y: 295, distance: 21.2
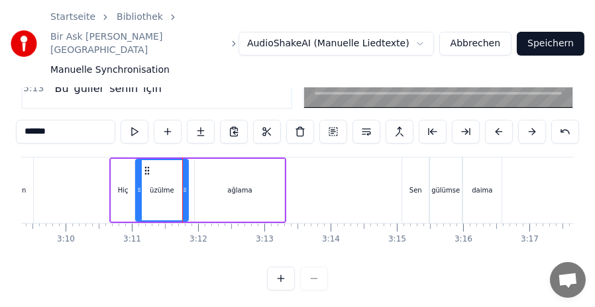
scroll to position [155, 0]
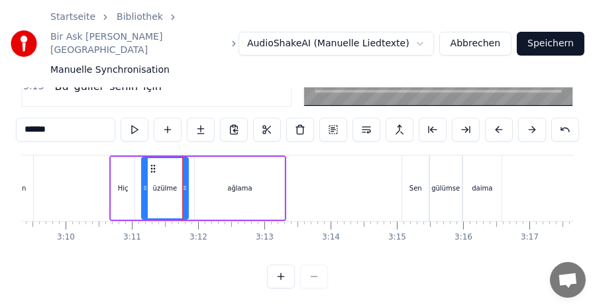
click at [142, 183] on icon at bounding box center [144, 188] width 5 height 11
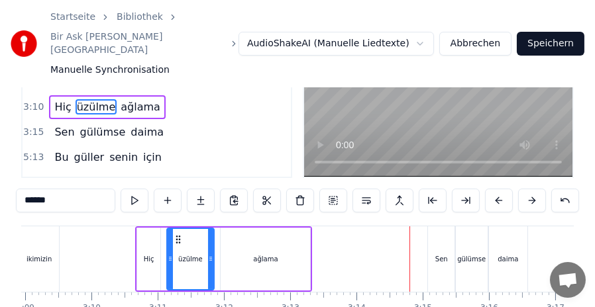
scroll to position [150, 0]
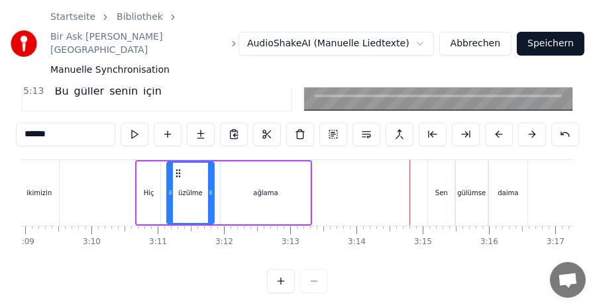
click at [434, 160] on div "Sen" at bounding box center [441, 193] width 26 height 66
type input "***"
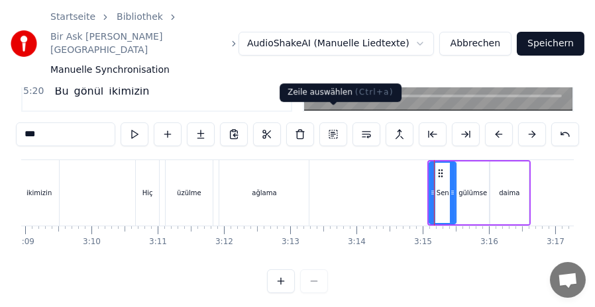
click at [334, 123] on button at bounding box center [333, 135] width 28 height 24
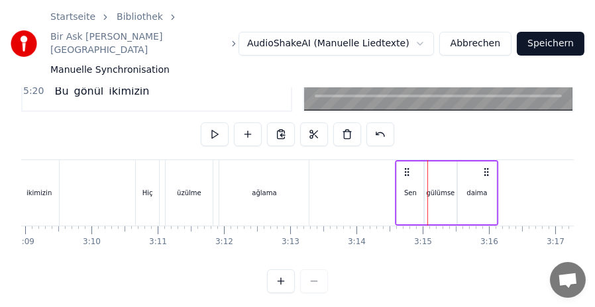
drag, startPoint x: 439, startPoint y: 157, endPoint x: 407, endPoint y: 154, distance: 32.6
click at [407, 167] on icon at bounding box center [406, 172] width 11 height 11
click at [444, 188] on div "gülümse" at bounding box center [440, 193] width 28 height 10
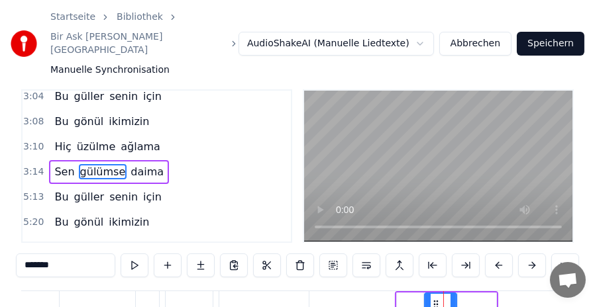
scroll to position [18, 0]
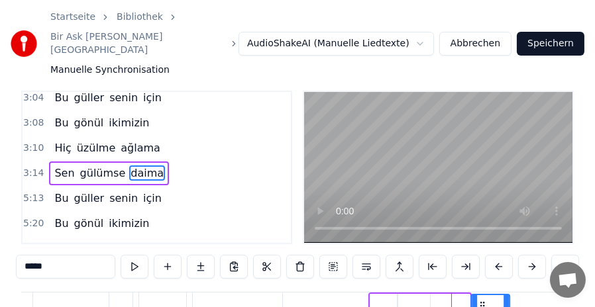
drag, startPoint x: 469, startPoint y: 287, endPoint x: 486, endPoint y: 287, distance: 16.6
click at [486, 301] on icon at bounding box center [482, 306] width 11 height 11
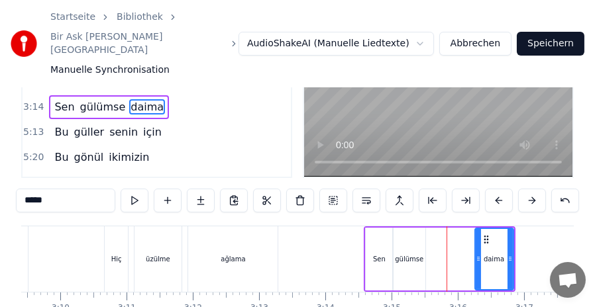
click at [420, 254] on div "gülümse" at bounding box center [409, 259] width 28 height 10
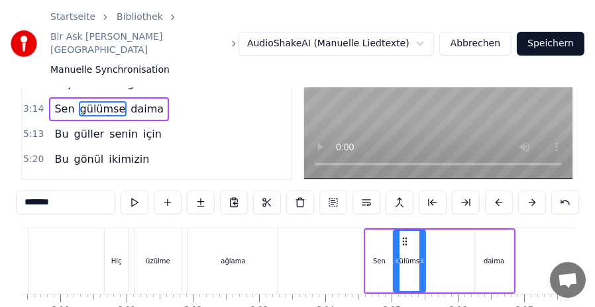
scroll to position [150, 0]
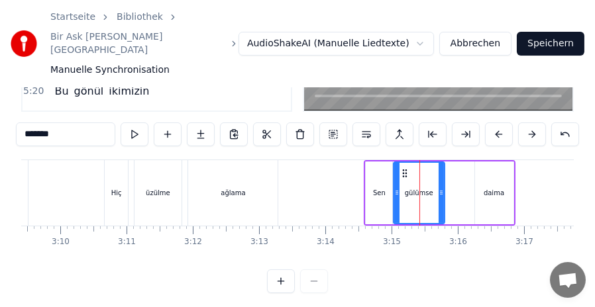
drag, startPoint x: 420, startPoint y: 185, endPoint x: 440, endPoint y: 184, distance: 19.2
click at [440, 184] on div at bounding box center [440, 193] width 5 height 60
click at [483, 185] on div "daima" at bounding box center [494, 193] width 38 height 63
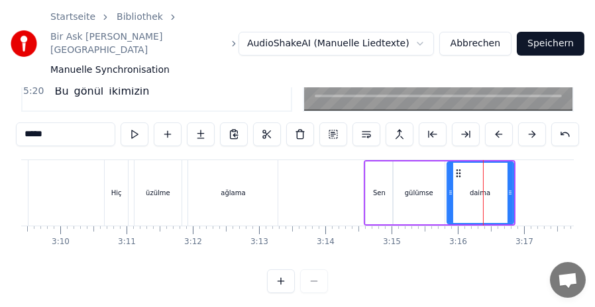
drag, startPoint x: 476, startPoint y: 179, endPoint x: 448, endPoint y: 181, distance: 27.8
click at [448, 187] on icon at bounding box center [450, 192] width 5 height 11
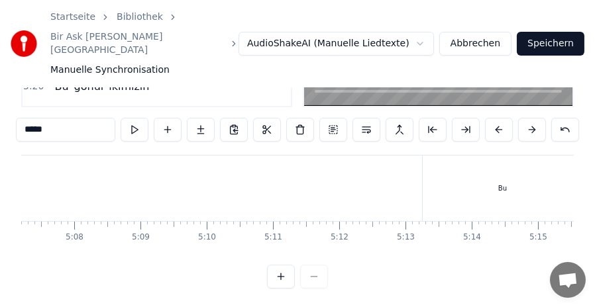
scroll to position [0, 20670]
click at [139, 160] on div "Bu" at bounding box center [175, 189] width 160 height 66
type input "**"
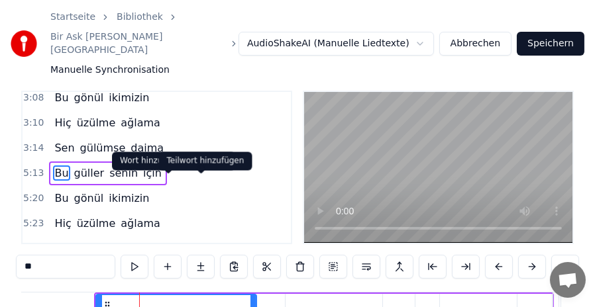
scroll to position [84, 0]
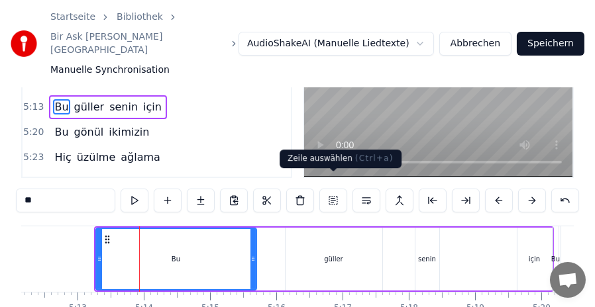
click at [340, 189] on button at bounding box center [333, 201] width 28 height 24
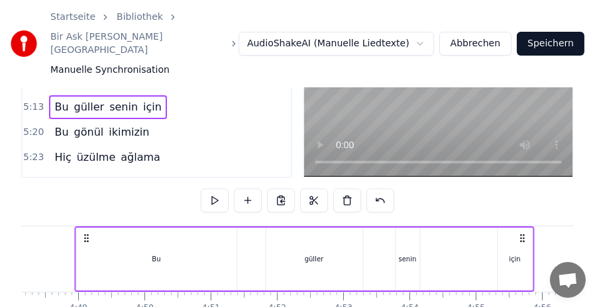
drag, startPoint x: 108, startPoint y: 226, endPoint x: 0, endPoint y: 230, distance: 108.0
click at [0, 230] on div "Startseite Bibliothek Bir Ask Hikayesi • [PERSON_NAME] Synchronisation AudioSha…" at bounding box center [297, 138] width 595 height 444
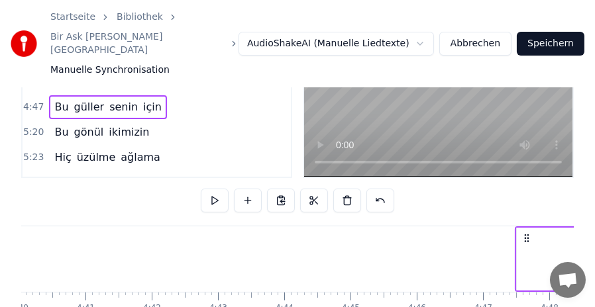
scroll to position [0, 18402]
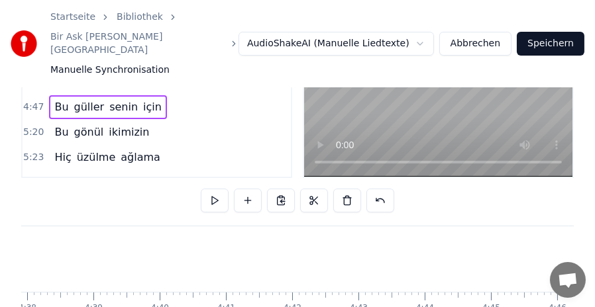
click at [409, 233] on div "Startseite Bibliothek Bir Ask Hikayesi • [PERSON_NAME] Synchronisation AudioSha…" at bounding box center [297, 138] width 595 height 444
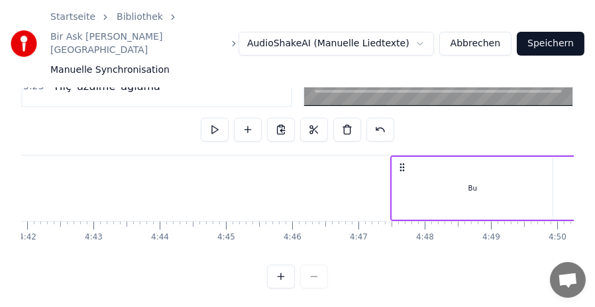
scroll to position [0, 18747]
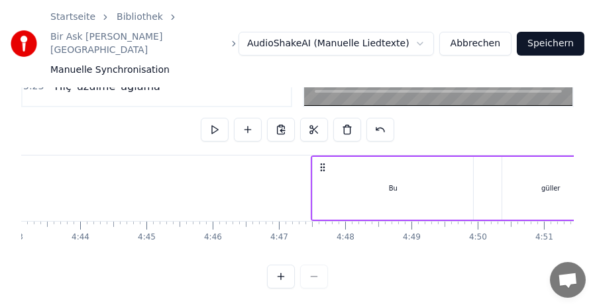
click at [331, 157] on div "Bu" at bounding box center [393, 188] width 160 height 63
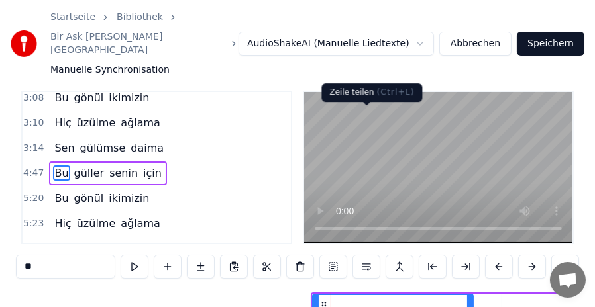
scroll to position [150, 0]
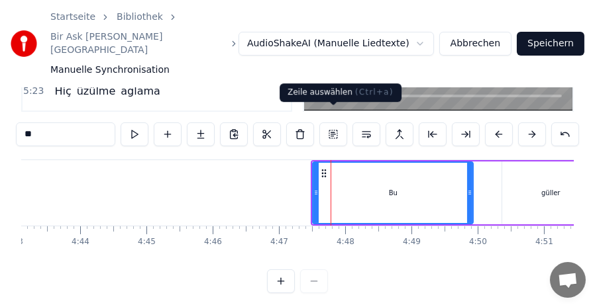
click at [336, 123] on button at bounding box center [333, 135] width 28 height 24
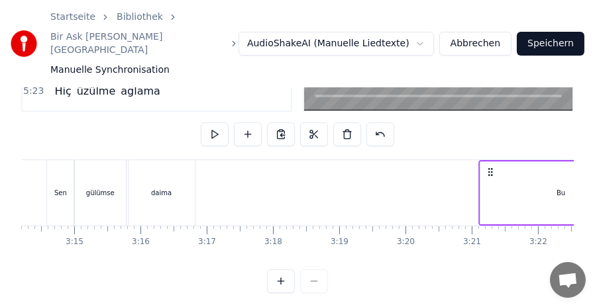
scroll to position [0, 12863]
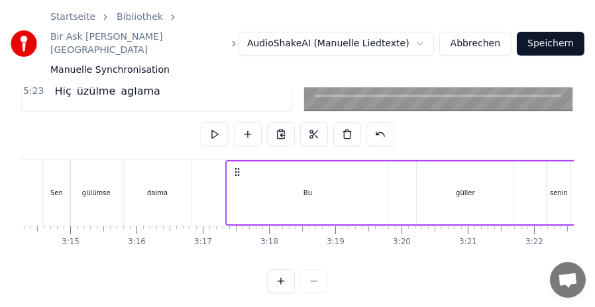
drag, startPoint x: 321, startPoint y: 158, endPoint x: 236, endPoint y: 195, distance: 92.9
click at [236, 195] on div "Bu güller senin için" at bounding box center [455, 193] width 460 height 66
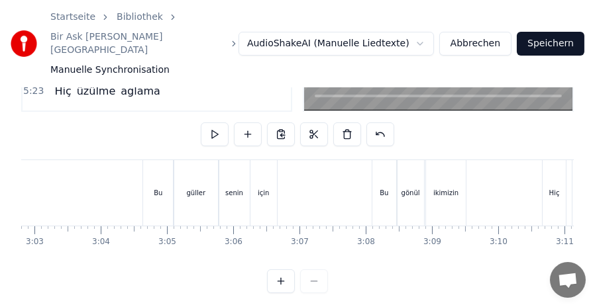
scroll to position [0, 12025]
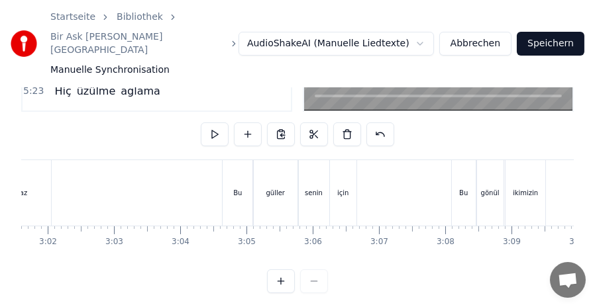
click at [239, 173] on div "Bu" at bounding box center [237, 193] width 30 height 66
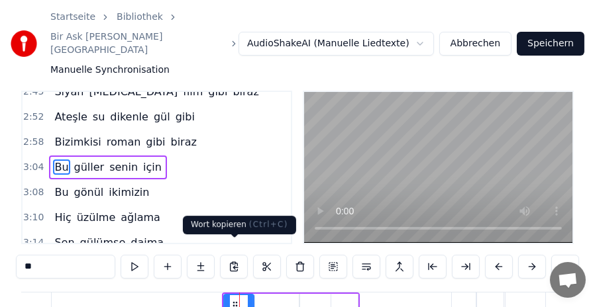
scroll to position [561, 0]
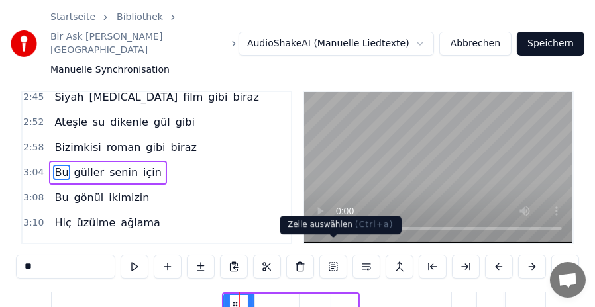
click at [332, 255] on button at bounding box center [333, 267] width 28 height 24
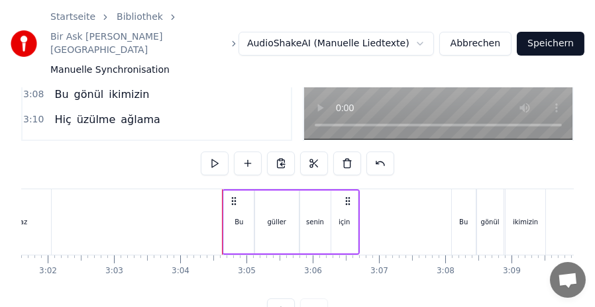
scroll to position [150, 0]
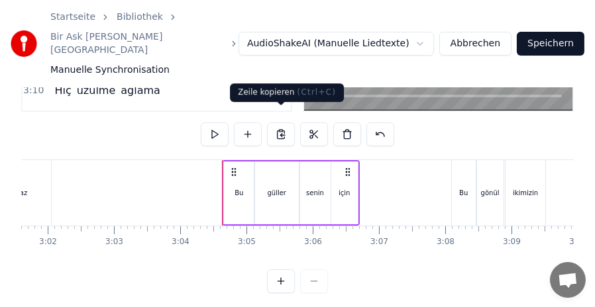
click at [281, 123] on button at bounding box center [281, 135] width 28 height 24
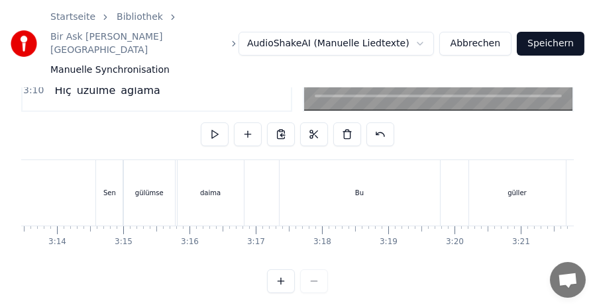
scroll to position [0, 12873]
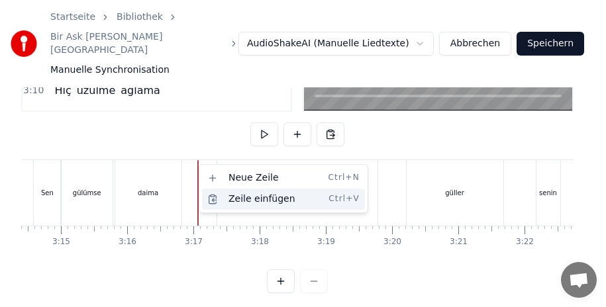
click at [226, 197] on div "Zeile einfügen Ctrl+V" at bounding box center [283, 199] width 163 height 21
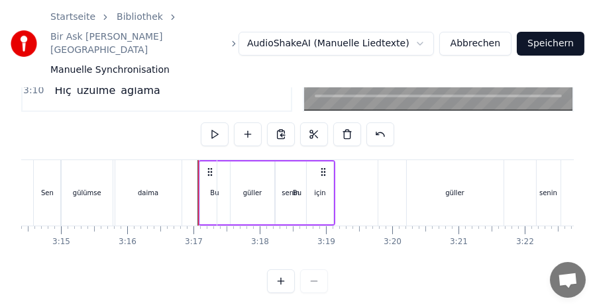
click at [237, 161] on div "Bu" at bounding box center [297, 193] width 160 height 66
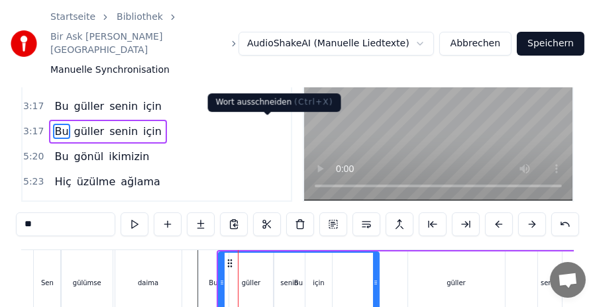
scroll to position [150, 0]
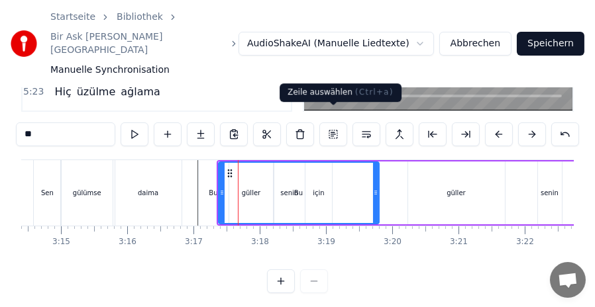
click at [337, 123] on button at bounding box center [333, 135] width 28 height 24
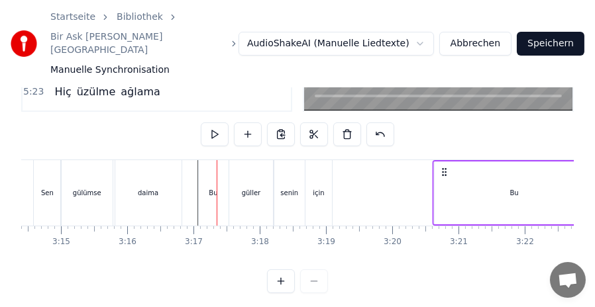
drag, startPoint x: 227, startPoint y: 158, endPoint x: 443, endPoint y: 163, distance: 215.9
click at [443, 167] on icon at bounding box center [443, 172] width 11 height 11
click at [209, 160] on div "Bu" at bounding box center [214, 193] width 30 height 66
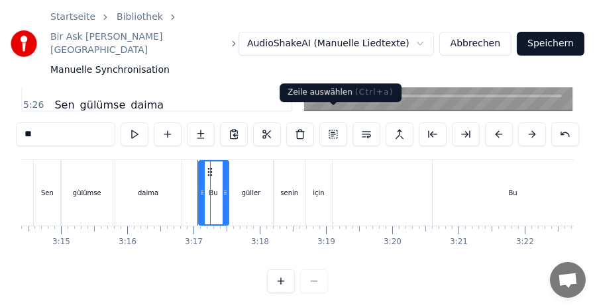
click at [332, 123] on button at bounding box center [333, 135] width 28 height 24
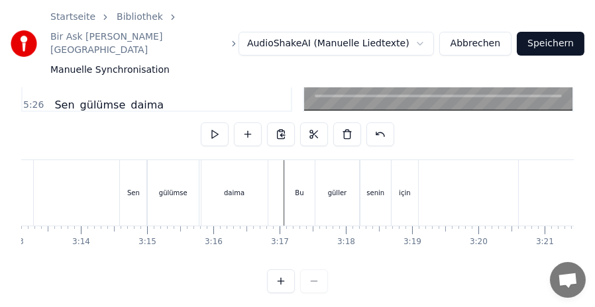
scroll to position [0, 12822]
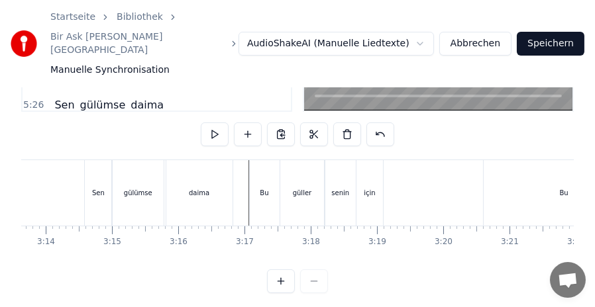
click at [261, 164] on div "Bu" at bounding box center [265, 193] width 30 height 66
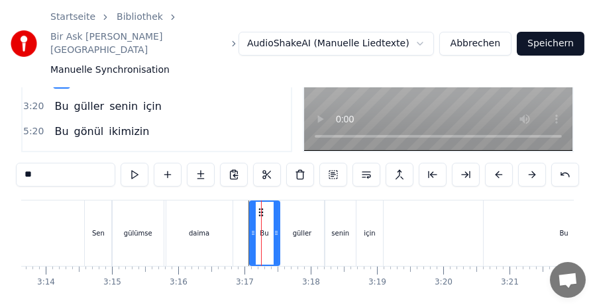
scroll to position [150, 0]
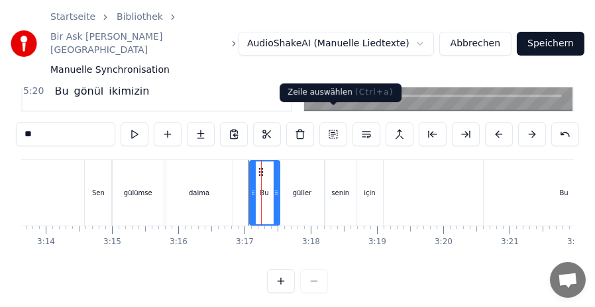
click at [335, 123] on button at bounding box center [333, 135] width 28 height 24
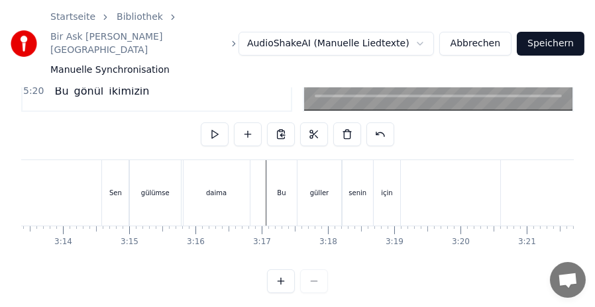
scroll to position [0, 12830]
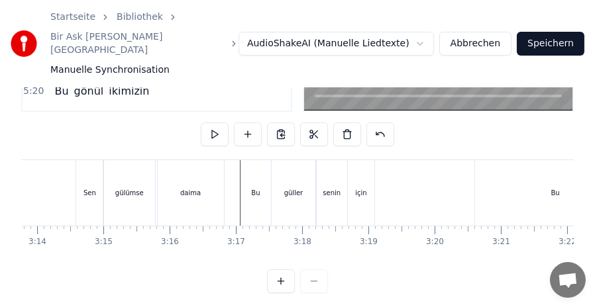
click at [357, 160] on div "için" at bounding box center [361, 193] width 26 height 66
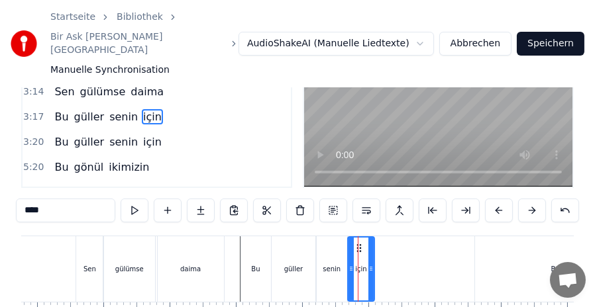
scroll to position [84, 0]
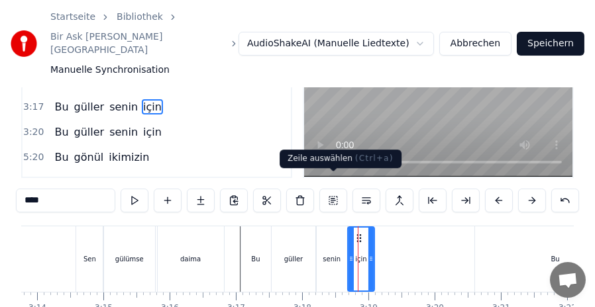
click at [336, 189] on button at bounding box center [333, 201] width 28 height 24
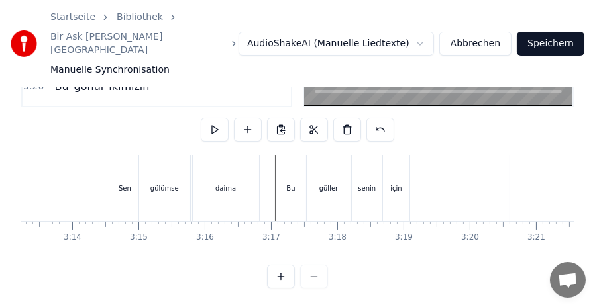
scroll to position [0, 12875]
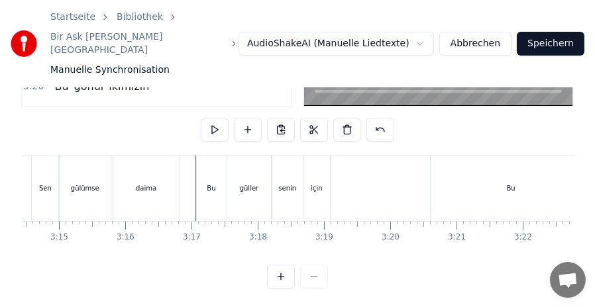
click at [460, 177] on div "Bu" at bounding box center [510, 189] width 160 height 66
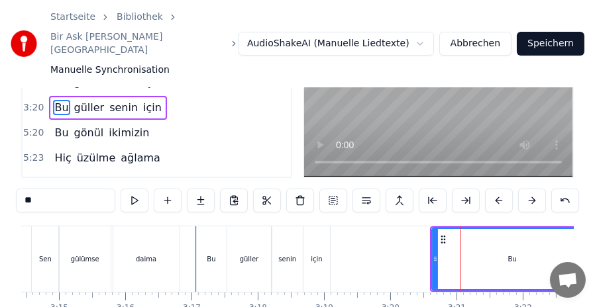
scroll to position [150, 0]
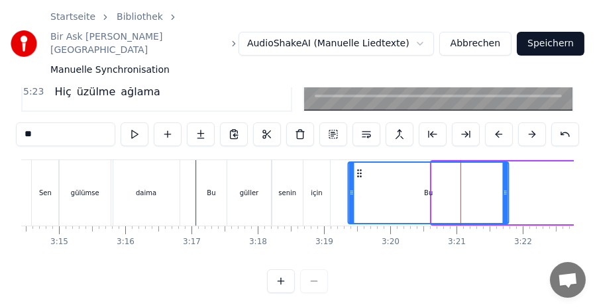
drag, startPoint x: 443, startPoint y: 160, endPoint x: 360, endPoint y: 160, distance: 83.4
click at [360, 168] on icon at bounding box center [359, 173] width 11 height 11
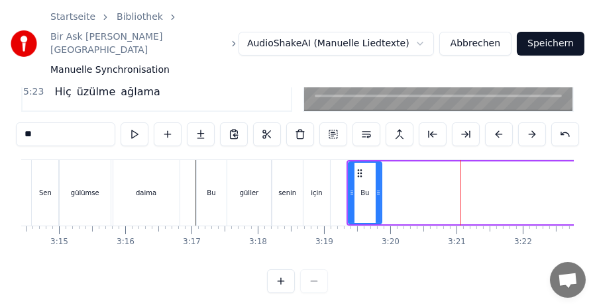
drag, startPoint x: 505, startPoint y: 183, endPoint x: 378, endPoint y: 181, distance: 127.2
click at [378, 187] on icon at bounding box center [377, 192] width 5 height 11
click at [313, 188] on div "için" at bounding box center [316, 193] width 11 height 10
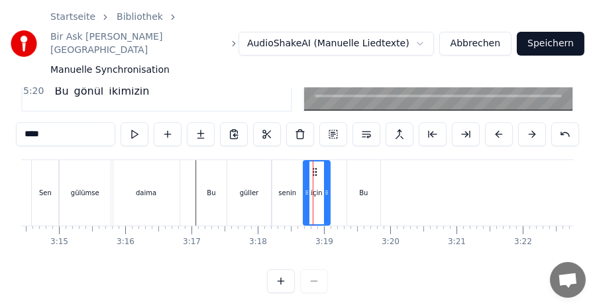
click at [209, 172] on div "Bu" at bounding box center [212, 193] width 30 height 66
type input "**"
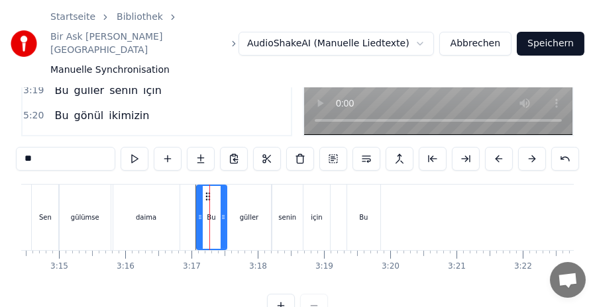
scroll to position [155, 0]
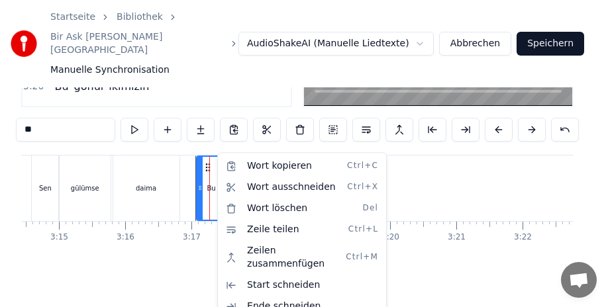
click at [201, 94] on html "Startseite Bibliothek Bir Ask Hikayesi • [PERSON_NAME] Synchronisation AudioSha…" at bounding box center [303, 77] width 606 height 465
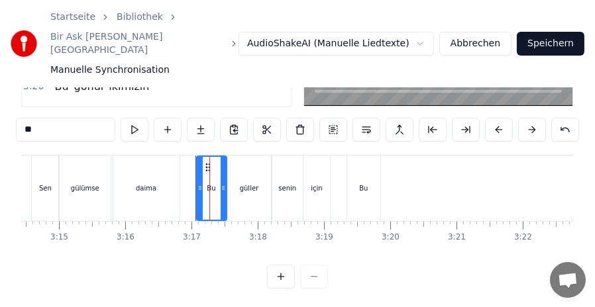
click at [366, 167] on div "Bu" at bounding box center [363, 189] width 33 height 66
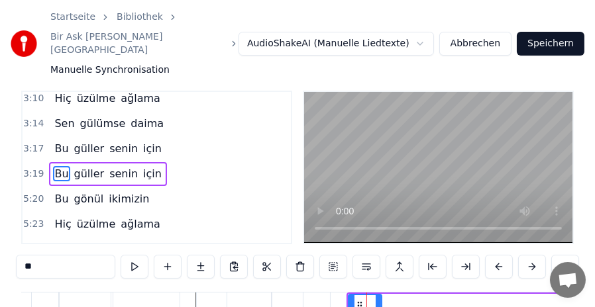
scroll to position [150, 0]
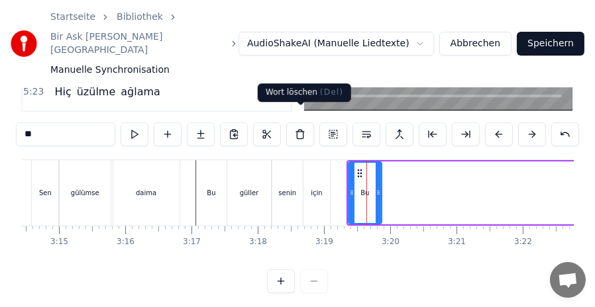
click at [301, 123] on button at bounding box center [300, 135] width 28 height 24
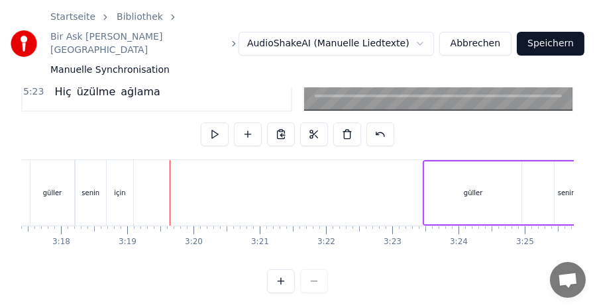
scroll to position [0, 13245]
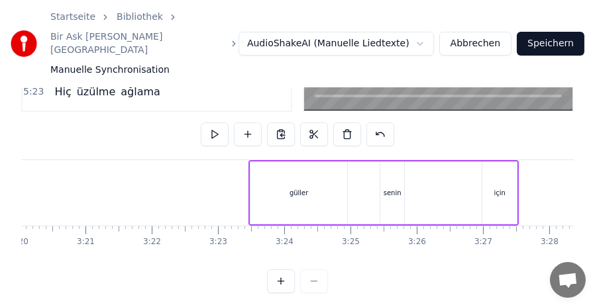
click at [266, 162] on div "güller" at bounding box center [298, 193] width 97 height 63
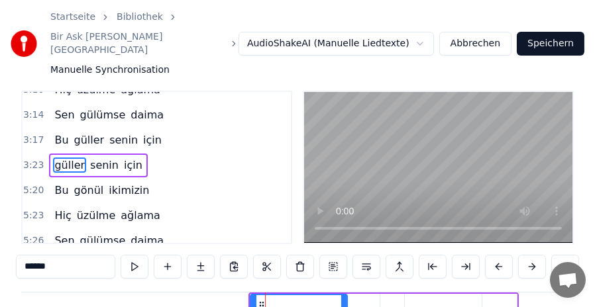
scroll to position [697, 0]
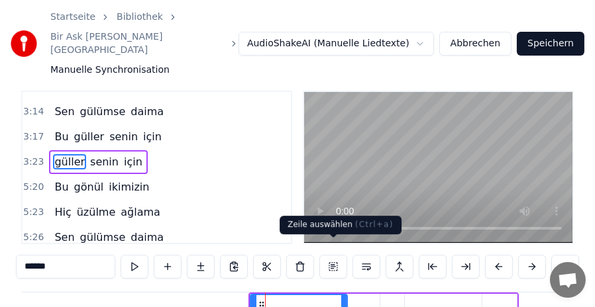
click at [331, 255] on button at bounding box center [333, 267] width 28 height 24
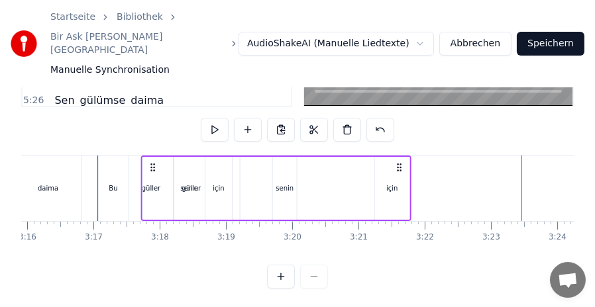
scroll to position [0, 12971]
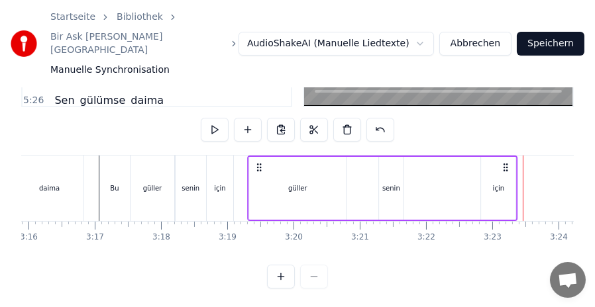
drag, startPoint x: 262, startPoint y: 156, endPoint x: 265, endPoint y: 185, distance: 29.3
click at [262, 183] on div "güller senin için" at bounding box center [382, 189] width 270 height 66
drag, startPoint x: 308, startPoint y: 176, endPoint x: 344, endPoint y: 177, distance: 36.4
click at [344, 177] on div "güller" at bounding box center [298, 188] width 97 height 63
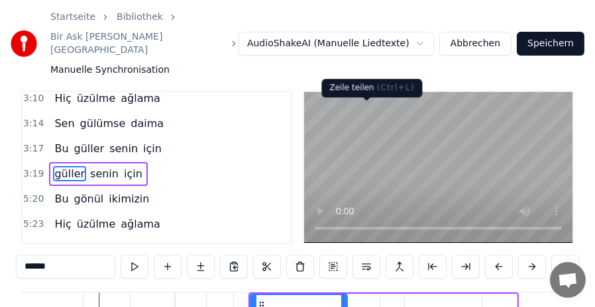
scroll to position [155, 0]
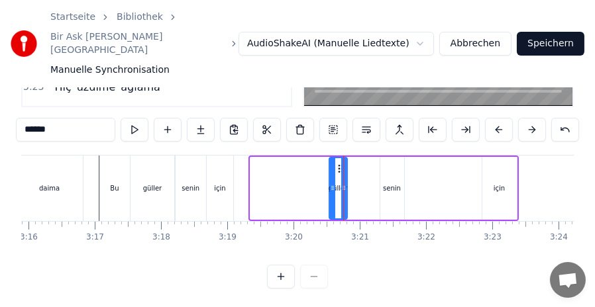
drag, startPoint x: 255, startPoint y: 178, endPoint x: 334, endPoint y: 177, distance: 78.8
click at [334, 183] on icon at bounding box center [332, 188] width 5 height 11
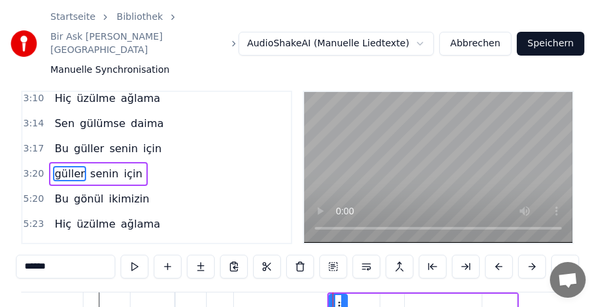
scroll to position [150, 0]
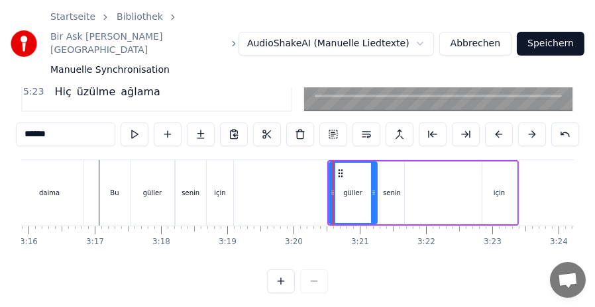
drag, startPoint x: 341, startPoint y: 179, endPoint x: 371, endPoint y: 181, distance: 29.9
click at [371, 187] on icon at bounding box center [373, 192] width 5 height 11
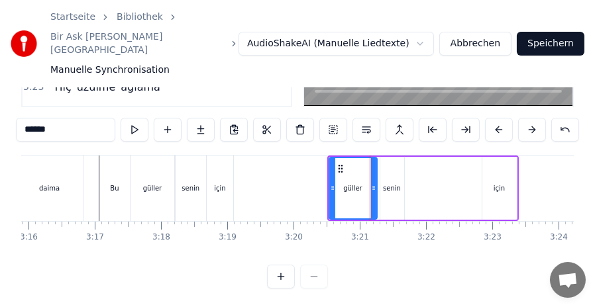
scroll to position [155, 0]
click at [340, 164] on icon at bounding box center [341, 169] width 11 height 11
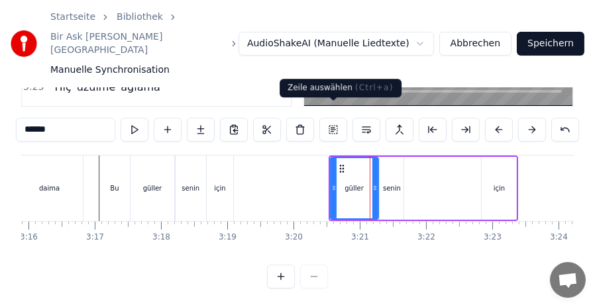
click at [331, 119] on button at bounding box center [333, 130] width 28 height 24
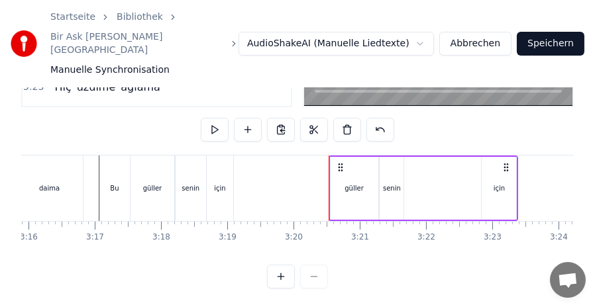
click at [218, 183] on div "için" at bounding box center [219, 188] width 11 height 10
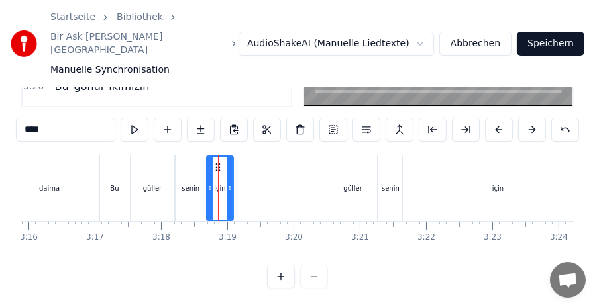
drag, startPoint x: 220, startPoint y: 177, endPoint x: 415, endPoint y: 178, distance: 195.3
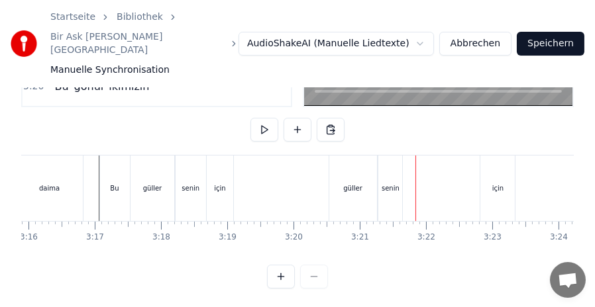
click at [215, 160] on div "için" at bounding box center [220, 189] width 26 height 66
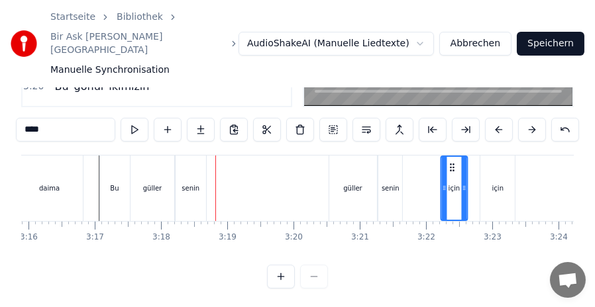
drag, startPoint x: 217, startPoint y: 153, endPoint x: 450, endPoint y: 159, distance: 233.8
drag, startPoint x: 450, startPoint y: 151, endPoint x: 481, endPoint y: 158, distance: 31.8
click at [481, 158] on div "güller senin için" at bounding box center [423, 189] width 190 height 66
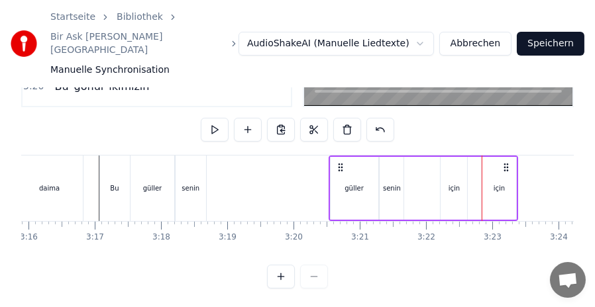
click at [461, 162] on div "güller senin için" at bounding box center [423, 189] width 190 height 66
click at [454, 186] on div "güller senin için" at bounding box center [423, 189] width 190 height 66
click at [456, 175] on div "güller senin için" at bounding box center [423, 189] width 190 height 66
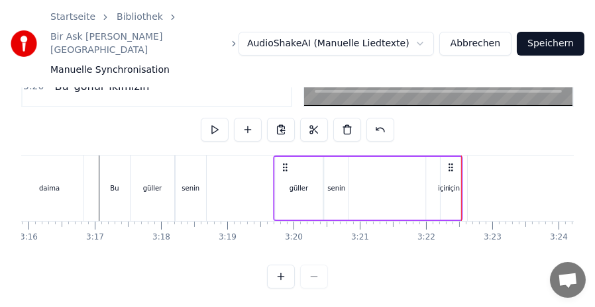
drag, startPoint x: 336, startPoint y: 154, endPoint x: 281, endPoint y: 154, distance: 55.0
click at [281, 162] on icon at bounding box center [284, 167] width 11 height 11
click at [448, 175] on div "için" at bounding box center [443, 188] width 34 height 63
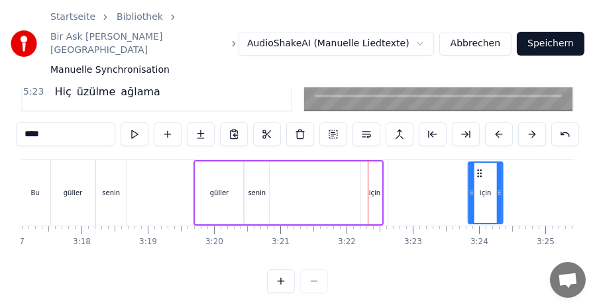
scroll to position [0, 13053]
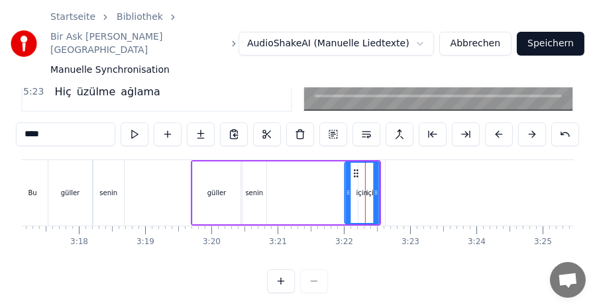
drag, startPoint x: 439, startPoint y: 158, endPoint x: 357, endPoint y: 162, distance: 82.2
click at [357, 168] on icon at bounding box center [355, 173] width 11 height 11
click at [256, 188] on div "senin" at bounding box center [254, 193] width 18 height 10
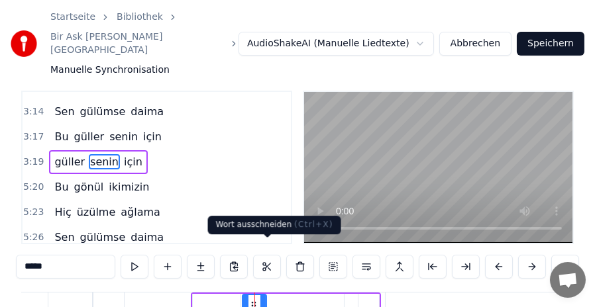
scroll to position [84, 0]
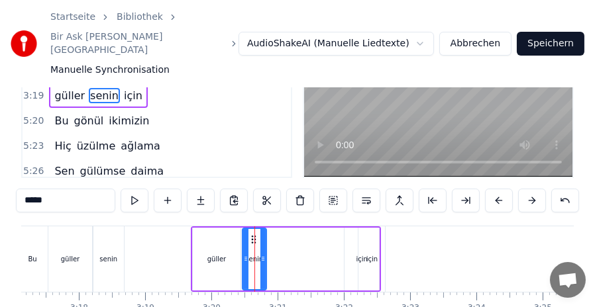
click at [221, 250] on div "güller" at bounding box center [217, 259] width 48 height 63
type input "******"
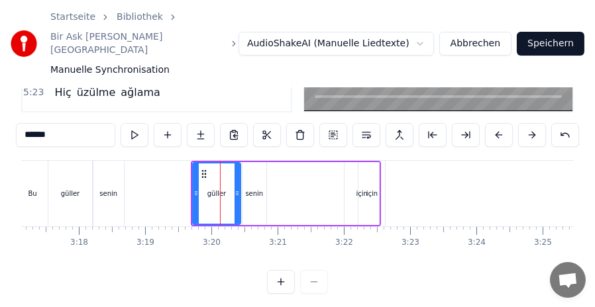
scroll to position [155, 0]
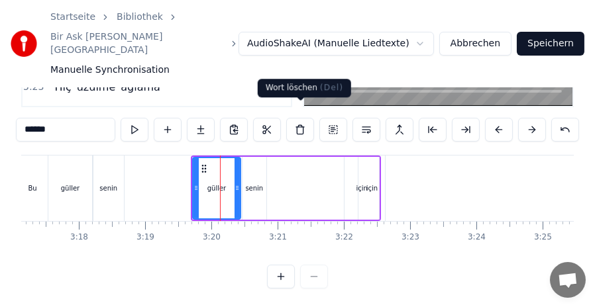
click at [301, 118] on button at bounding box center [300, 130] width 28 height 24
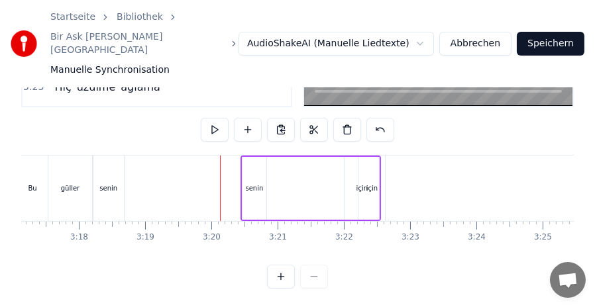
click at [254, 169] on div "senin" at bounding box center [254, 188] width 24 height 63
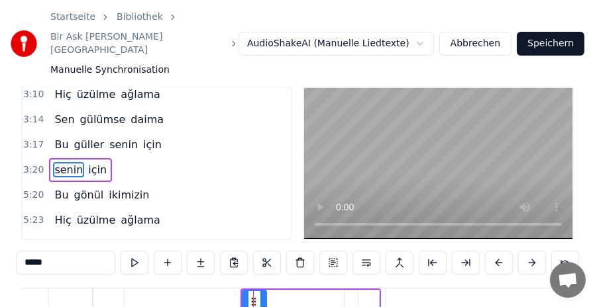
scroll to position [18, 0]
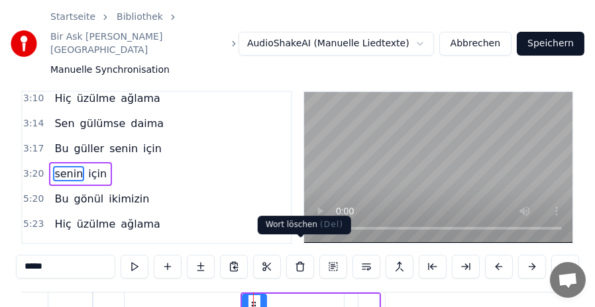
click at [305, 255] on button at bounding box center [300, 267] width 28 height 24
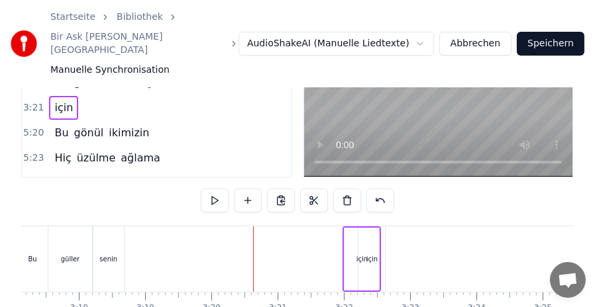
scroll to position [150, 0]
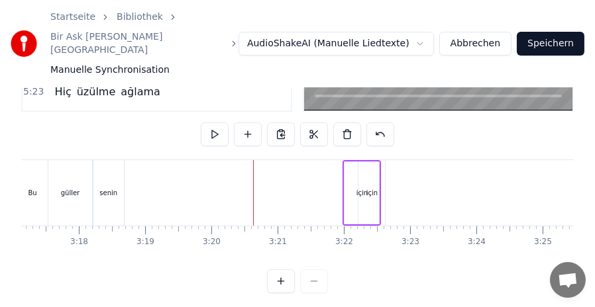
click at [362, 188] on div "için" at bounding box center [361, 193] width 11 height 10
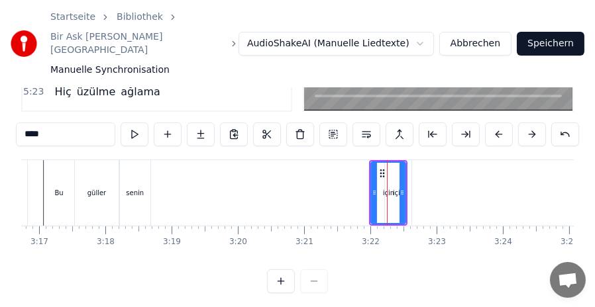
scroll to position [0, 13000]
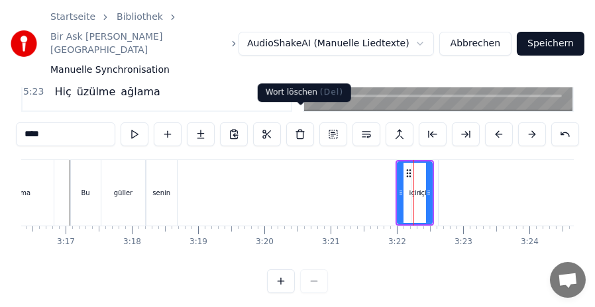
click at [298, 123] on button at bounding box center [300, 135] width 28 height 24
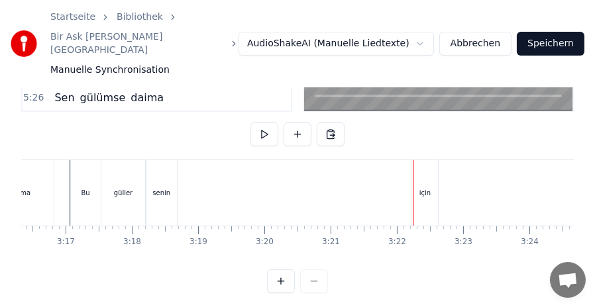
scroll to position [155, 0]
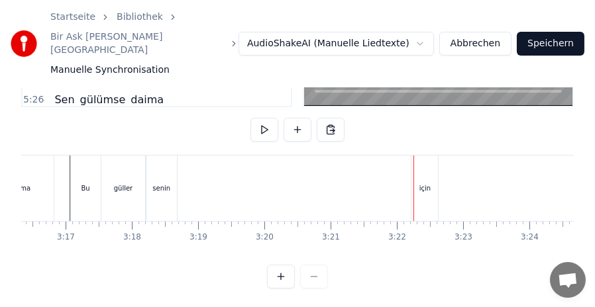
click at [424, 168] on div "için" at bounding box center [424, 189] width 26 height 66
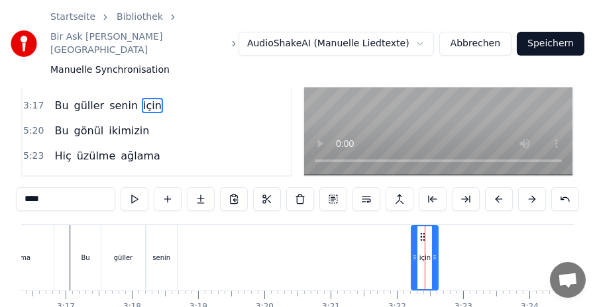
scroll to position [150, 0]
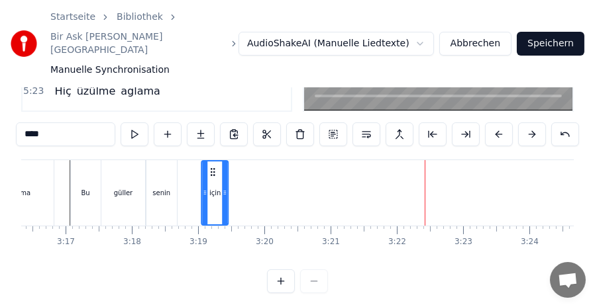
drag, startPoint x: 420, startPoint y: 157, endPoint x: 211, endPoint y: 159, distance: 209.3
click at [211, 167] on icon at bounding box center [213, 172] width 11 height 11
click at [154, 160] on div "senin" at bounding box center [161, 193] width 30 height 66
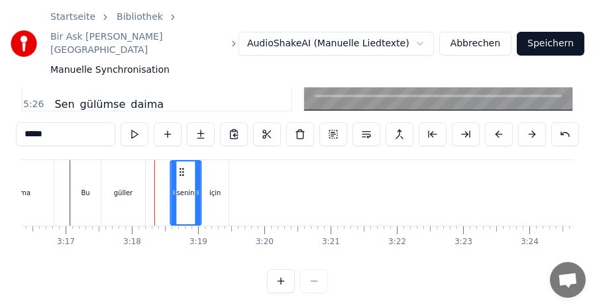
drag, startPoint x: 158, startPoint y: 160, endPoint x: 181, endPoint y: 159, distance: 23.9
click at [181, 167] on icon at bounding box center [181, 172] width 11 height 11
click at [106, 160] on div "güller" at bounding box center [123, 193] width 44 height 66
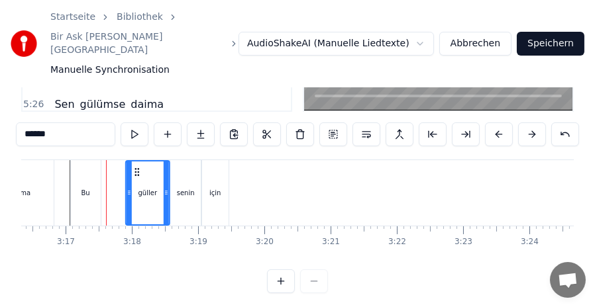
drag, startPoint x: 111, startPoint y: 156, endPoint x: 136, endPoint y: 156, distance: 24.5
click at [136, 167] on icon at bounding box center [137, 172] width 11 height 11
click at [79, 160] on div "Bu" at bounding box center [86, 193] width 30 height 66
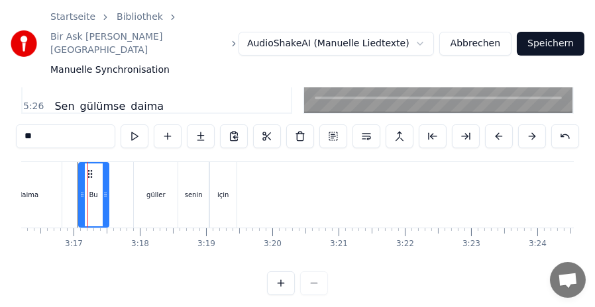
scroll to position [155, 0]
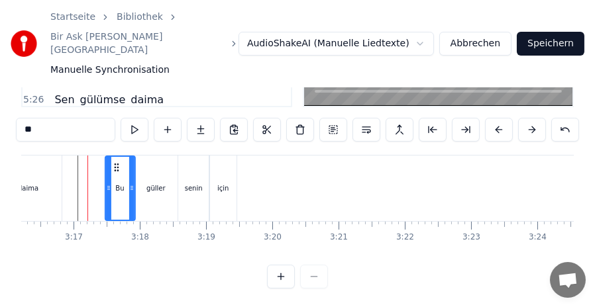
drag, startPoint x: 88, startPoint y: 151, endPoint x: 115, endPoint y: 152, distance: 26.5
click at [115, 162] on icon at bounding box center [116, 167] width 11 height 11
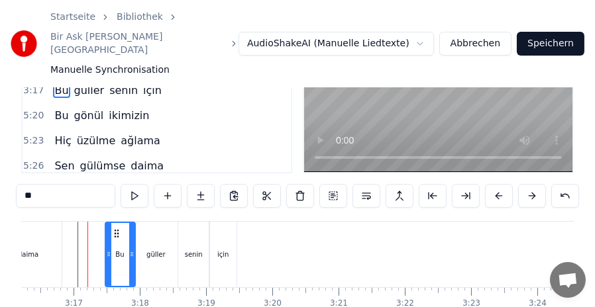
click at [40, 229] on div "daima" at bounding box center [28, 255] width 66 height 66
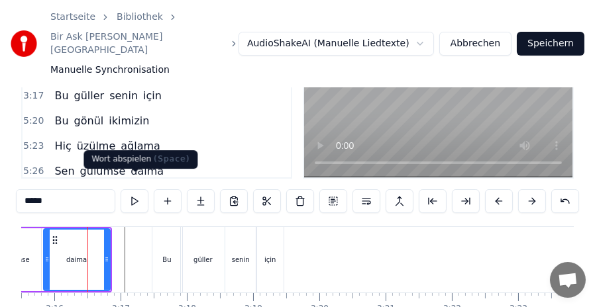
scroll to position [607, 0]
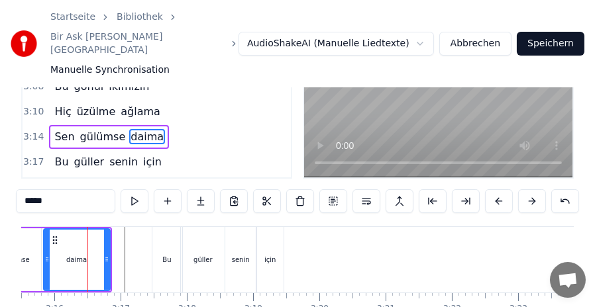
click at [107, 129] on span "gülümse" at bounding box center [103, 136] width 48 height 15
type input "*******"
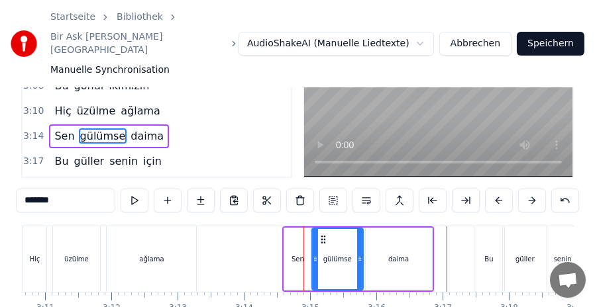
scroll to position [150, 0]
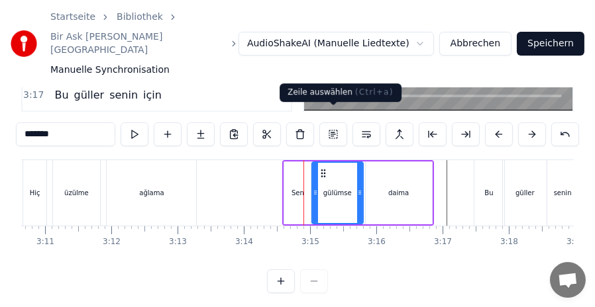
click at [330, 123] on button at bounding box center [333, 135] width 28 height 24
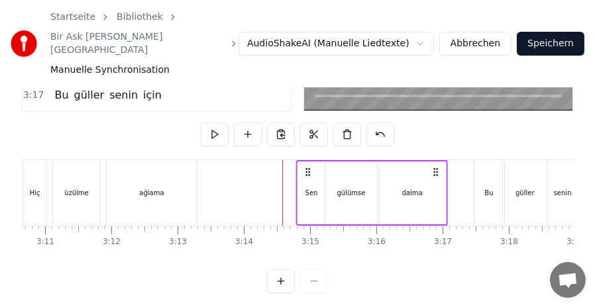
drag, startPoint x: 295, startPoint y: 157, endPoint x: 309, endPoint y: 157, distance: 13.9
click at [309, 167] on icon at bounding box center [308, 172] width 11 height 11
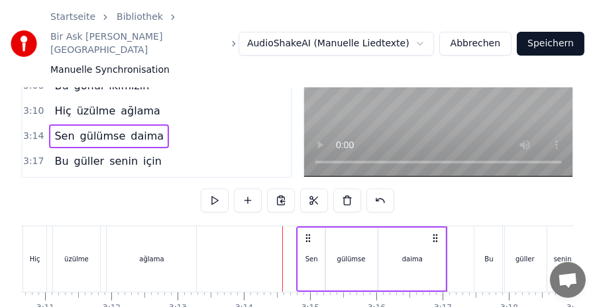
scroll to position [18, 0]
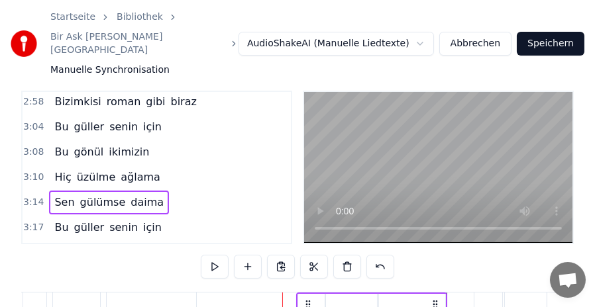
click at [124, 170] on span "ağlama" at bounding box center [140, 177] width 42 height 15
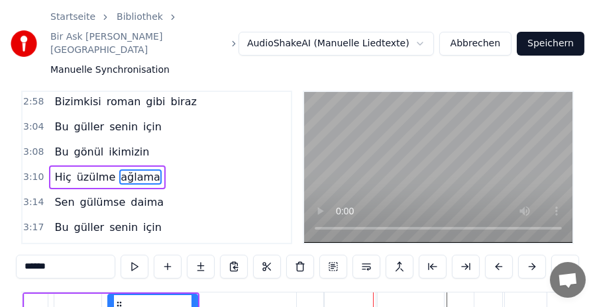
click at [58, 119] on span "Bu" at bounding box center [61, 126] width 17 height 15
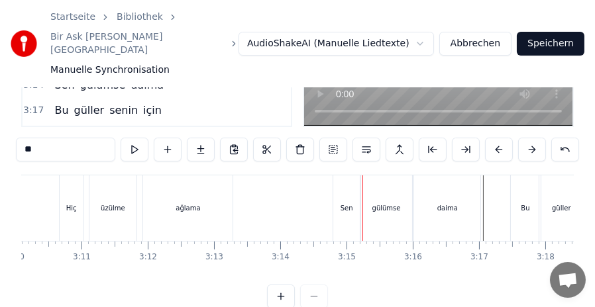
scroll to position [150, 0]
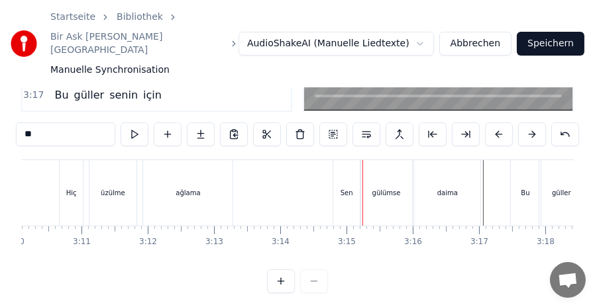
click at [340, 161] on div "Sen" at bounding box center [346, 193] width 26 height 66
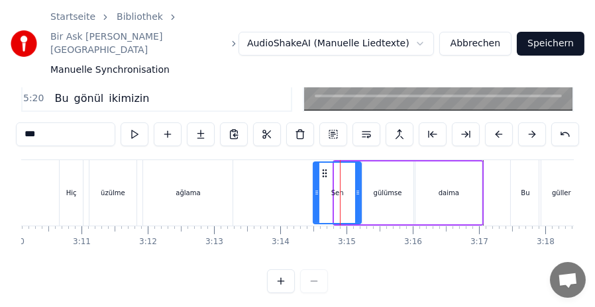
drag, startPoint x: 338, startPoint y: 180, endPoint x: 317, endPoint y: 181, distance: 21.2
click at [317, 194] on circle at bounding box center [317, 194] width 1 height 1
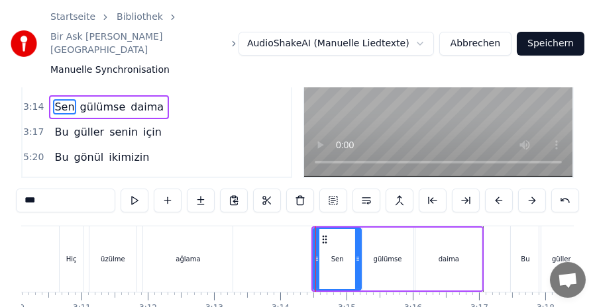
scroll to position [18, 0]
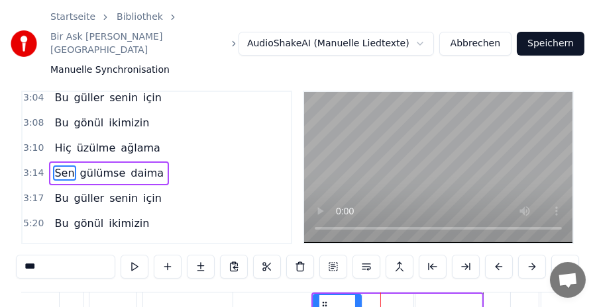
click at [99, 140] on span "üzülme" at bounding box center [96, 147] width 42 height 15
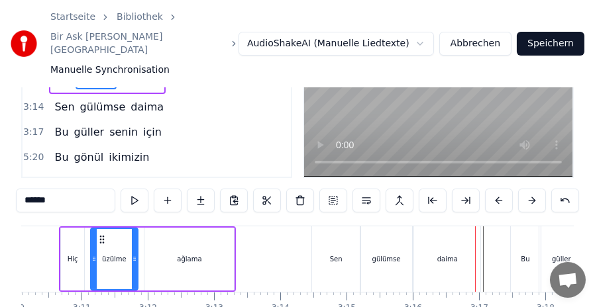
scroll to position [150, 0]
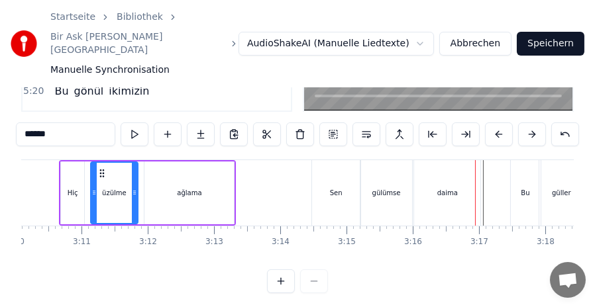
click at [344, 175] on div "Sen" at bounding box center [336, 193] width 48 height 66
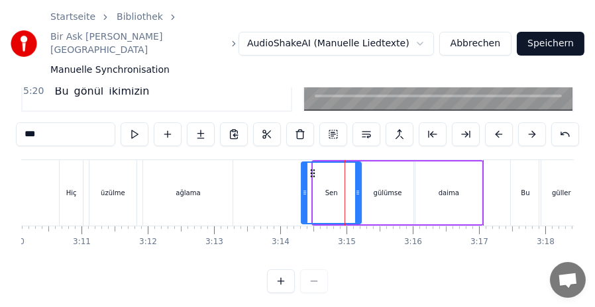
drag, startPoint x: 314, startPoint y: 182, endPoint x: 302, endPoint y: 182, distance: 11.9
click at [302, 187] on icon at bounding box center [304, 192] width 5 height 11
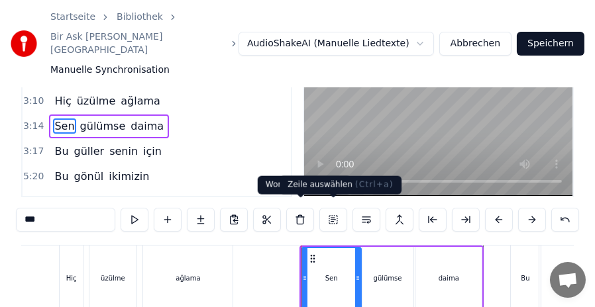
scroll to position [155, 0]
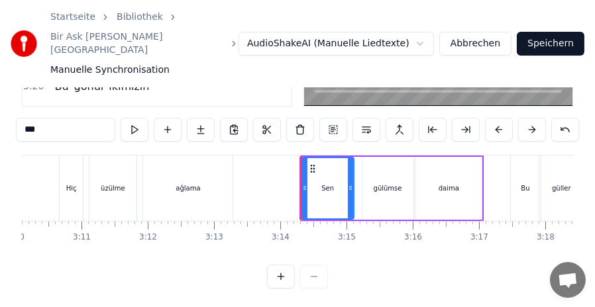
drag, startPoint x: 358, startPoint y: 172, endPoint x: 350, endPoint y: 172, distance: 7.3
click at [350, 183] on icon at bounding box center [350, 188] width 5 height 11
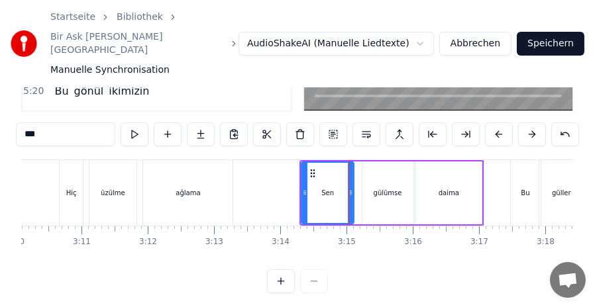
click at [383, 170] on div "gülümse" at bounding box center [387, 193] width 51 height 63
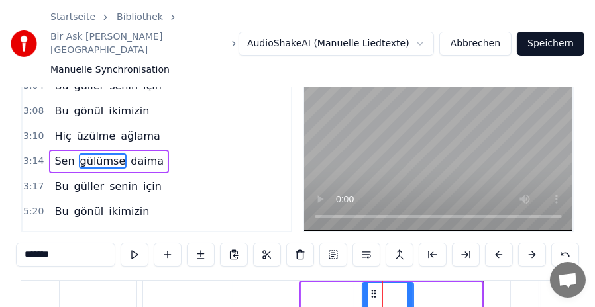
scroll to position [150, 0]
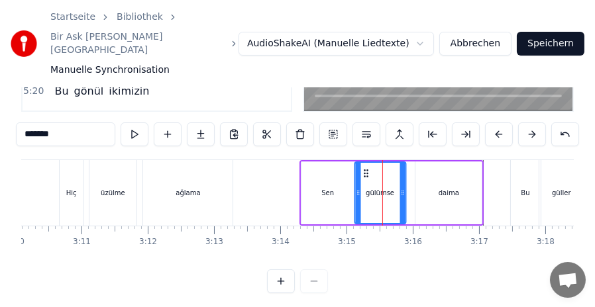
drag, startPoint x: 372, startPoint y: 158, endPoint x: 364, endPoint y: 158, distance: 8.0
click at [364, 168] on icon at bounding box center [365, 173] width 11 height 11
click at [428, 162] on div "daima" at bounding box center [448, 193] width 66 height 63
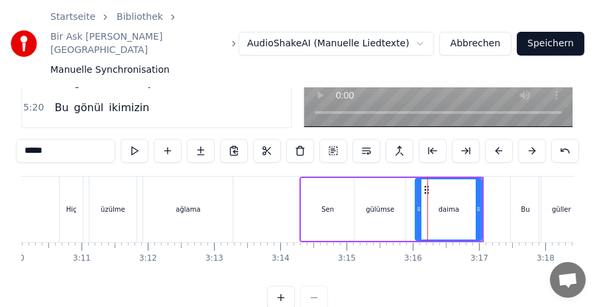
scroll to position [155, 0]
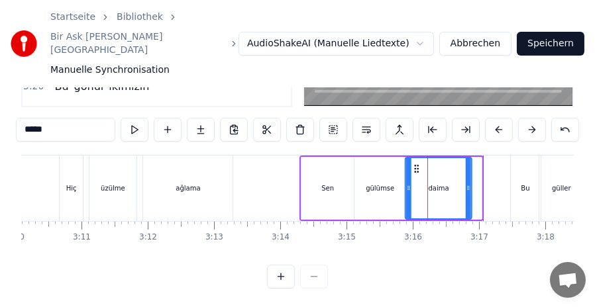
drag, startPoint x: 424, startPoint y: 153, endPoint x: 414, endPoint y: 153, distance: 9.9
click at [414, 164] on icon at bounding box center [416, 169] width 11 height 11
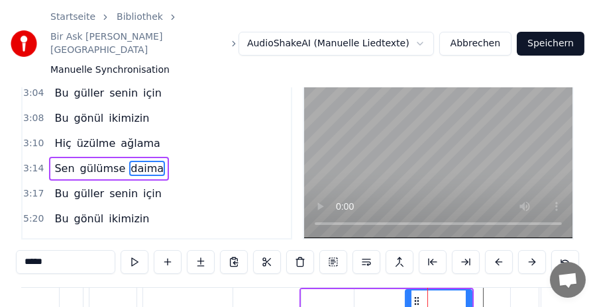
click at [119, 136] on span "ağlama" at bounding box center [140, 143] width 42 height 15
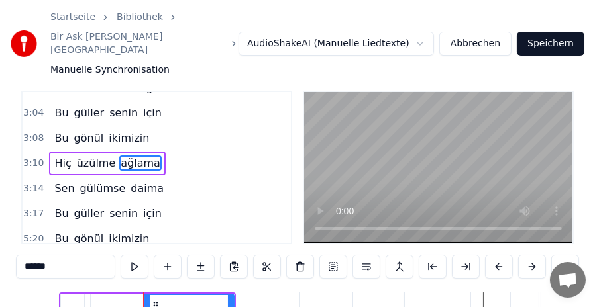
scroll to position [611, 0]
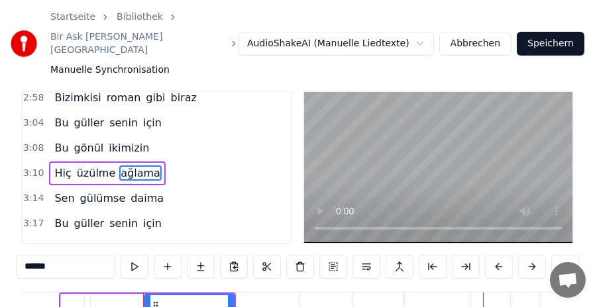
click at [89, 140] on span "gönül" at bounding box center [89, 147] width 32 height 15
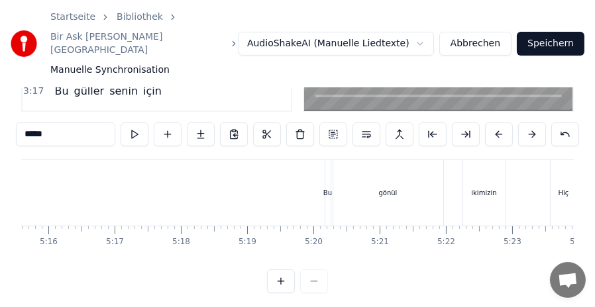
scroll to position [0, 21021]
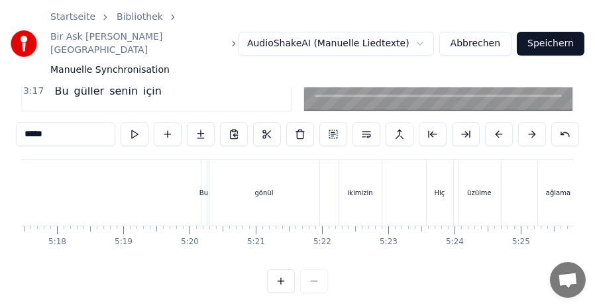
click at [203, 166] on div "Bu" at bounding box center [203, 193] width 5 height 66
type input "**"
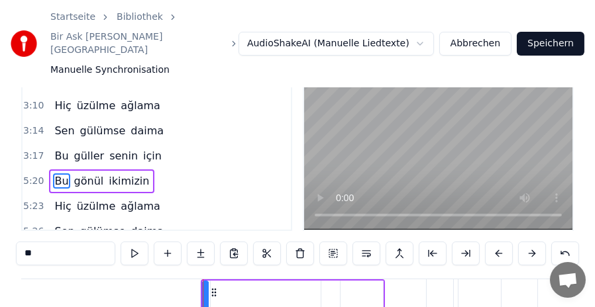
scroll to position [673, 0]
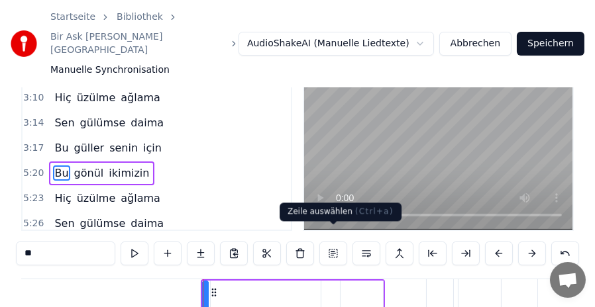
click at [336, 242] on button at bounding box center [333, 254] width 28 height 24
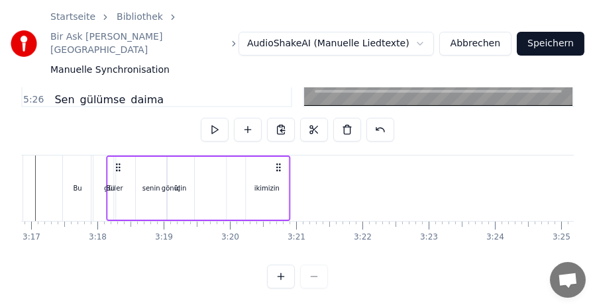
scroll to position [0, 13030]
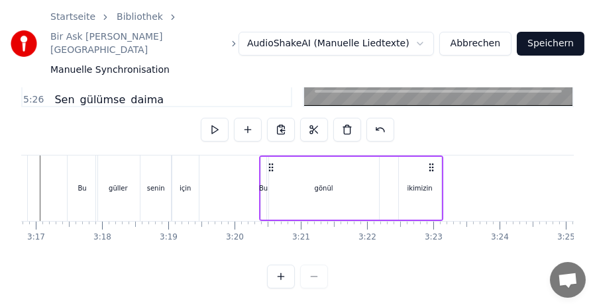
drag, startPoint x: 213, startPoint y: 154, endPoint x: 271, endPoint y: 189, distance: 68.4
click at [271, 189] on div "Bu gönül ikimizin" at bounding box center [351, 189] width 184 height 66
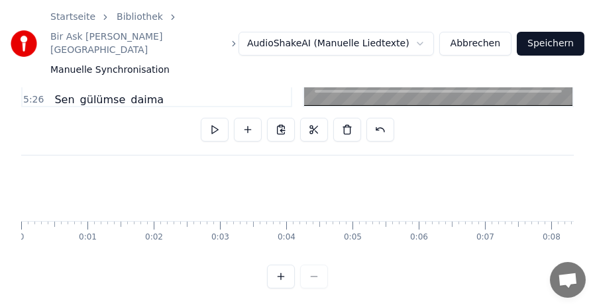
scroll to position [0, 13030]
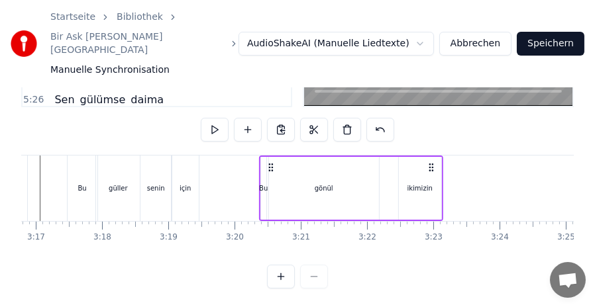
click at [270, 162] on icon at bounding box center [271, 167] width 11 height 11
click at [292, 172] on div "gönül" at bounding box center [324, 188] width 110 height 63
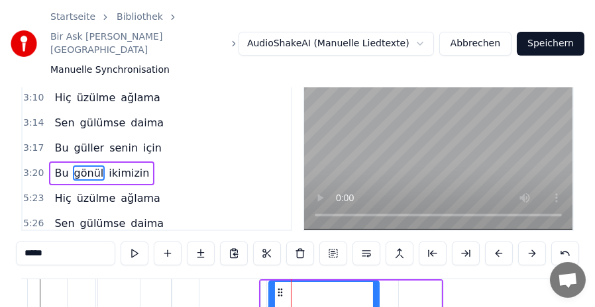
scroll to position [155, 0]
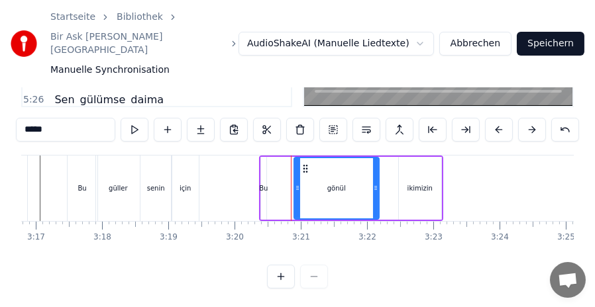
drag, startPoint x: 272, startPoint y: 173, endPoint x: 297, endPoint y: 177, distance: 25.6
click at [297, 183] on icon at bounding box center [297, 188] width 5 height 11
click at [274, 177] on div "Bu gönül ikimizin" at bounding box center [351, 189] width 184 height 66
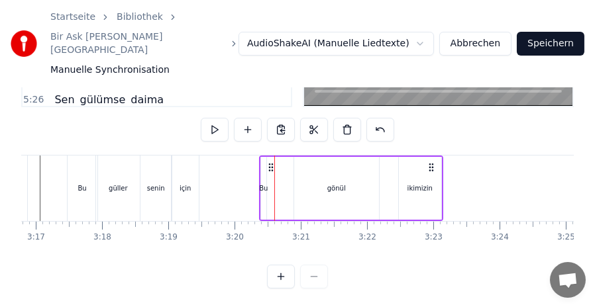
click at [264, 183] on div "Bu" at bounding box center [263, 188] width 9 height 10
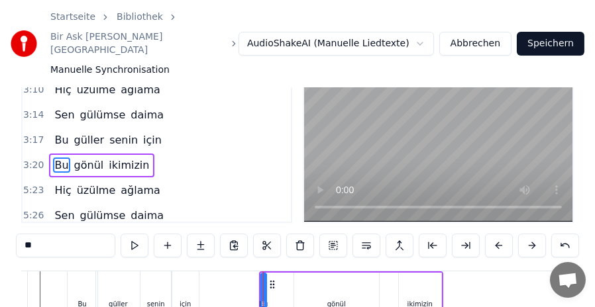
scroll to position [31, 0]
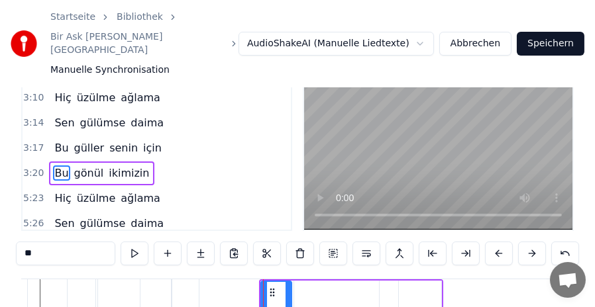
drag, startPoint x: 265, startPoint y: 297, endPoint x: 290, endPoint y: 300, distance: 25.3
click at [290, 307] on icon at bounding box center [287, 312] width 5 height 11
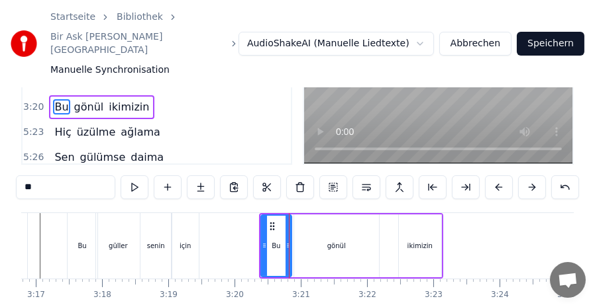
scroll to position [155, 0]
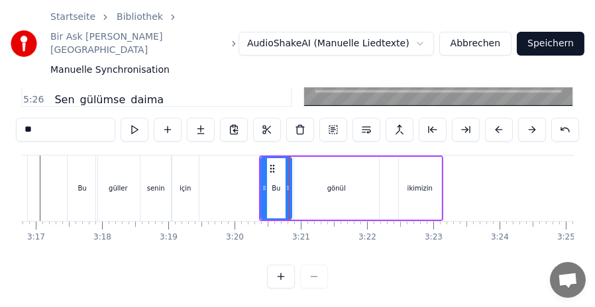
click at [405, 180] on div "ikimizin" at bounding box center [420, 188] width 42 height 63
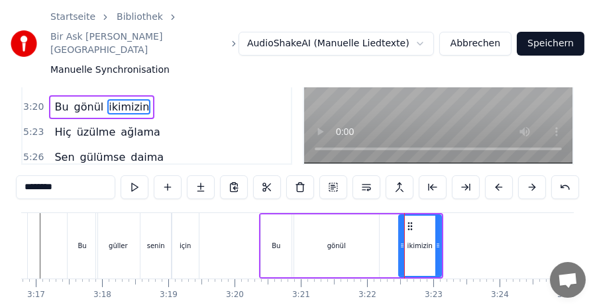
click at [355, 215] on div "gönül" at bounding box center [336, 246] width 85 height 63
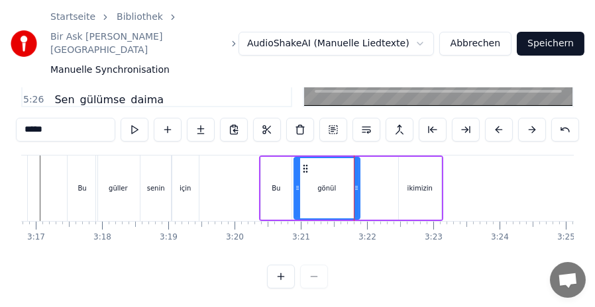
drag, startPoint x: 375, startPoint y: 184, endPoint x: 356, endPoint y: 185, distance: 19.2
click at [356, 185] on div at bounding box center [356, 188] width 5 height 60
click at [409, 183] on div "ikimizin" at bounding box center [420, 188] width 42 height 63
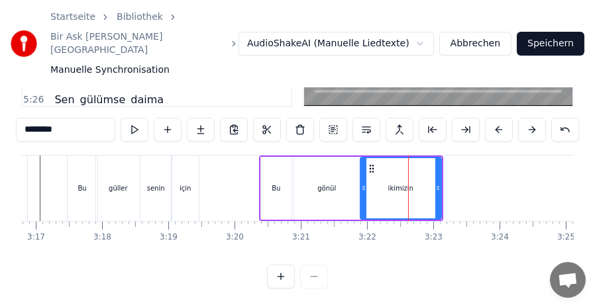
drag, startPoint x: 402, startPoint y: 185, endPoint x: 364, endPoint y: 185, distance: 38.4
click at [364, 185] on div at bounding box center [363, 188] width 5 height 60
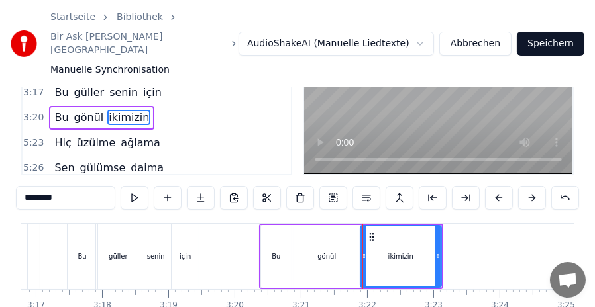
scroll to position [97, 0]
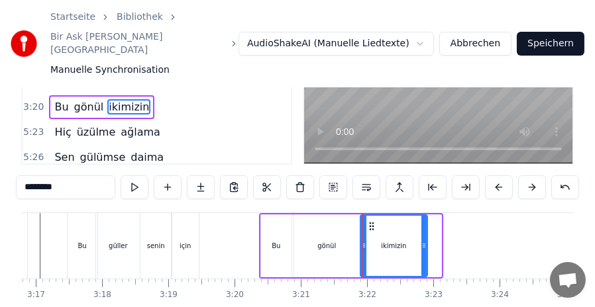
drag, startPoint x: 436, startPoint y: 228, endPoint x: 422, endPoint y: 228, distance: 13.9
click at [422, 240] on icon at bounding box center [423, 245] width 5 height 11
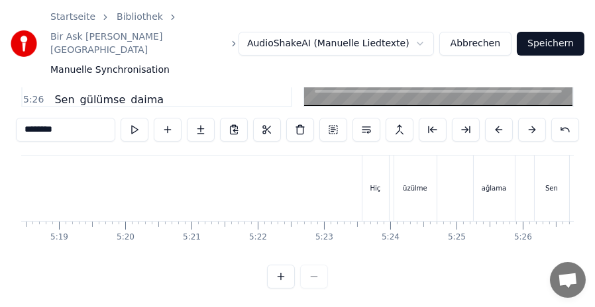
scroll to position [0, 21188]
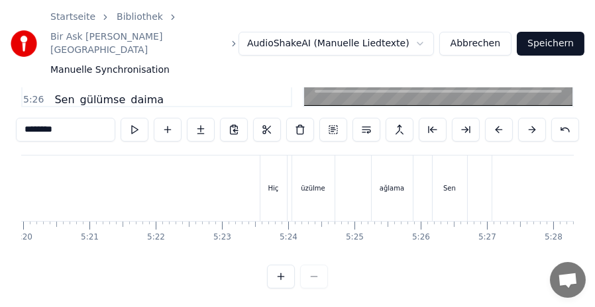
click at [276, 168] on div "Hiç" at bounding box center [273, 189] width 26 height 66
type input "***"
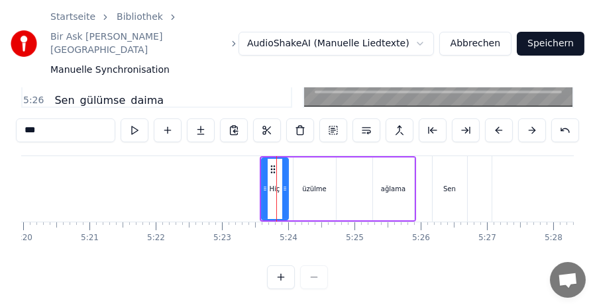
scroll to position [155, 0]
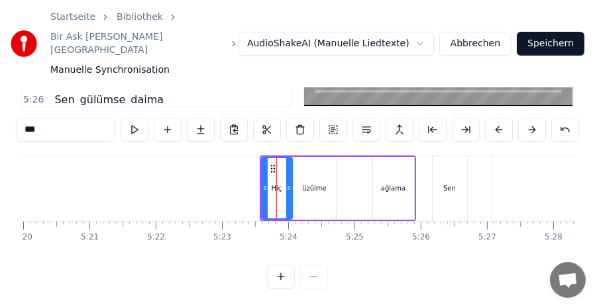
click at [289, 183] on icon at bounding box center [288, 188] width 5 height 11
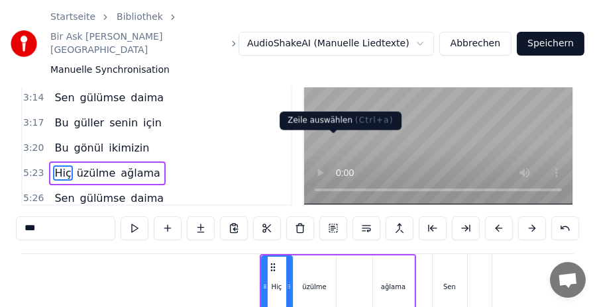
scroll to position [123, 0]
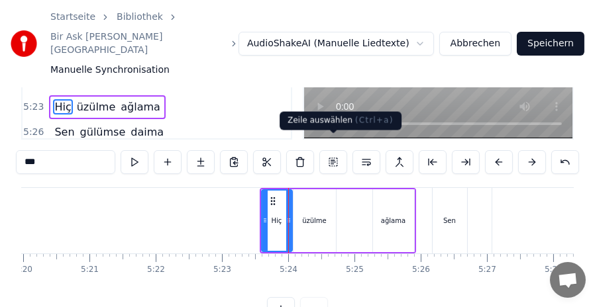
click at [328, 152] on button at bounding box center [333, 162] width 28 height 24
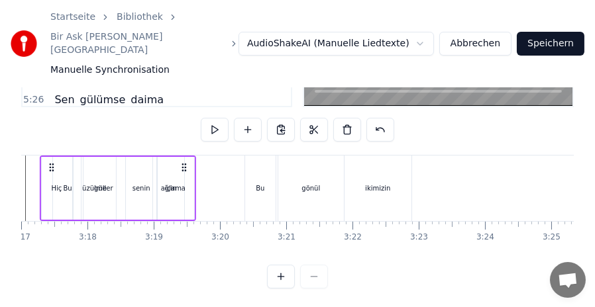
scroll to position [0, 12998]
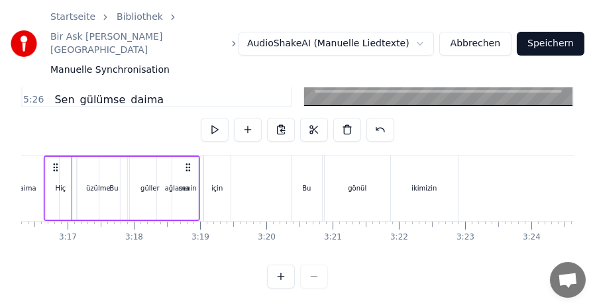
drag, startPoint x: 271, startPoint y: 154, endPoint x: 66, endPoint y: 186, distance: 207.1
click at [66, 186] on div "Hiç üzülme ağlama" at bounding box center [121, 189] width 156 height 66
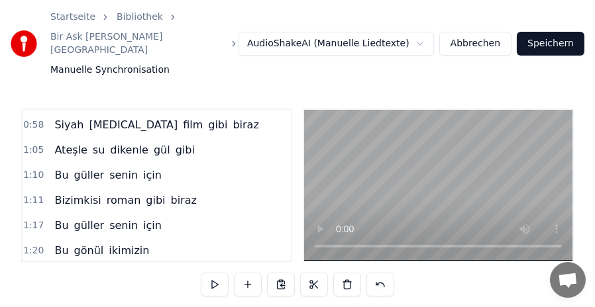
drag, startPoint x: 103, startPoint y: 186, endPoint x: 233, endPoint y: 188, distance: 130.5
click at [233, 188] on div "1:11 Bizimkisi roman gibi biraz" at bounding box center [157, 200] width 268 height 25
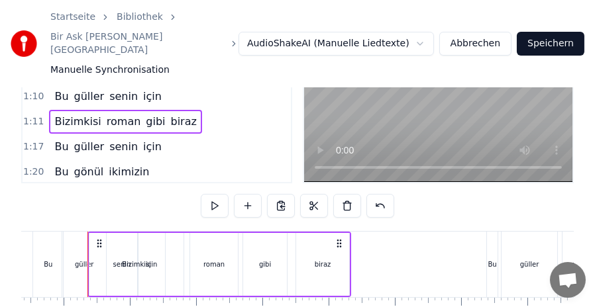
scroll to position [155, 0]
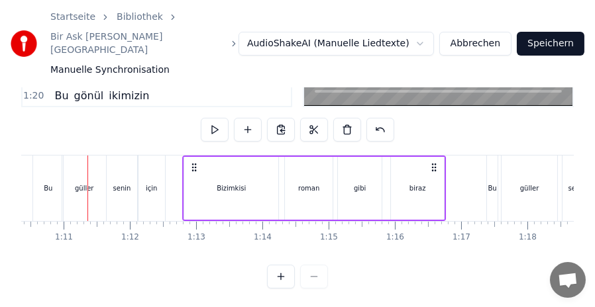
drag, startPoint x: 99, startPoint y: 154, endPoint x: 194, endPoint y: 160, distance: 94.9
click at [194, 160] on div "Bizimkisi roman gibi biraz" at bounding box center [314, 189] width 264 height 66
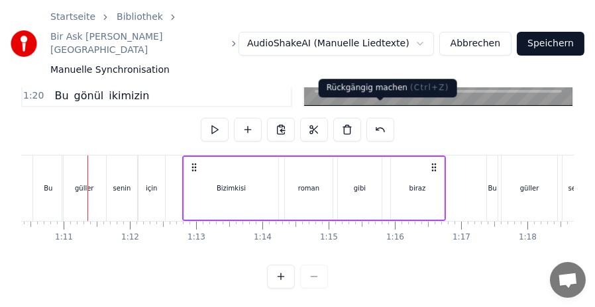
click at [381, 118] on button at bounding box center [380, 130] width 28 height 24
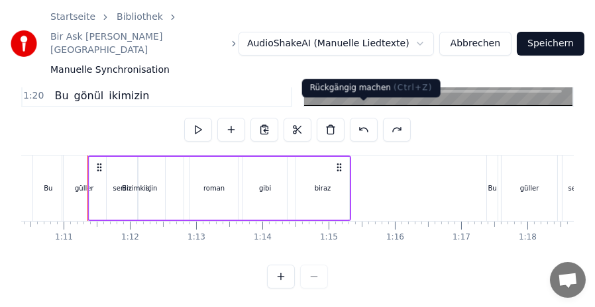
click at [362, 118] on button at bounding box center [364, 130] width 28 height 24
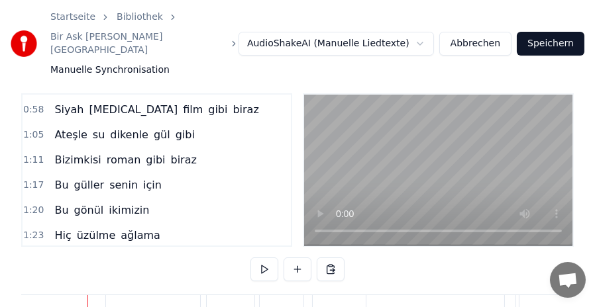
scroll to position [0, 0]
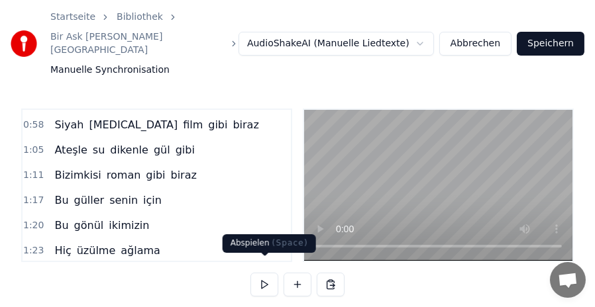
click at [264, 273] on button at bounding box center [264, 285] width 28 height 24
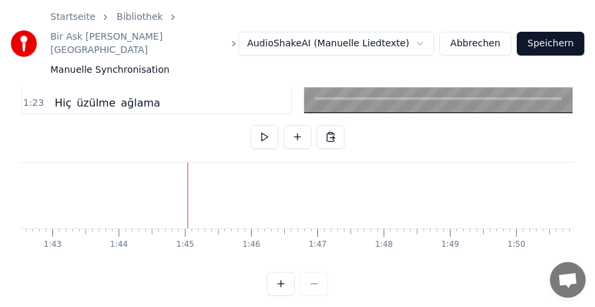
scroll to position [155, 0]
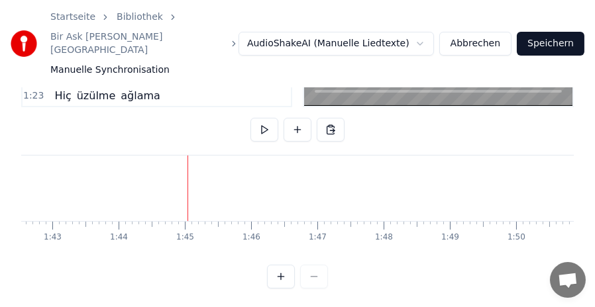
click at [316, 275] on div at bounding box center [297, 277] width 61 height 24
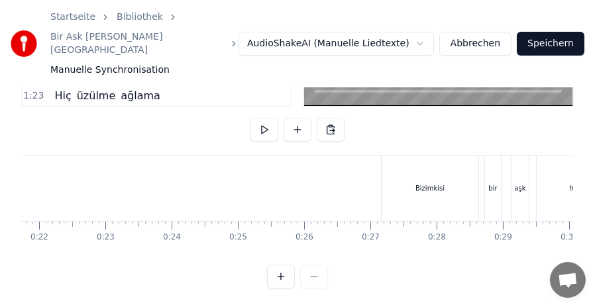
scroll to position [0, 1395]
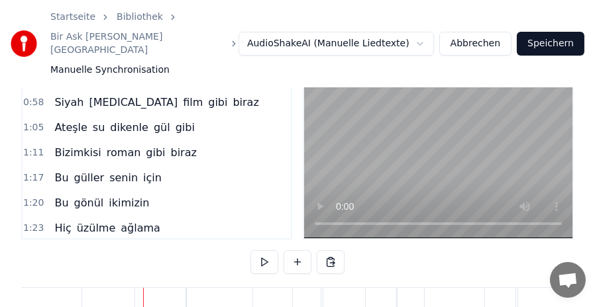
scroll to position [155, 0]
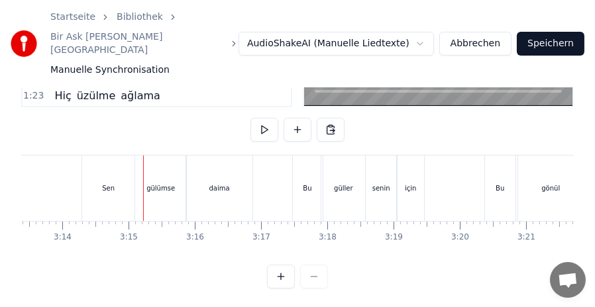
click at [87, 162] on div "Sen" at bounding box center [108, 189] width 52 height 66
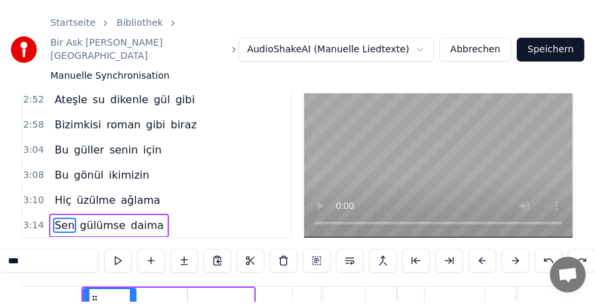
scroll to position [650, 0]
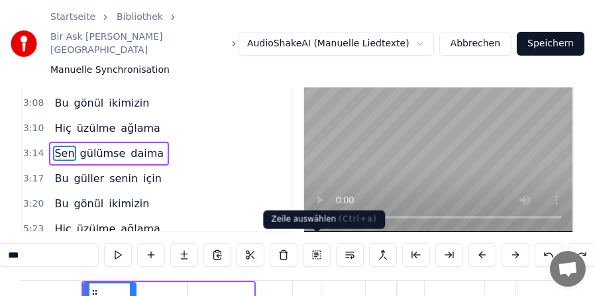
click at [319, 248] on button at bounding box center [317, 255] width 28 height 24
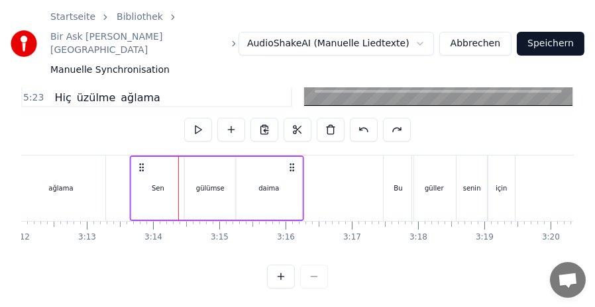
scroll to position [0, 12714]
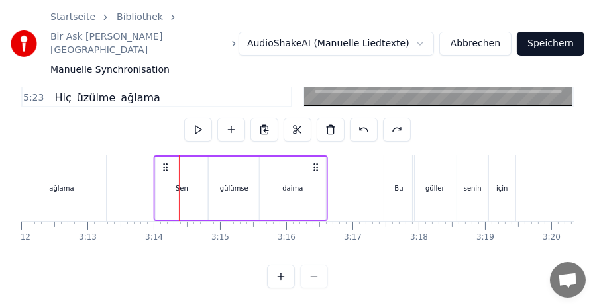
drag, startPoint x: 99, startPoint y: 155, endPoint x: 166, endPoint y: 156, distance: 66.2
click at [166, 162] on icon at bounding box center [165, 167] width 11 height 11
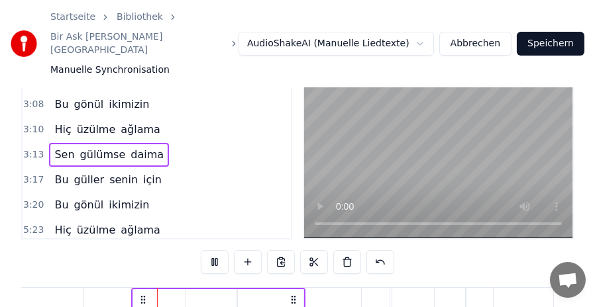
scroll to position [0, 12753]
click at [339, 160] on video at bounding box center [438, 162] width 268 height 151
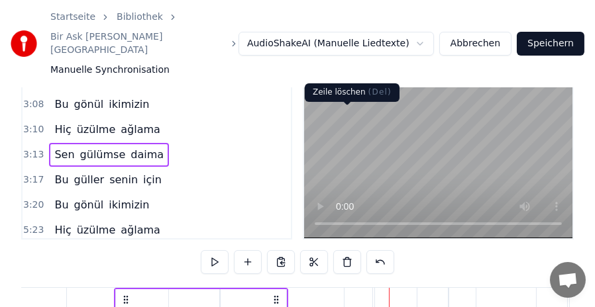
scroll to position [155, 0]
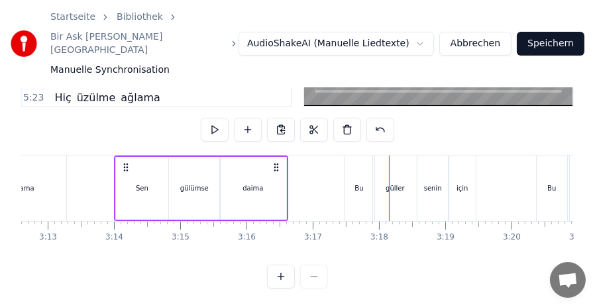
click at [353, 158] on div "Bu" at bounding box center [359, 189] width 30 height 66
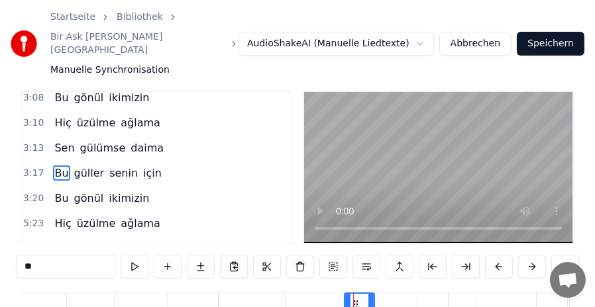
scroll to position [84, 0]
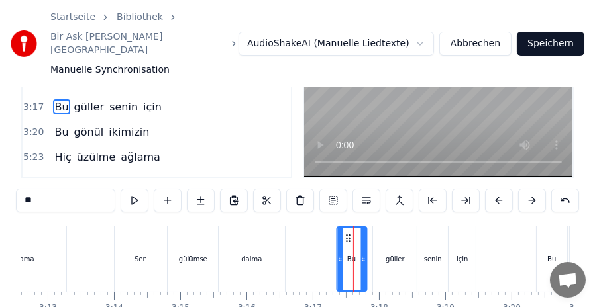
drag, startPoint x: 354, startPoint y: 224, endPoint x: 346, endPoint y: 224, distance: 7.9
click at [346, 238] on circle at bounding box center [346, 238] width 1 height 1
click at [385, 226] on div "güller" at bounding box center [395, 259] width 44 height 66
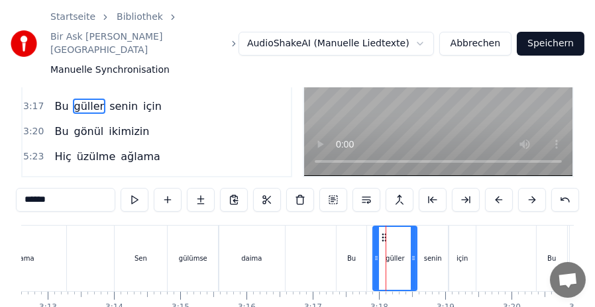
scroll to position [150, 0]
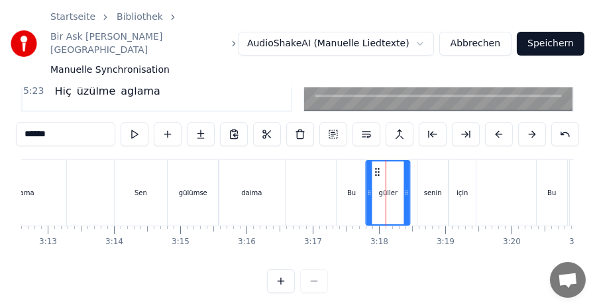
drag, startPoint x: 382, startPoint y: 158, endPoint x: 375, endPoint y: 158, distance: 7.3
click at [375, 172] on circle at bounding box center [375, 172] width 1 height 1
click at [428, 162] on div "senin" at bounding box center [432, 193] width 30 height 66
type input "*****"
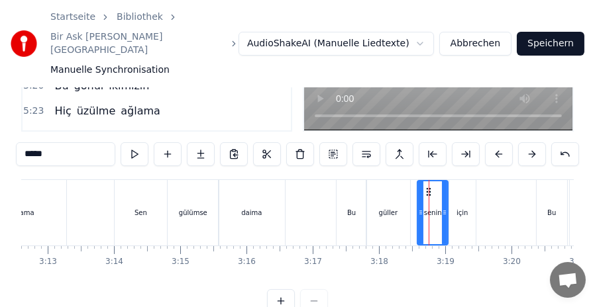
scroll to position [155, 0]
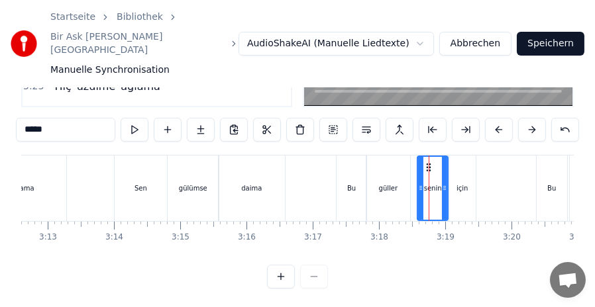
drag, startPoint x: 428, startPoint y: 154, endPoint x: 420, endPoint y: 154, distance: 7.9
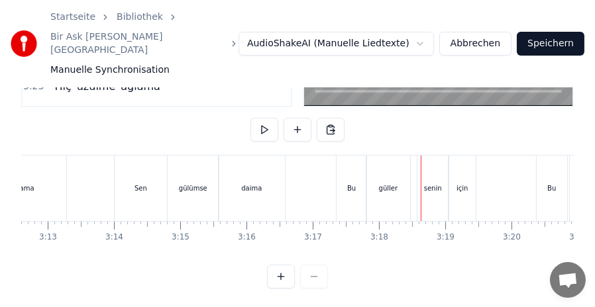
click at [426, 156] on div "senin" at bounding box center [432, 189] width 30 height 66
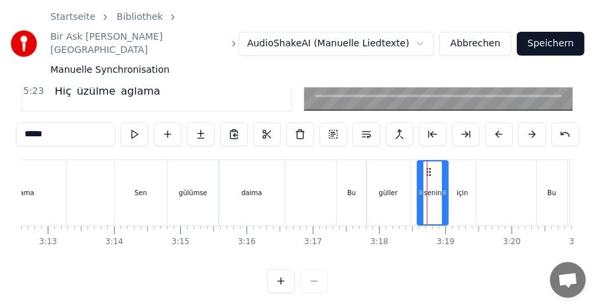
scroll to position [150, 0]
click at [424, 172] on circle at bounding box center [424, 172] width 1 height 1
click at [455, 164] on div "için" at bounding box center [462, 193] width 26 height 66
type input "****"
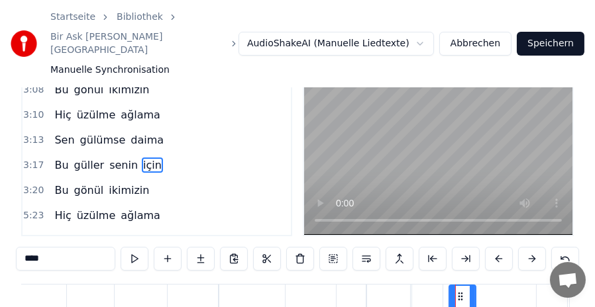
scroll to position [155, 0]
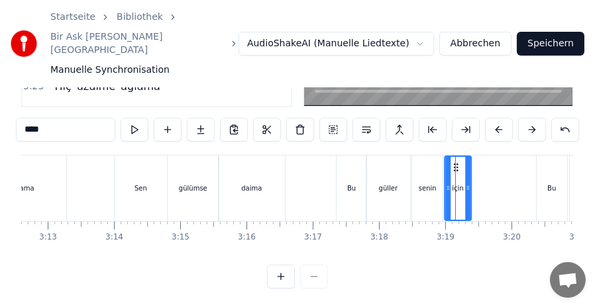
click at [457, 167] on circle at bounding box center [456, 167] width 1 height 1
click at [470, 183] on icon at bounding box center [468, 188] width 5 height 11
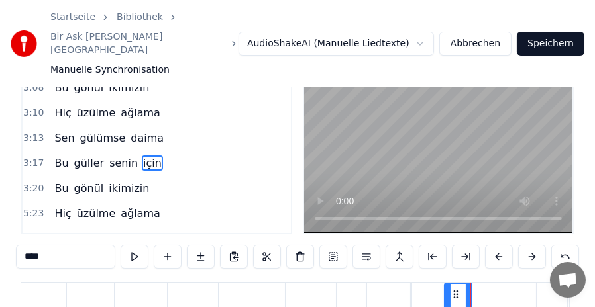
scroll to position [18, 0]
